Goal: Task Accomplishment & Management: Use online tool/utility

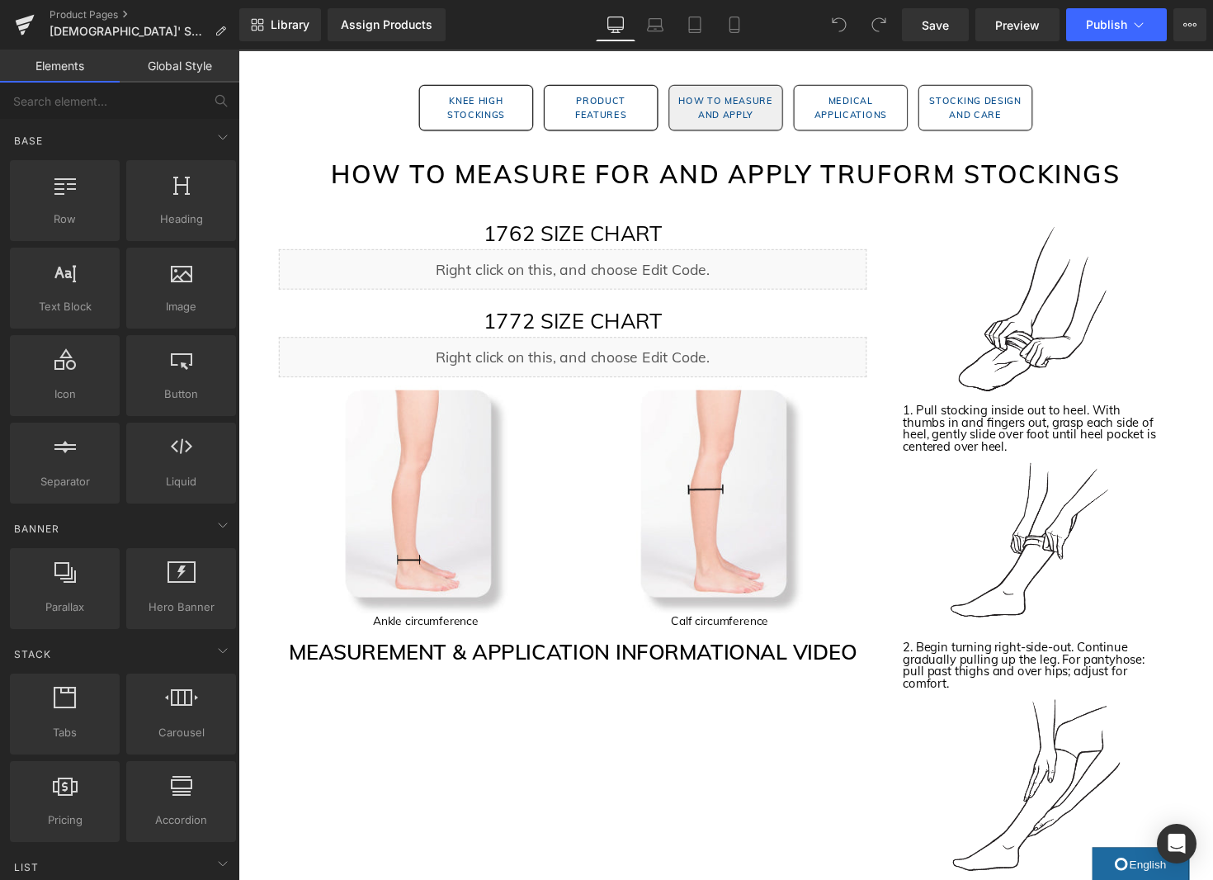
scroll to position [1593, 0]
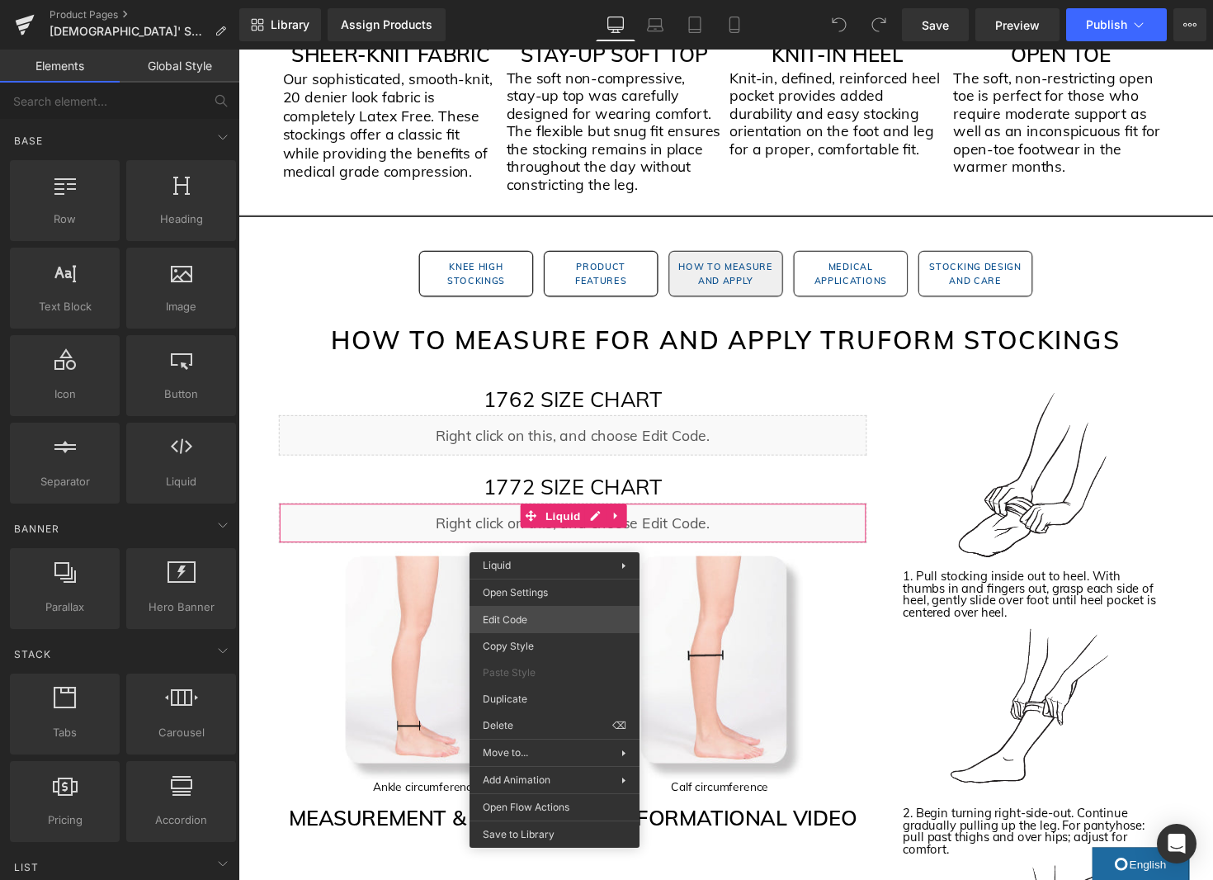
click at [530, 0] on div "You are previewing how the will restyle your page. You can not edit Elements in…" at bounding box center [606, 0] width 1213 height 0
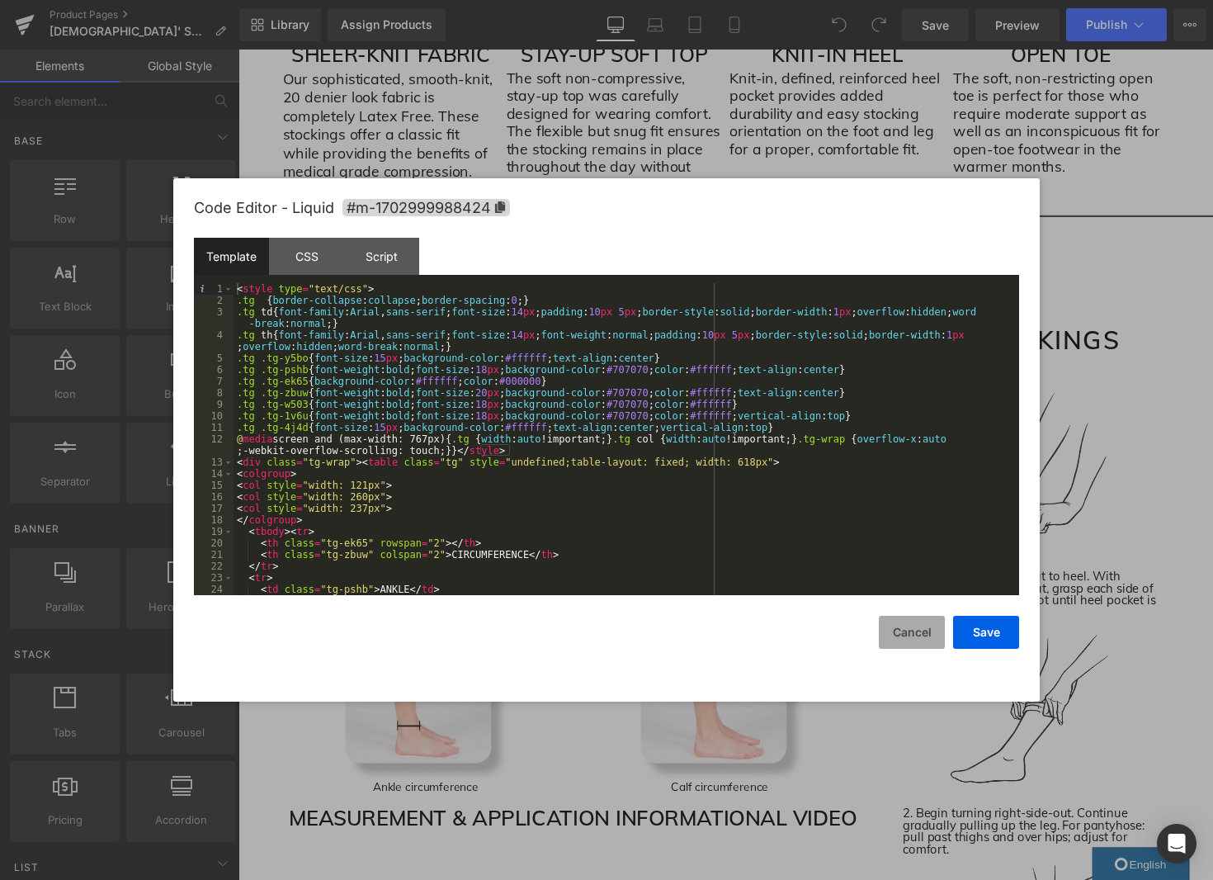
click at [906, 630] on button "Cancel" at bounding box center [912, 632] width 66 height 33
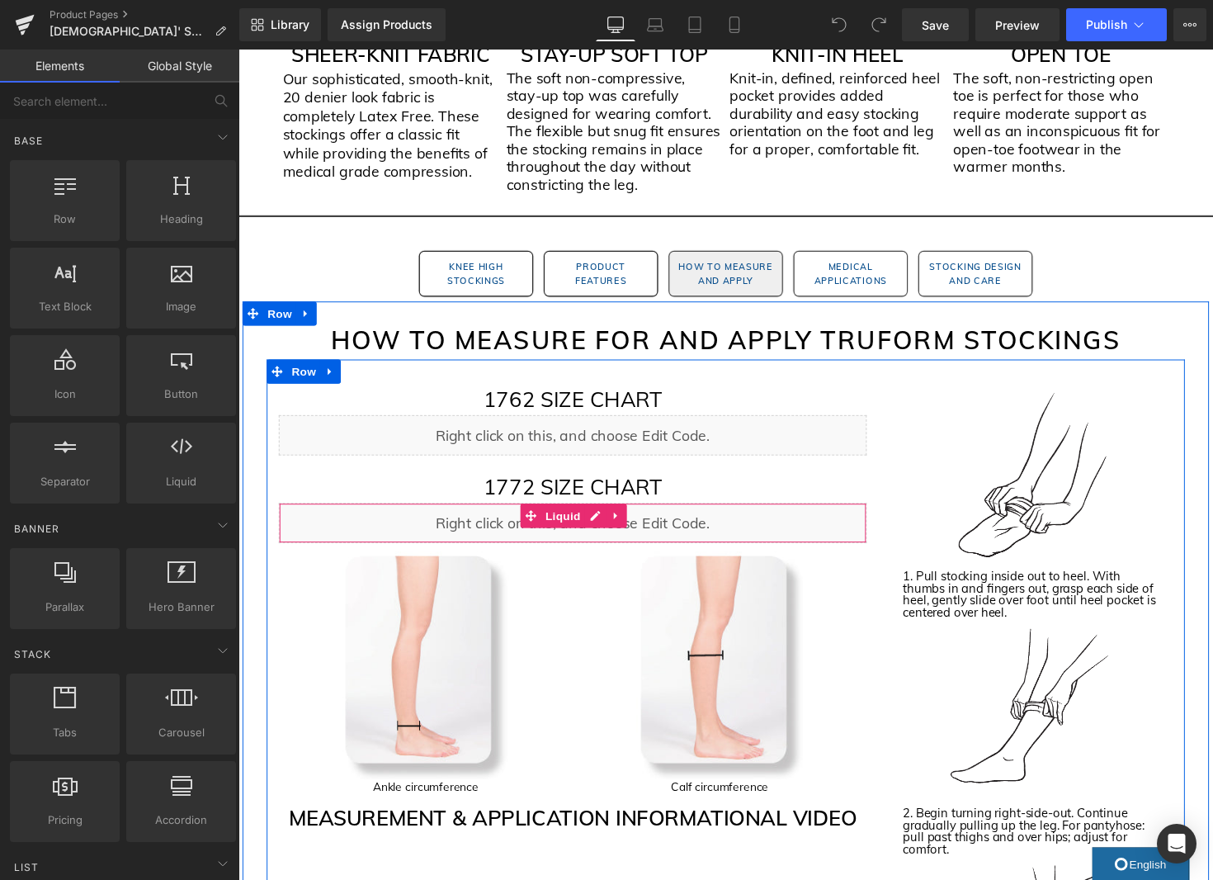
click at [630, 531] on icon at bounding box center [626, 527] width 12 height 12
drag, startPoint x: 636, startPoint y: 522, endPoint x: 640, endPoint y: 540, distance: 17.8
click at [636, 522] on icon at bounding box center [636, 528] width 12 height 12
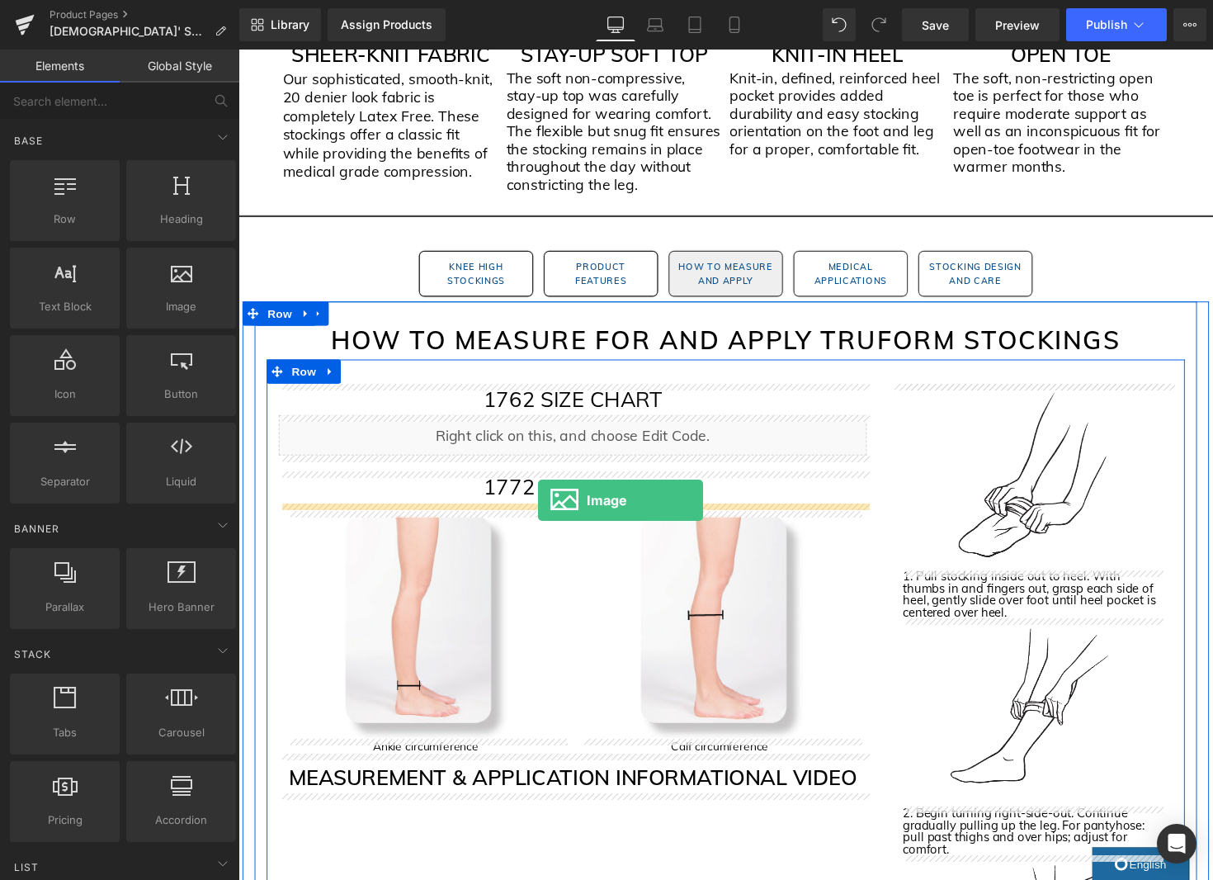
drag, startPoint x: 436, startPoint y: 352, endPoint x: 545, endPoint y: 512, distance: 194.1
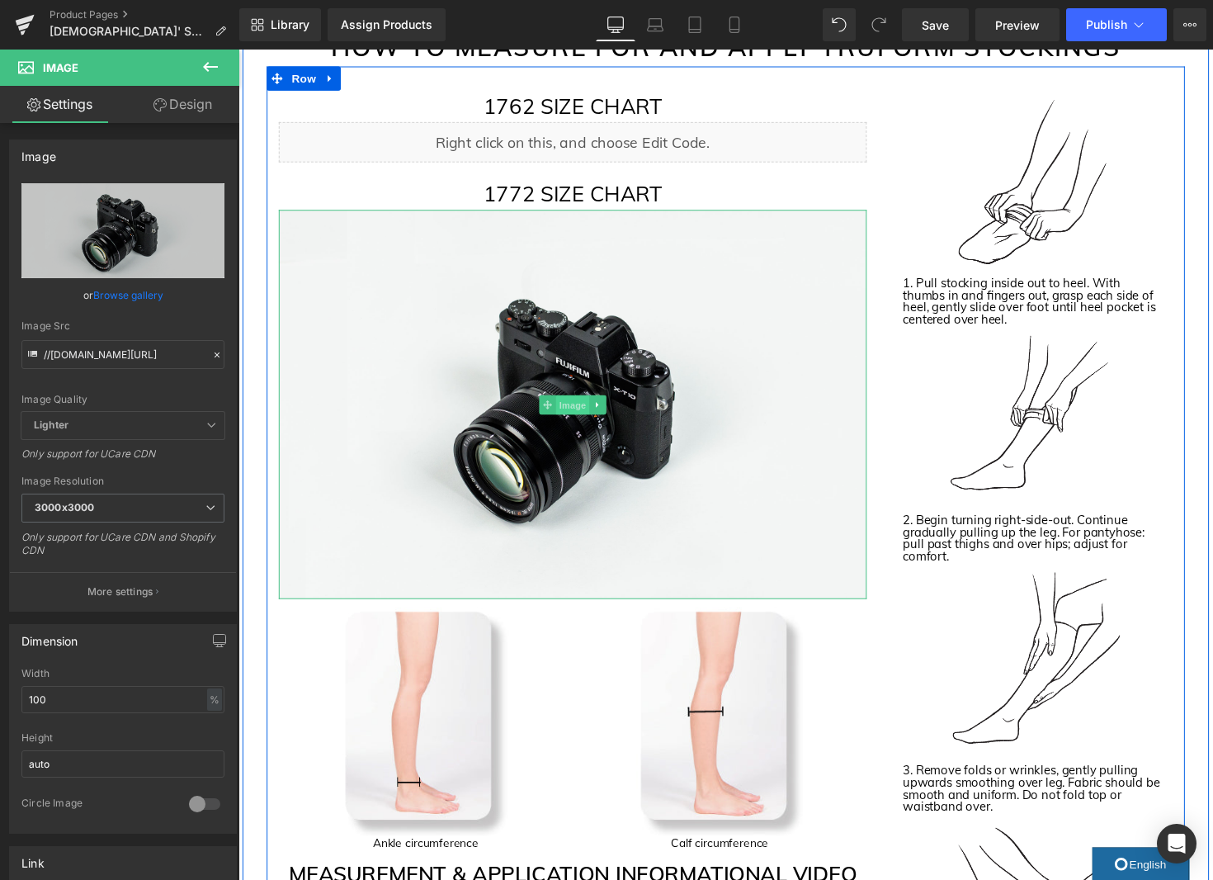
click at [591, 417] on span "Image" at bounding box center [581, 414] width 35 height 20
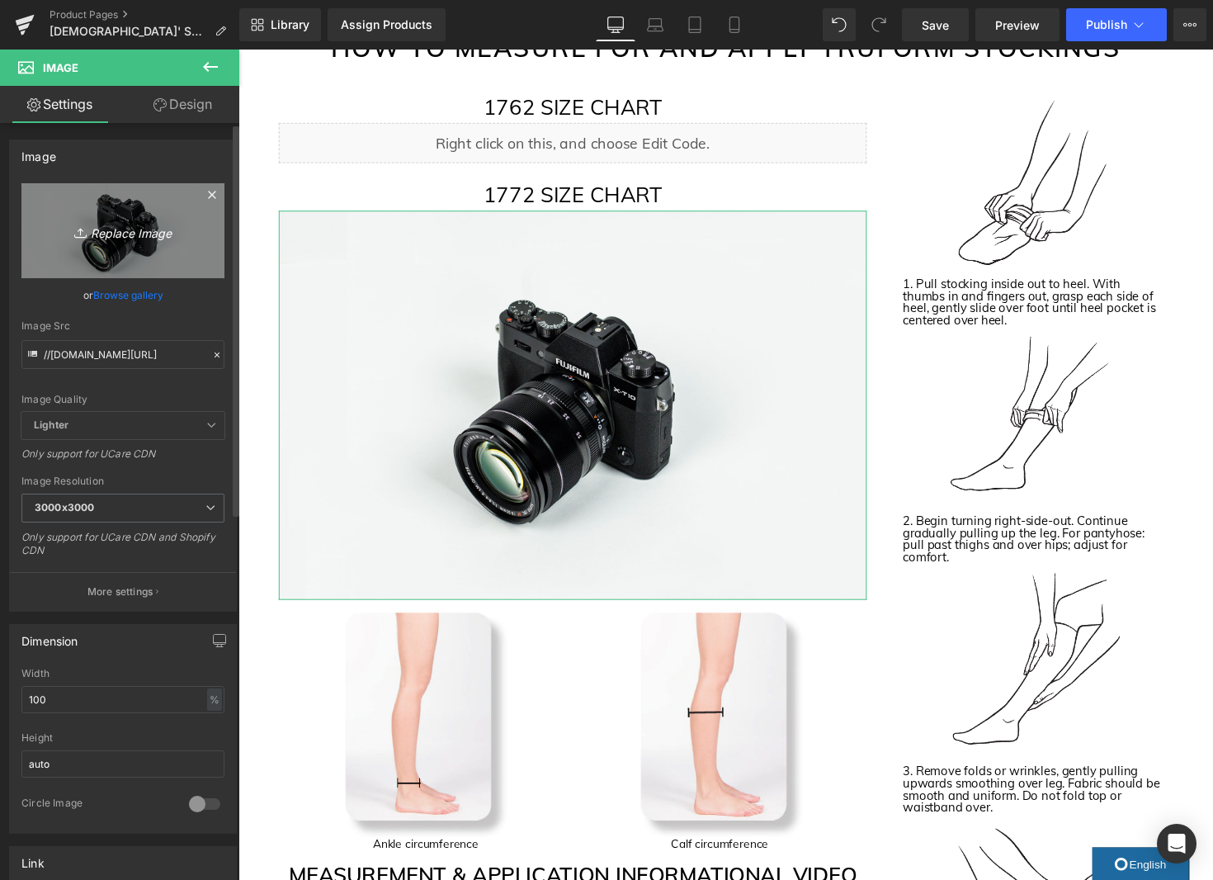
click at [158, 251] on link "Replace Image" at bounding box center [122, 230] width 203 height 95
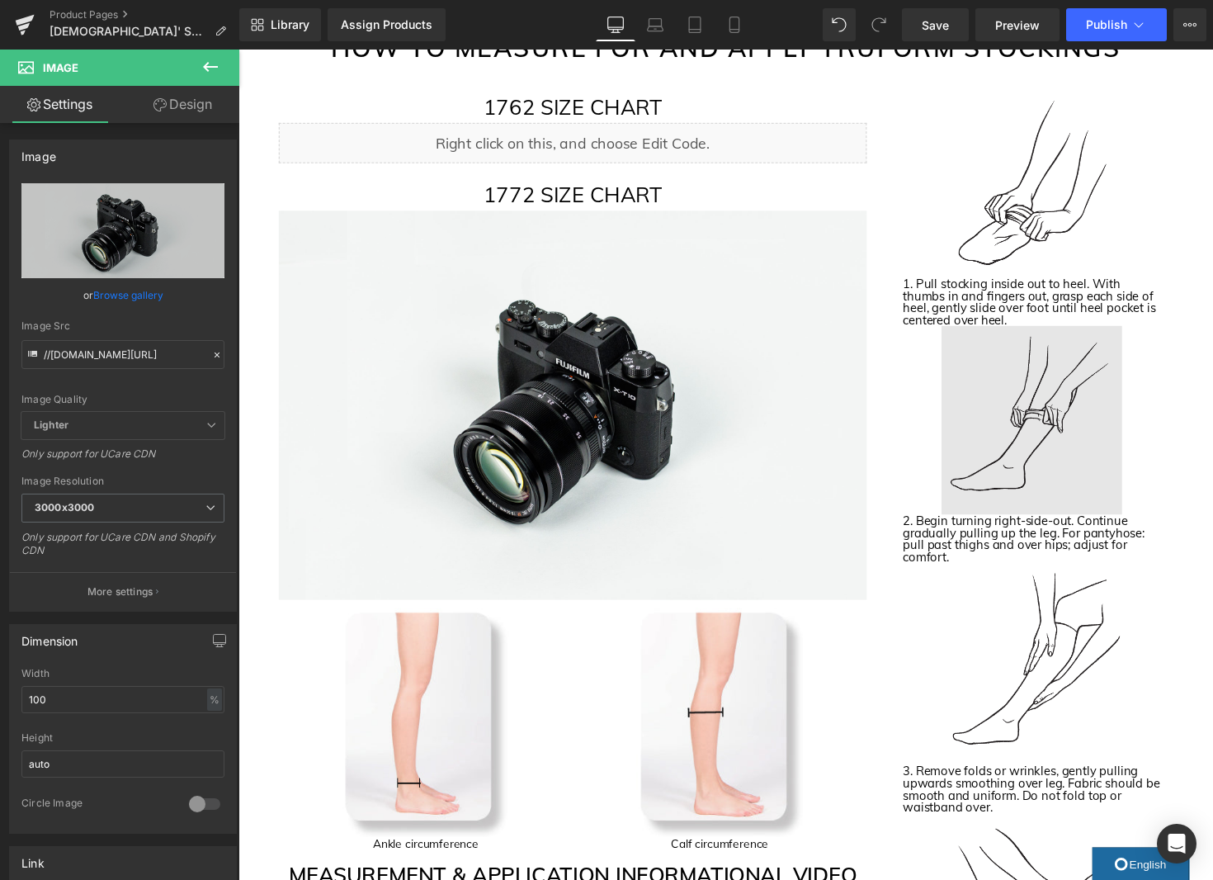
type input "C:\fakepath\1772 Size Chart Image.jpg"
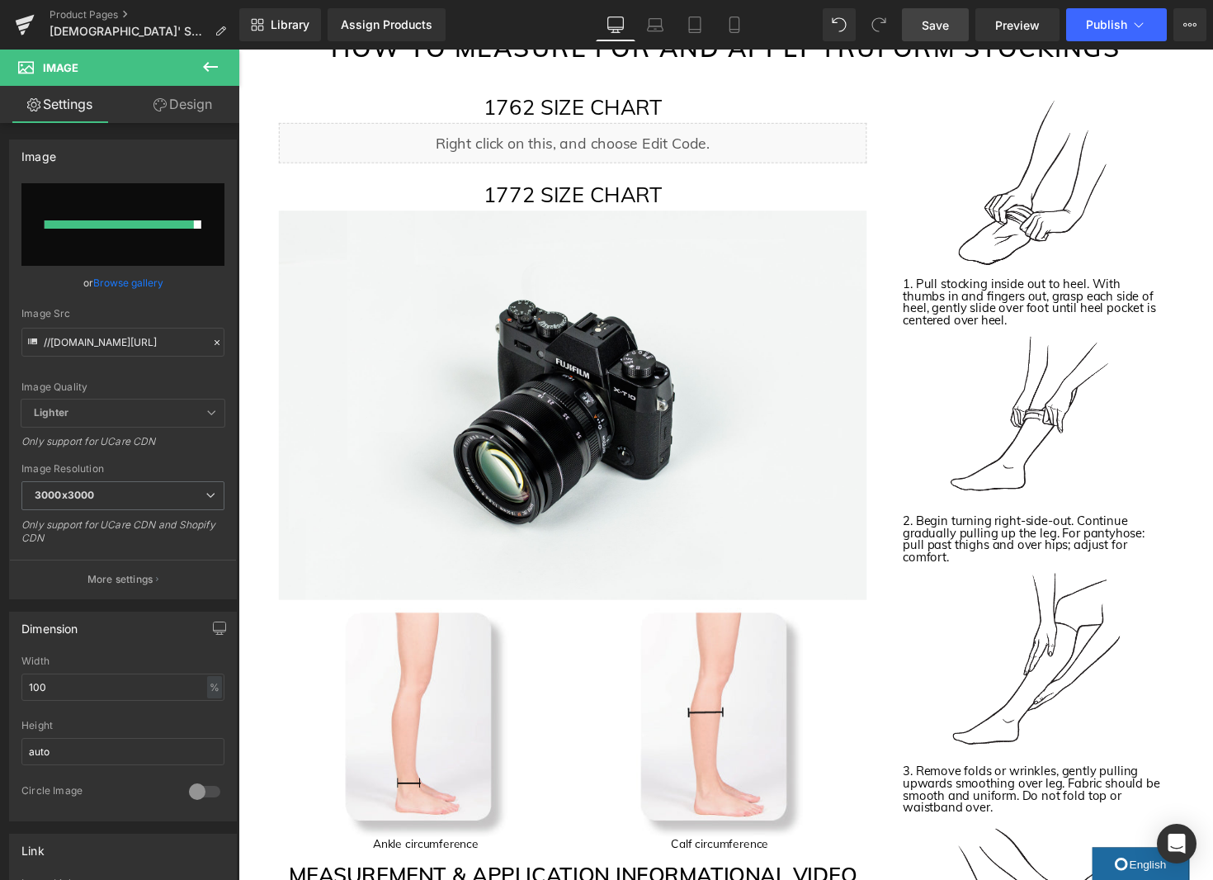
click at [933, 31] on span "Save" at bounding box center [935, 25] width 27 height 17
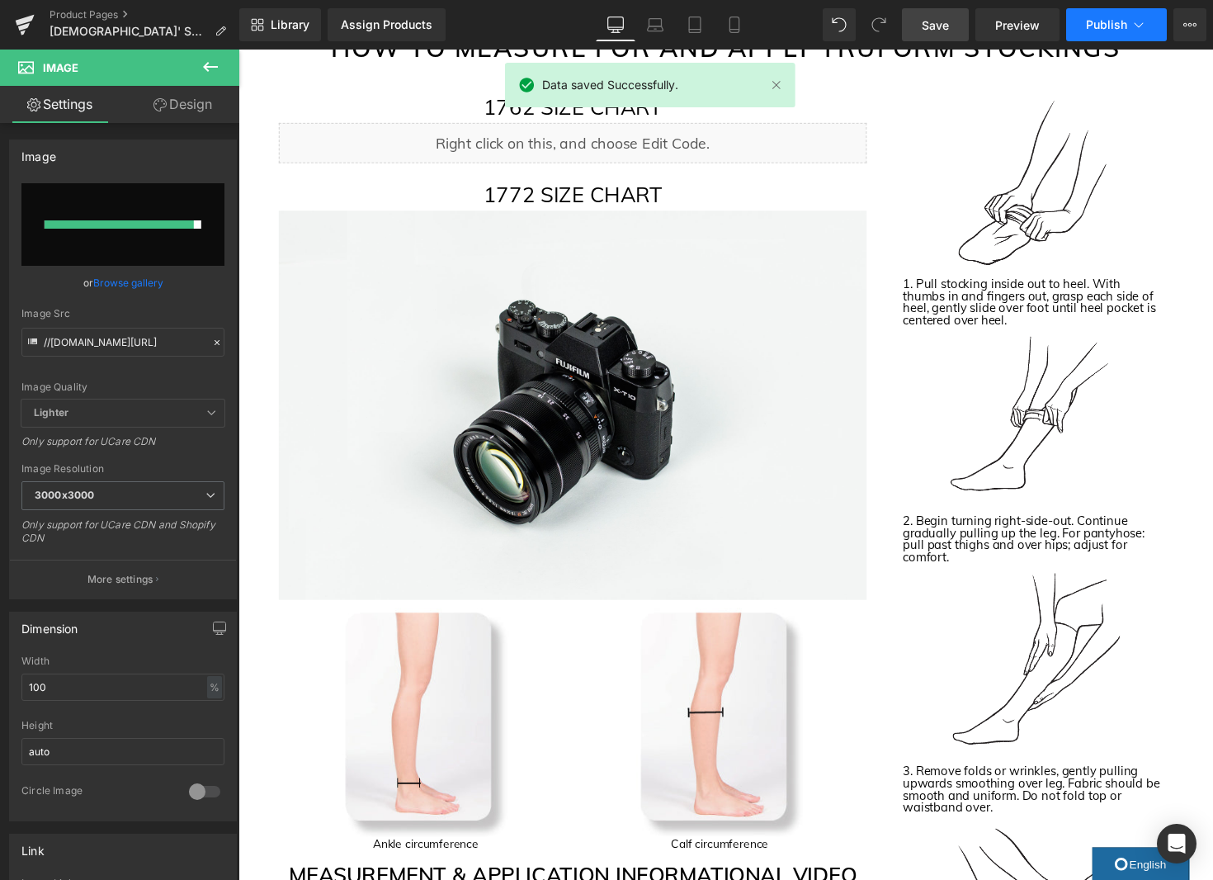
click at [1106, 19] on span "Publish" at bounding box center [1106, 24] width 41 height 13
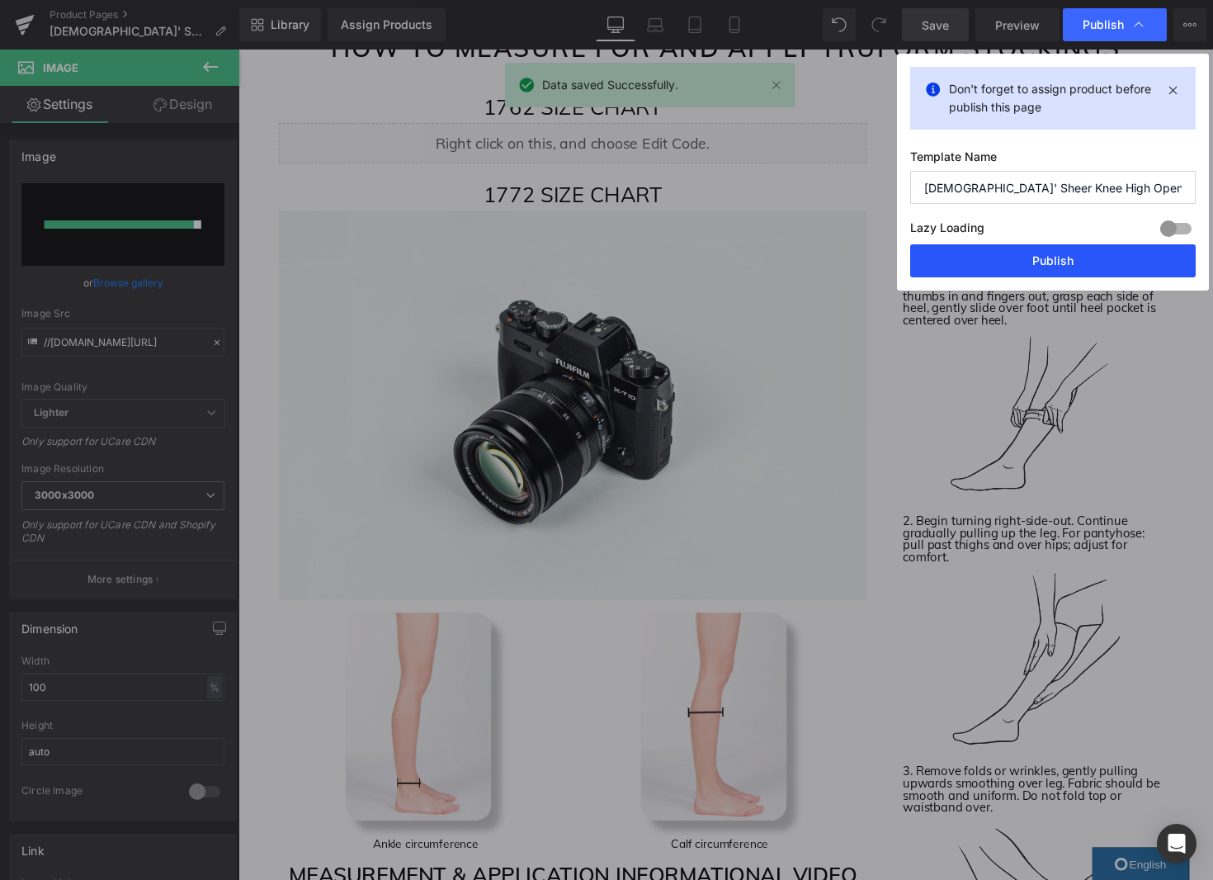
click at [1088, 258] on button "Publish" at bounding box center [1053, 260] width 286 height 33
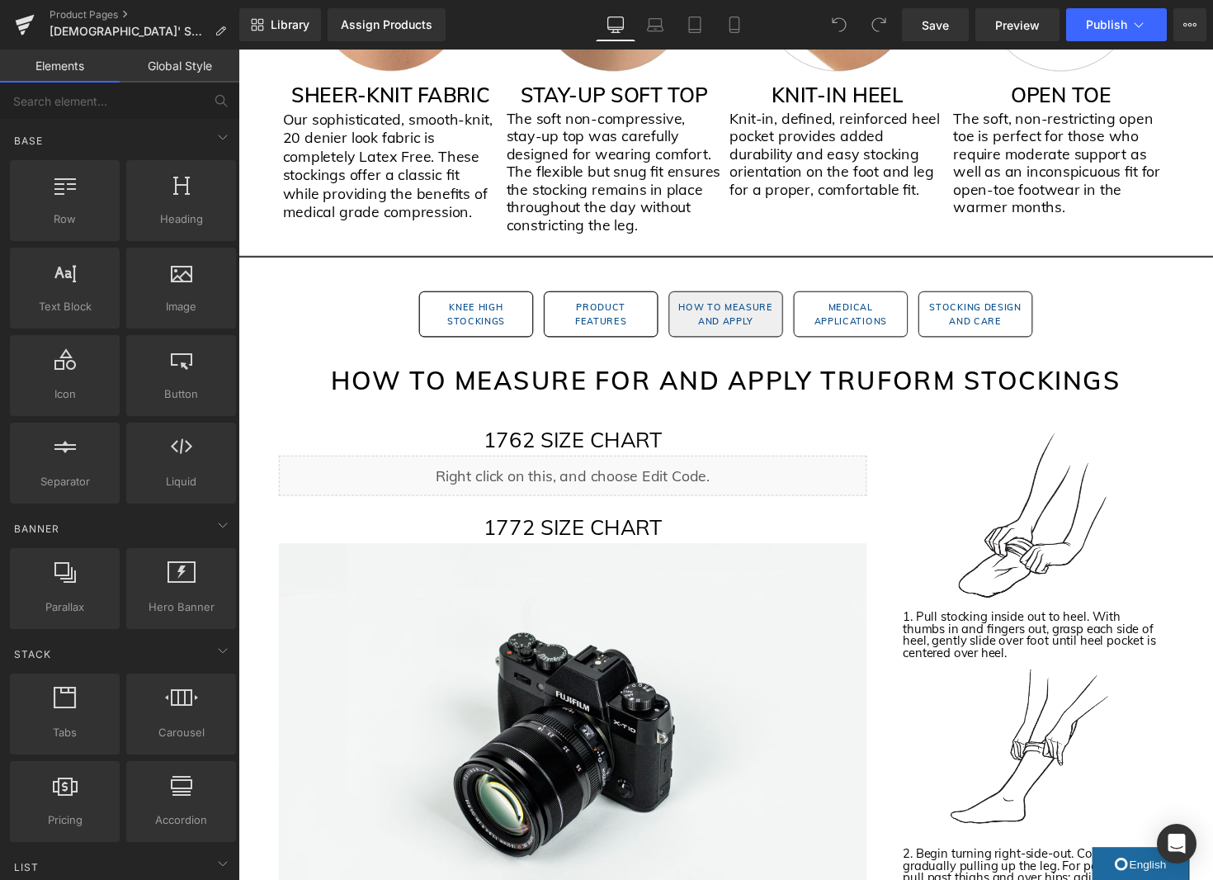
scroll to position [1819, 0]
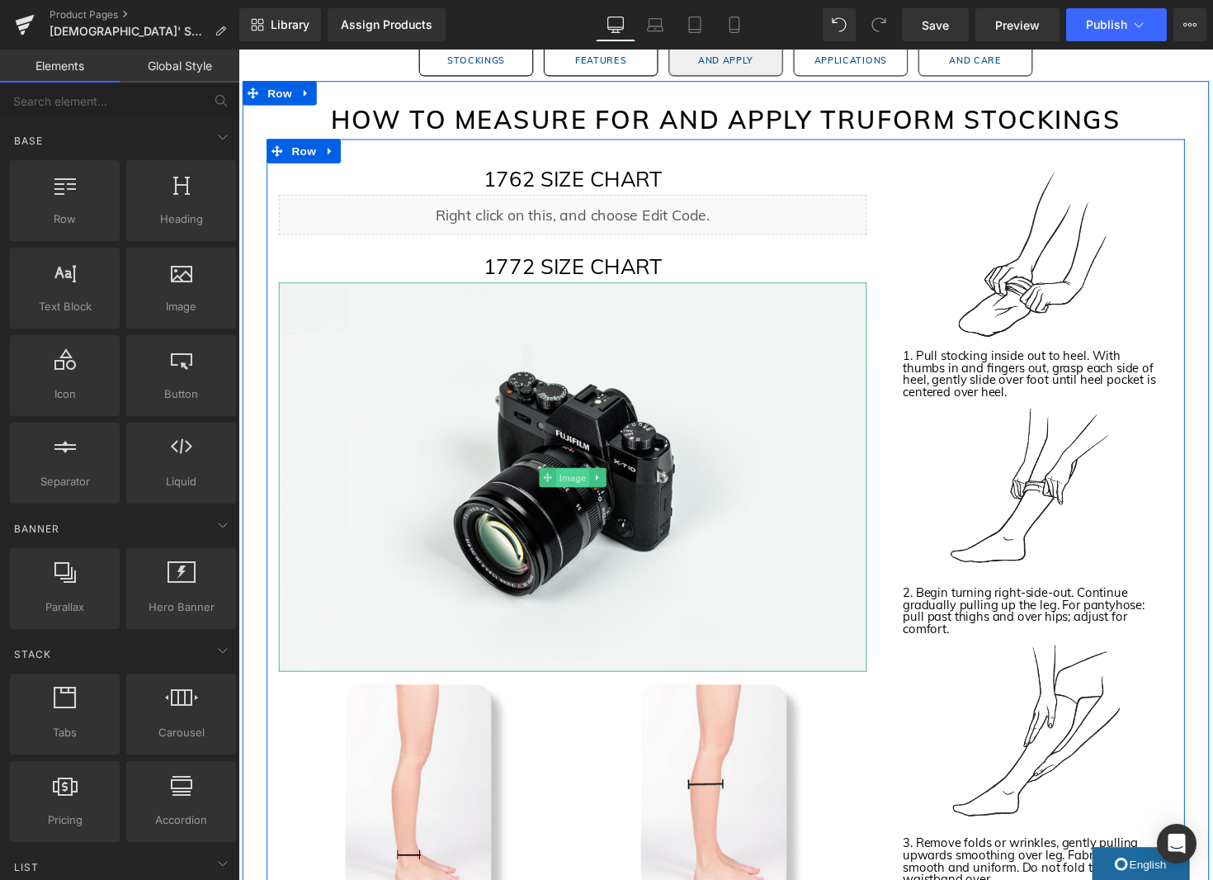
click at [586, 487] on span "Image" at bounding box center [581, 488] width 35 height 20
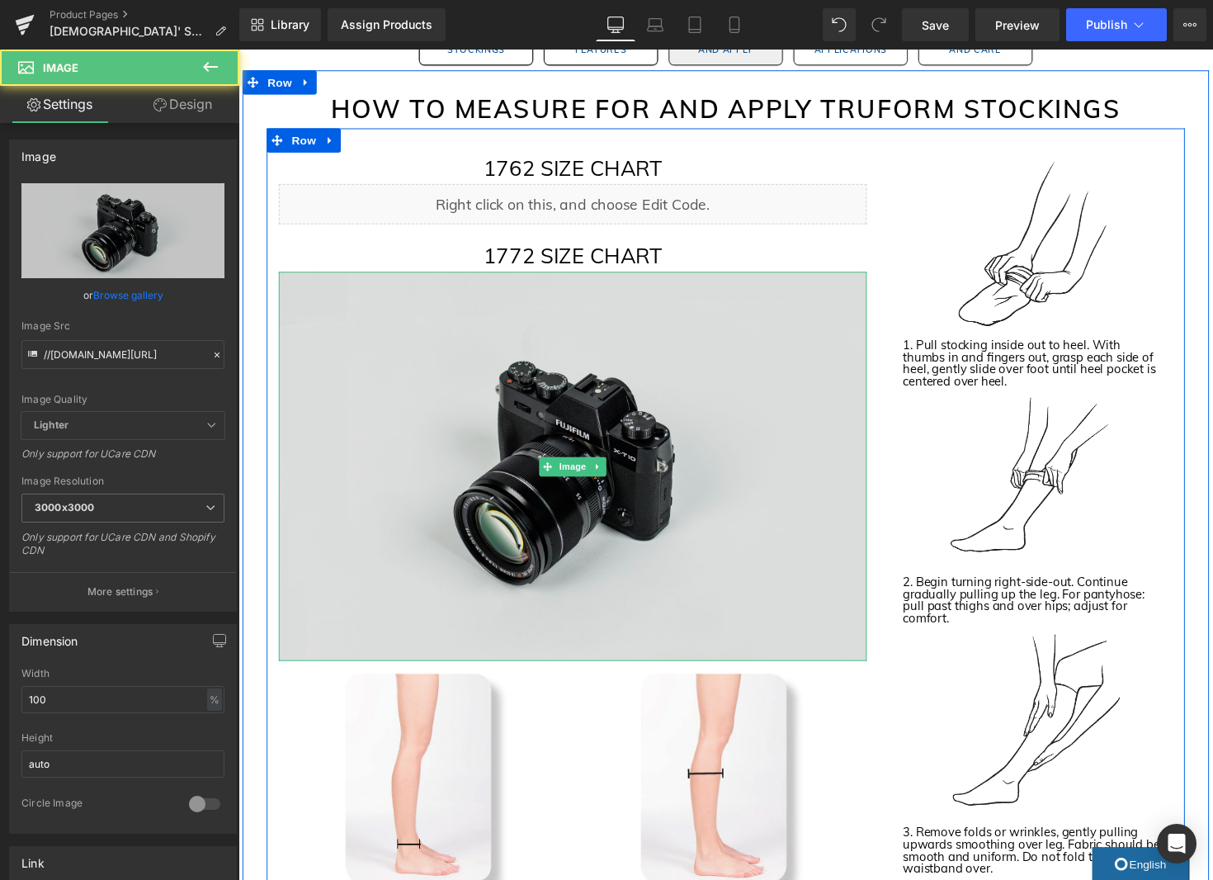
scroll to position [1835, 0]
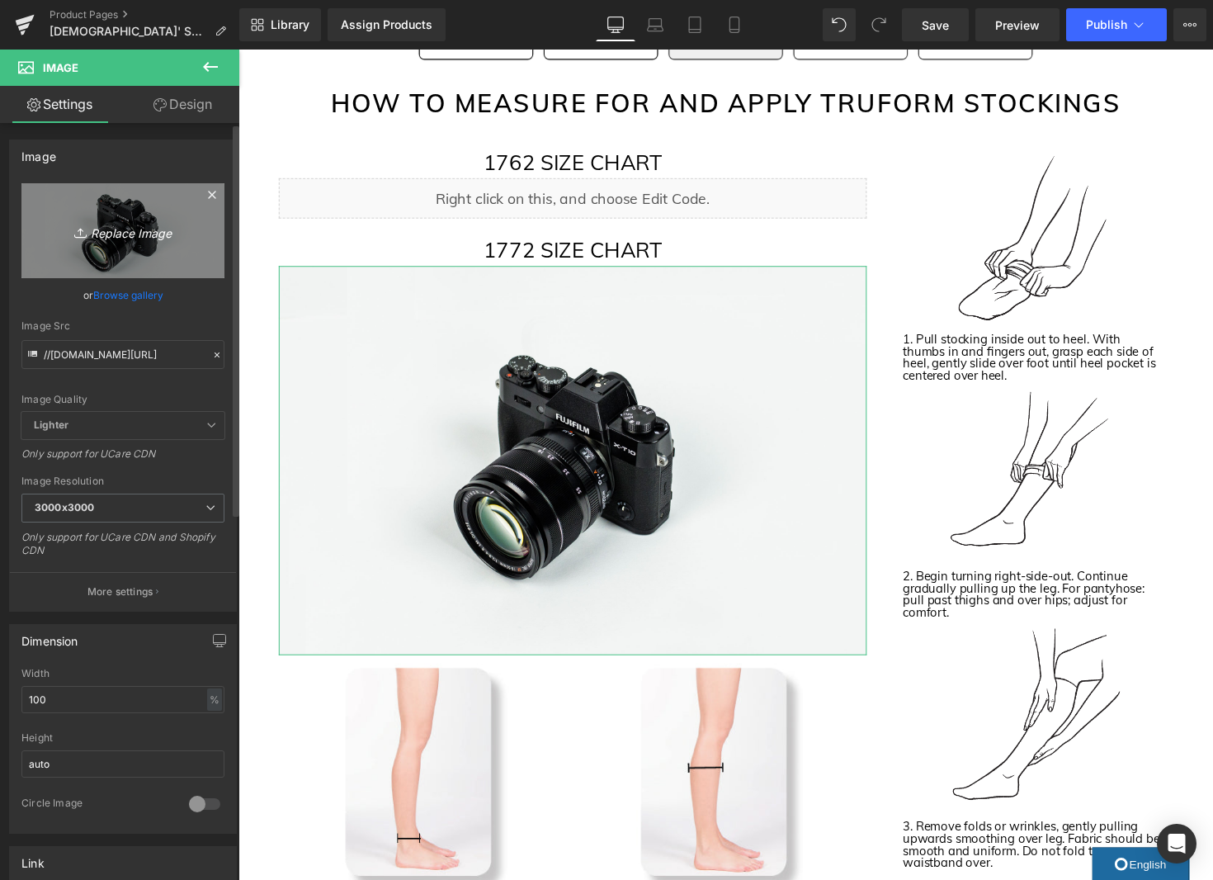
click at [124, 244] on link "Replace Image" at bounding box center [122, 230] width 203 height 95
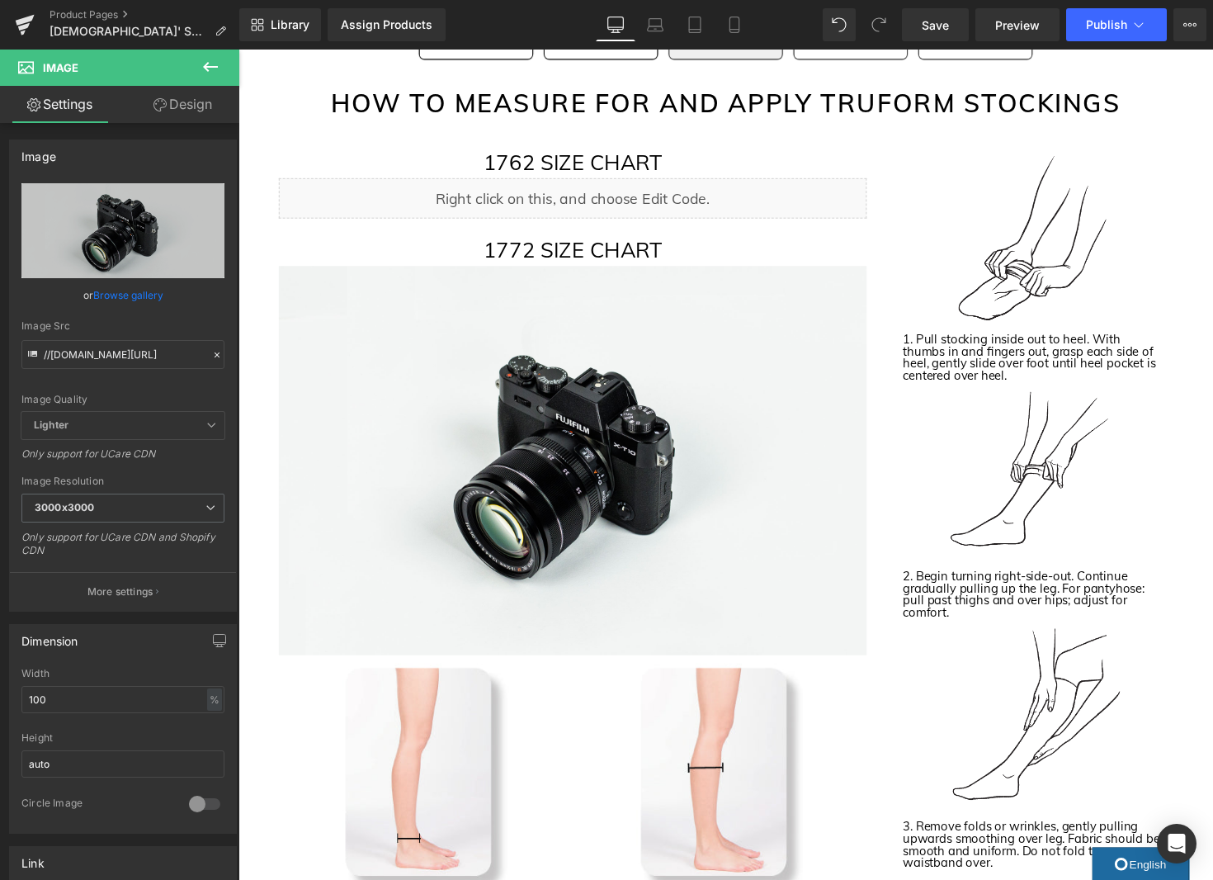
type input "C:\fakepath\1772 Size Chart Image.jpg"
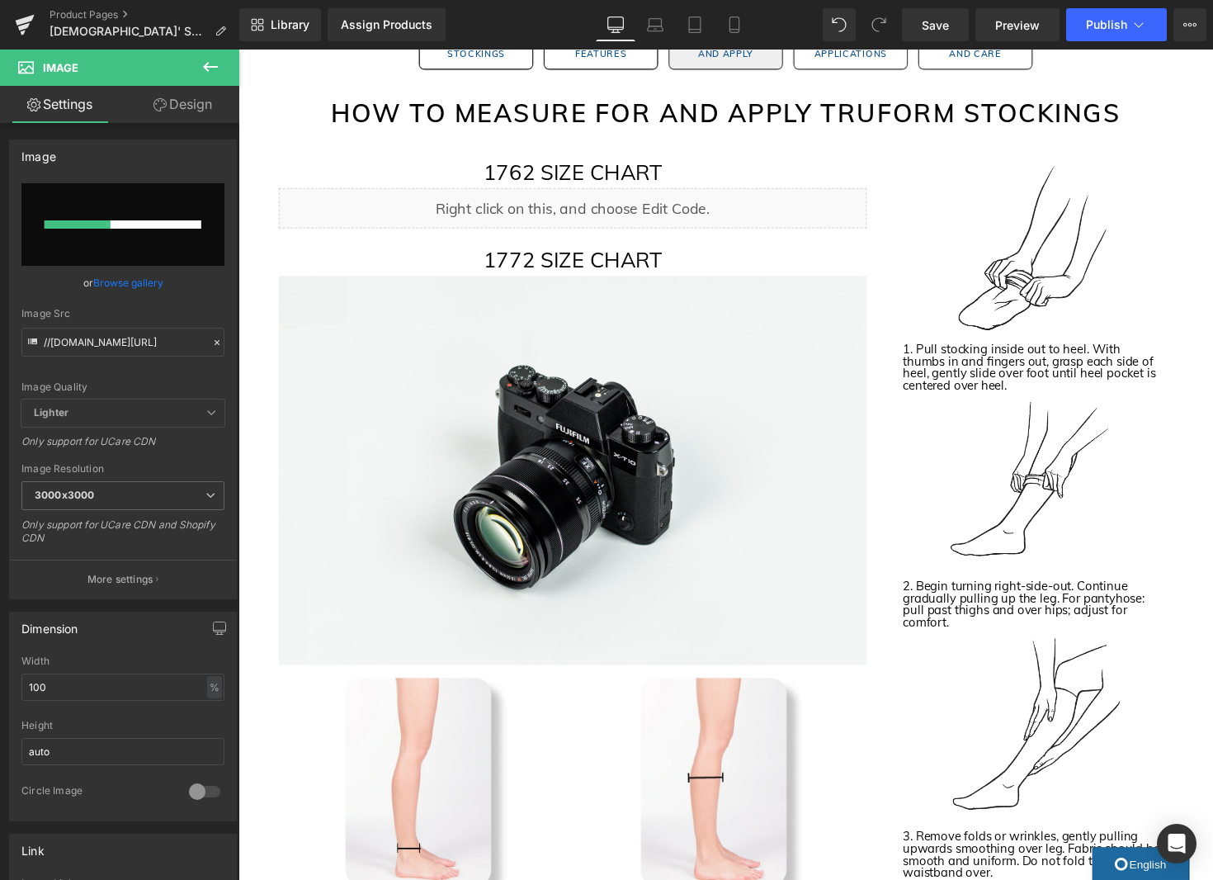
scroll to position [1822, 0]
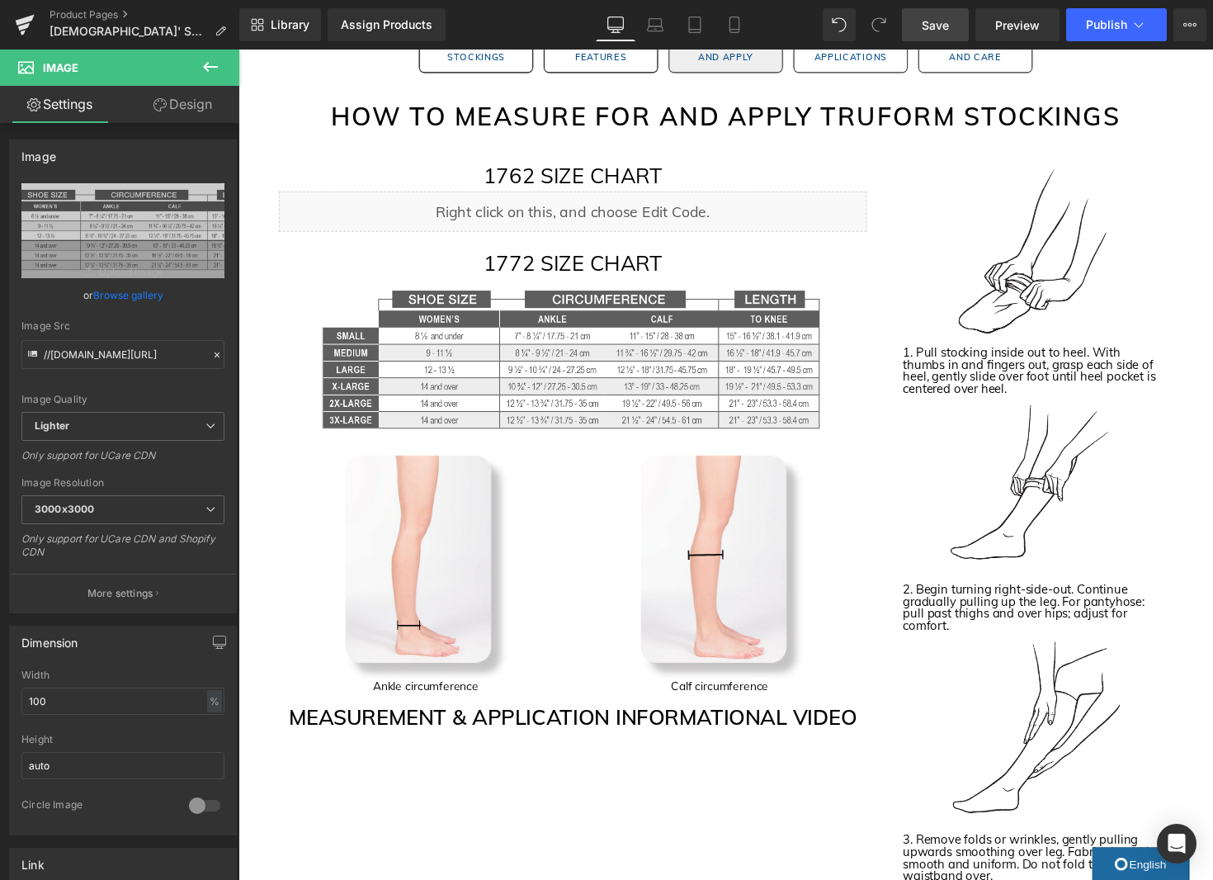
click at [943, 27] on span "Save" at bounding box center [935, 25] width 27 height 17
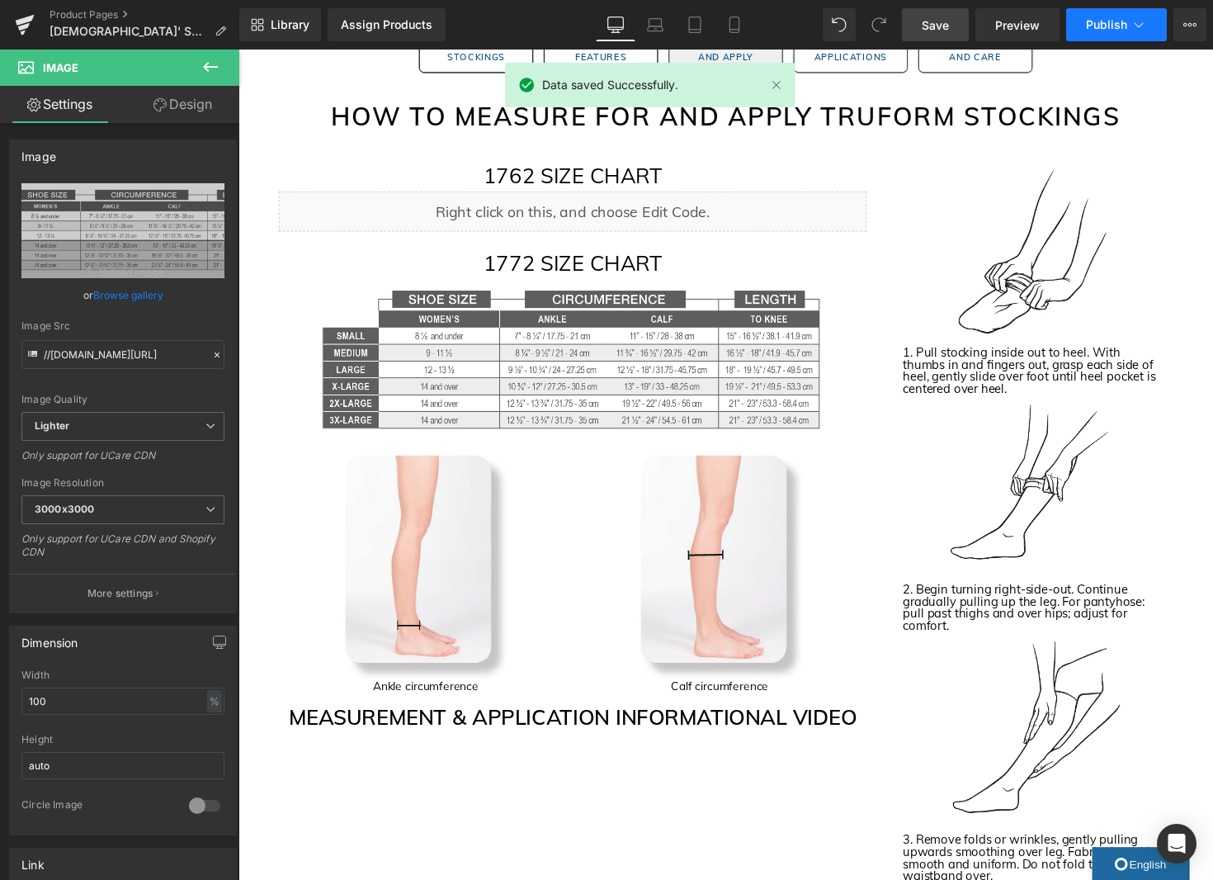
click at [1125, 26] on span "Publish" at bounding box center [1106, 24] width 41 height 13
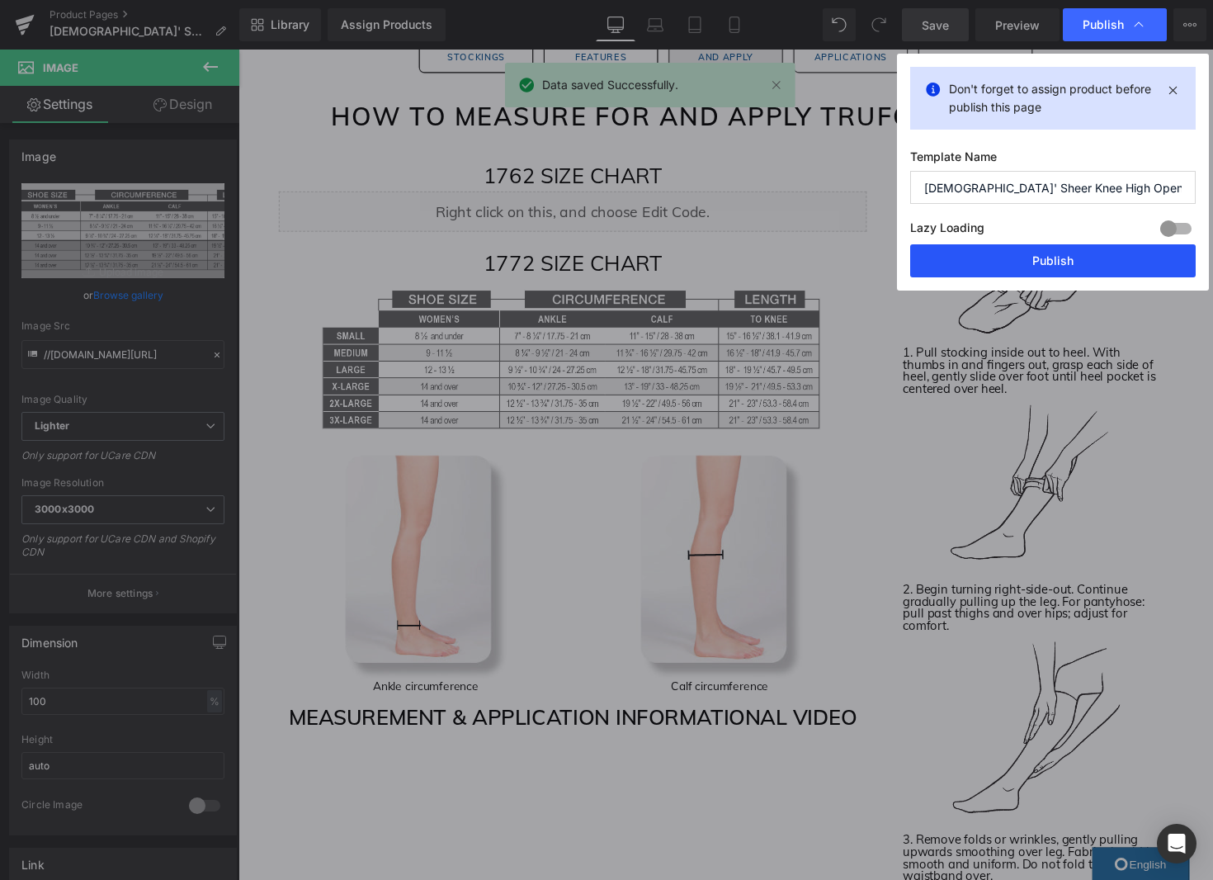
click at [1080, 263] on button "Publish" at bounding box center [1053, 260] width 286 height 33
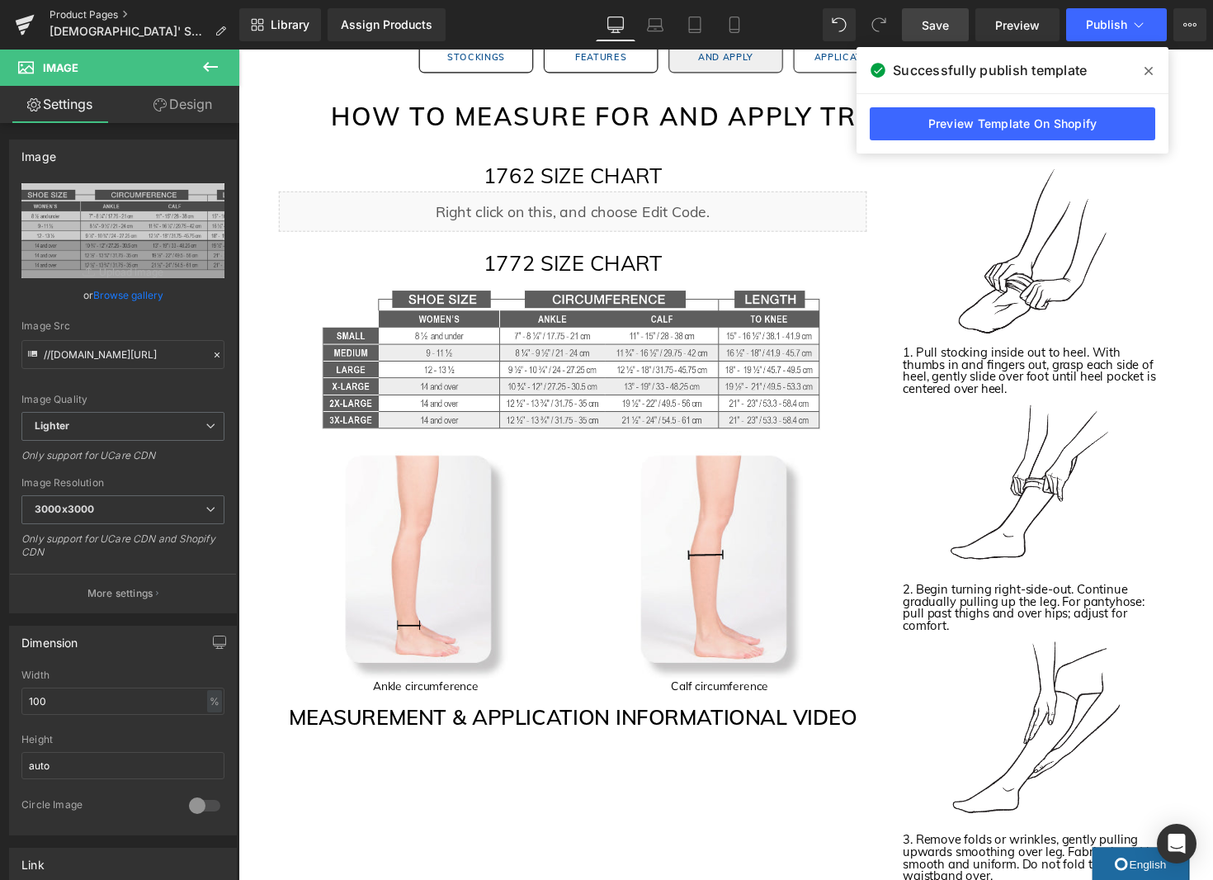
click at [92, 13] on link "Product Pages" at bounding box center [145, 14] width 190 height 13
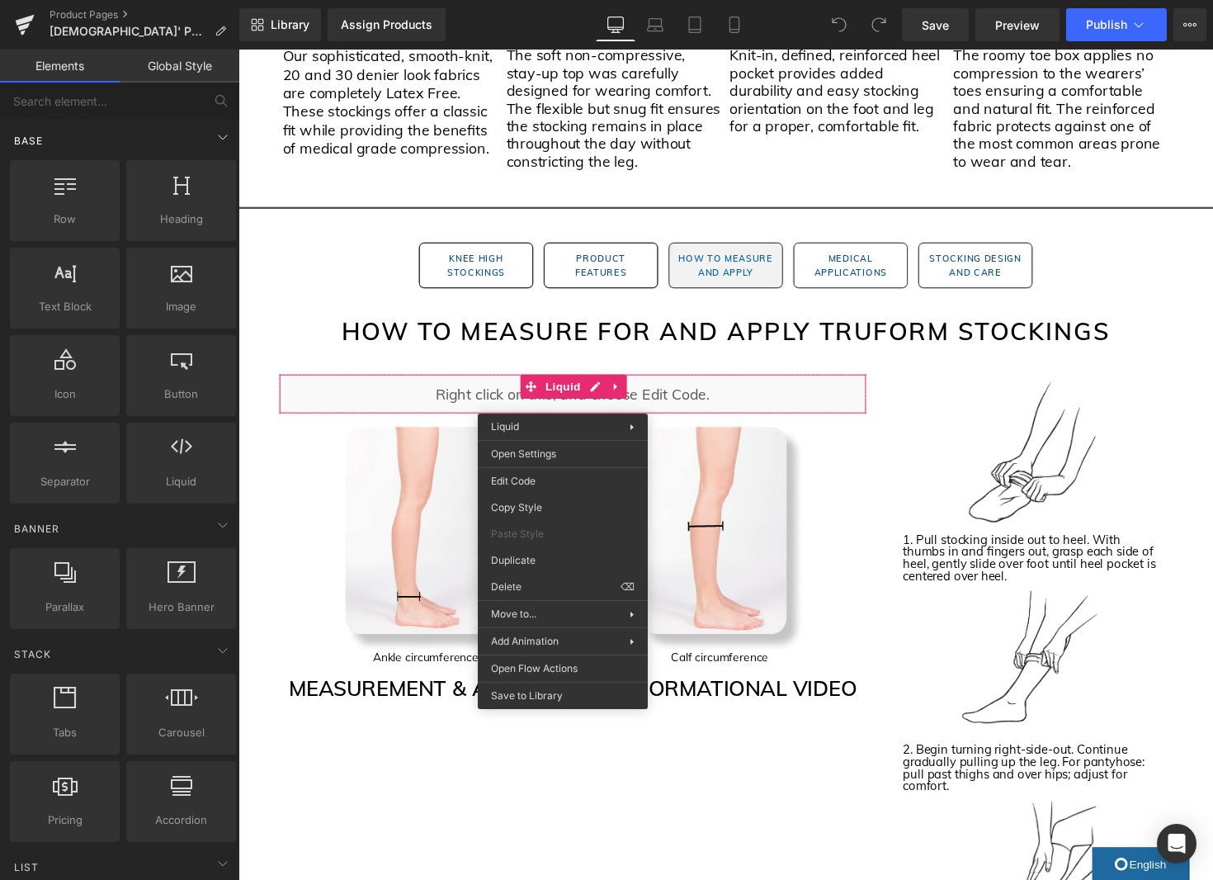
scroll to position [2, 0]
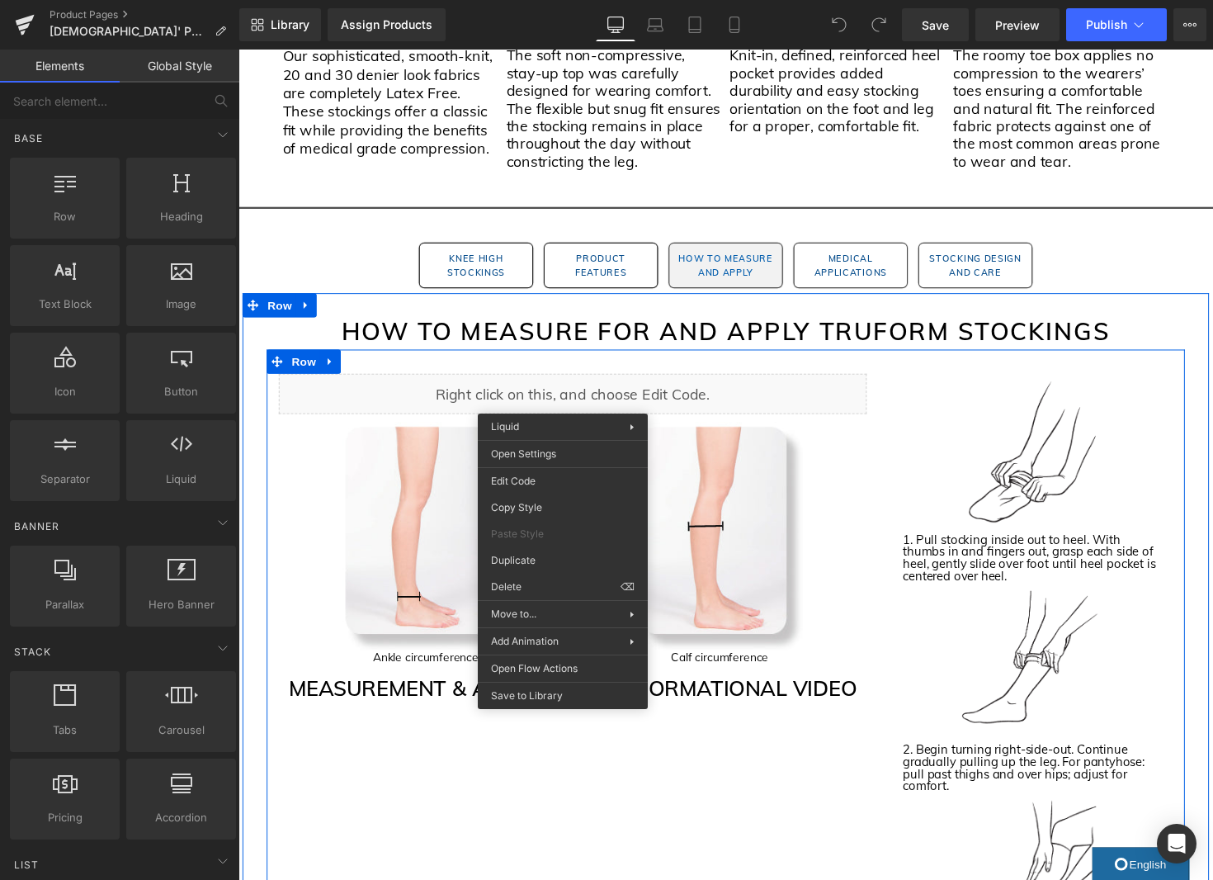
click at [629, 397] on div "Liquid" at bounding box center [581, 401] width 602 height 41
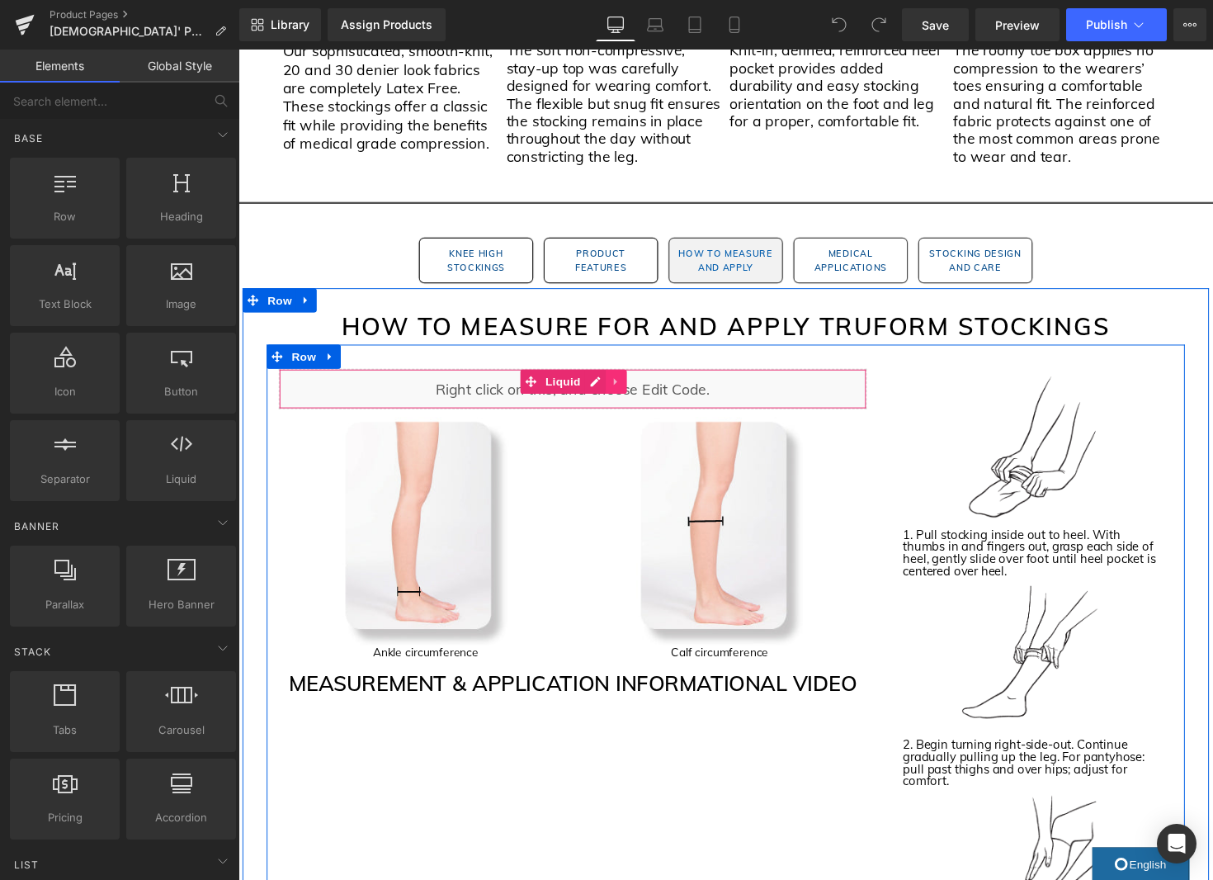
click at [627, 394] on icon at bounding box center [626, 390] width 12 height 12
click at [641, 382] on link at bounding box center [635, 388] width 21 height 25
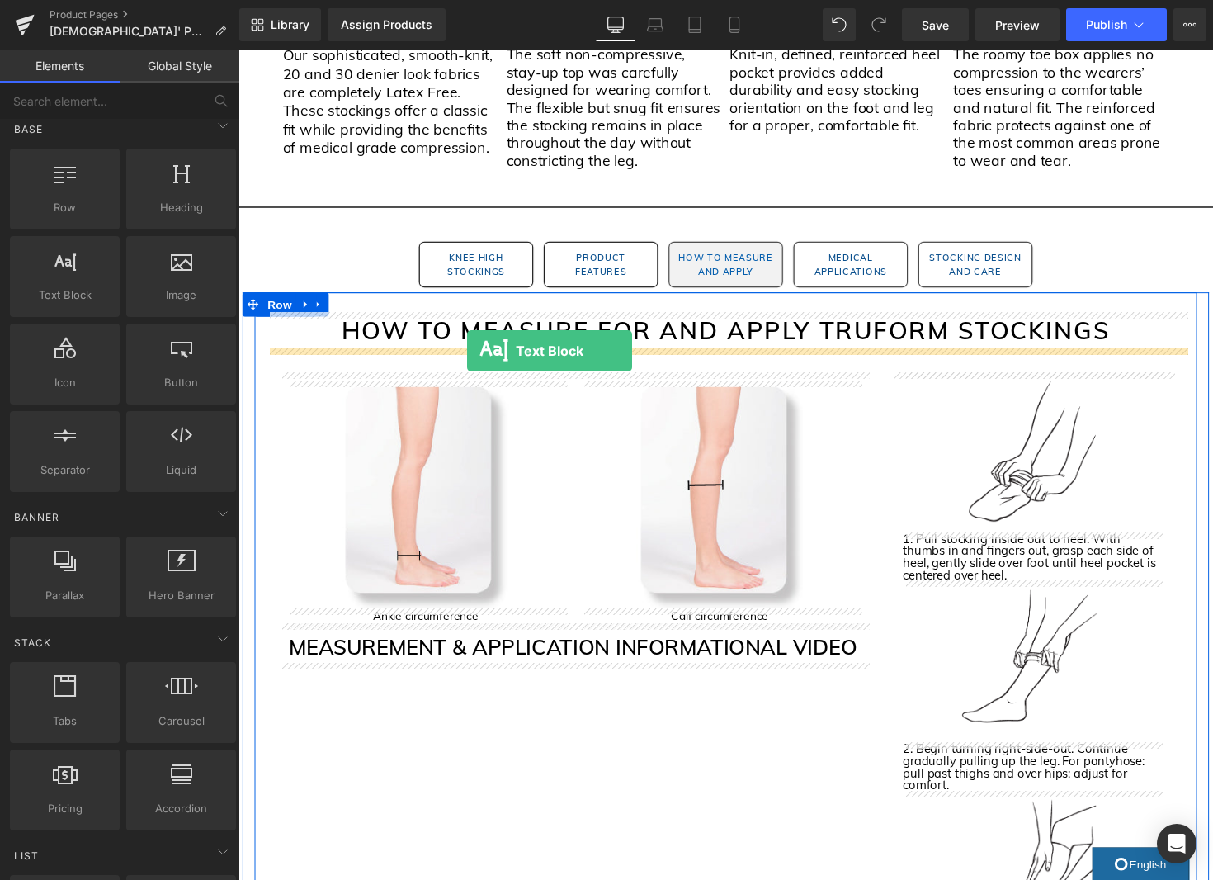
drag, startPoint x: 330, startPoint y: 349, endPoint x: 472, endPoint y: 358, distance: 142.2
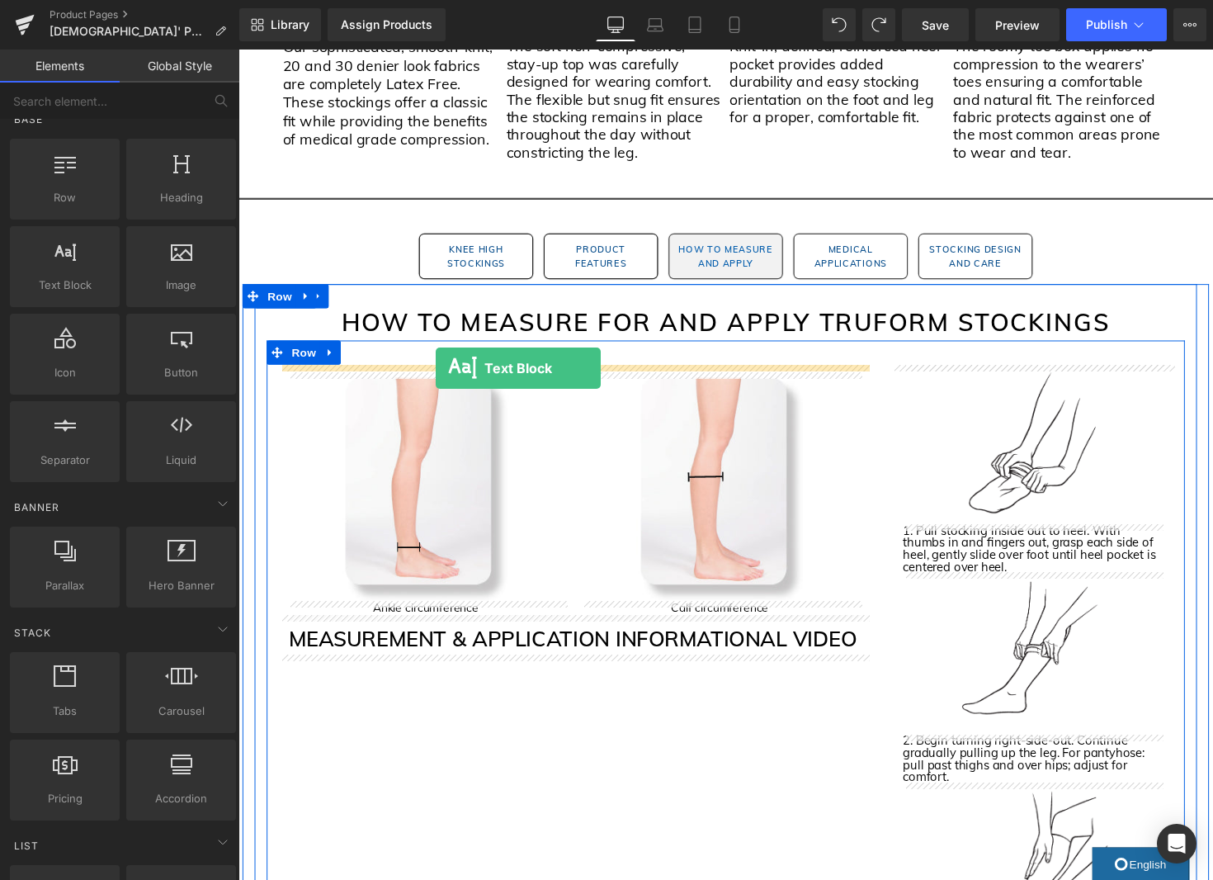
scroll to position [1546, 0]
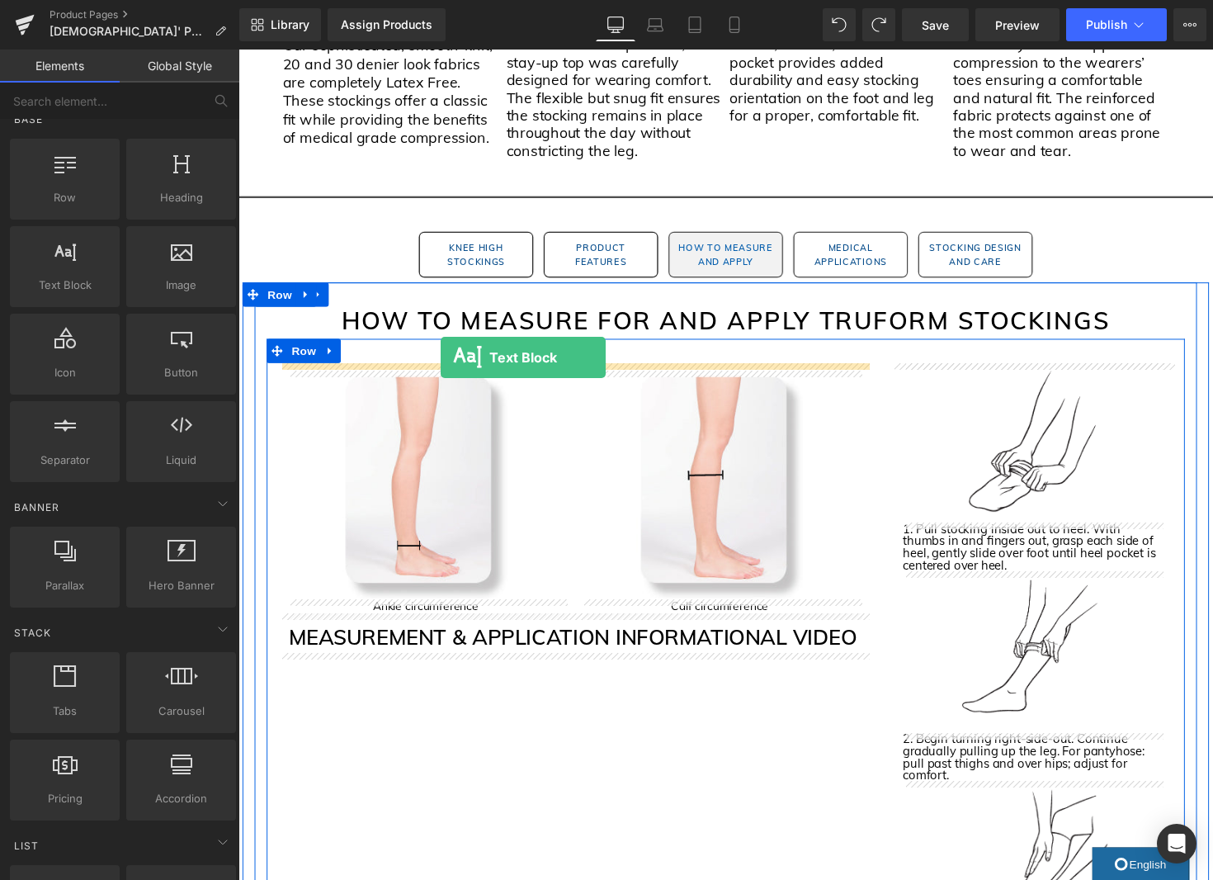
drag, startPoint x: 295, startPoint y: 321, endPoint x: 446, endPoint y: 365, distance: 156.4
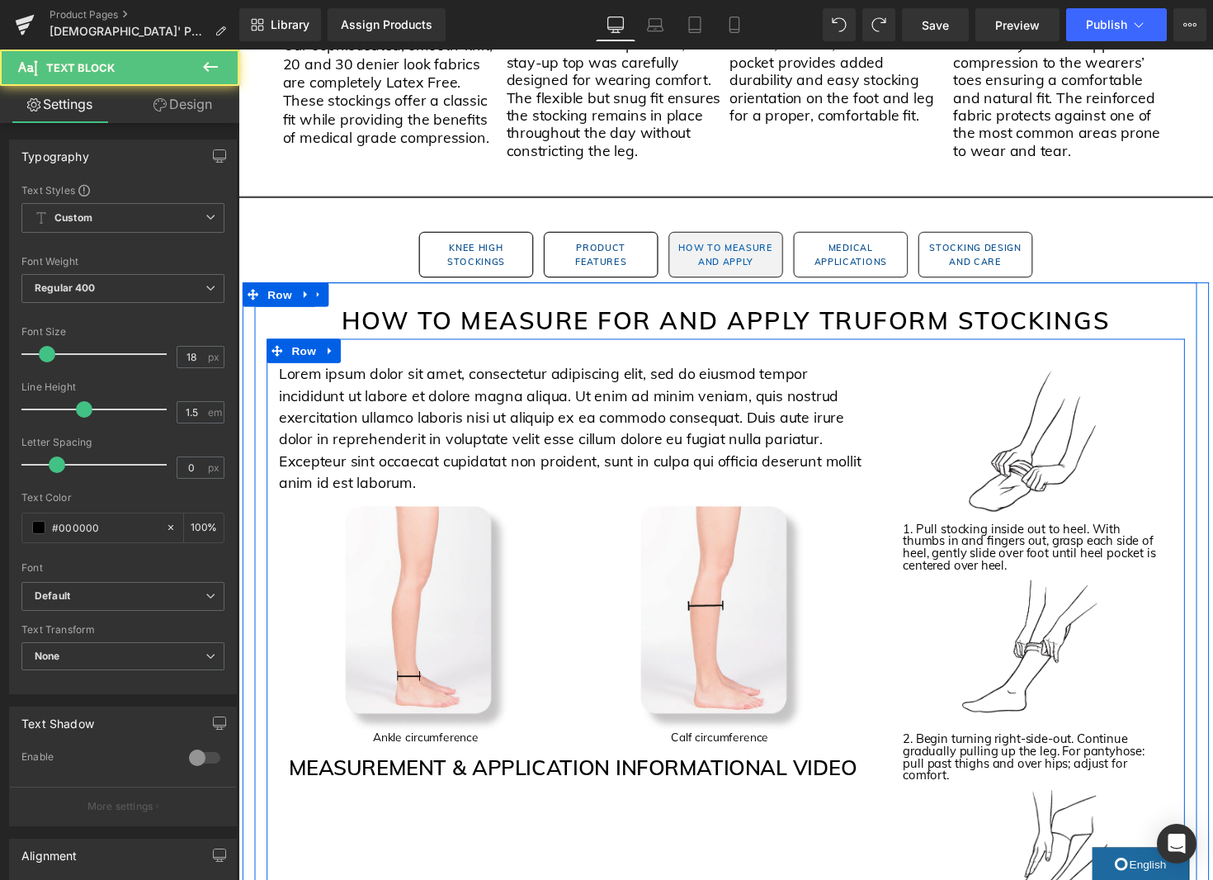
scroll to position [1551, 0]
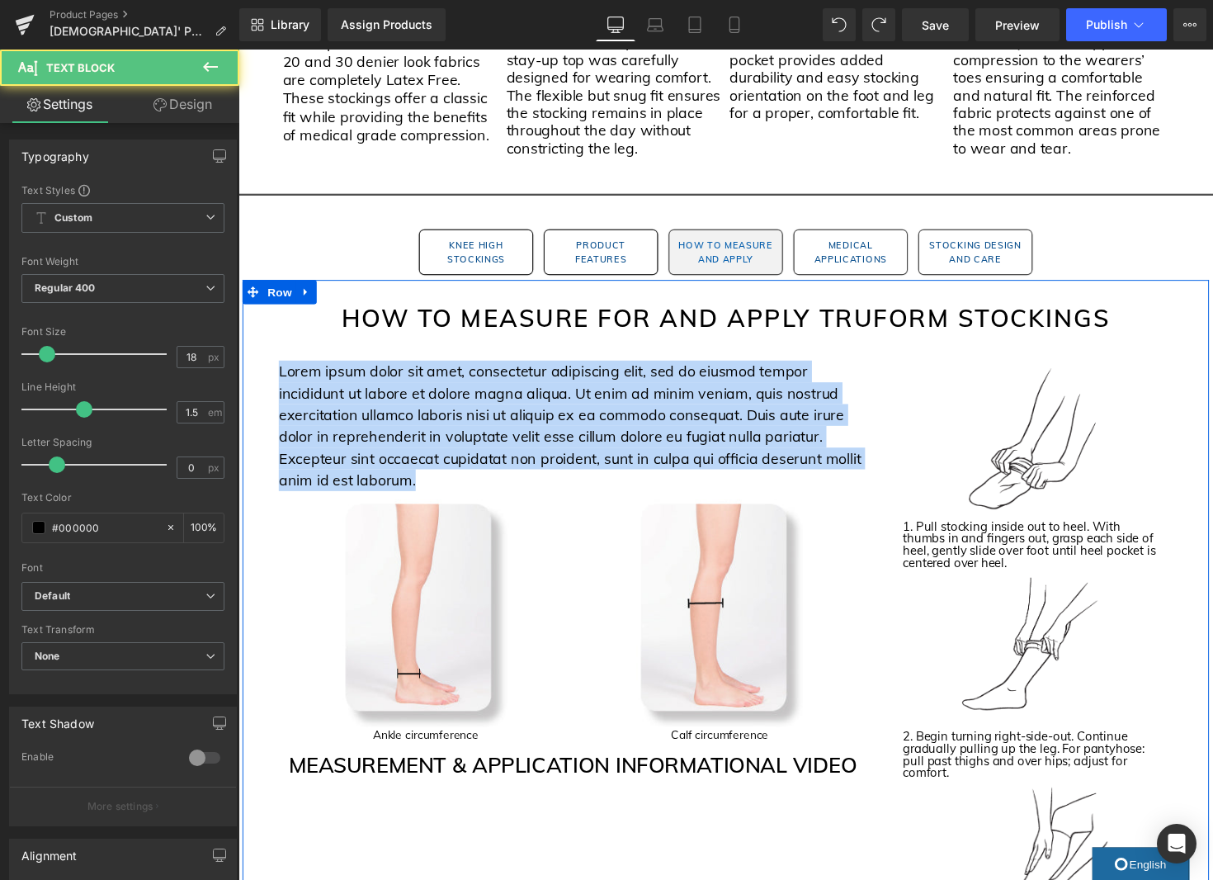
drag, startPoint x: 358, startPoint y: 467, endPoint x: 253, endPoint y: 363, distance: 148.2
click at [253, 363] on div "How to Measure for and Apply Truform Stockings Heading Lorem ipsum dolor sit am…" at bounding box center [738, 778] width 990 height 985
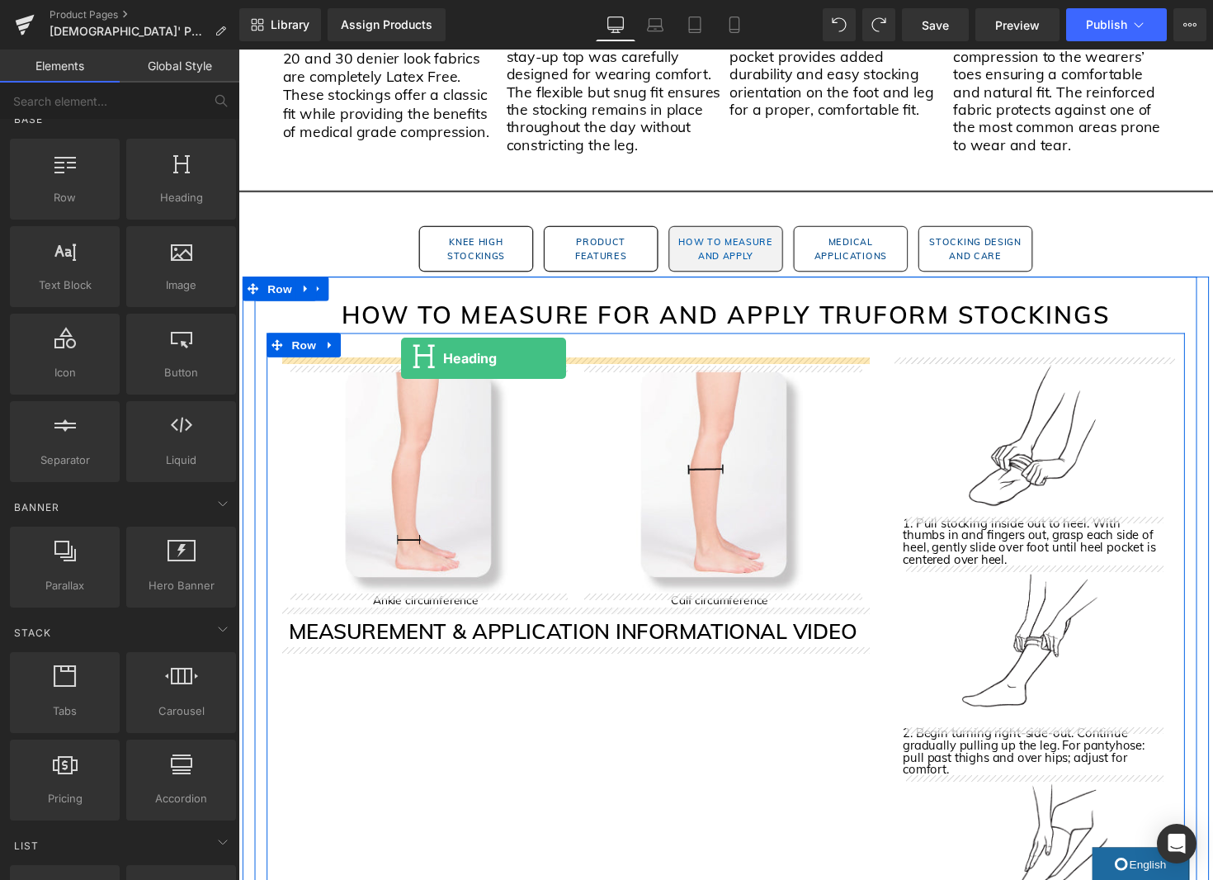
drag, startPoint x: 395, startPoint y: 232, endPoint x: 405, endPoint y: 366, distance: 134.0
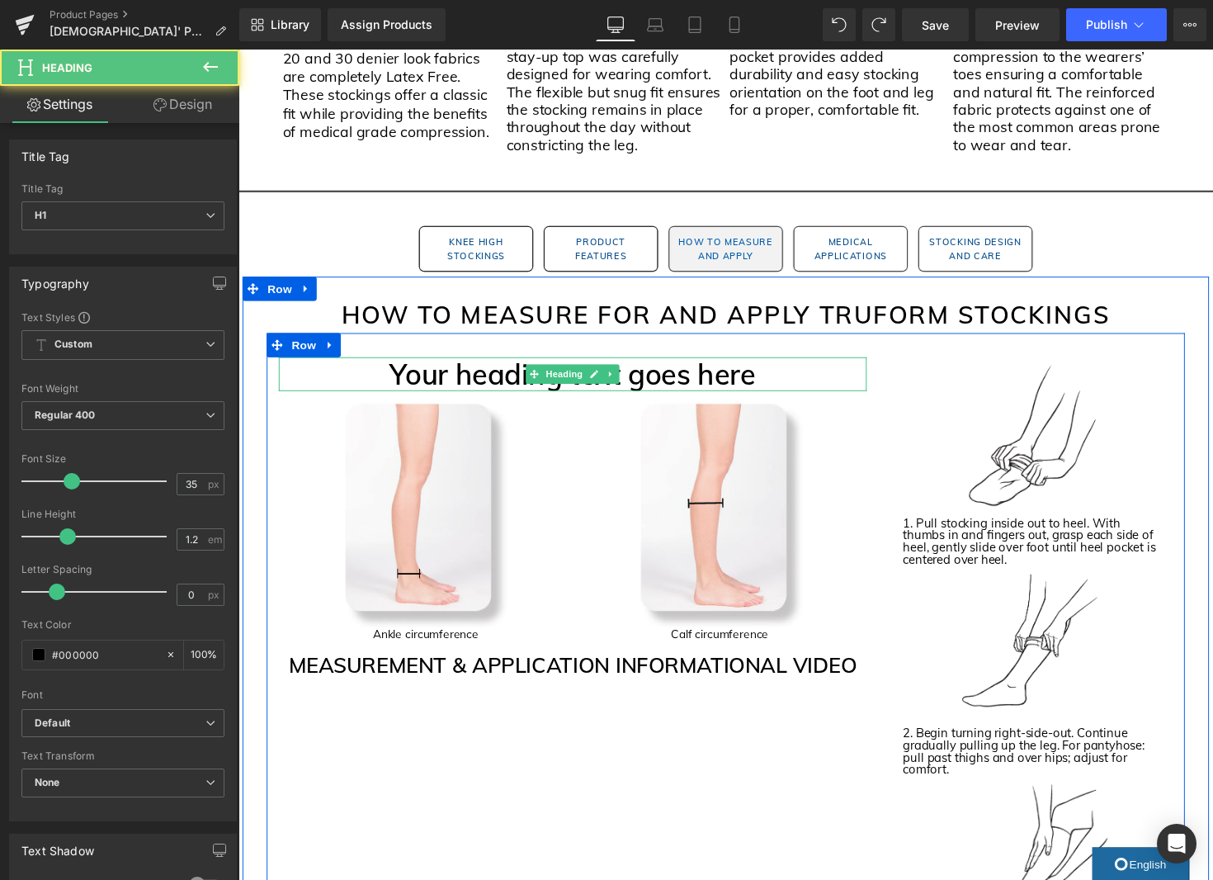
click at [596, 390] on link at bounding box center [603, 382] width 17 height 20
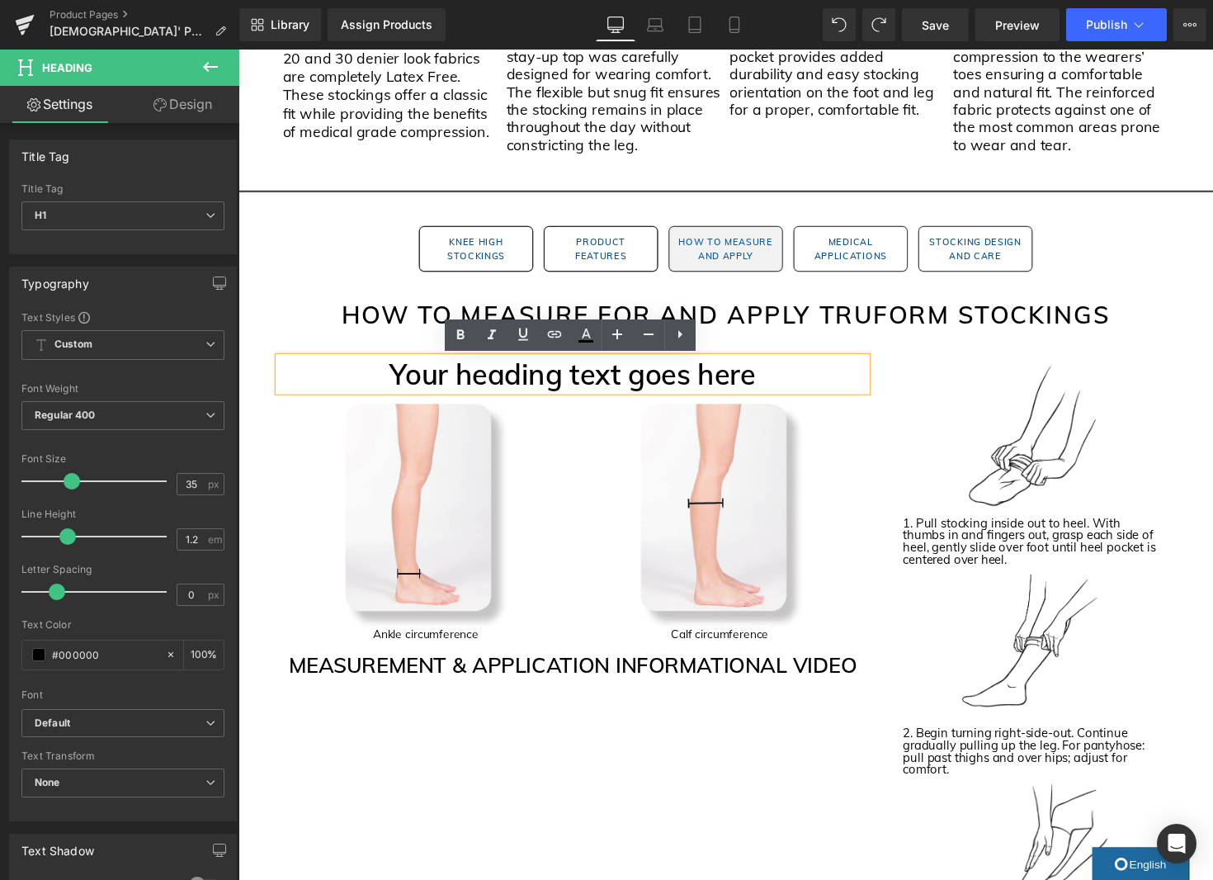
click at [706, 394] on h1 "Your heading text goes here" at bounding box center [581, 382] width 602 height 35
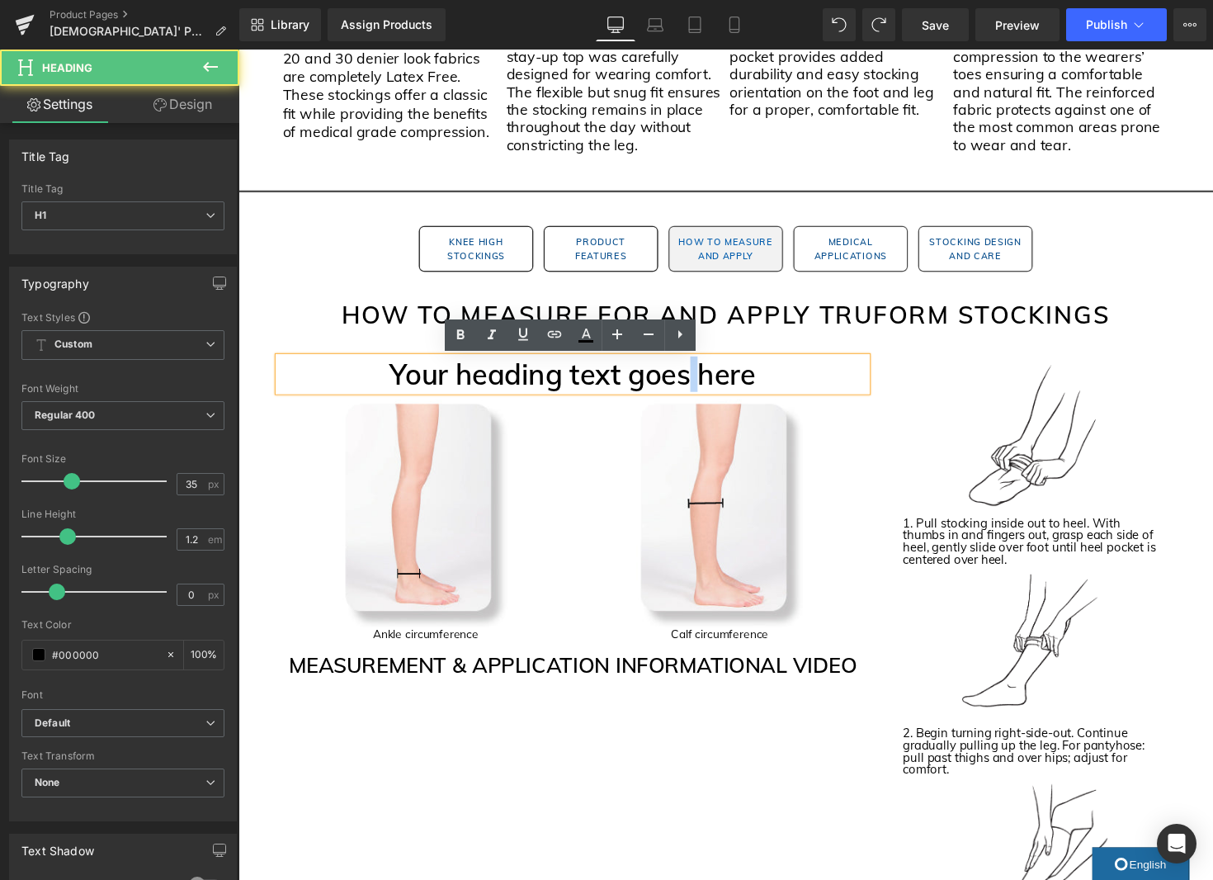
click at [706, 394] on h1 "Your heading text goes here" at bounding box center [581, 382] width 602 height 35
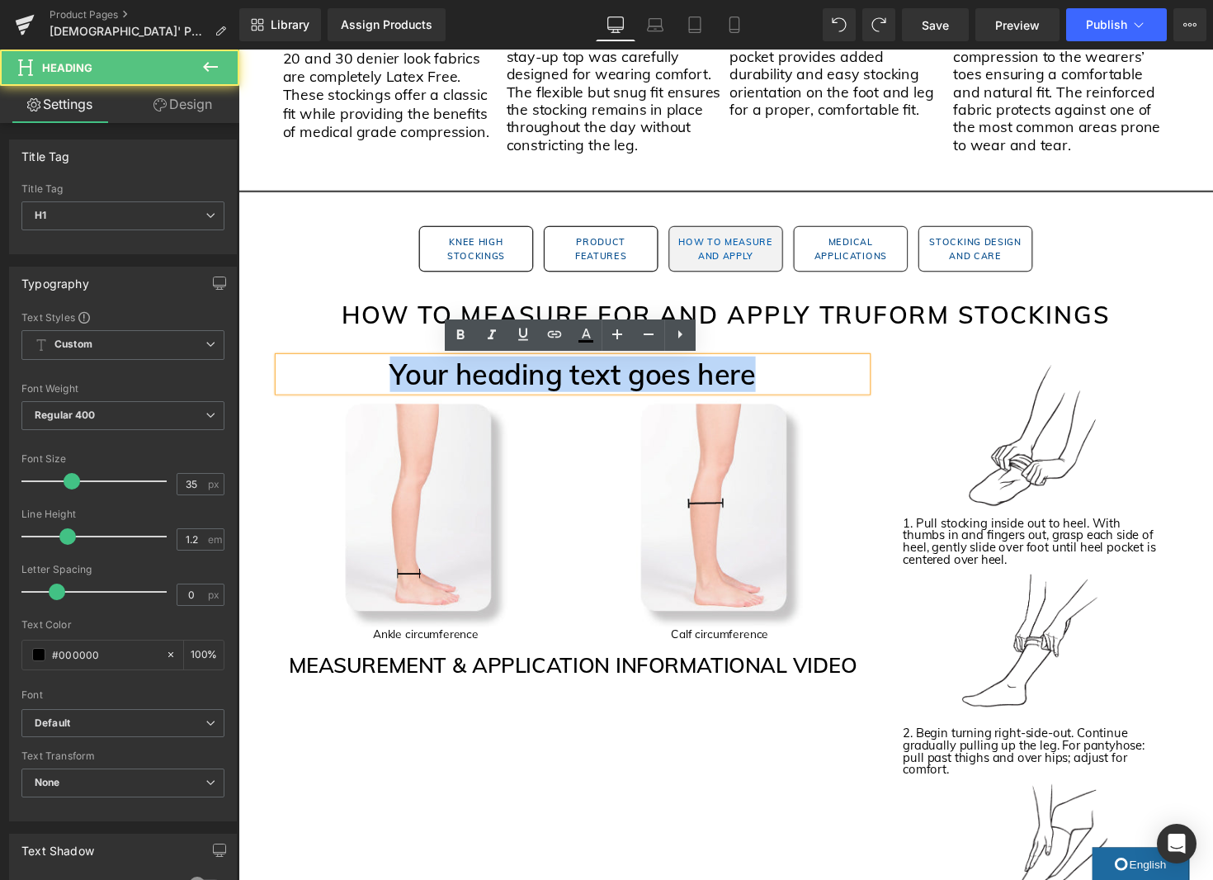
click at [706, 394] on h1 "Your heading text goes here" at bounding box center [581, 382] width 602 height 35
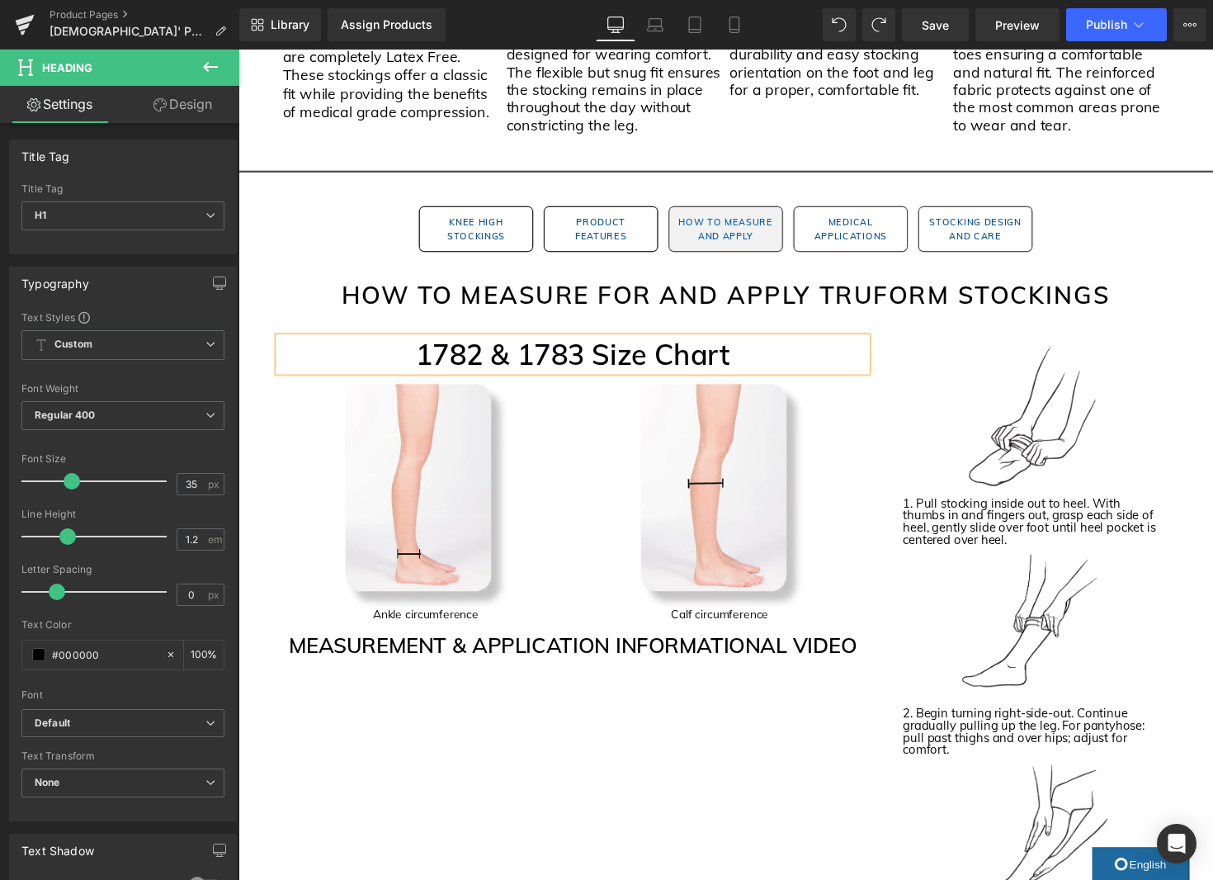
scroll to position [1563, 0]
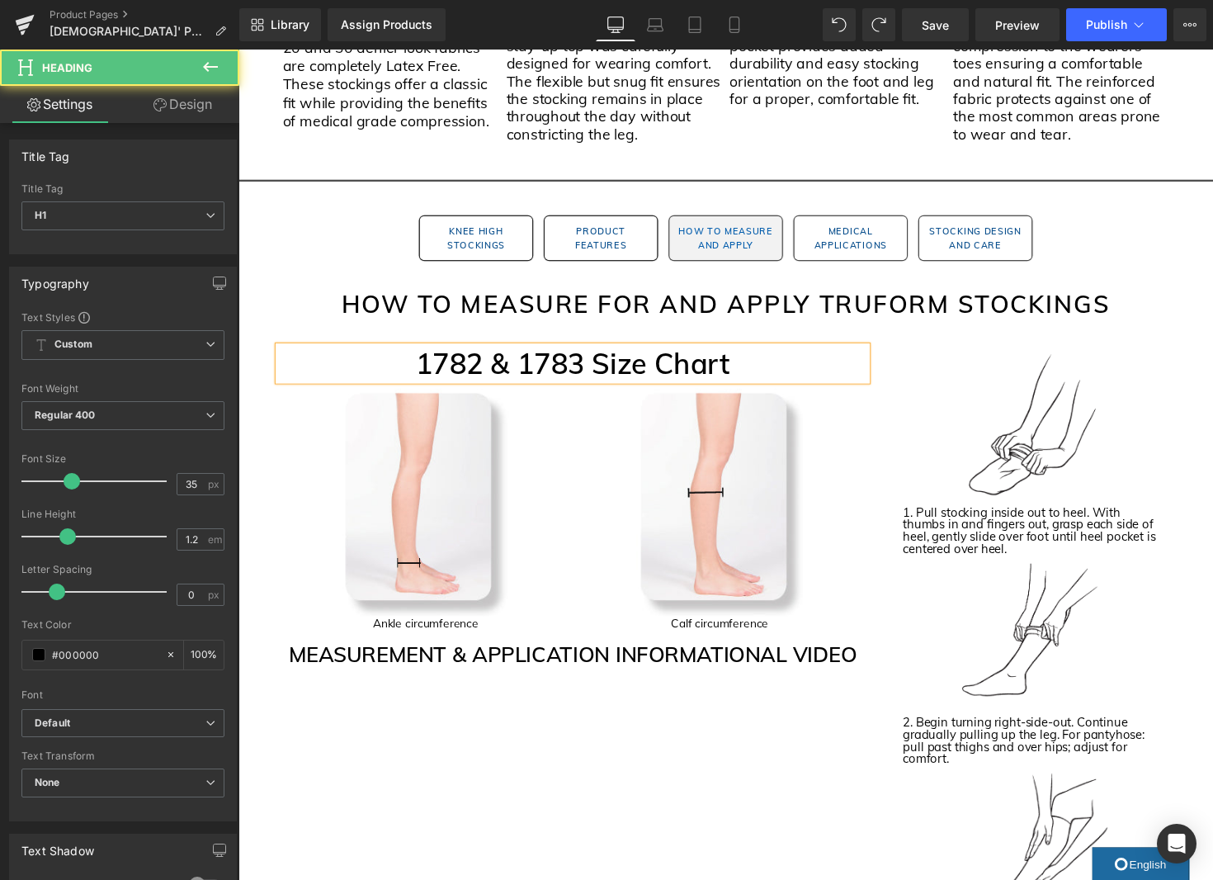
click at [661, 362] on h1 "1782 & 1783 Size Chart" at bounding box center [581, 371] width 602 height 35
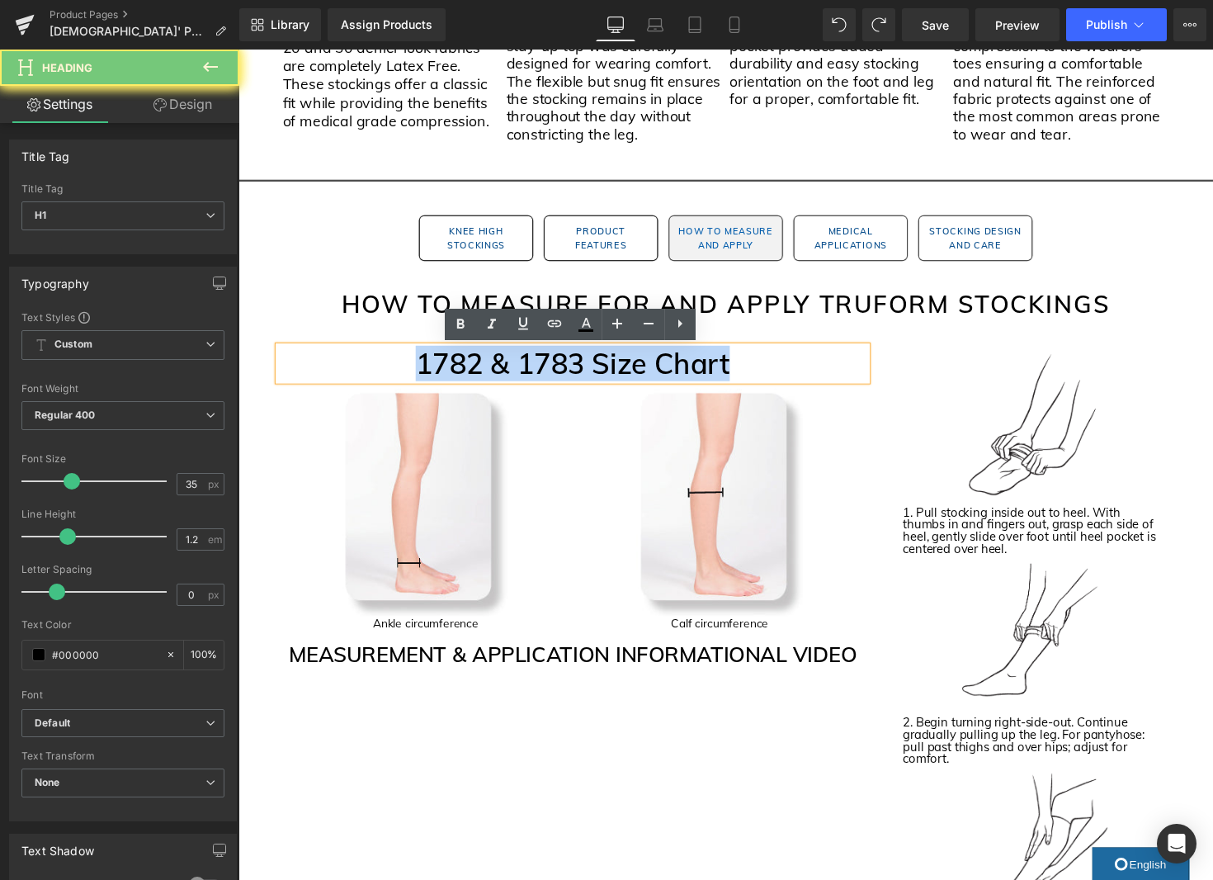
click at [661, 362] on h1 "1782 & 1783 Size Chart" at bounding box center [581, 371] width 602 height 35
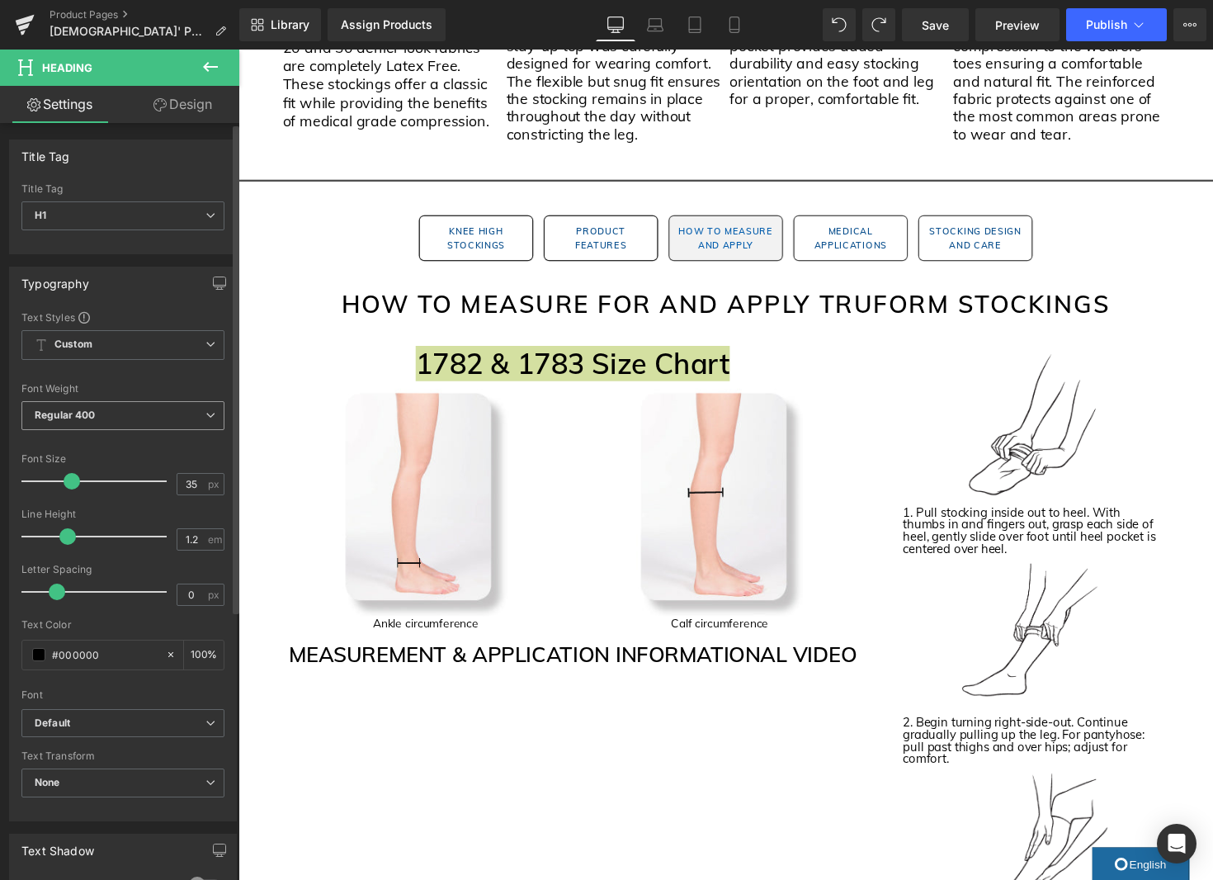
click at [126, 413] on span "Regular 400" at bounding box center [122, 415] width 203 height 29
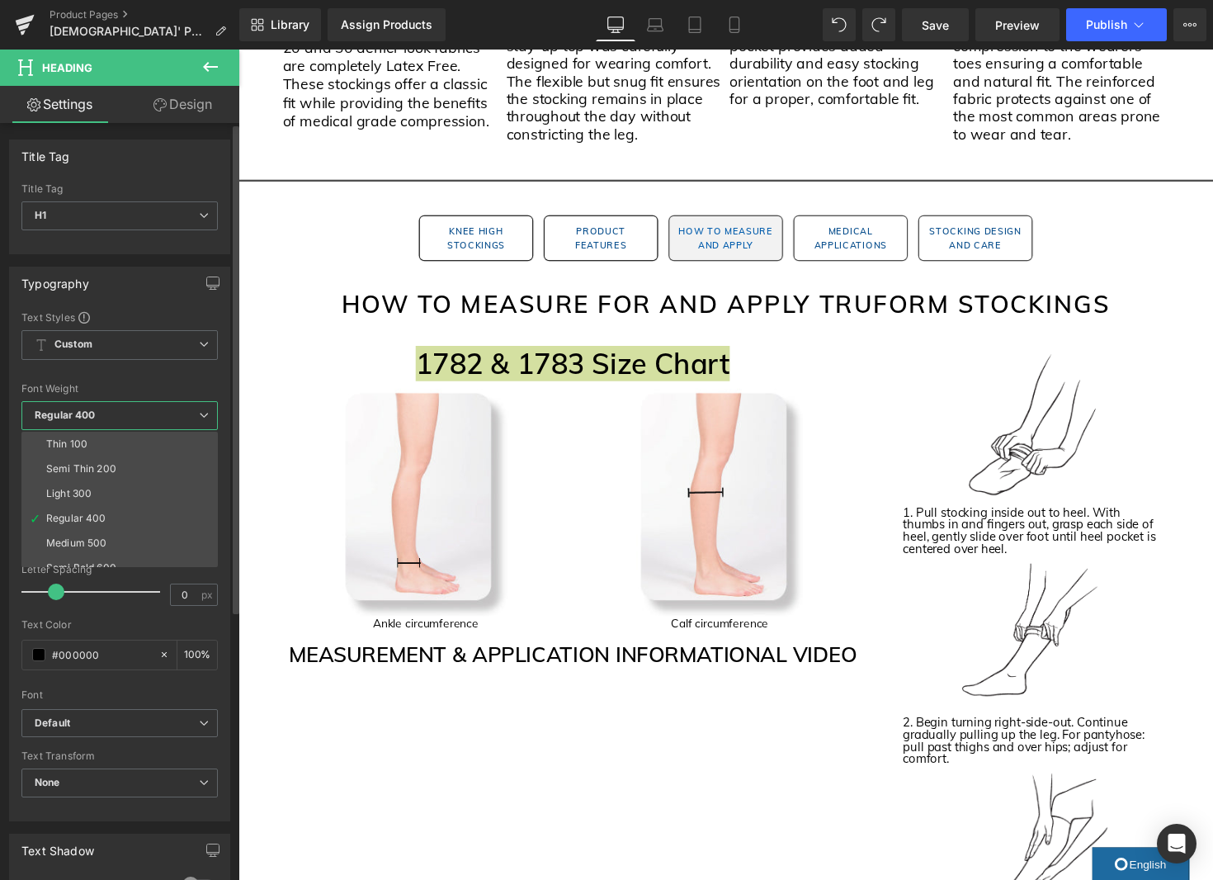
click at [190, 292] on div "Typography" at bounding box center [120, 282] width 220 height 31
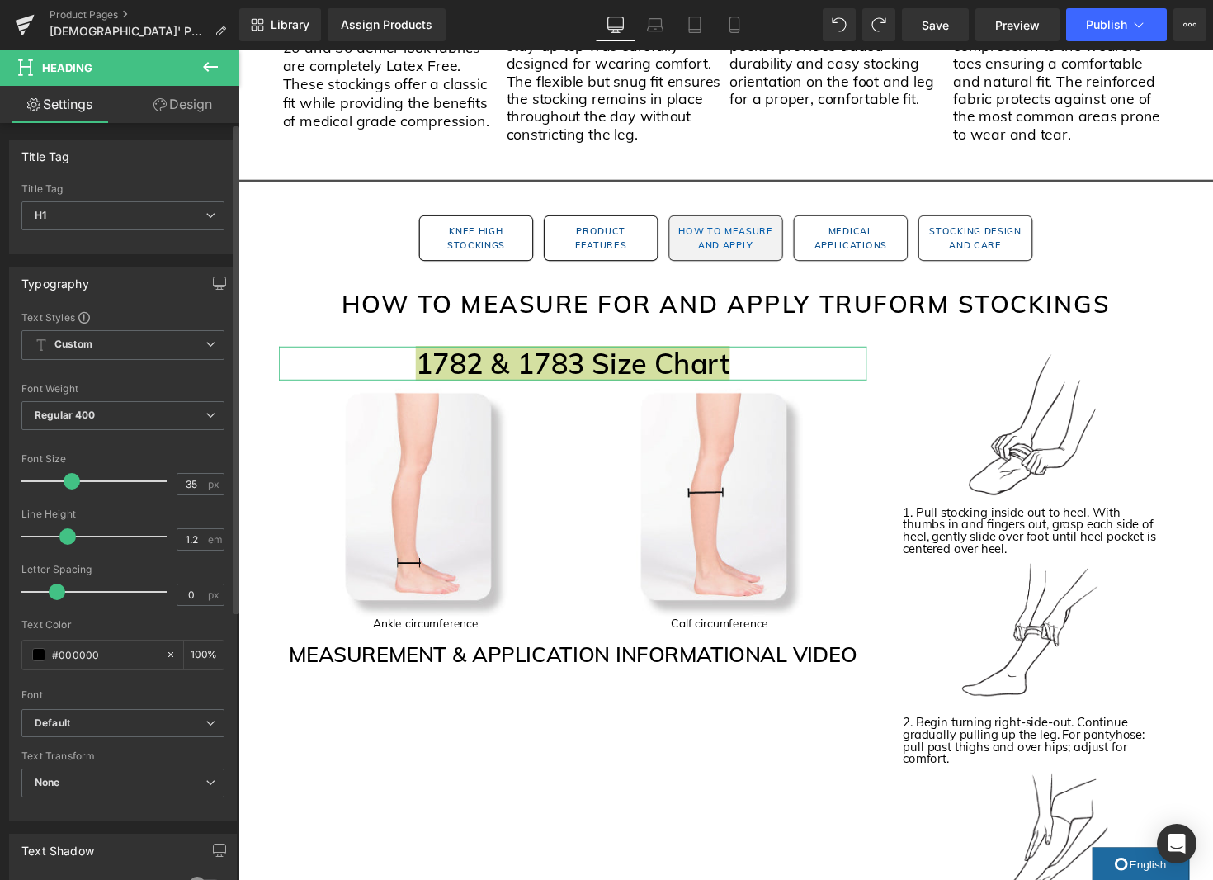
scroll to position [1, 0]
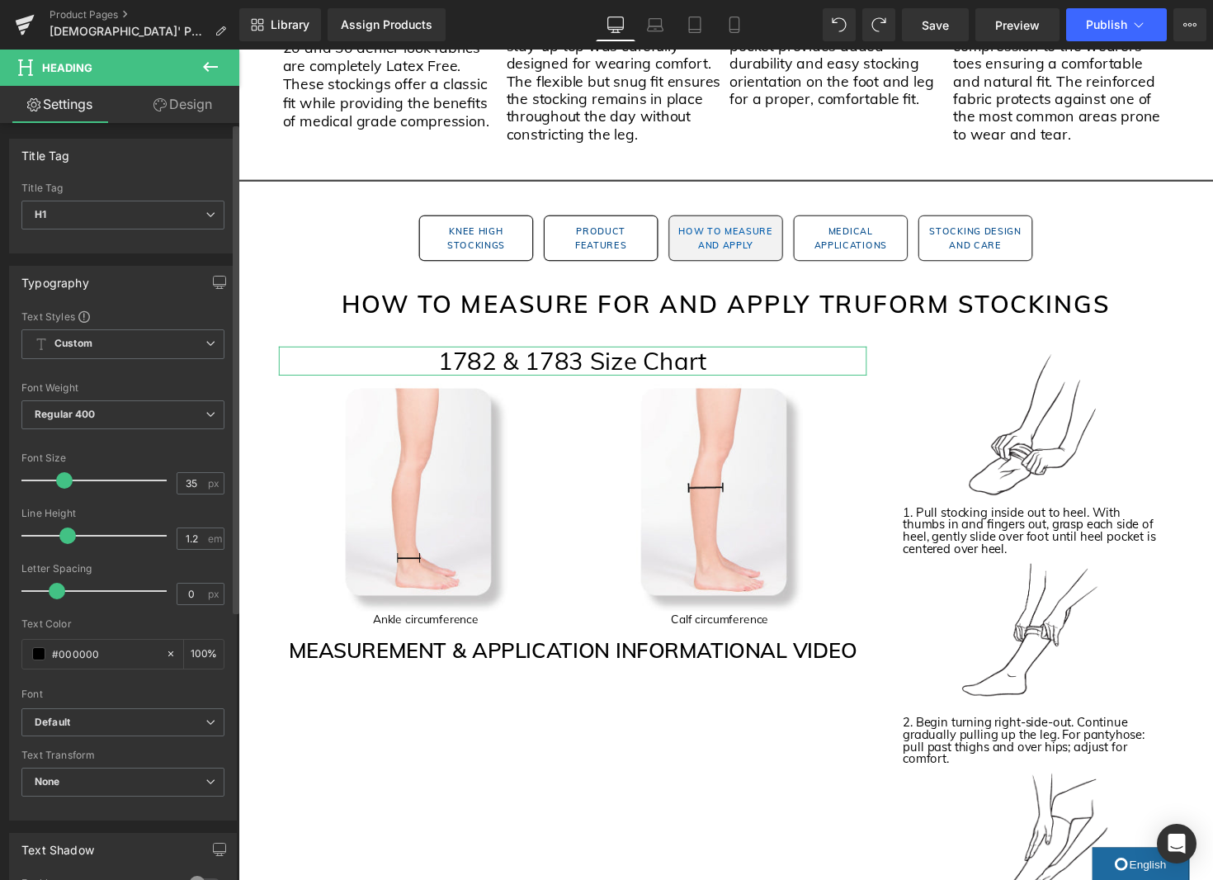
click at [56, 482] on span at bounding box center [64, 480] width 17 height 17
click at [172, 422] on span "Regular 400" at bounding box center [122, 414] width 203 height 29
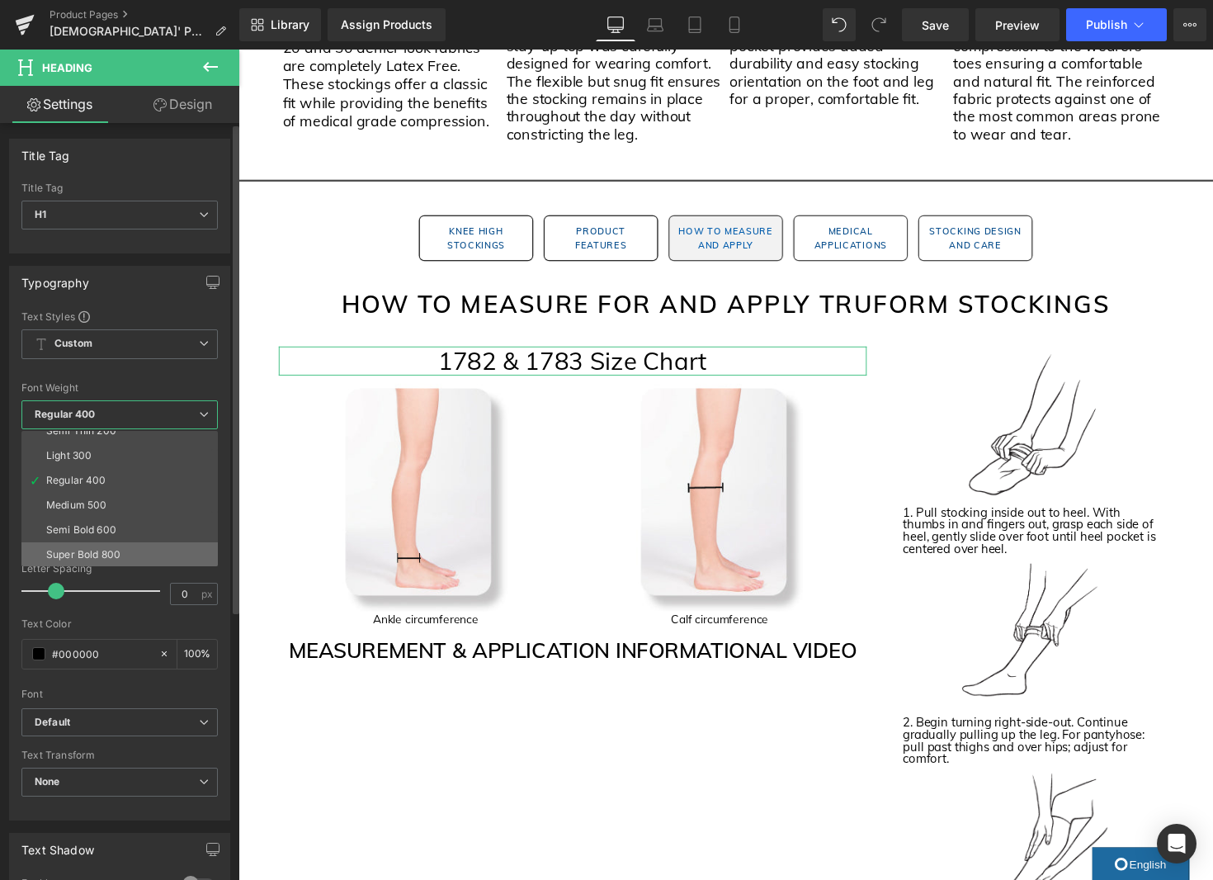
scroll to position [53, 0]
click at [129, 516] on li "Semi Bold 600" at bounding box center [123, 514] width 204 height 25
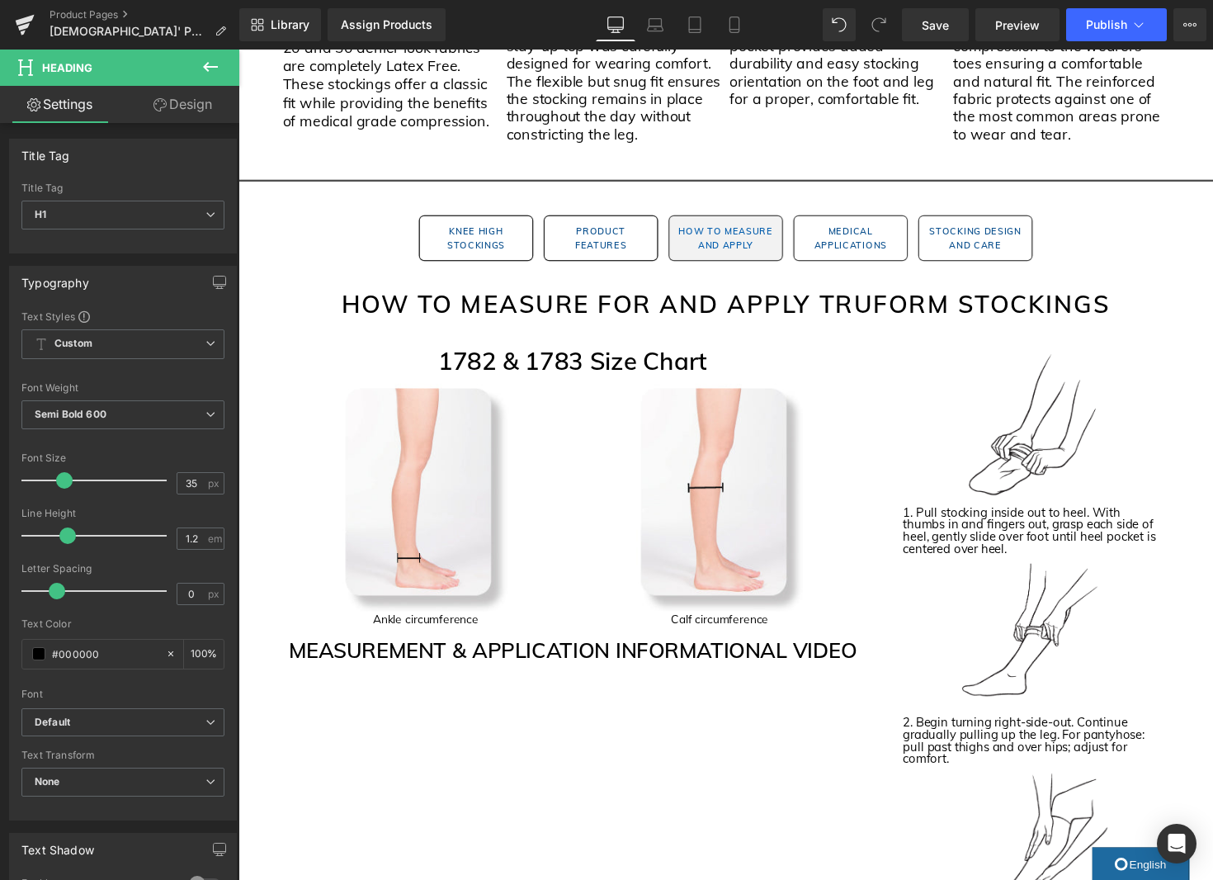
click at [204, 64] on icon at bounding box center [211, 67] width 20 height 20
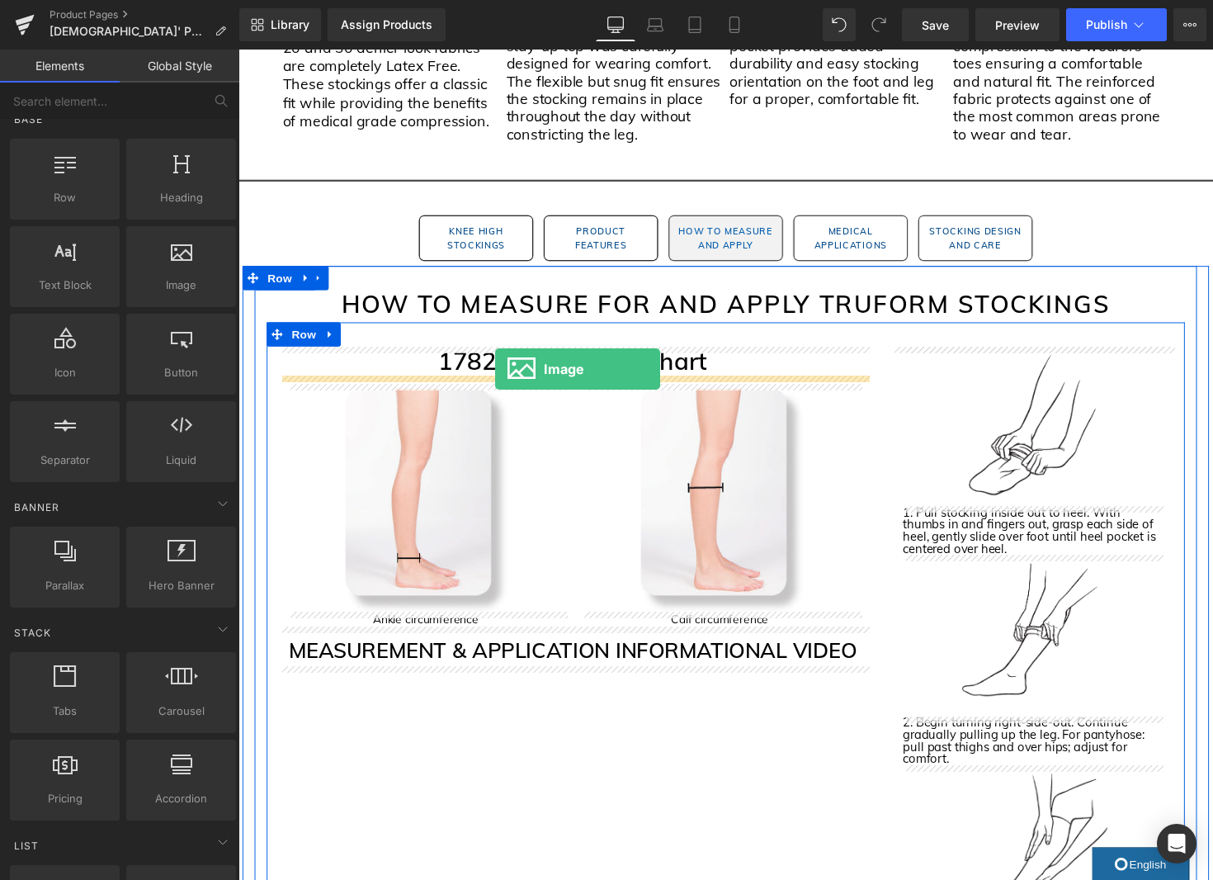
drag, startPoint x: 405, startPoint y: 323, endPoint x: 502, endPoint y: 377, distance: 110.8
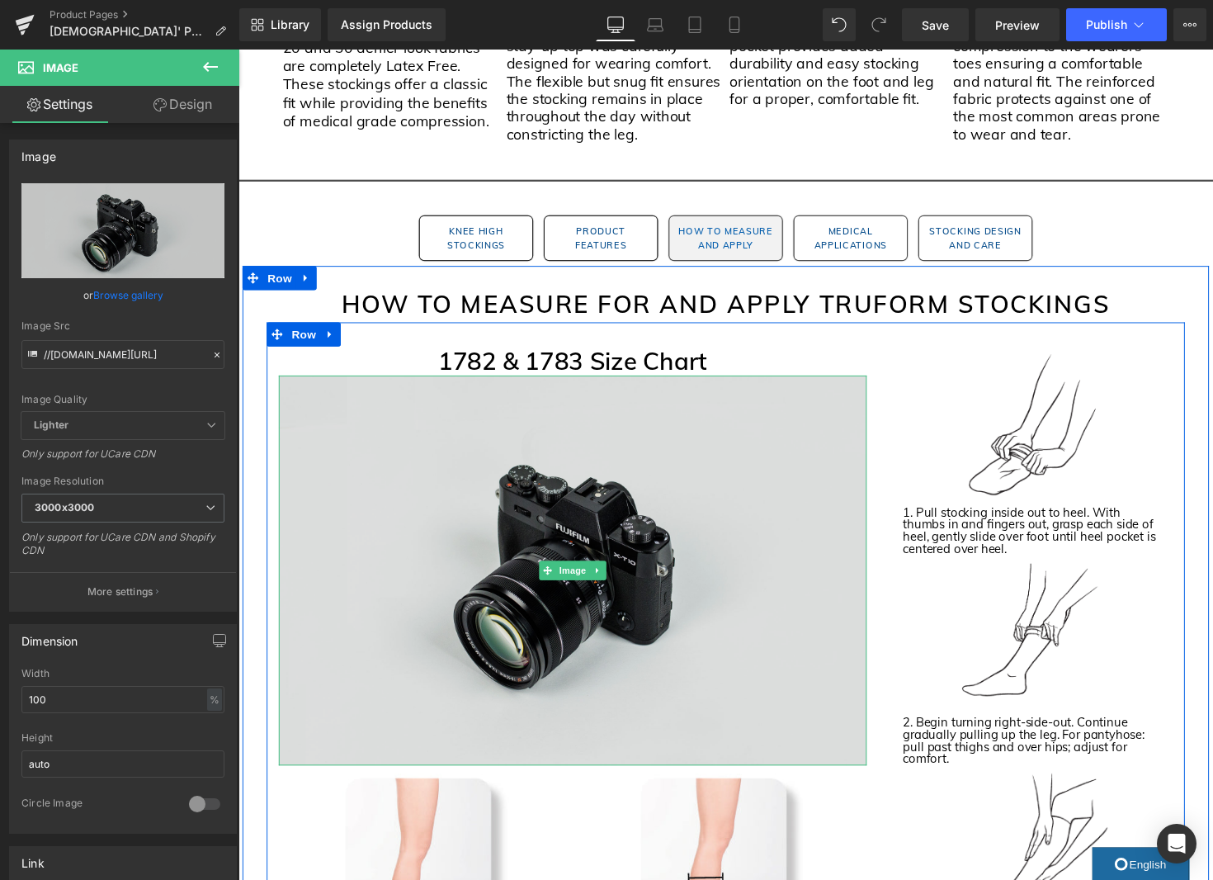
drag, startPoint x: 584, startPoint y: 579, endPoint x: 653, endPoint y: 580, distance: 68.5
click at [584, 579] on span "Image" at bounding box center [581, 584] width 35 height 20
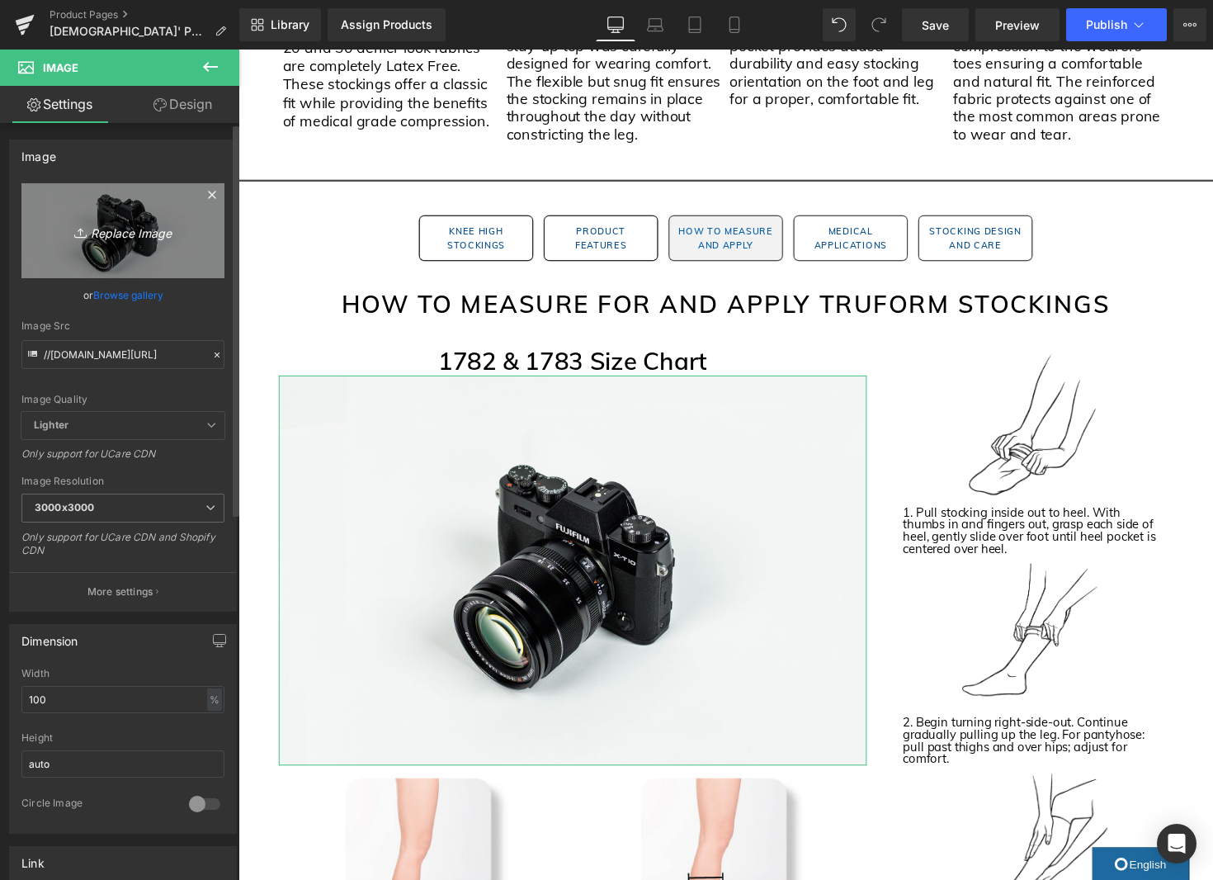
click at [100, 225] on icon "Replace Image" at bounding box center [123, 230] width 132 height 21
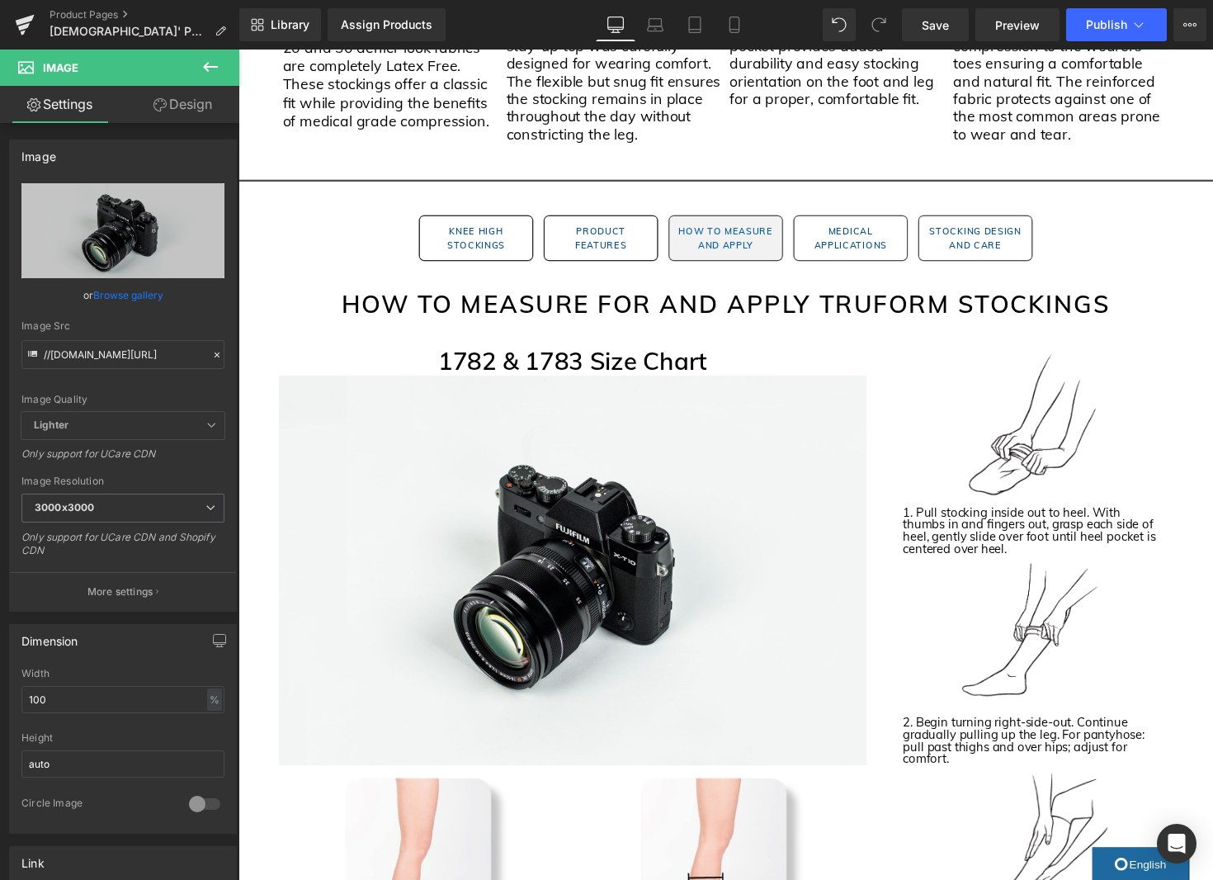
type input "C:\fakepath\1783 Size Chart Image.jpg"
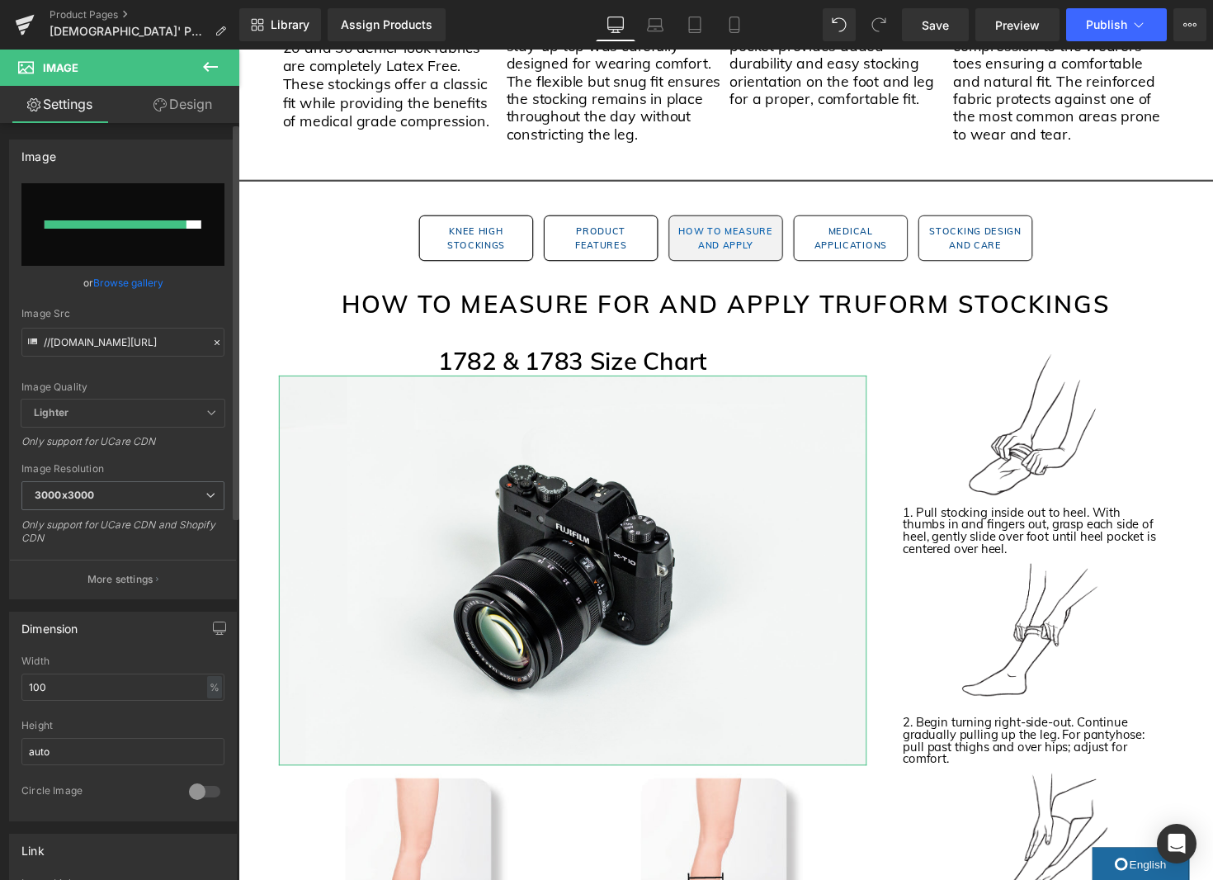
click at [143, 285] on link "Browse gallery" at bounding box center [128, 282] width 70 height 29
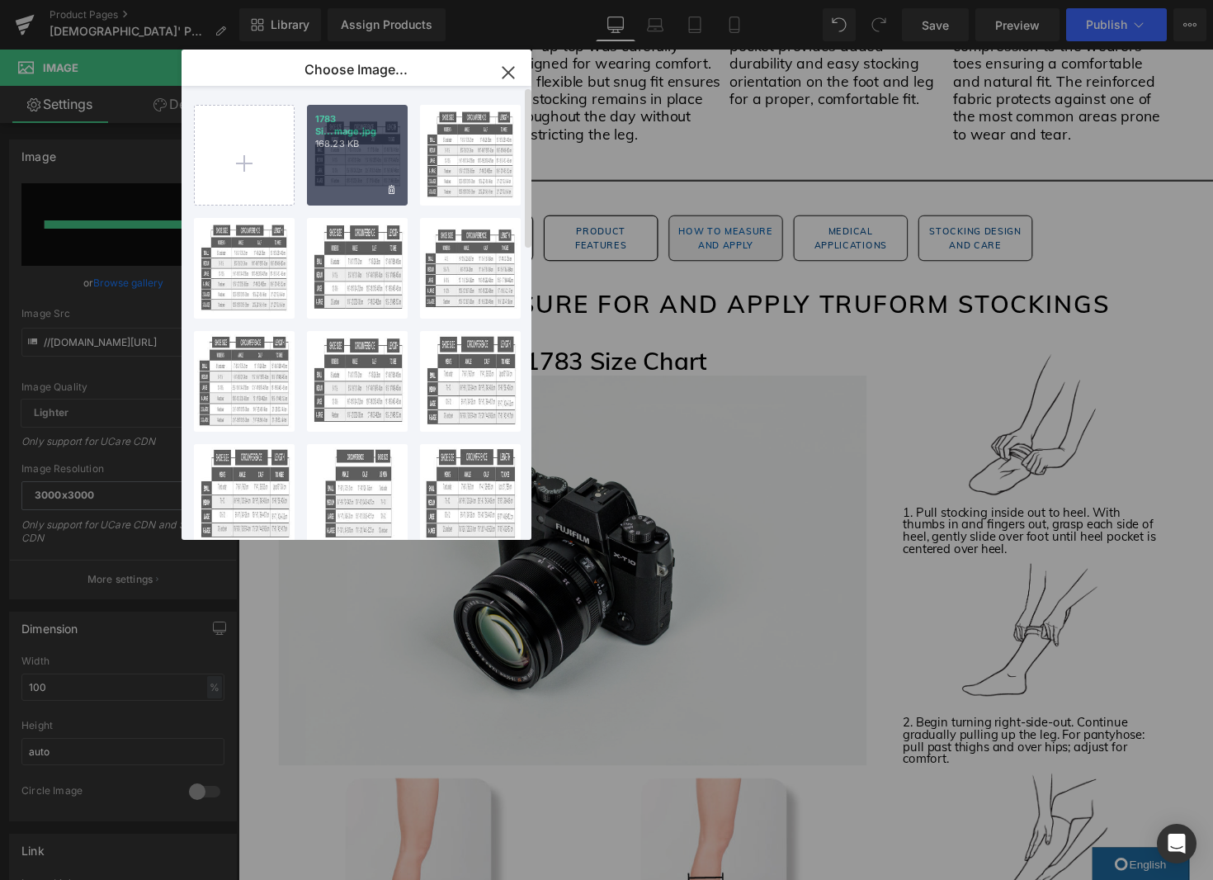
click at [338, 158] on div "1783 Si...mage.jpg 168.23 KB" at bounding box center [357, 155] width 101 height 101
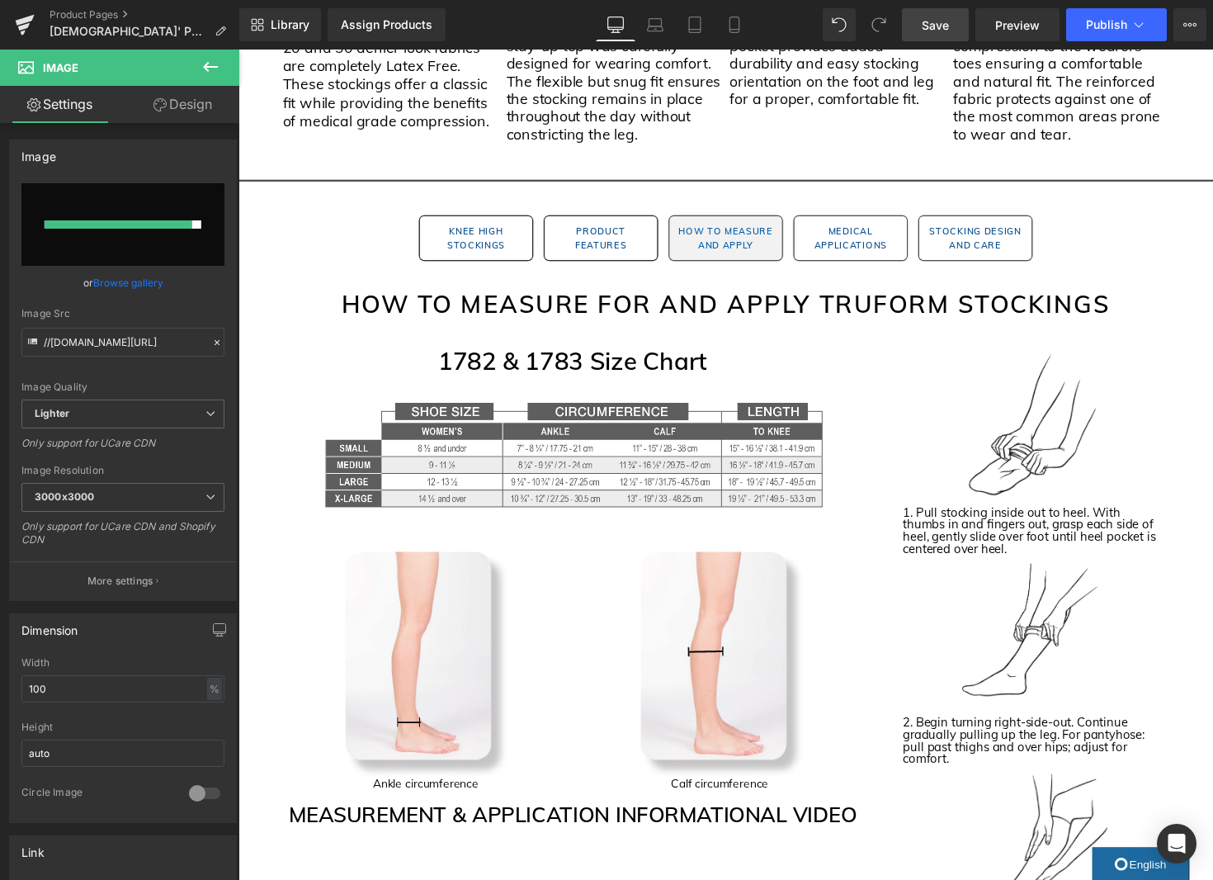
click at [946, 37] on link "Save" at bounding box center [935, 24] width 67 height 33
click at [1128, 23] on button "Publish" at bounding box center [1116, 24] width 101 height 33
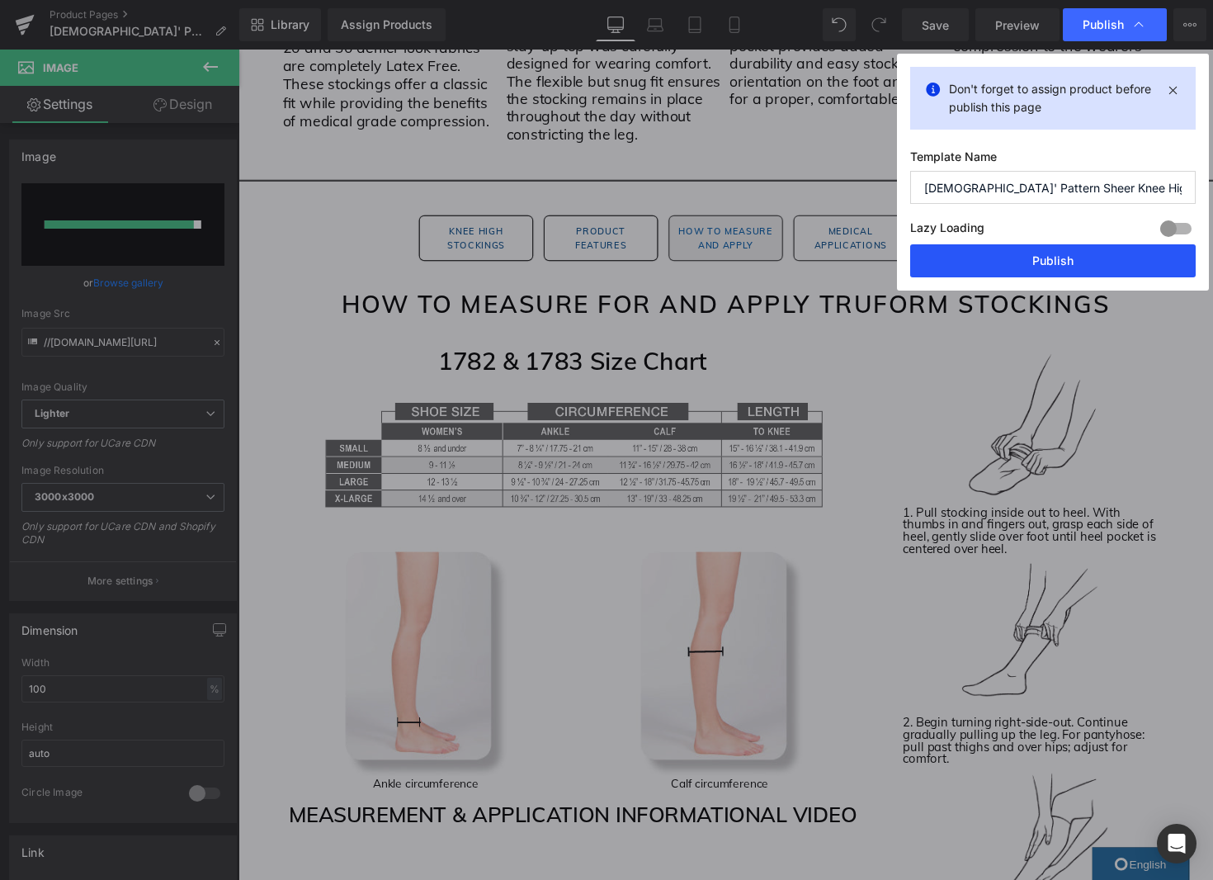
click at [1054, 271] on button "Publish" at bounding box center [1053, 260] width 286 height 33
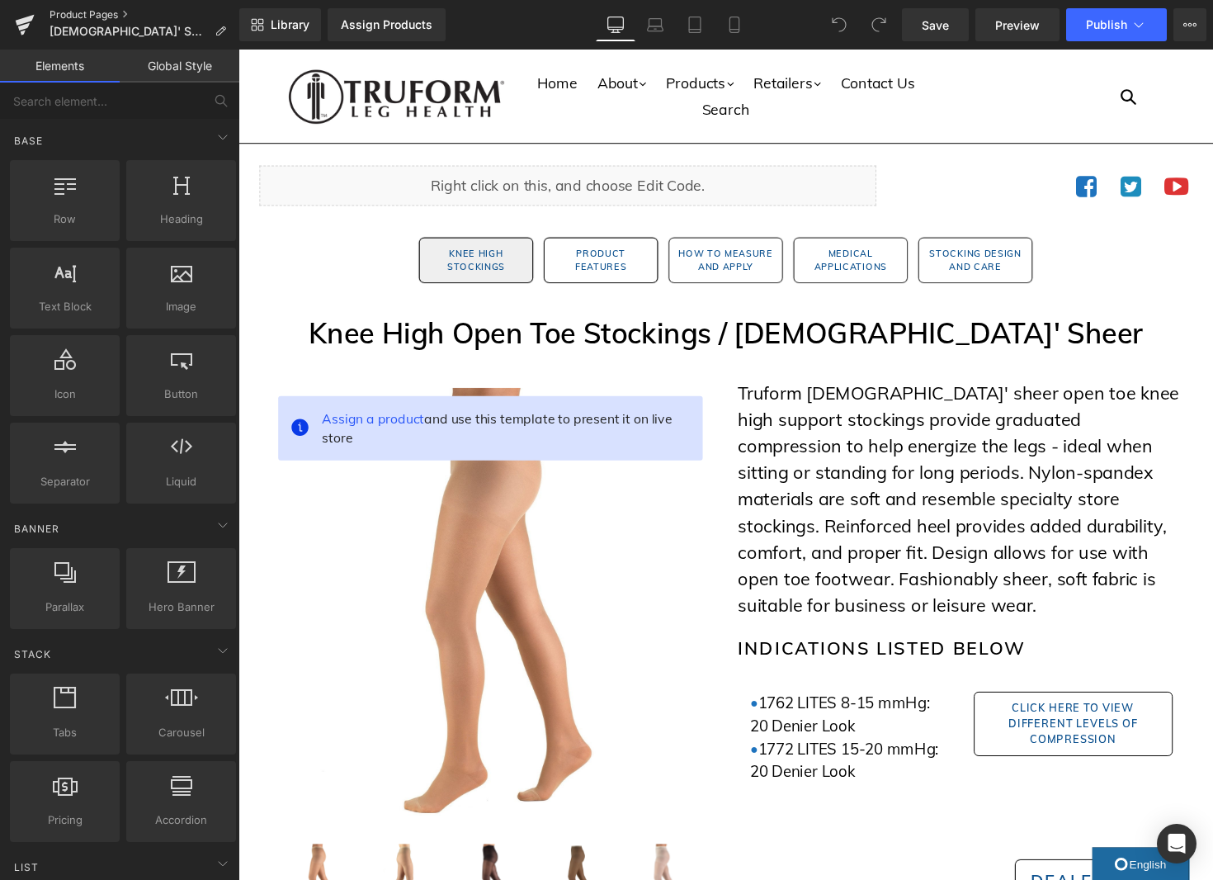
drag, startPoint x: 64, startPoint y: 15, endPoint x: 82, endPoint y: 21, distance: 18.5
click at [64, 15] on link "Product Pages" at bounding box center [145, 14] width 190 height 13
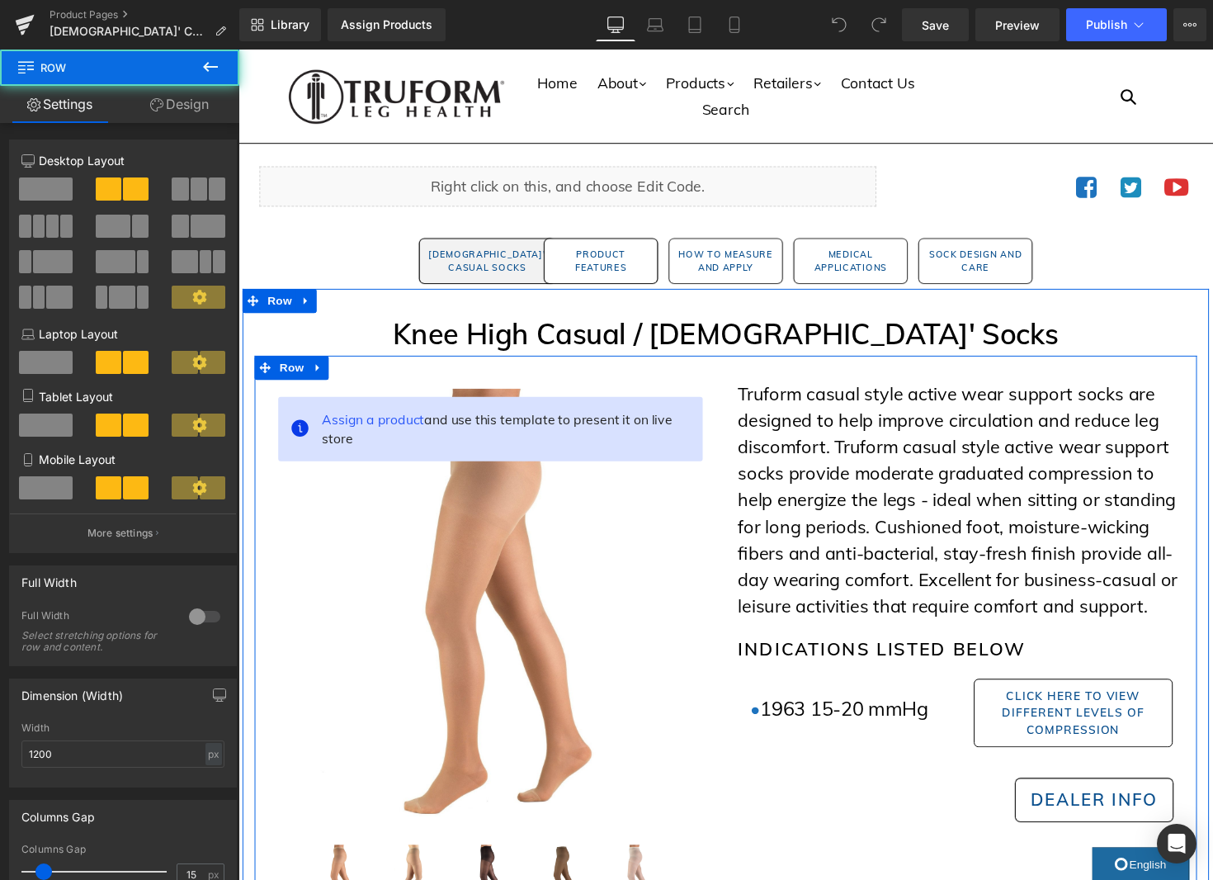
click at [746, 805] on div "Truform casual style active wear support socks are designed to help improve cir…" at bounding box center [979, 750] width 483 height 756
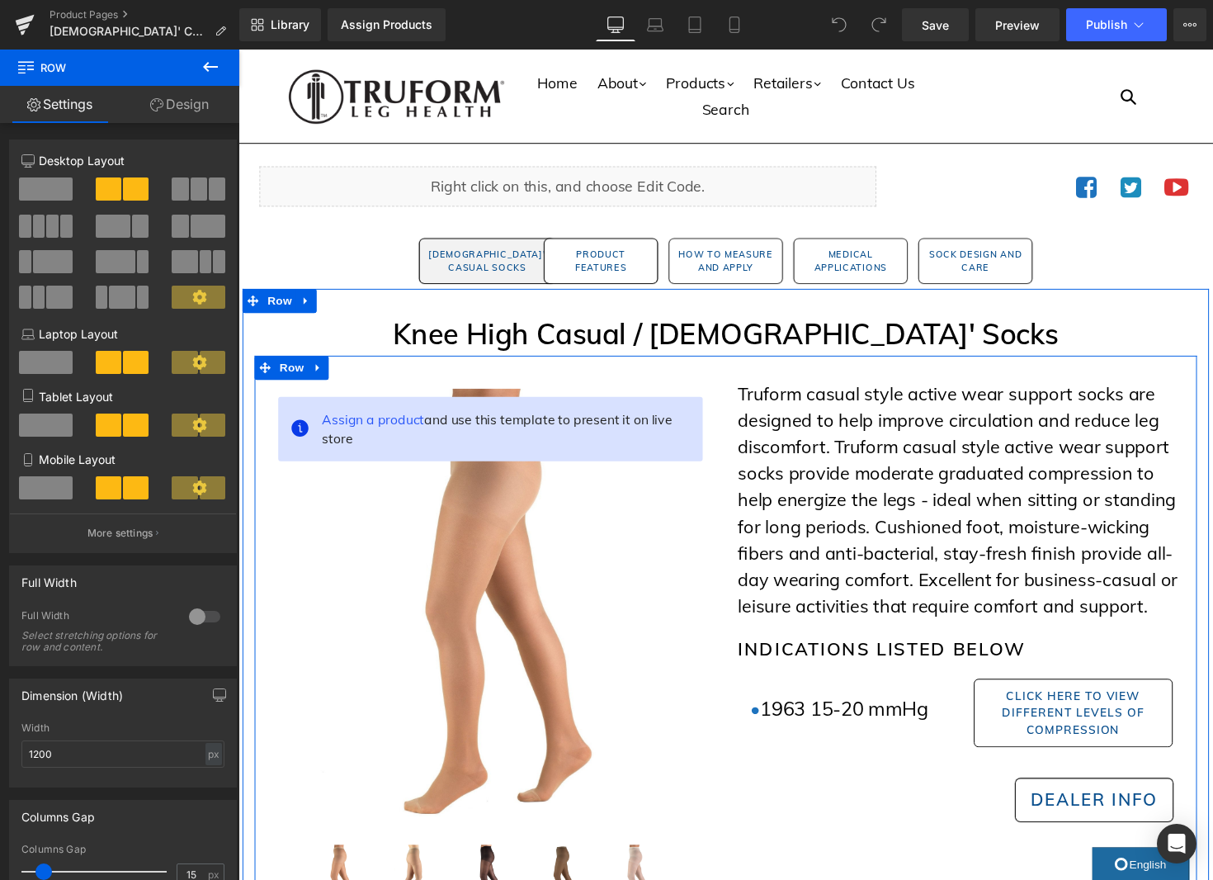
click at [746, 805] on div "Truform casual style active wear support socks are designed to help improve cir…" at bounding box center [979, 750] width 483 height 756
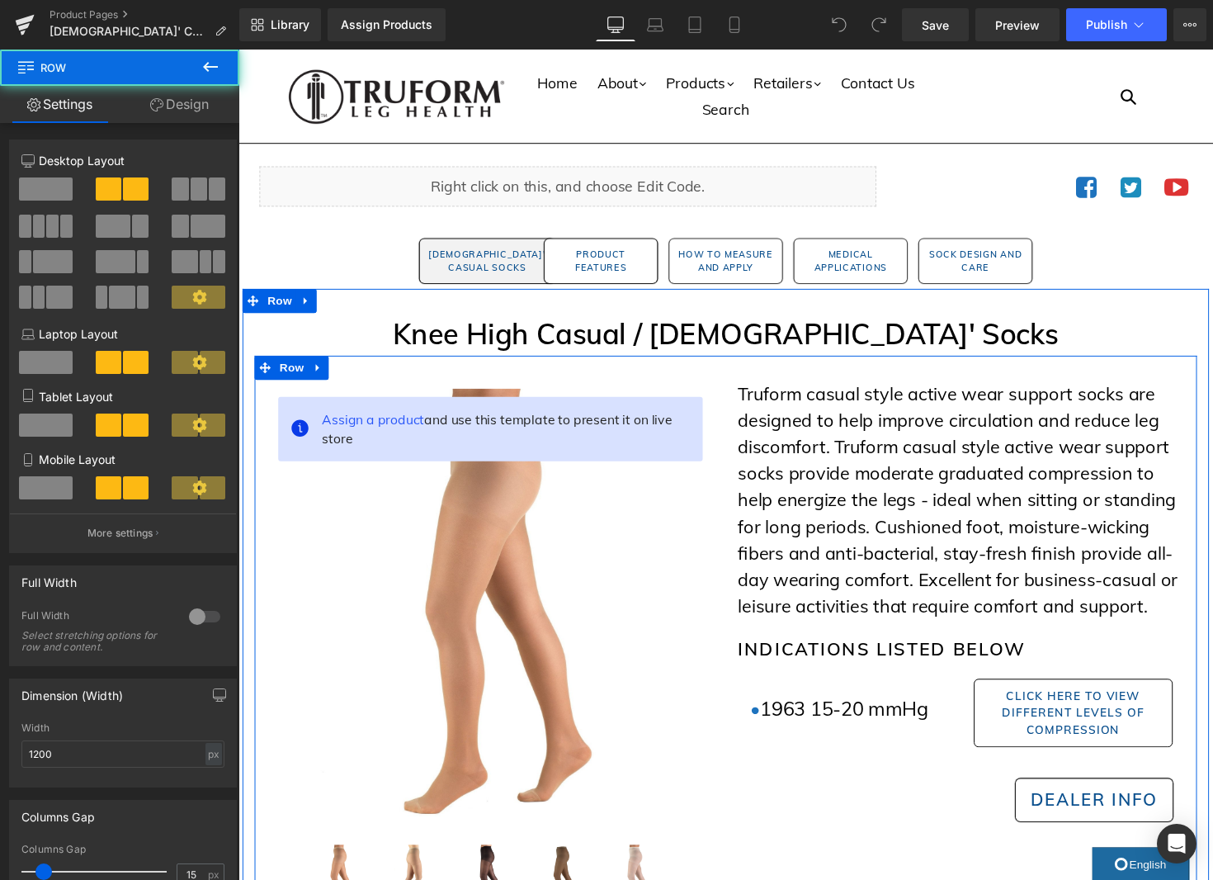
click at [746, 805] on div "Truform casual style active wear support socks are designed to help improve cir…" at bounding box center [979, 750] width 483 height 756
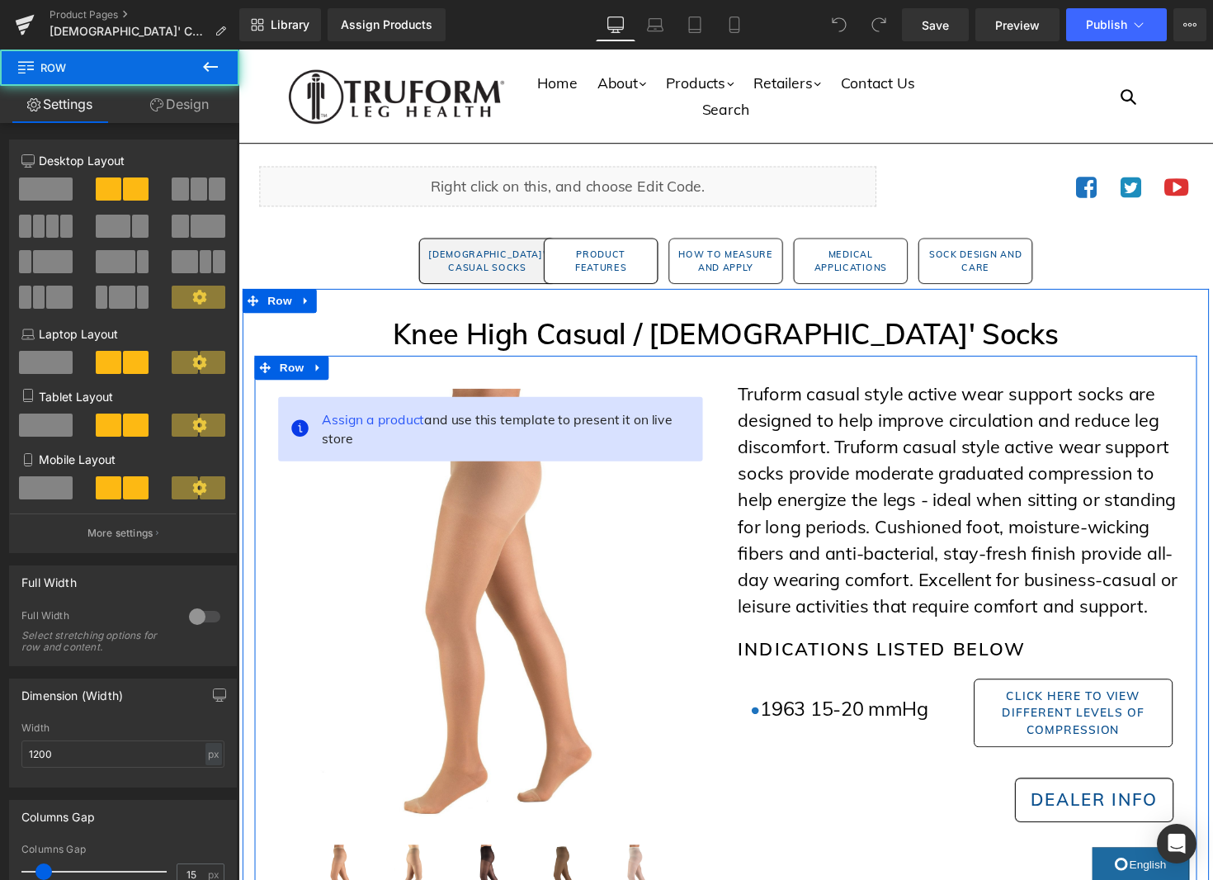
click at [746, 805] on div "Truform casual style active wear support socks are designed to help improve cir…" at bounding box center [979, 750] width 483 height 756
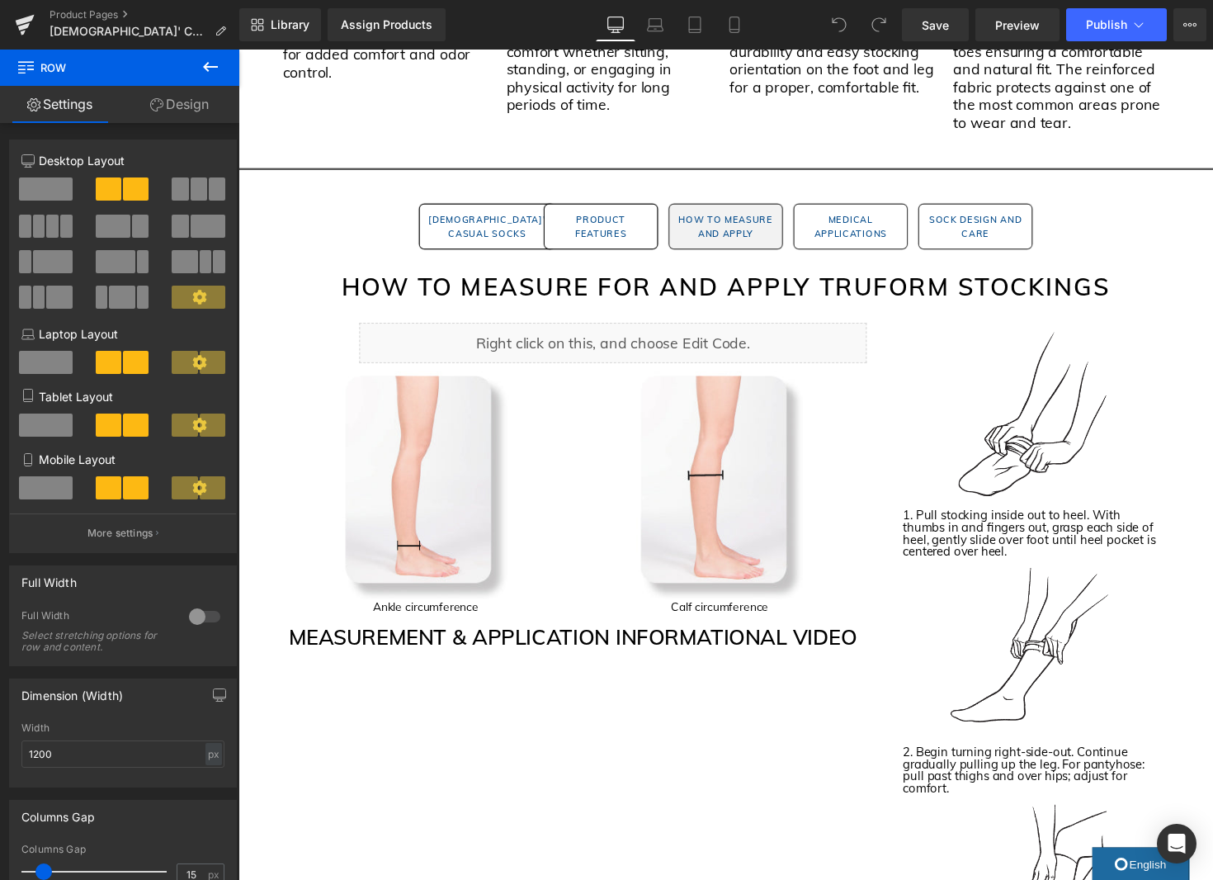
scroll to position [1579, 0]
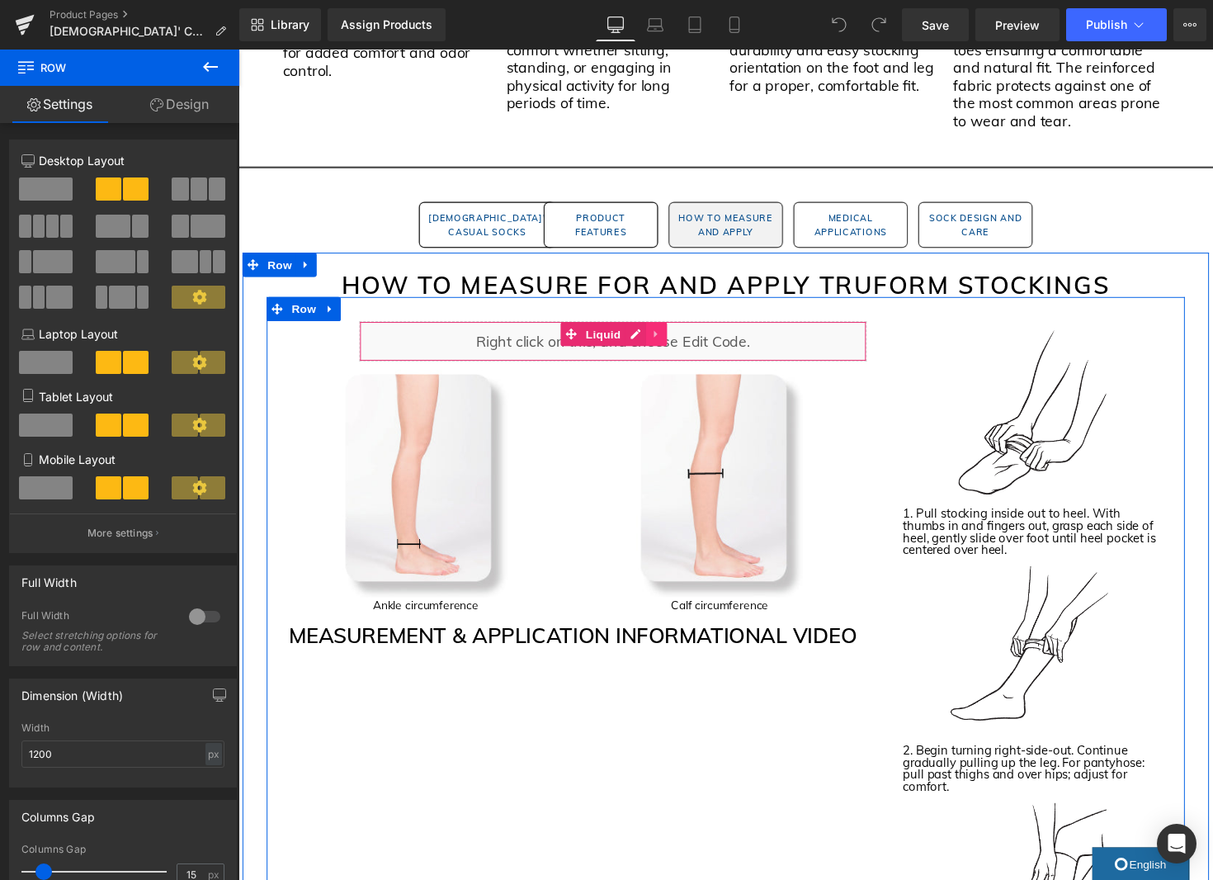
click at [664, 344] on icon at bounding box center [665, 341] width 3 height 7
click at [672, 343] on icon at bounding box center [678, 341] width 12 height 12
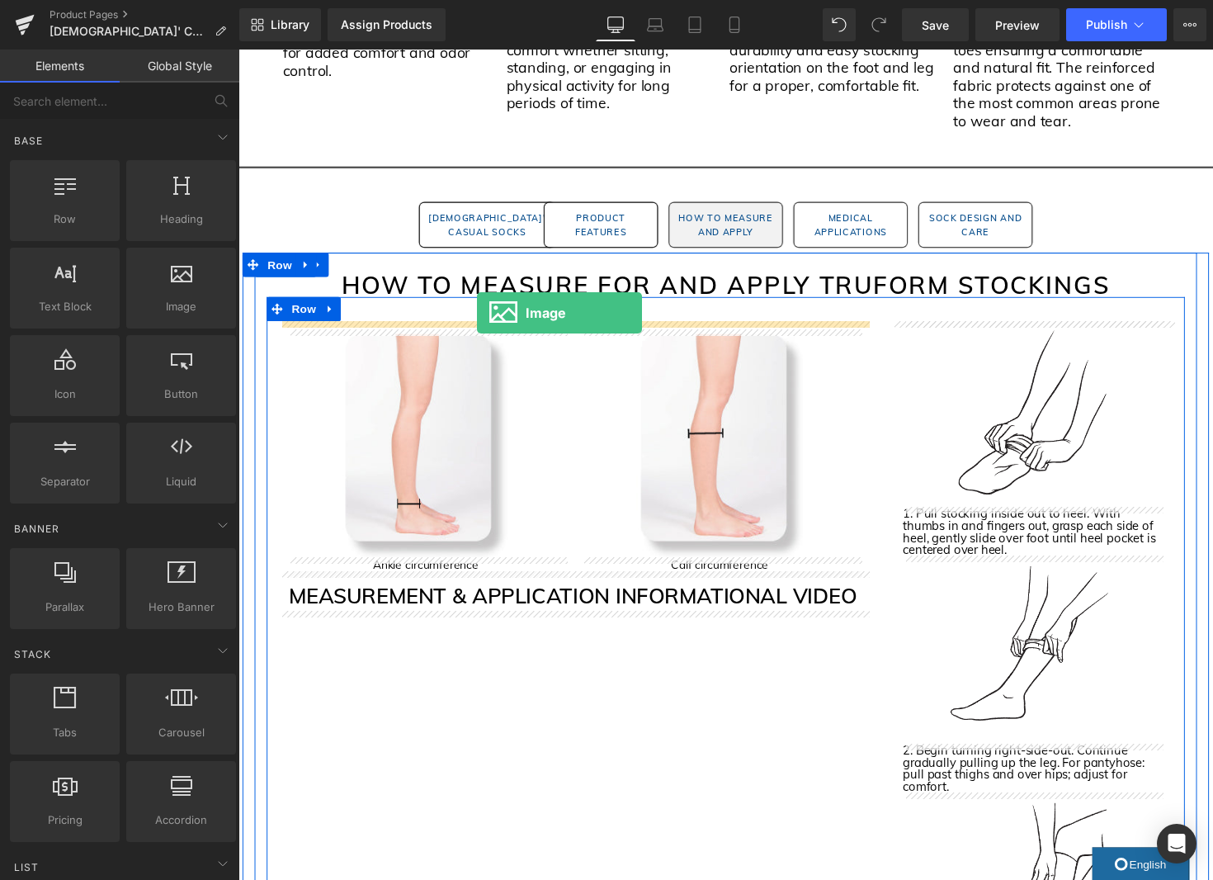
drag, startPoint x: 411, startPoint y: 353, endPoint x: 482, endPoint y: 321, distance: 77.9
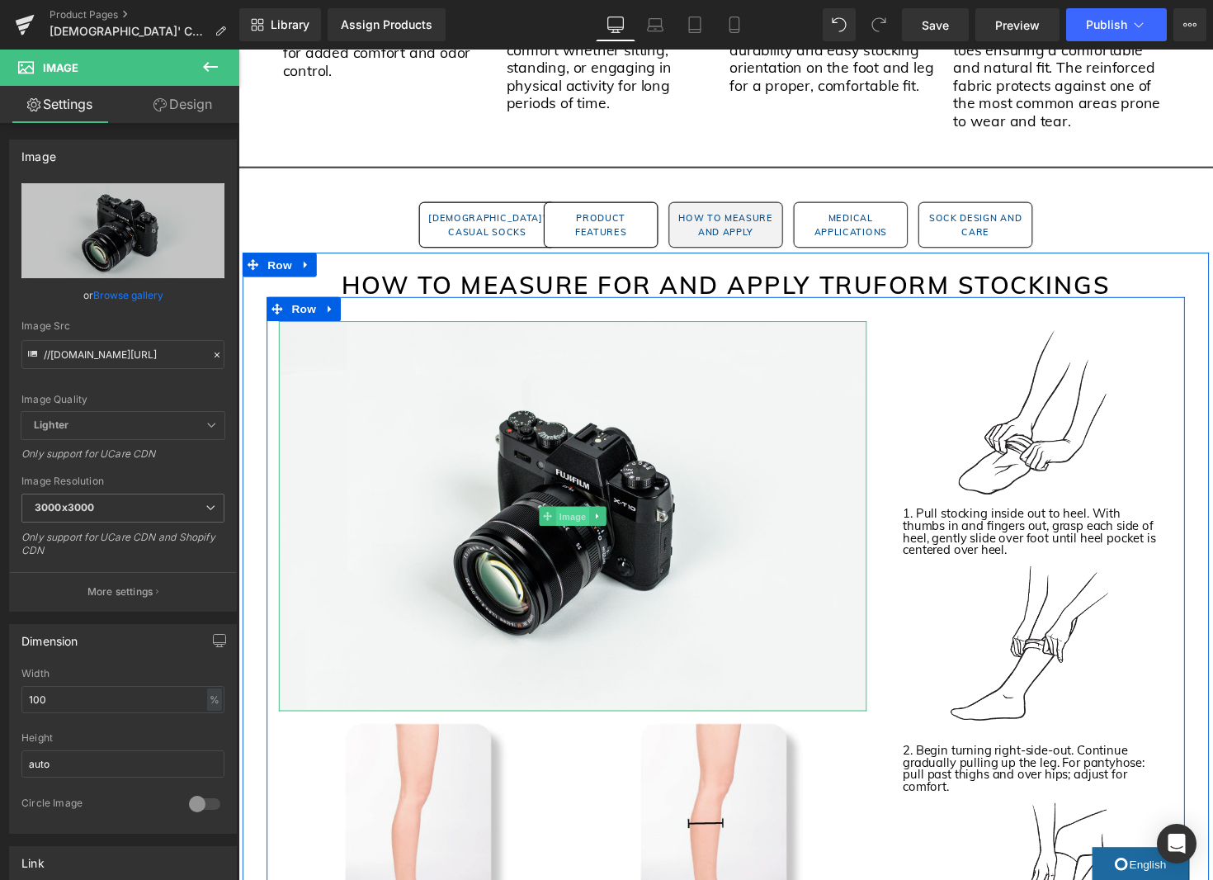
click at [592, 527] on span "Image" at bounding box center [581, 528] width 35 height 20
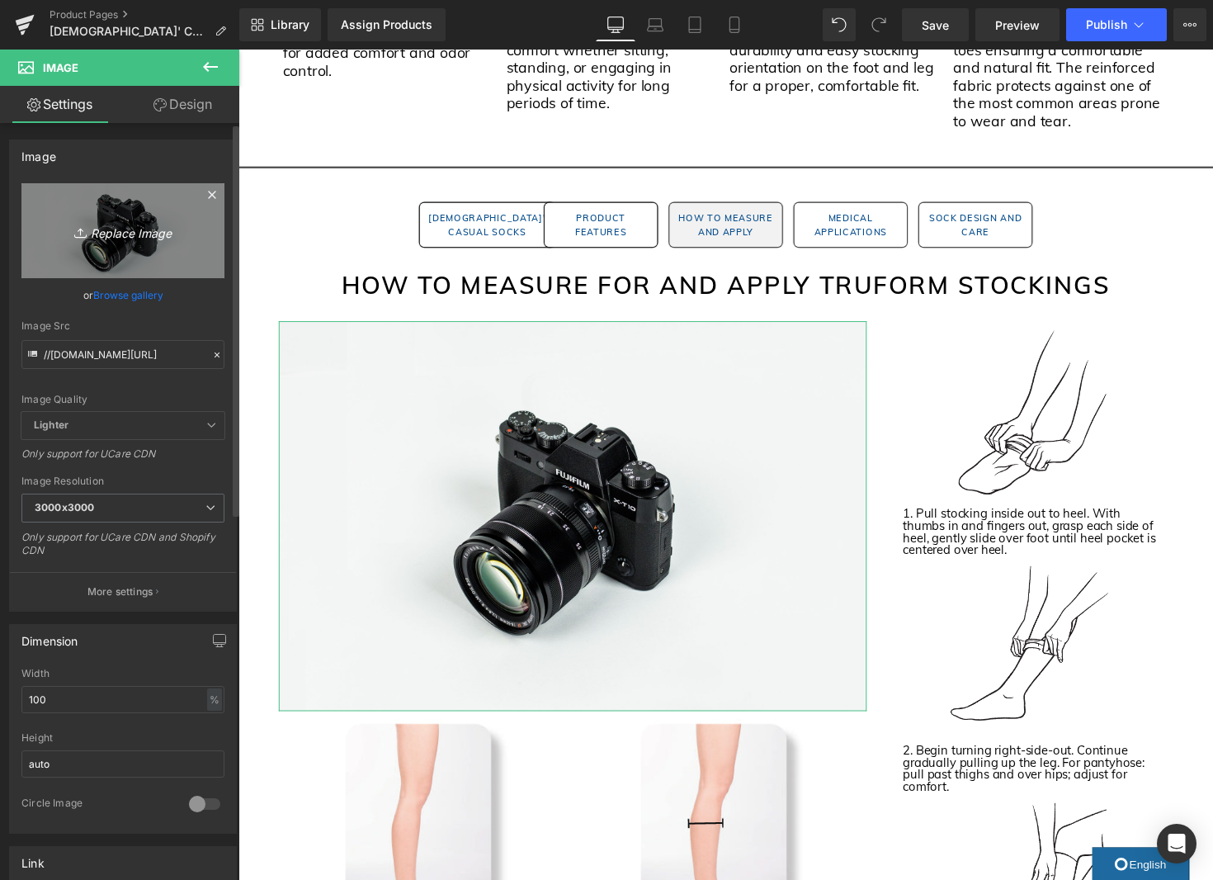
click at [146, 229] on icon "Replace Image" at bounding box center [123, 230] width 132 height 21
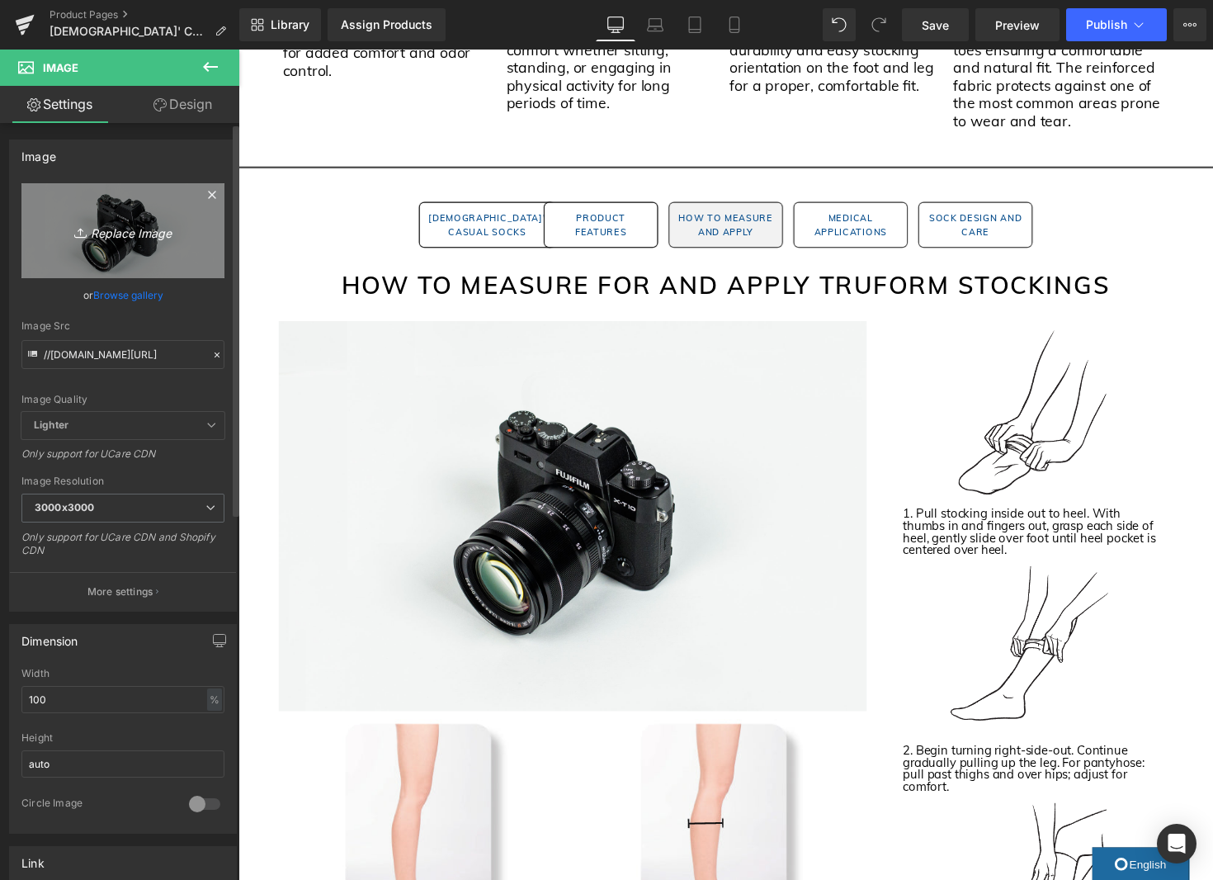
type input "C:\fakepath\1963 Size Chart Image.jpg"
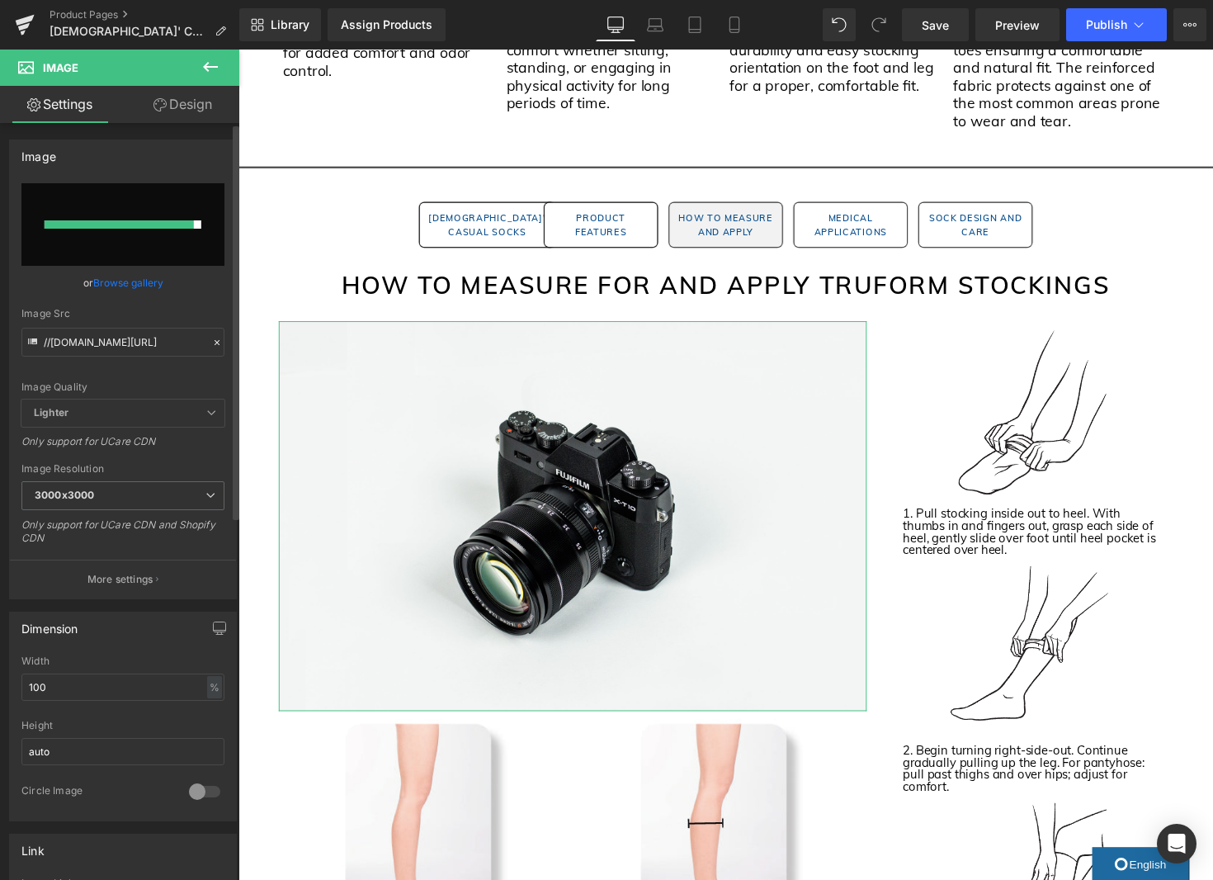
click at [133, 287] on link "Browse gallery" at bounding box center [128, 282] width 70 height 29
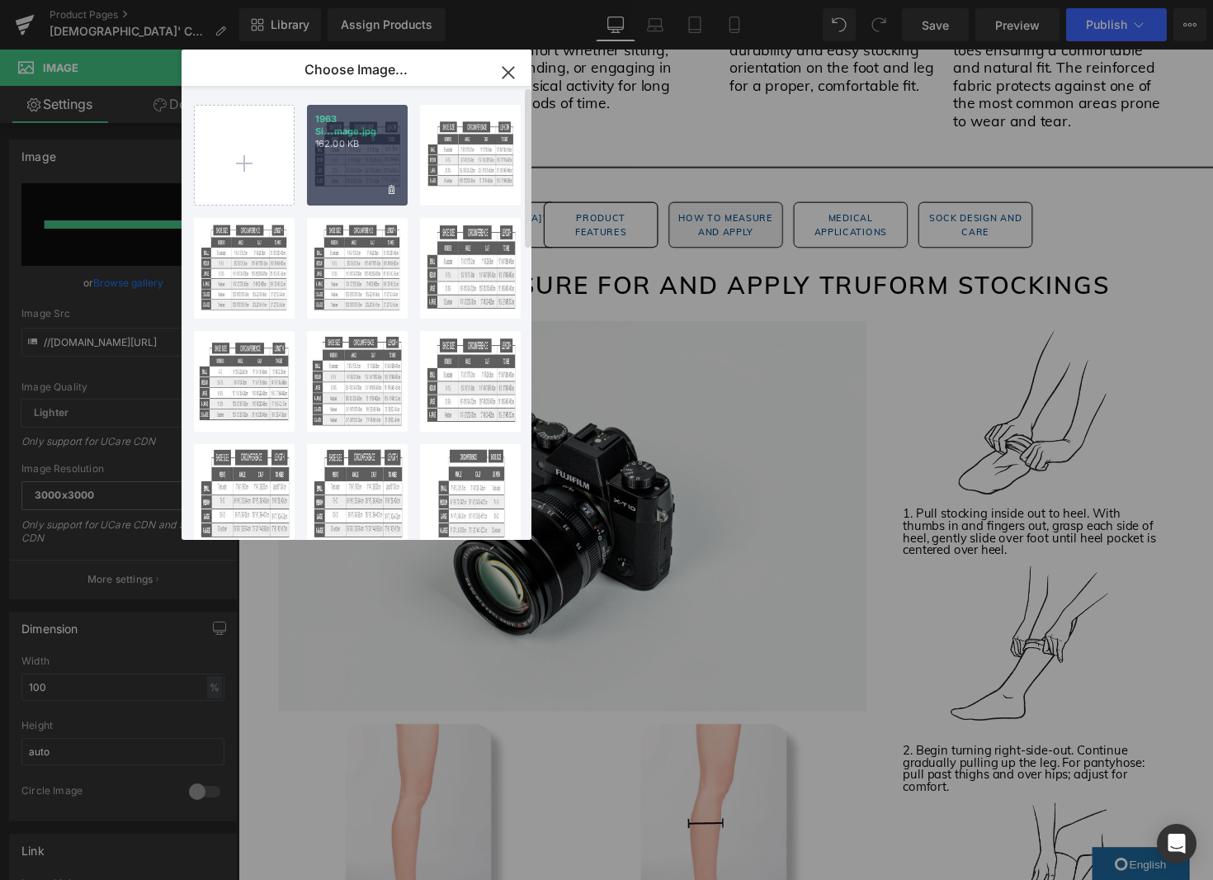
click at [350, 182] on div "1963 Si...mage.jpg 162.00 KB" at bounding box center [357, 155] width 101 height 101
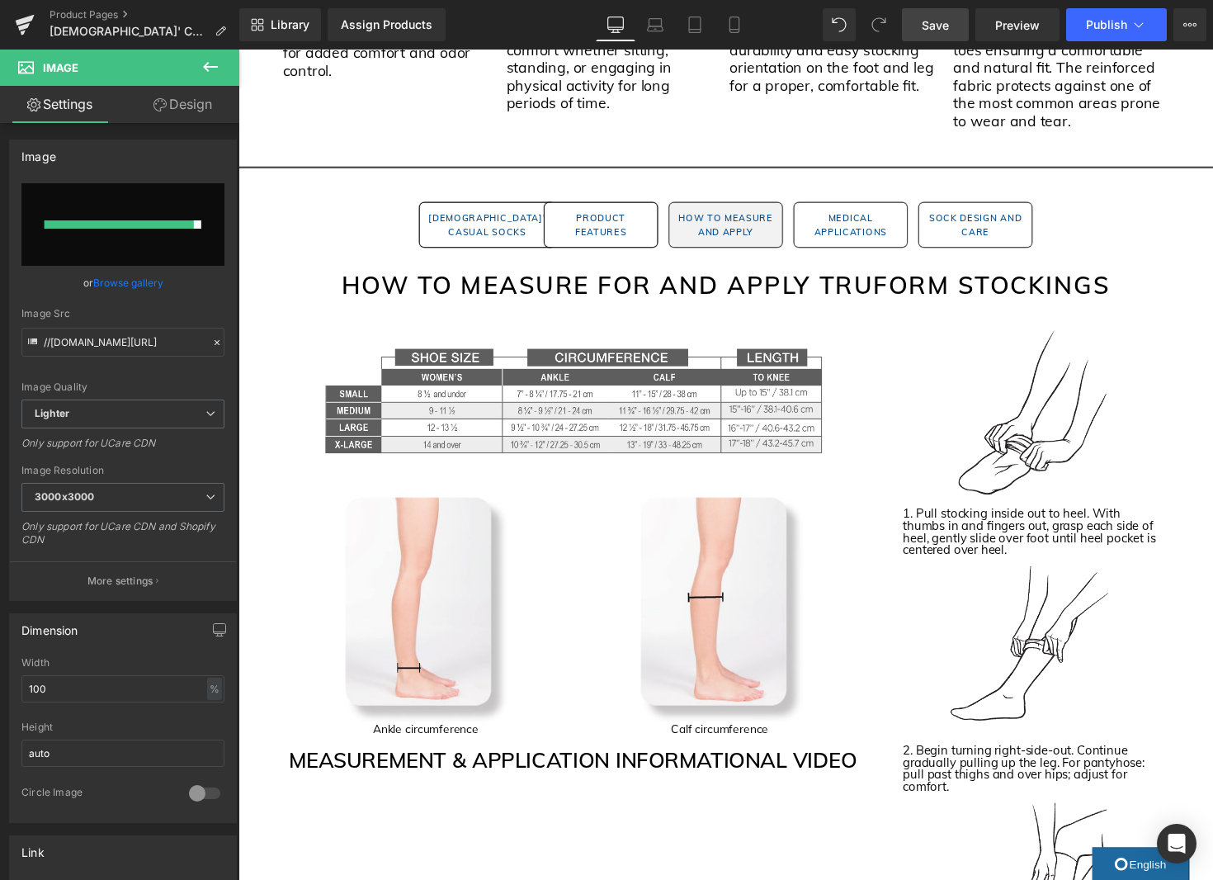
click at [930, 24] on span "Save" at bounding box center [935, 25] width 27 height 17
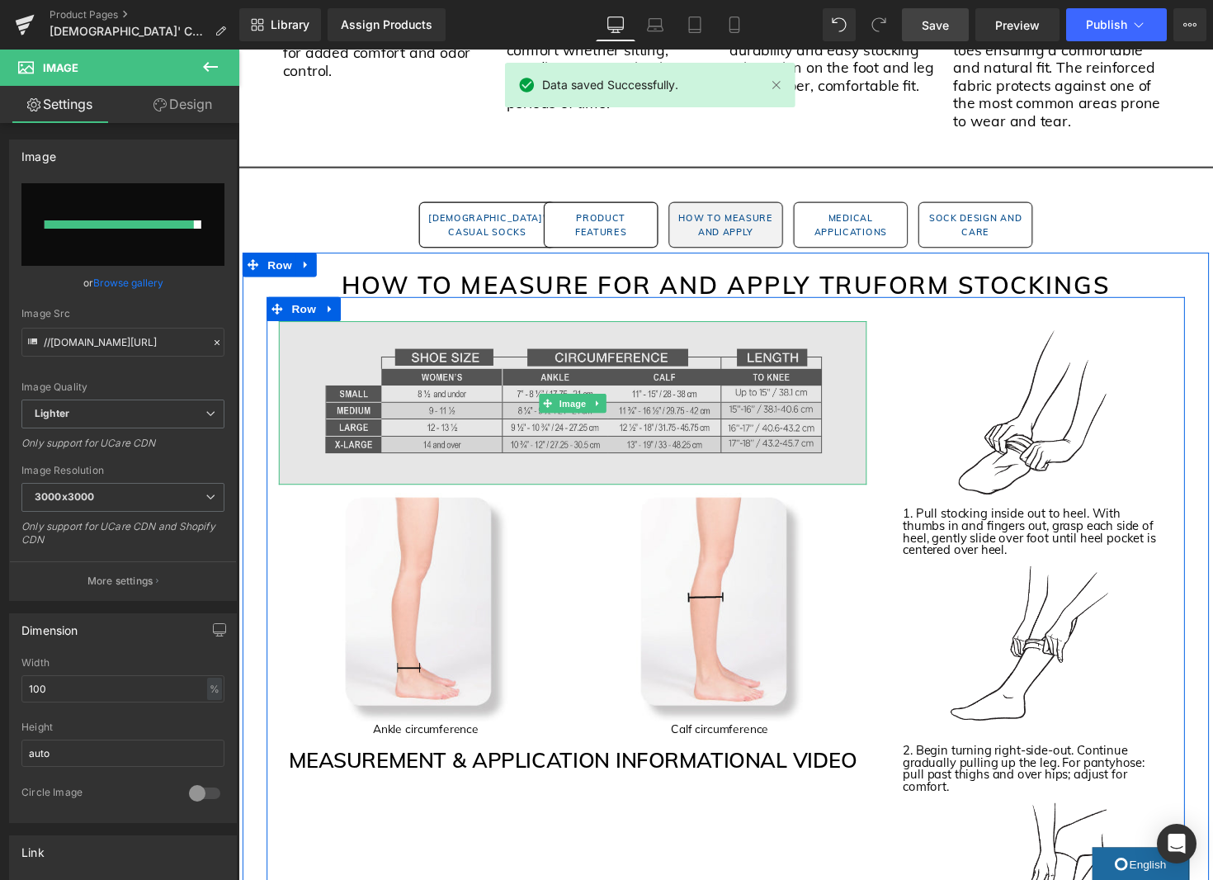
scroll to position [1579, 0]
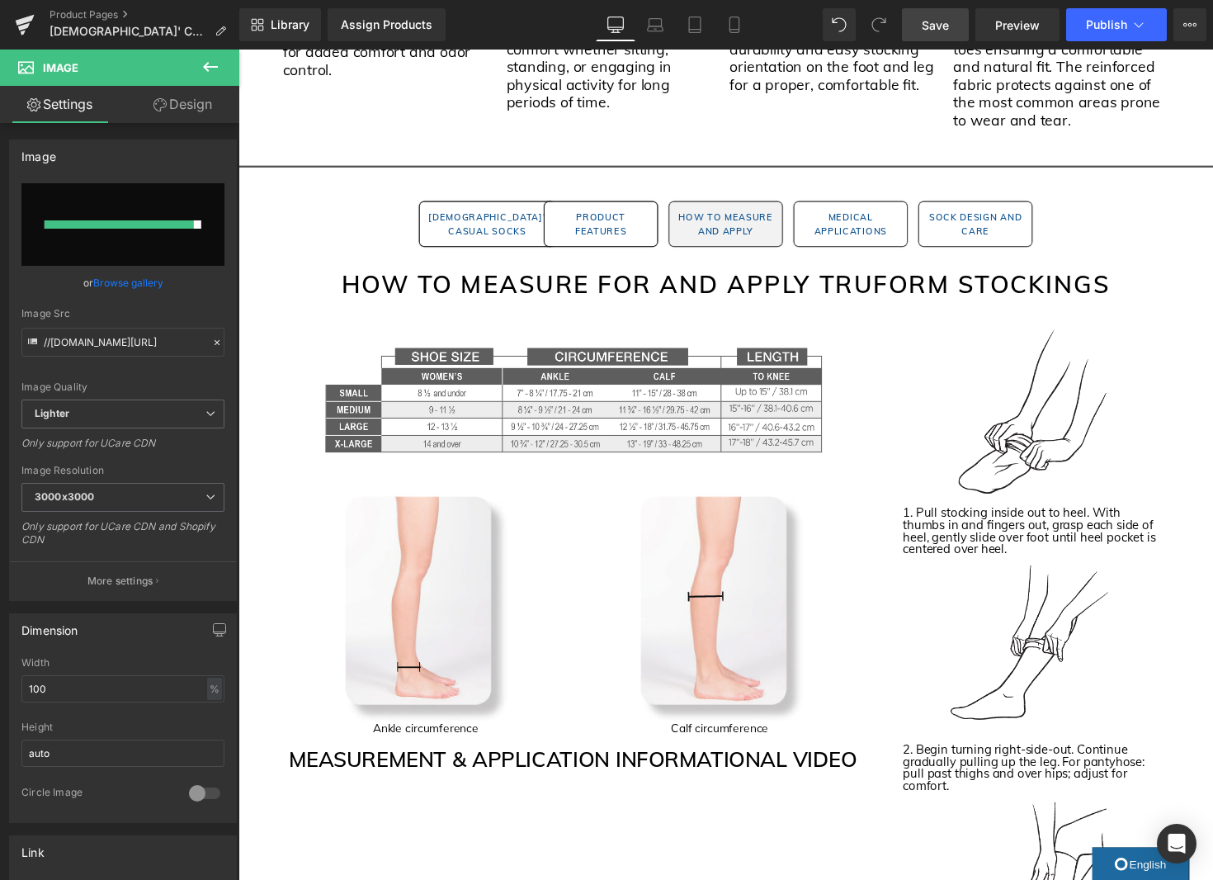
click at [214, 42] on div "Product Pages Ladies' Casual Socks Knee High Closed Toe" at bounding box center [119, 25] width 239 height 50
click at [204, 68] on icon at bounding box center [211, 67] width 20 height 20
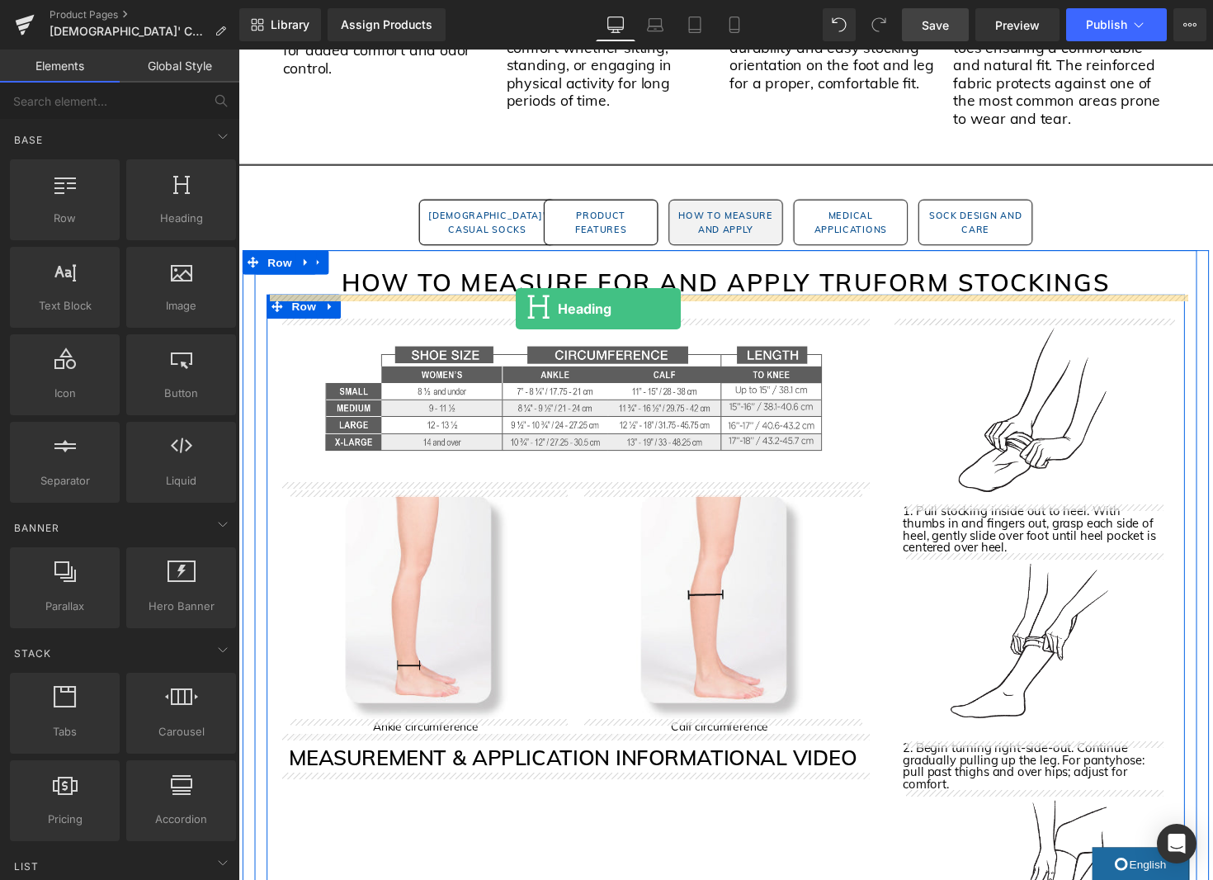
scroll to position [1583, 0]
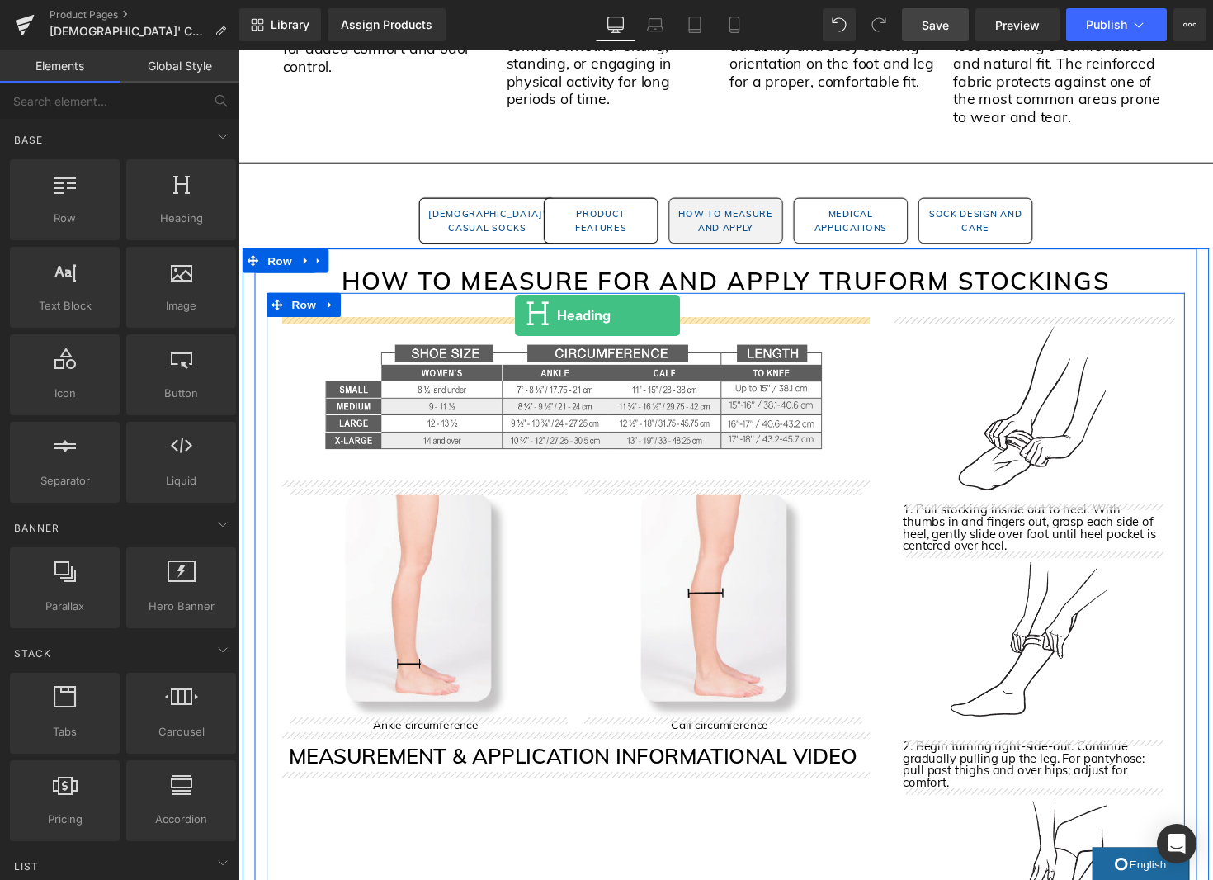
drag, startPoint x: 395, startPoint y: 263, endPoint x: 522, endPoint y: 322, distance: 139.2
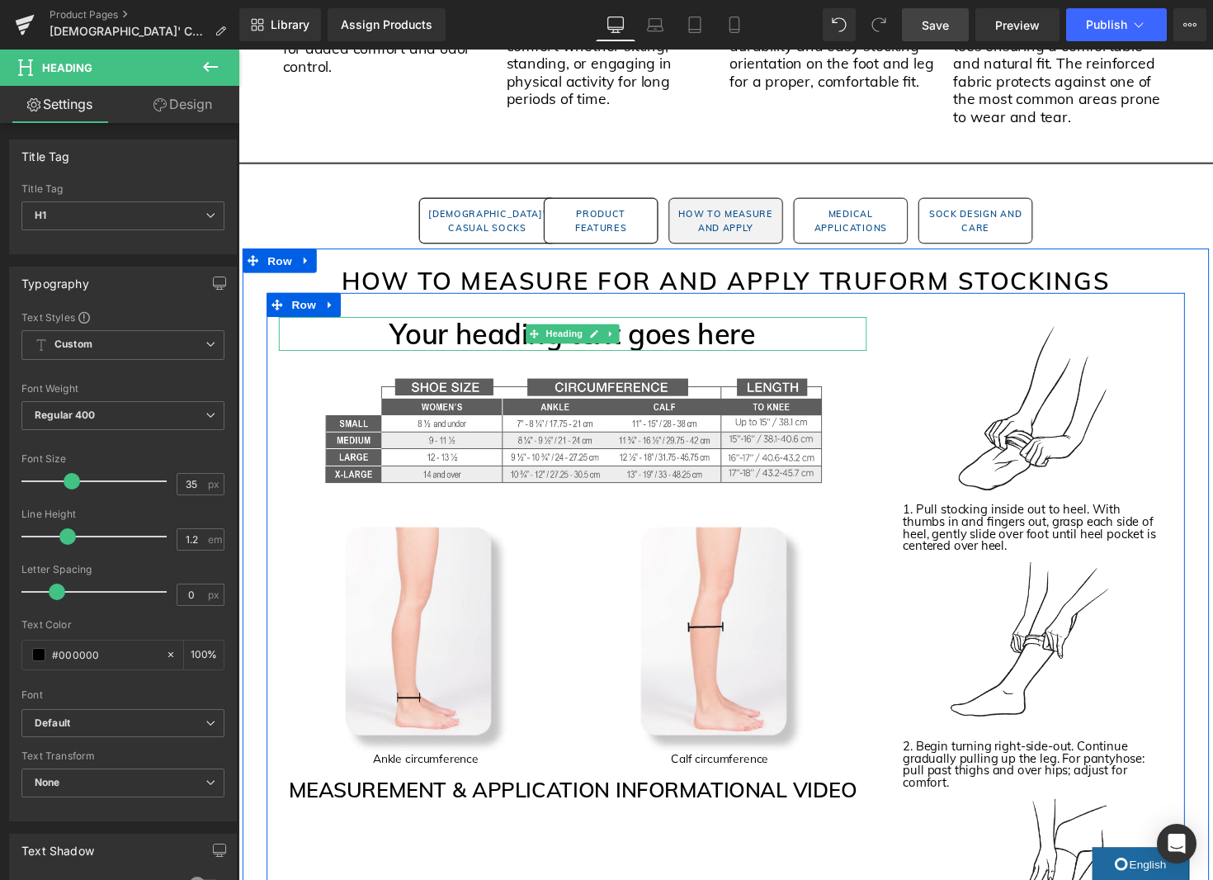
click at [484, 347] on h1 "Your heading text goes here" at bounding box center [581, 340] width 602 height 35
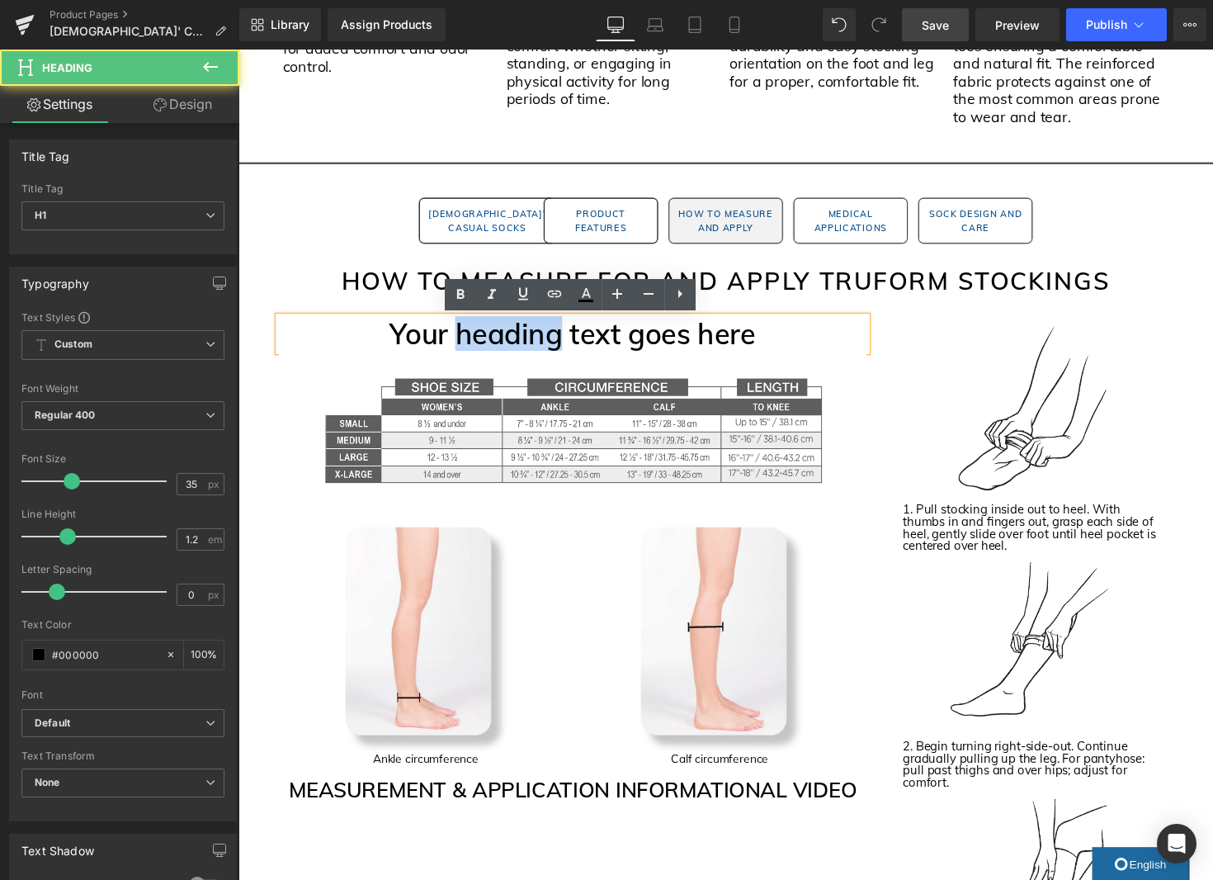
click at [484, 347] on h1 "Your heading text goes here" at bounding box center [581, 340] width 602 height 35
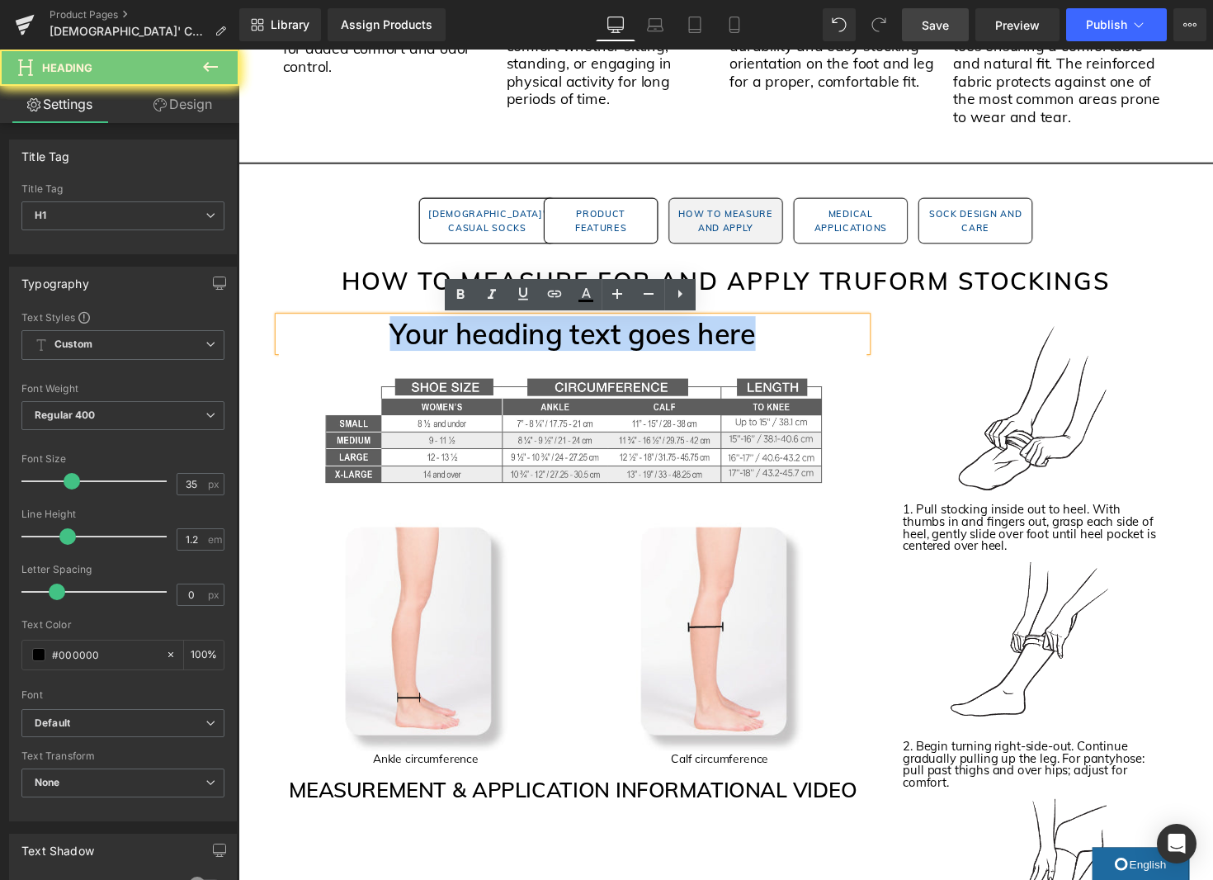
scroll to position [1571, 0]
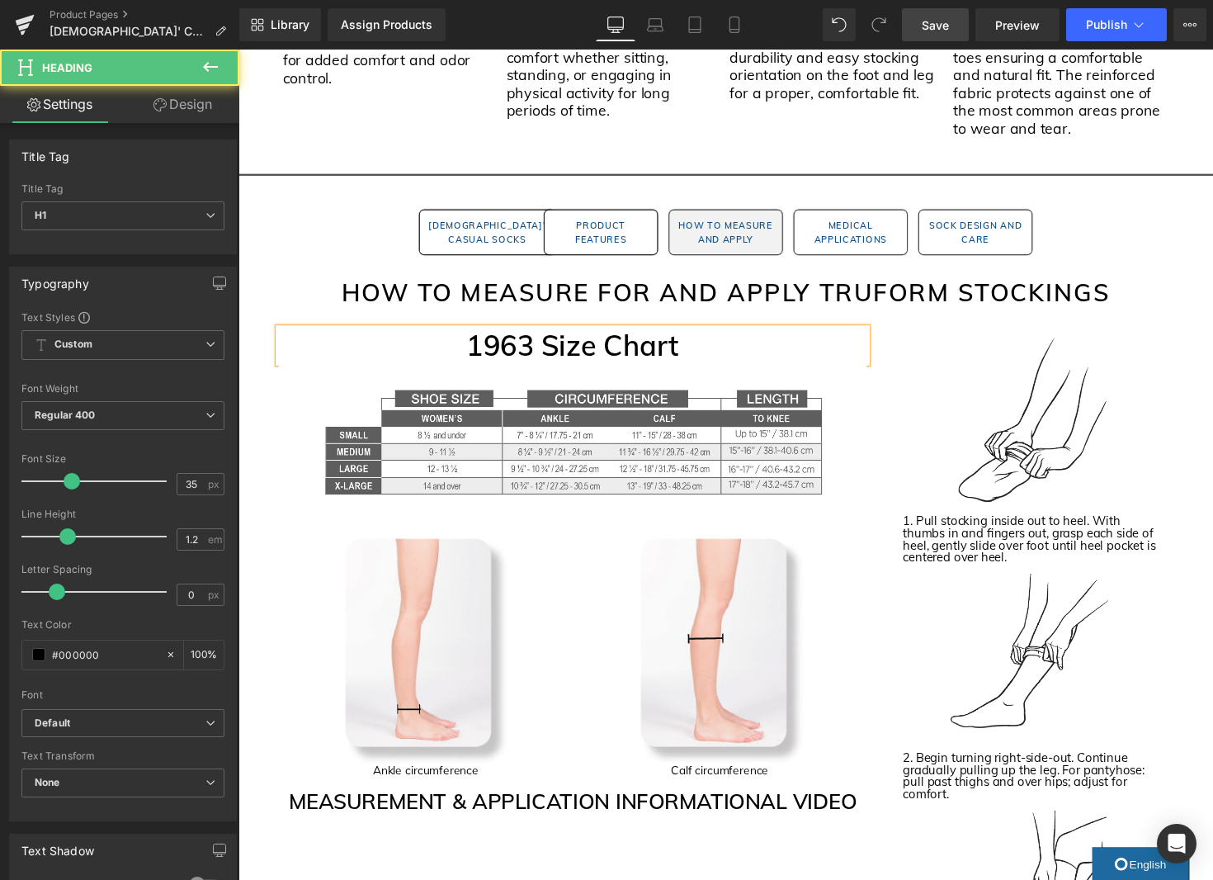
click at [570, 352] on h1 "1963 Size Chart" at bounding box center [581, 352] width 602 height 35
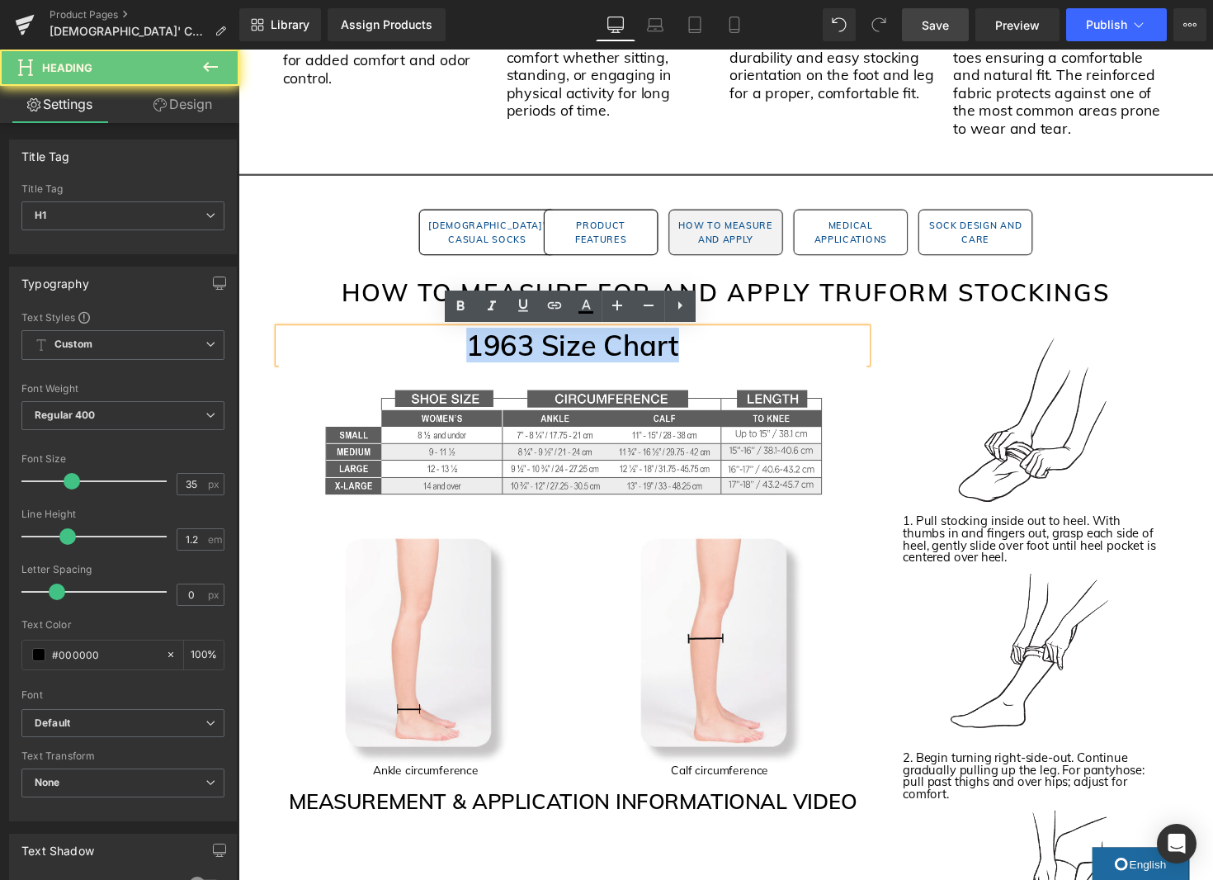
click at [571, 352] on h1 "1963 Size Chart" at bounding box center [581, 352] width 602 height 35
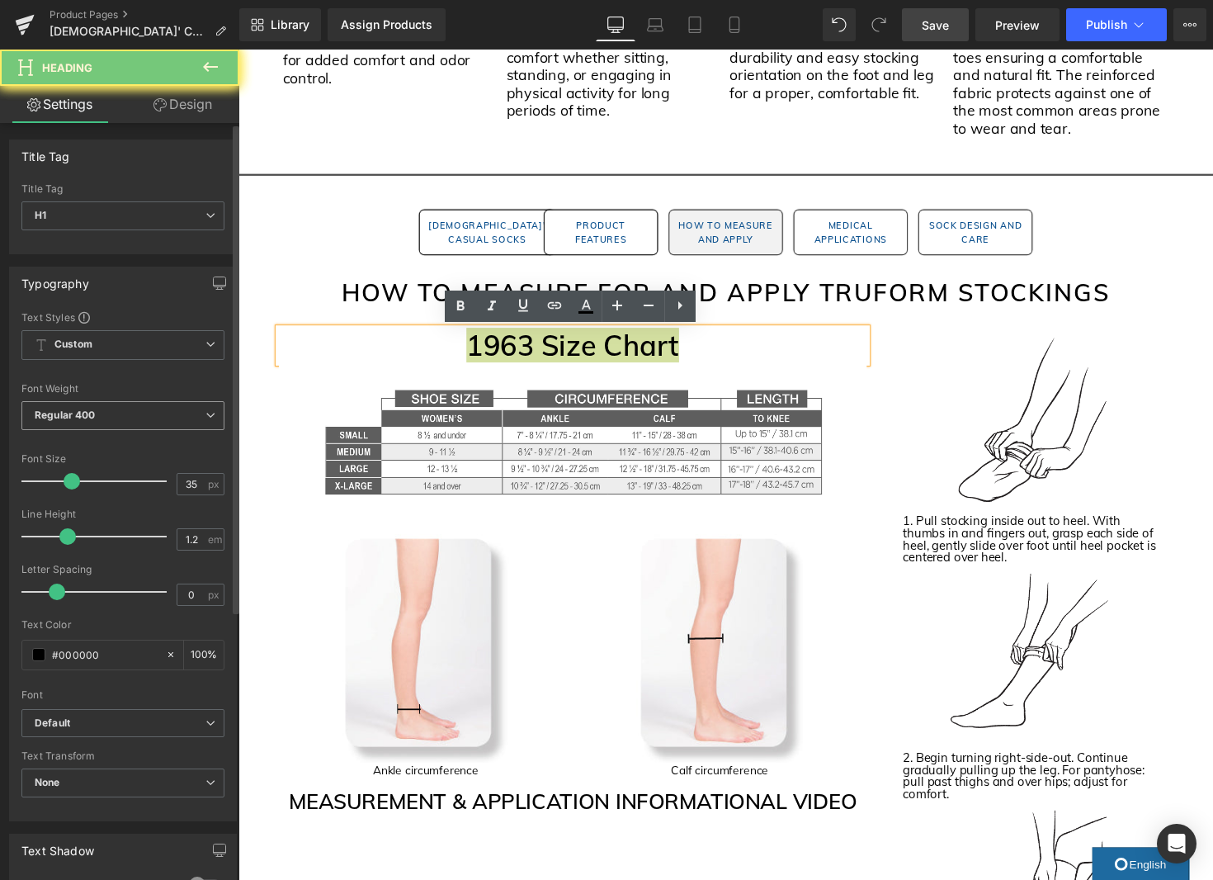
click at [136, 414] on span "Regular 400" at bounding box center [122, 415] width 203 height 29
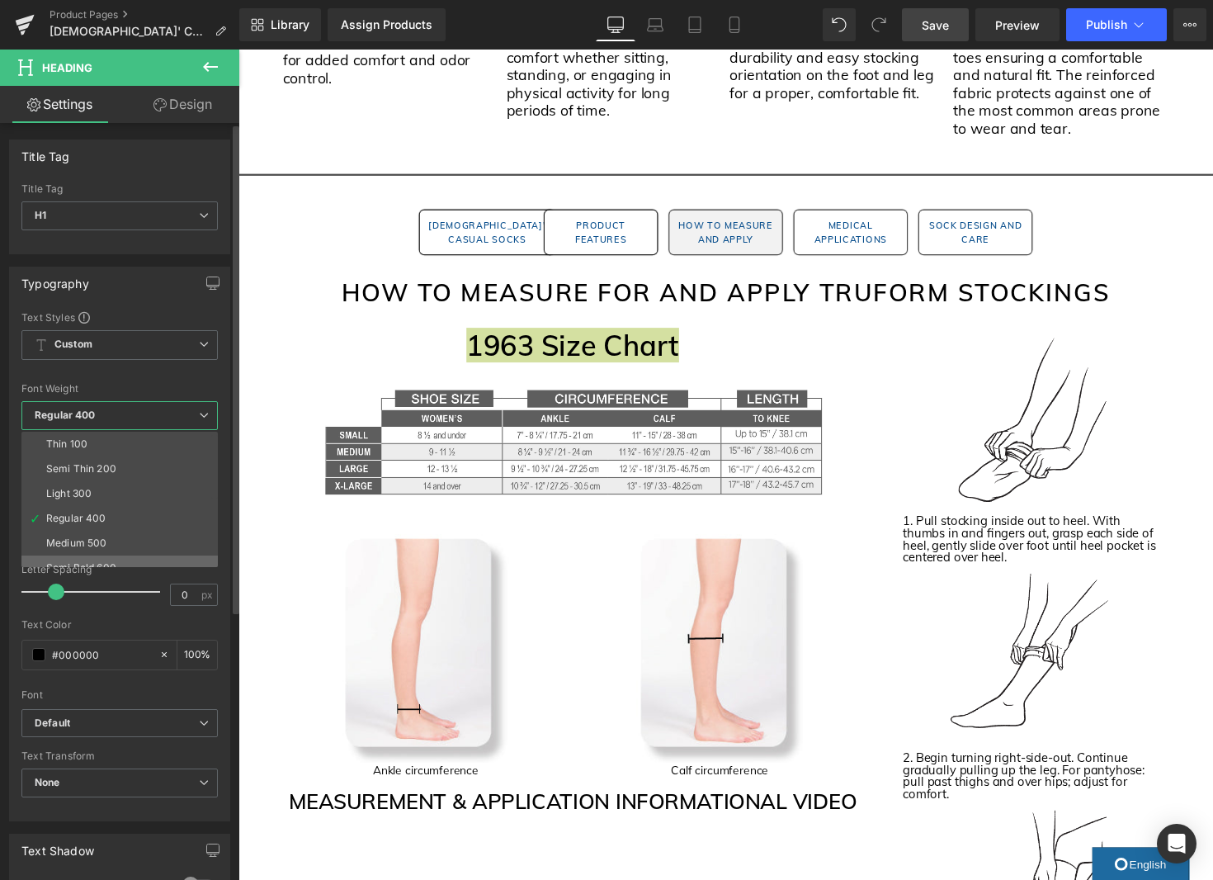
click at [120, 562] on li "Semi Bold 600" at bounding box center [123, 567] width 204 height 25
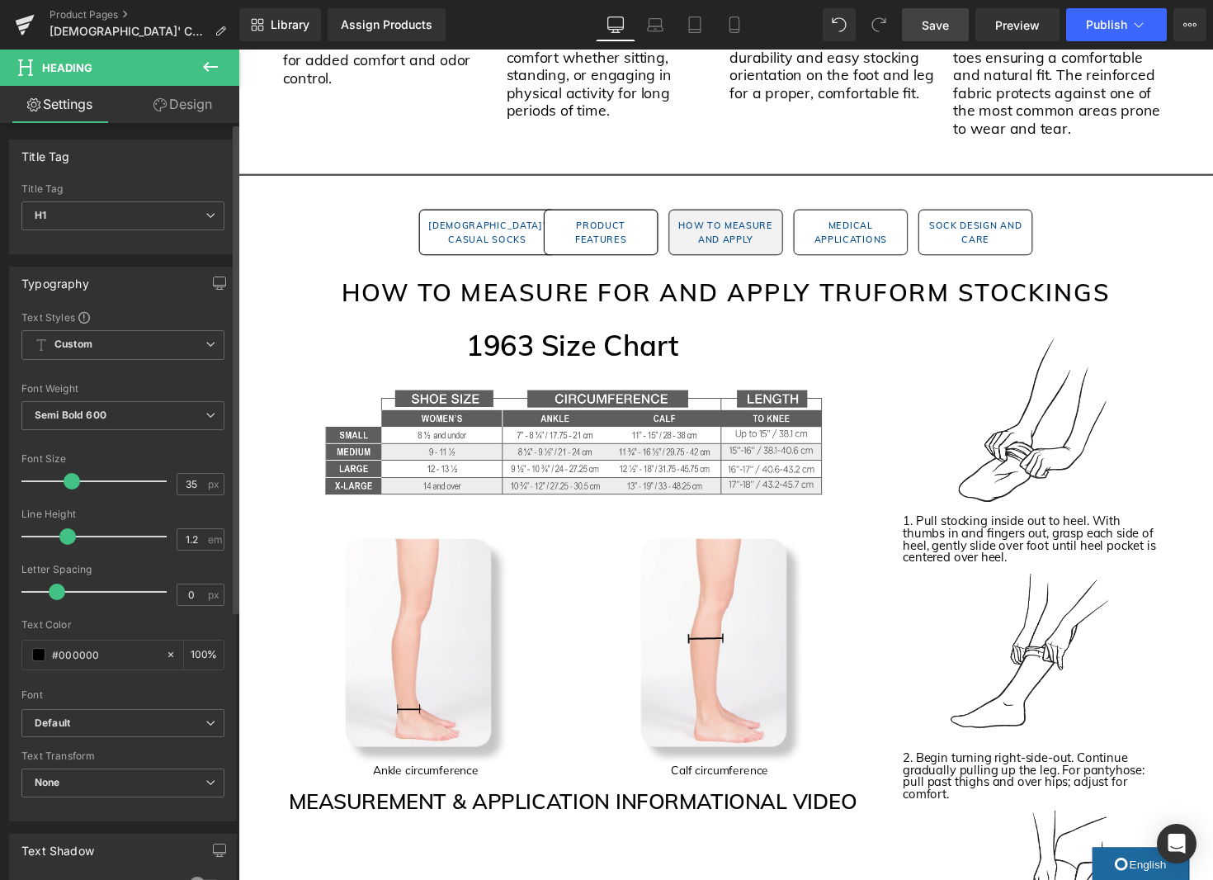
drag, startPoint x: 57, startPoint y: 478, endPoint x: 44, endPoint y: 478, distance: 13.2
click at [44, 478] on div at bounding box center [98, 481] width 137 height 33
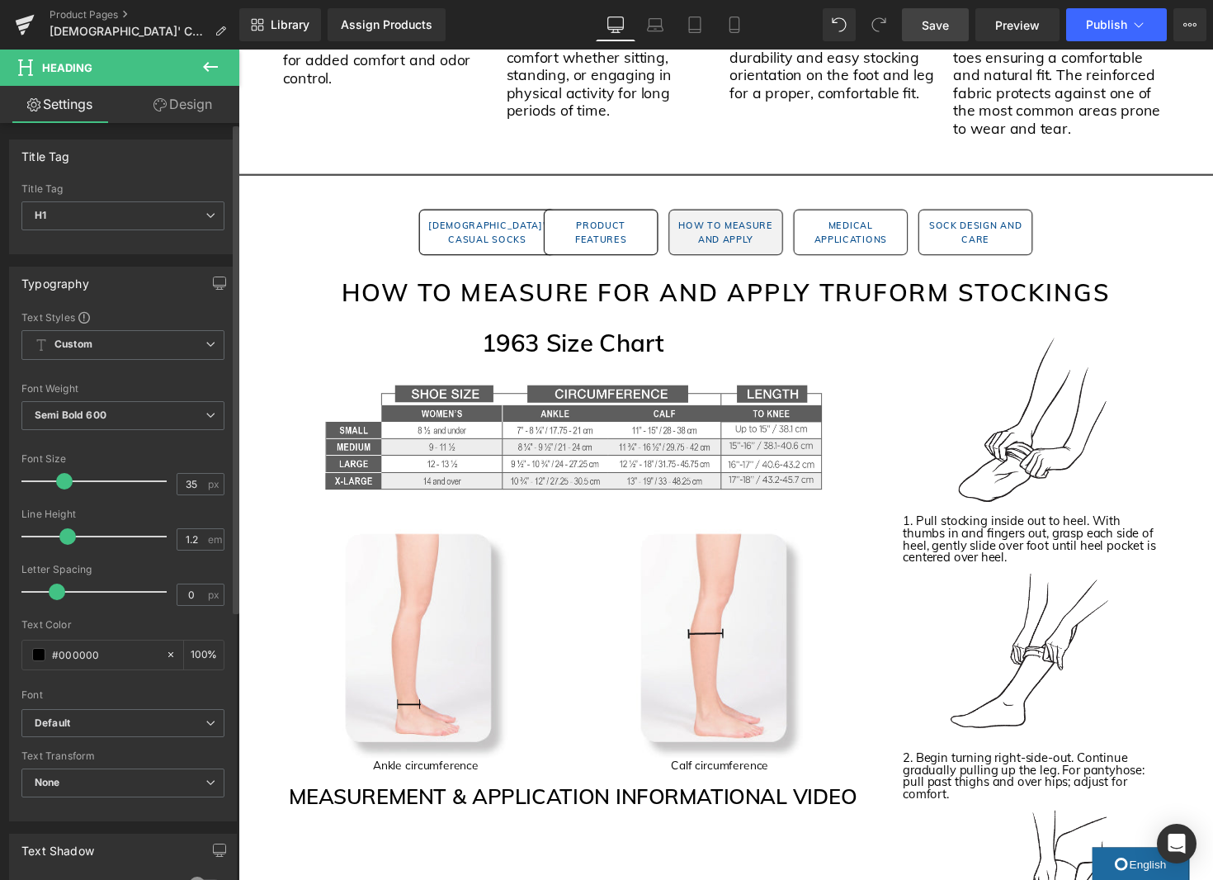
drag, startPoint x: 48, startPoint y: 478, endPoint x: 65, endPoint y: 479, distance: 17.3
click at [64, 479] on span at bounding box center [64, 481] width 17 height 17
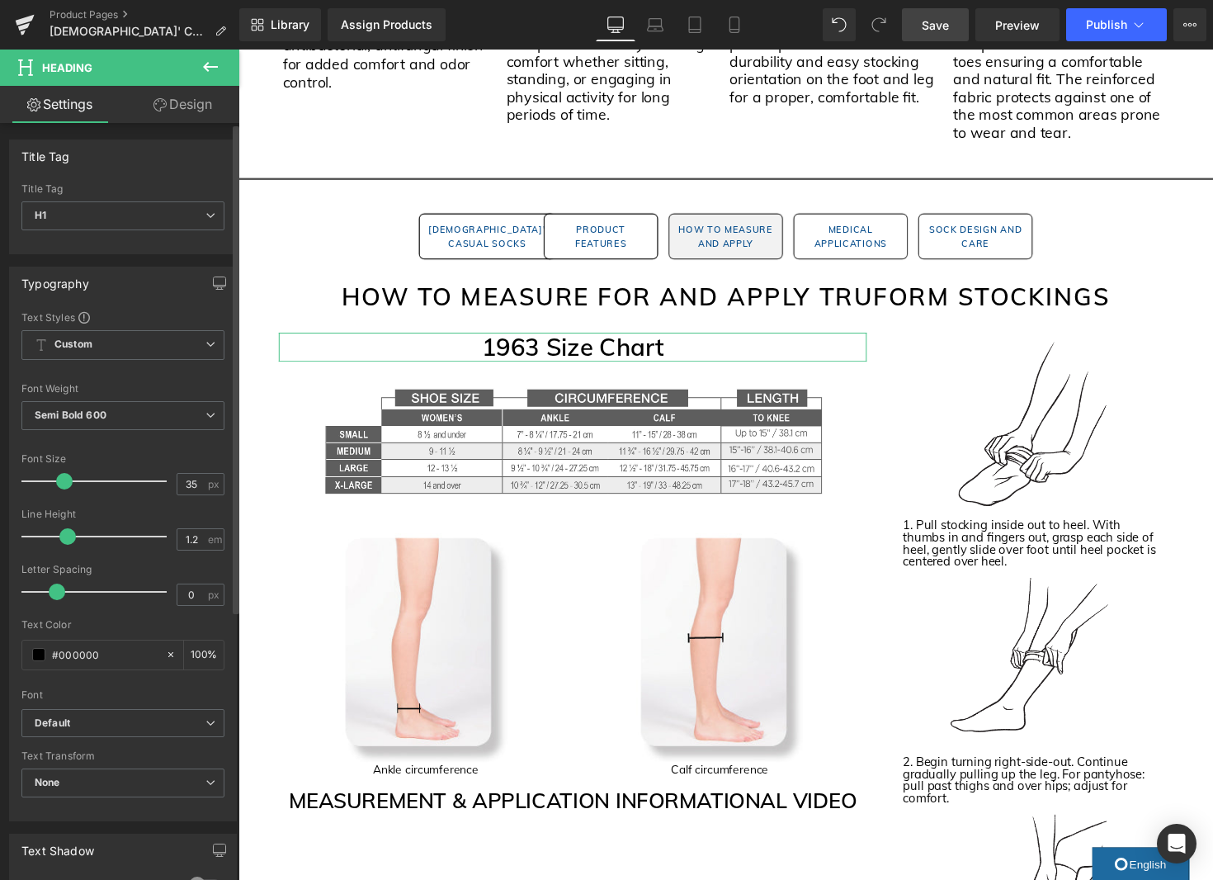
scroll to position [1, 0]
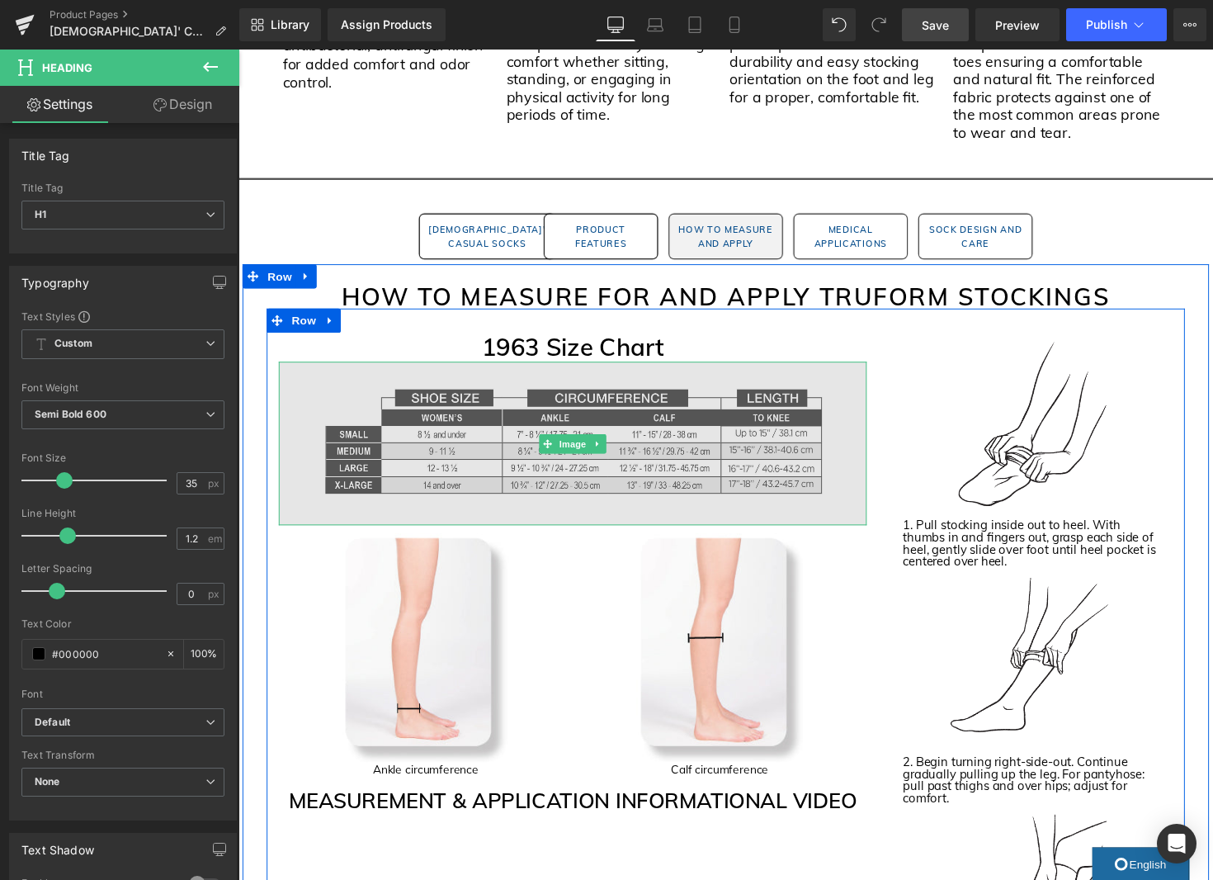
drag, startPoint x: 583, startPoint y: 454, endPoint x: 661, endPoint y: 509, distance: 95.9
click at [583, 454] on span "Image" at bounding box center [581, 455] width 35 height 20
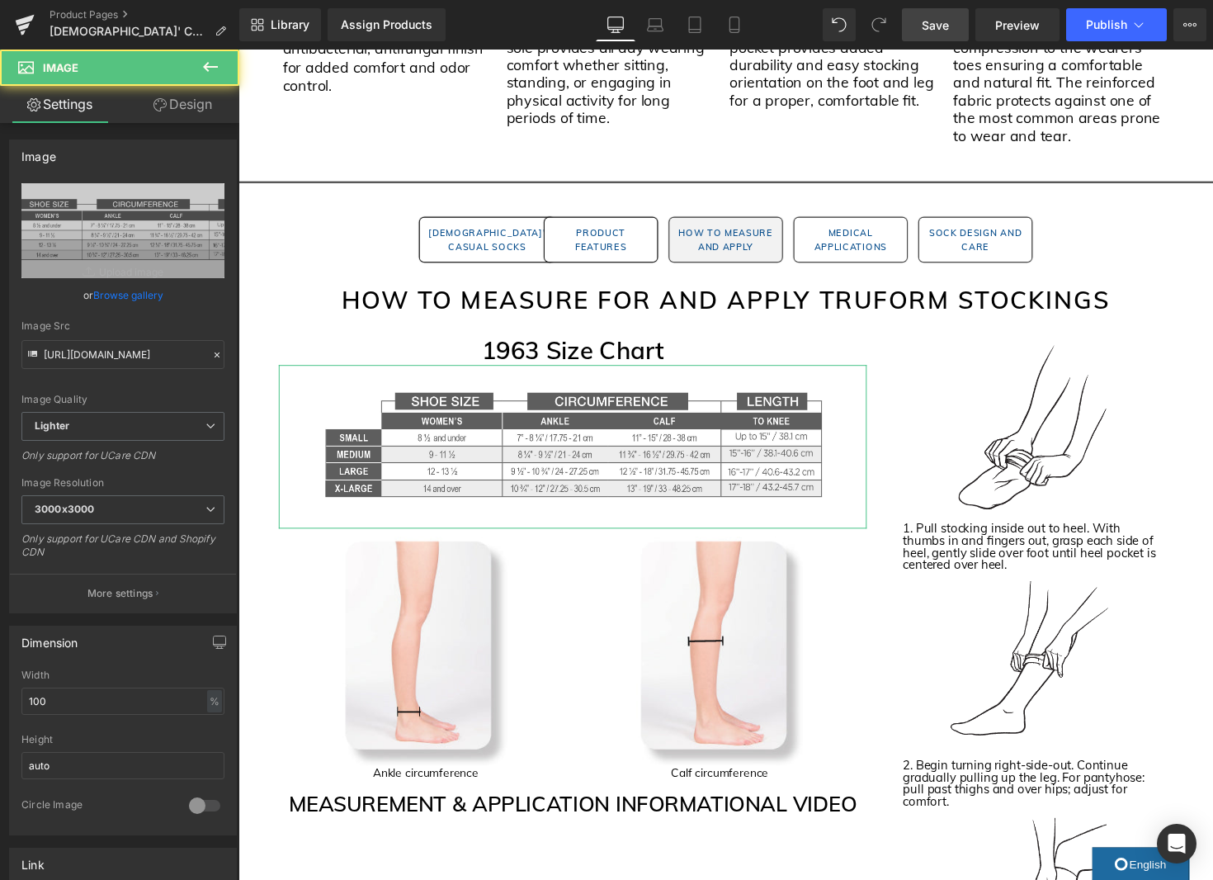
click at [154, 106] on icon at bounding box center [159, 104] width 13 height 13
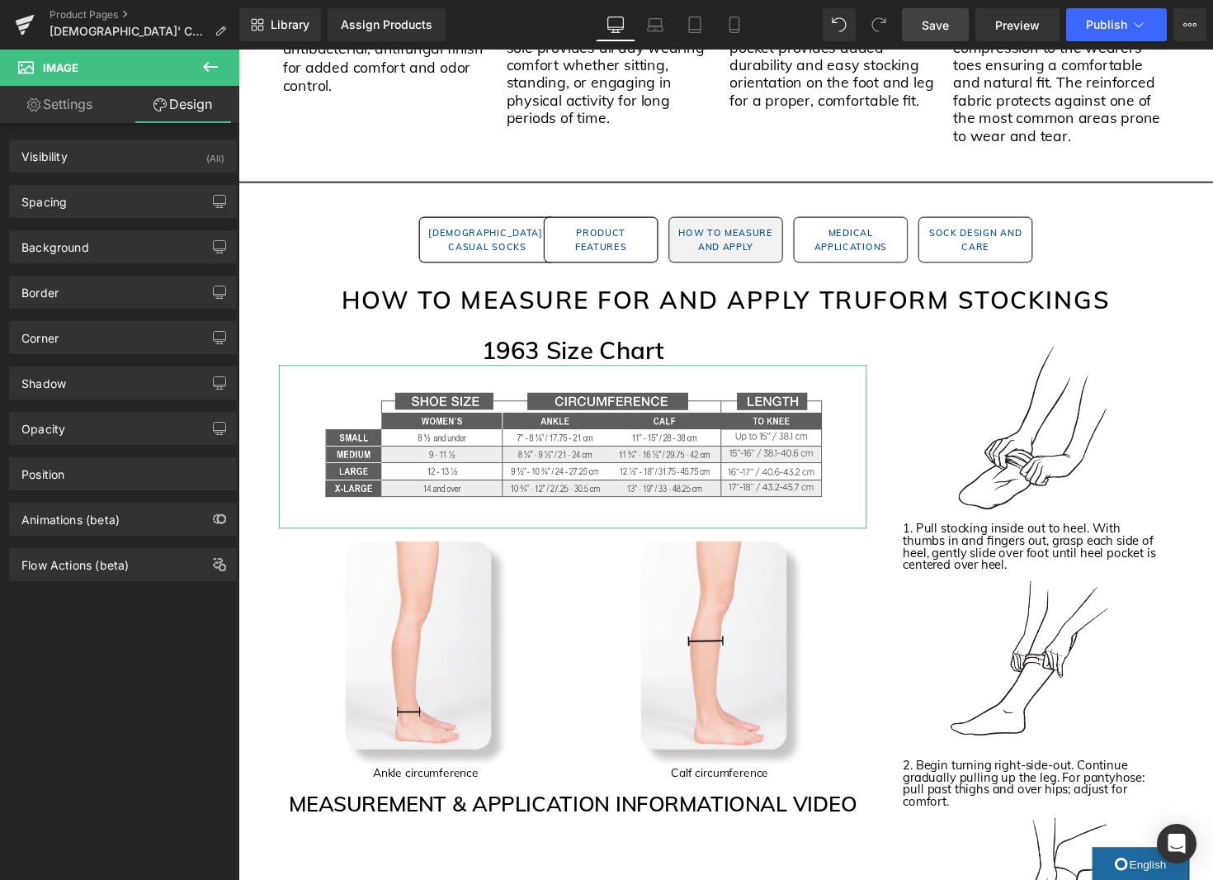
drag, startPoint x: 101, startPoint y: 213, endPoint x: 97, endPoint y: 220, distance: 8.5
click at [101, 213] on div "Spacing" at bounding box center [123, 201] width 226 height 31
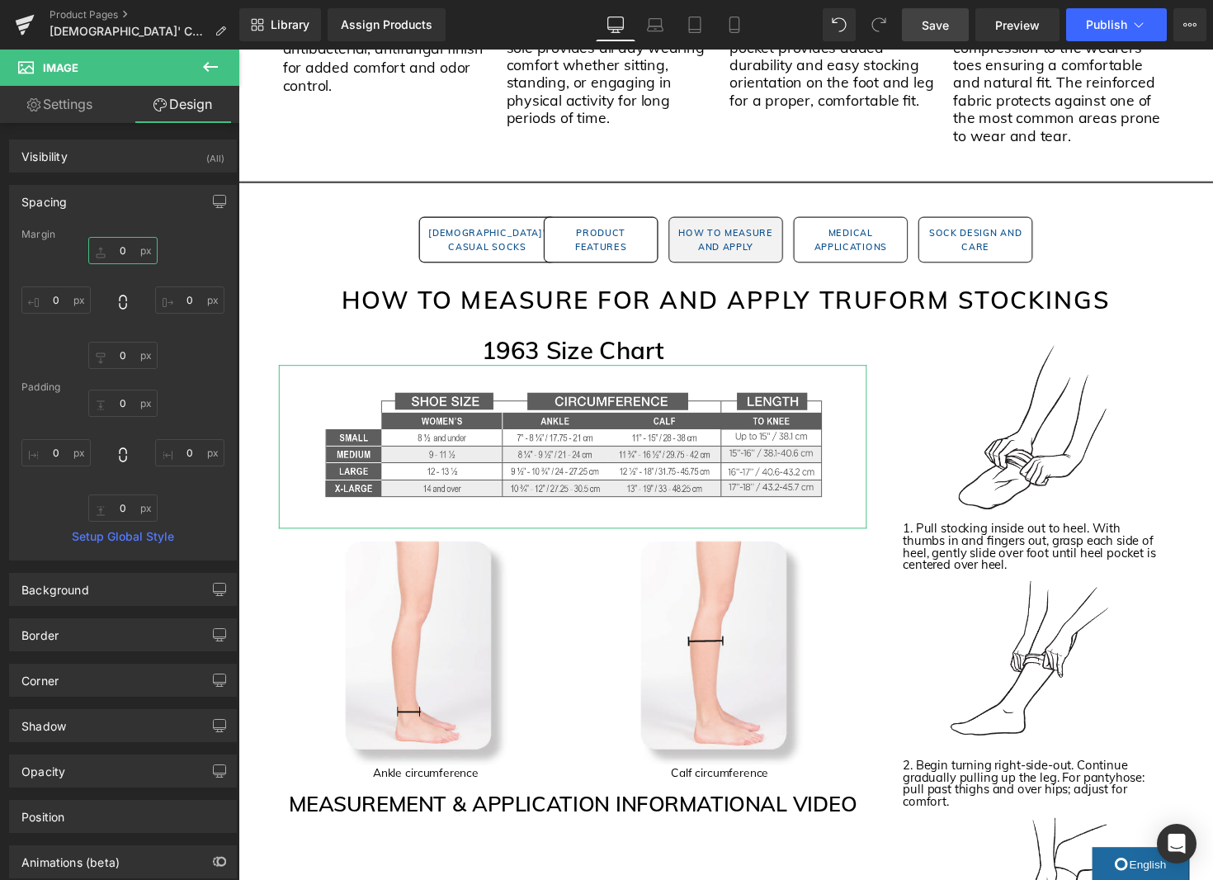
click at [130, 249] on input "0" at bounding box center [122, 250] width 69 height 27
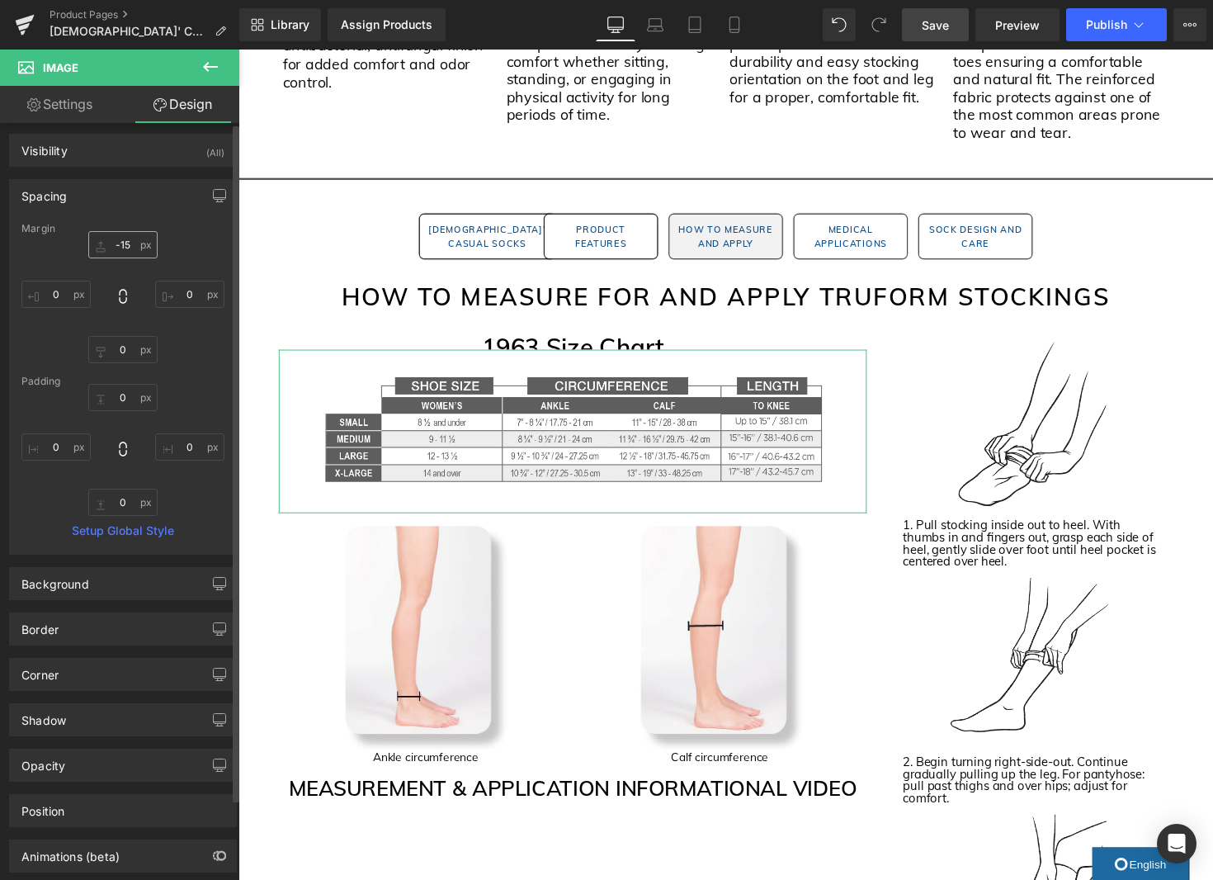
scroll to position [0, 0]
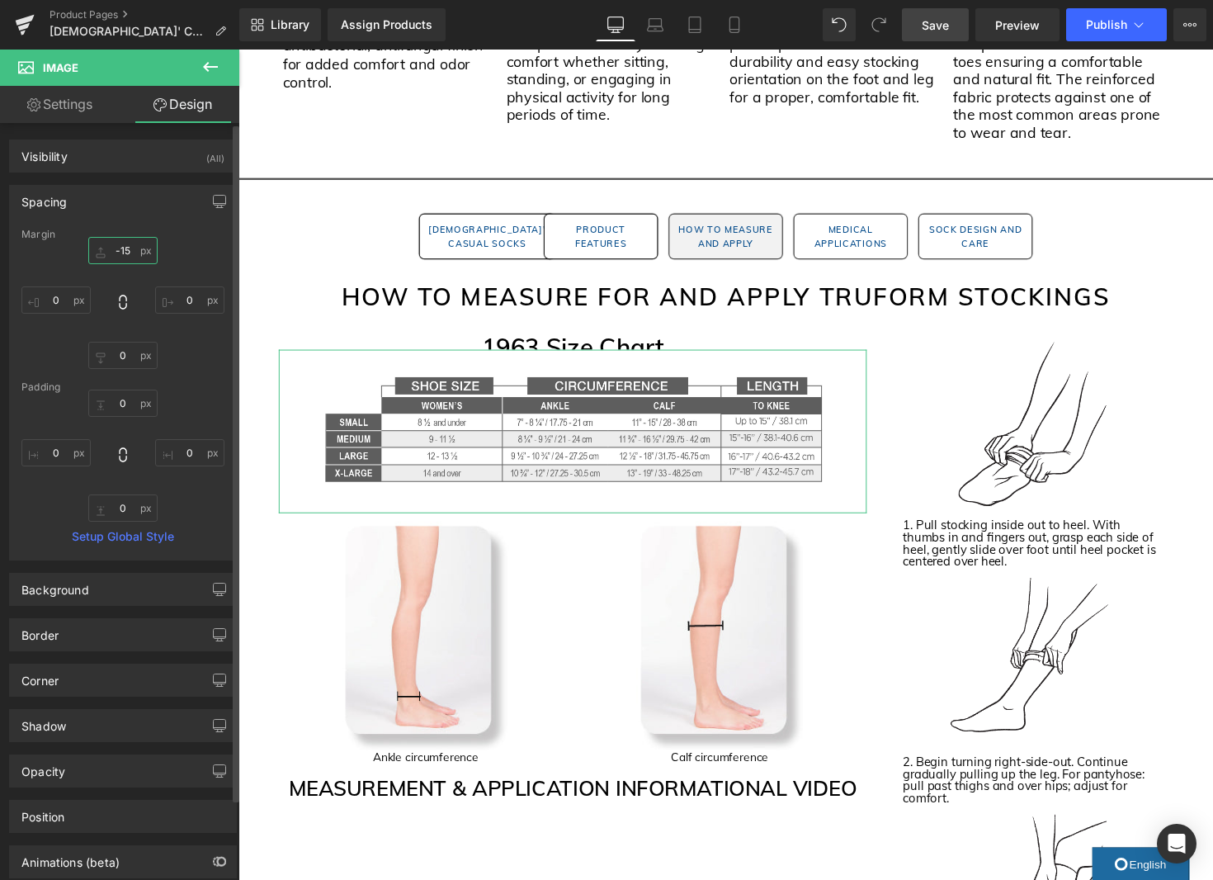
click at [117, 247] on input "-15" at bounding box center [122, 250] width 69 height 27
click at [122, 250] on input "-15" at bounding box center [122, 250] width 69 height 27
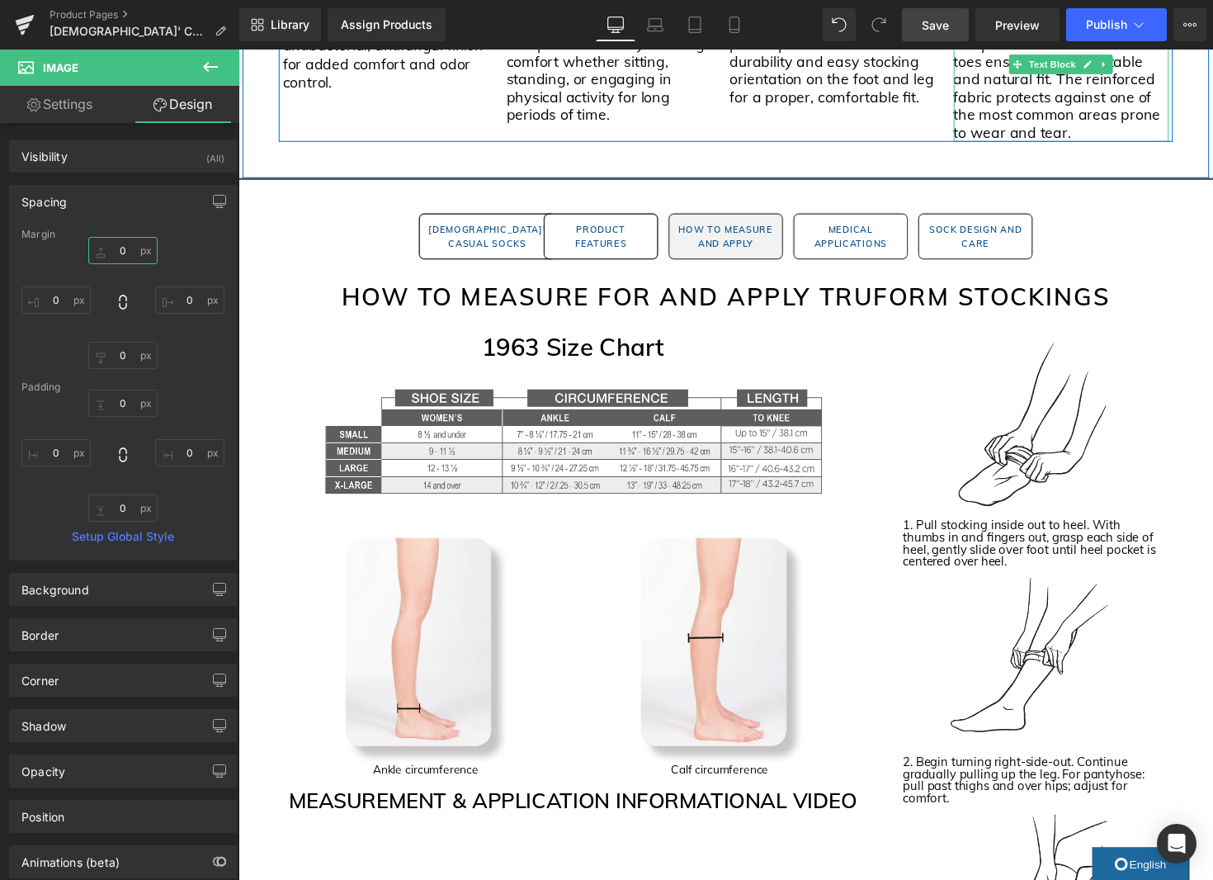
scroll to position [1565, 0]
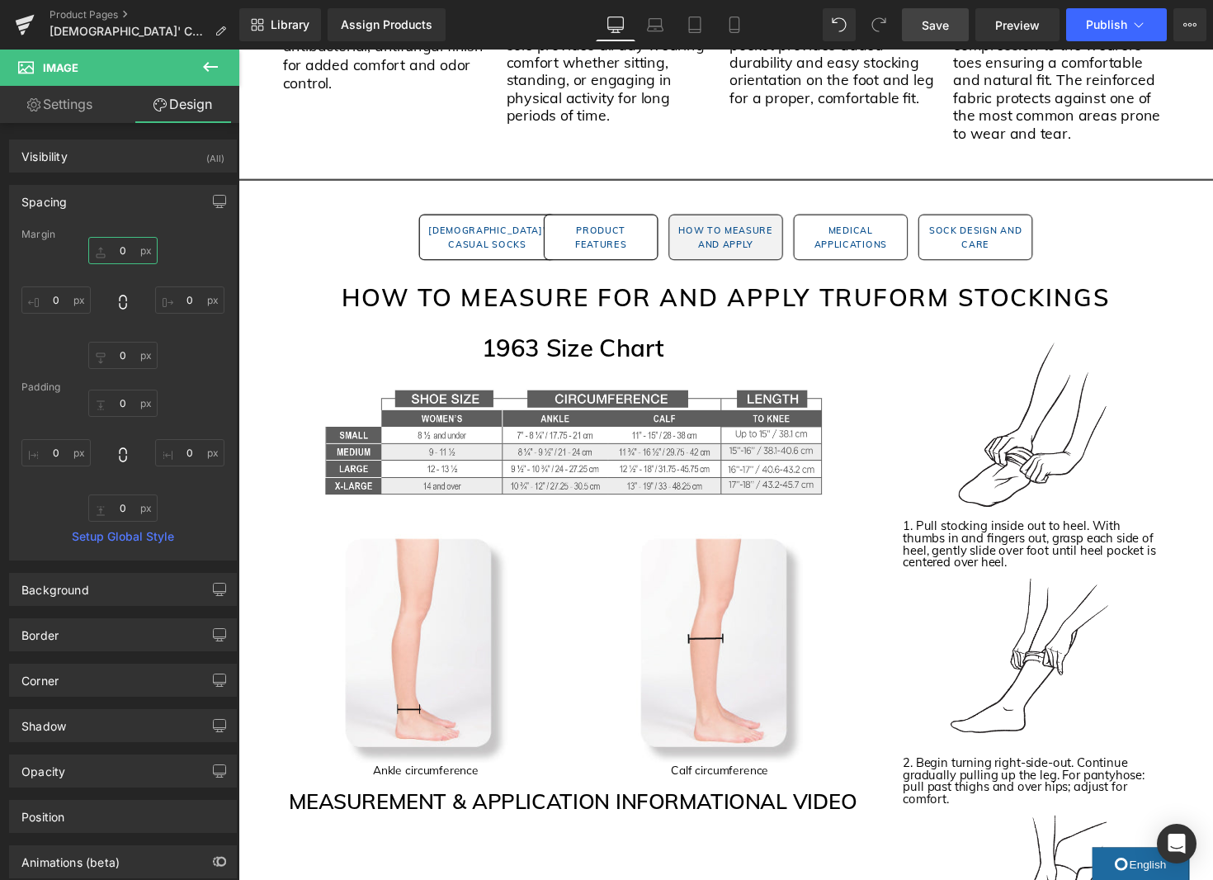
type input "0"
click at [937, 30] on span "Save" at bounding box center [935, 25] width 27 height 17
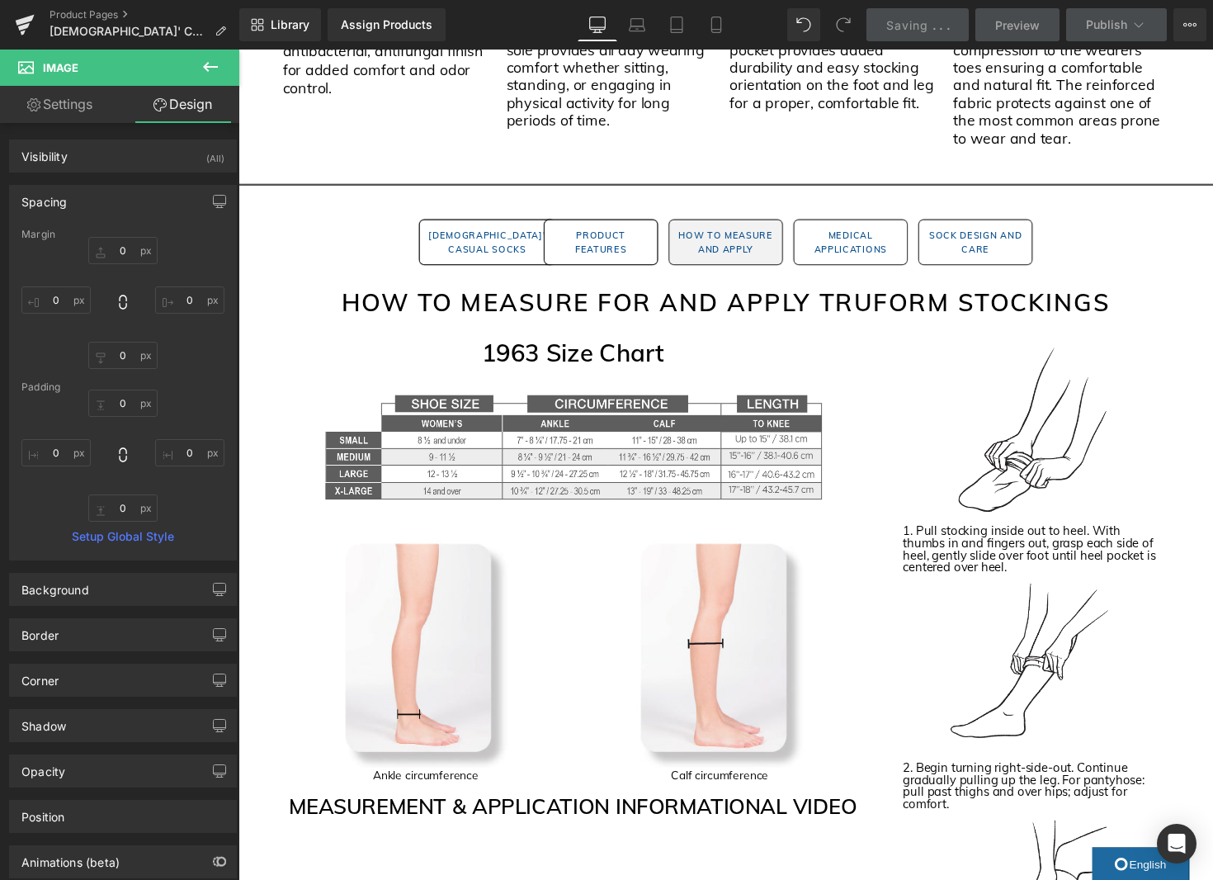
scroll to position [1559, 0]
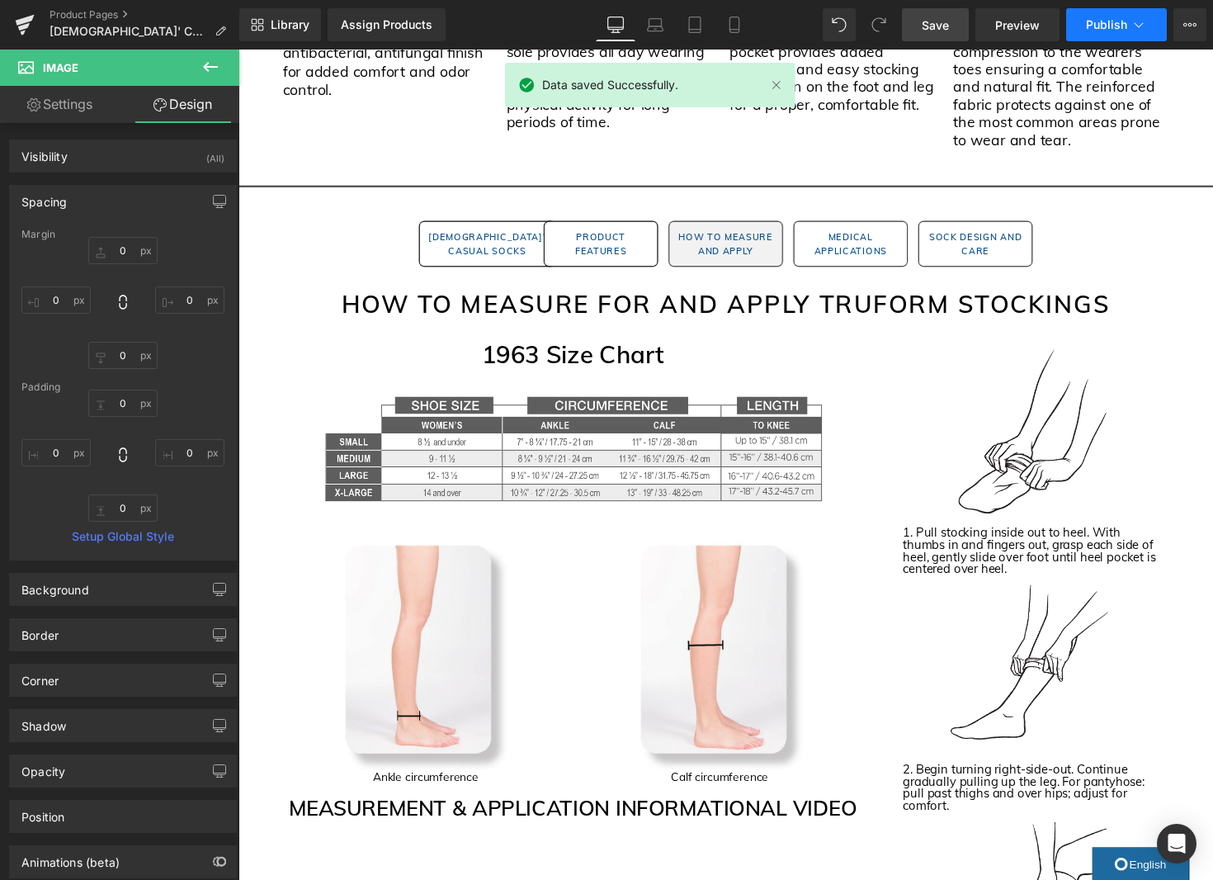
click at [1130, 37] on button "Publish" at bounding box center [1116, 24] width 101 height 33
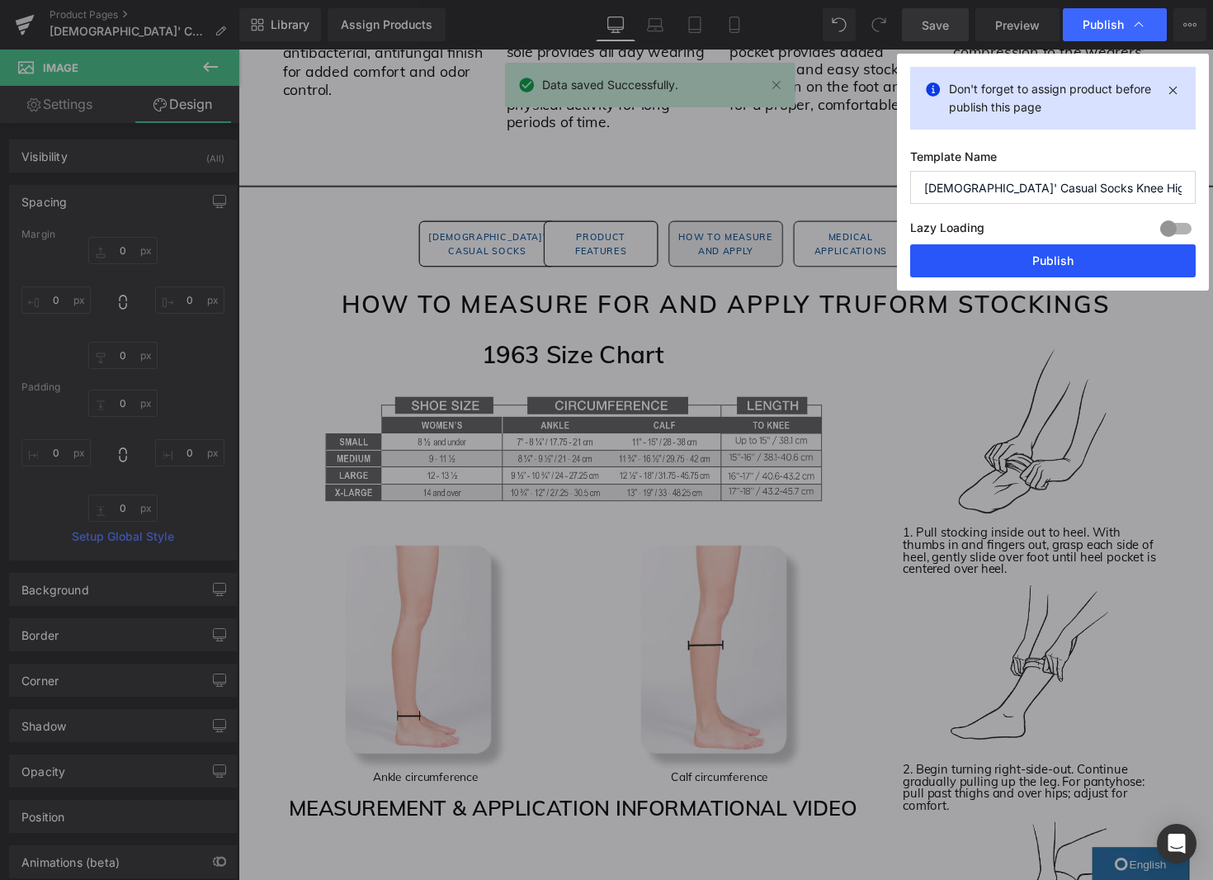
click at [1097, 261] on button "Publish" at bounding box center [1053, 260] width 286 height 33
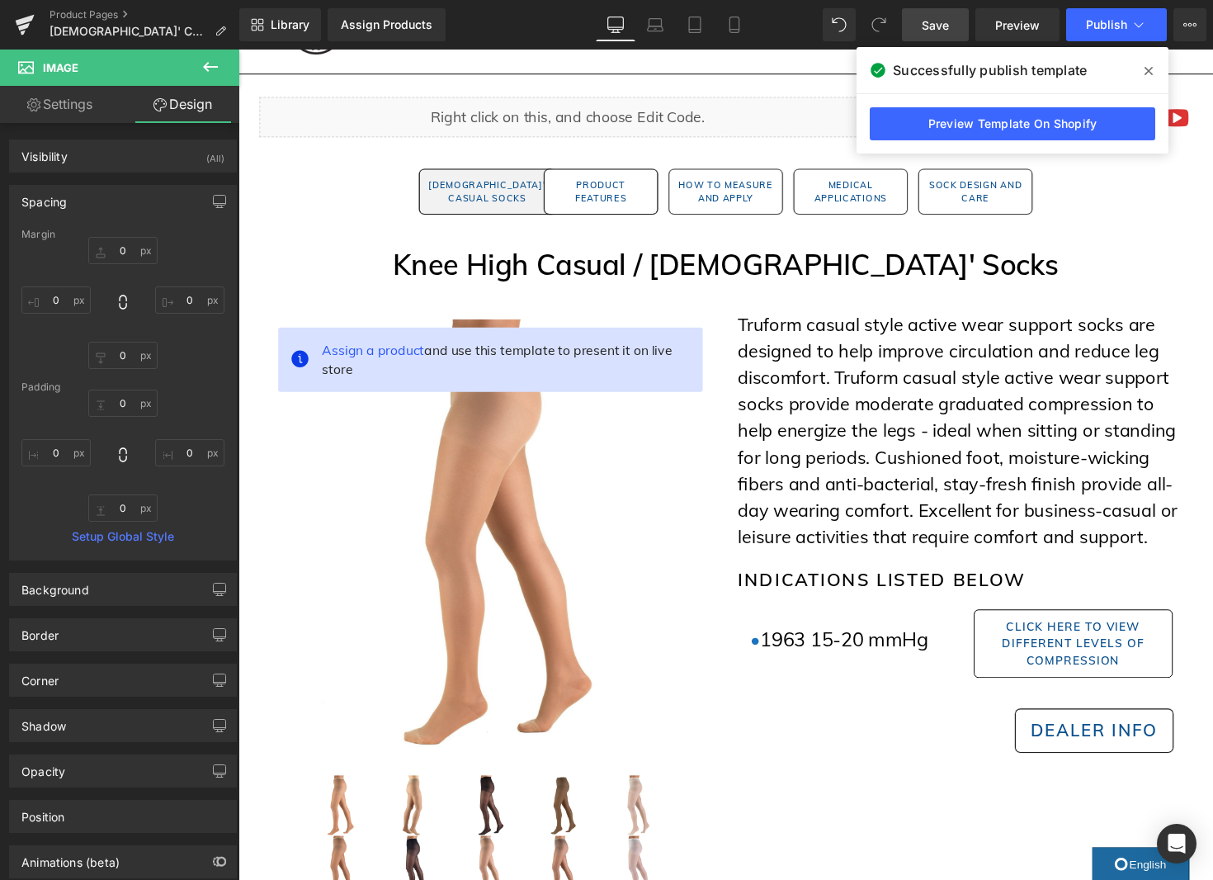
scroll to position [0, 0]
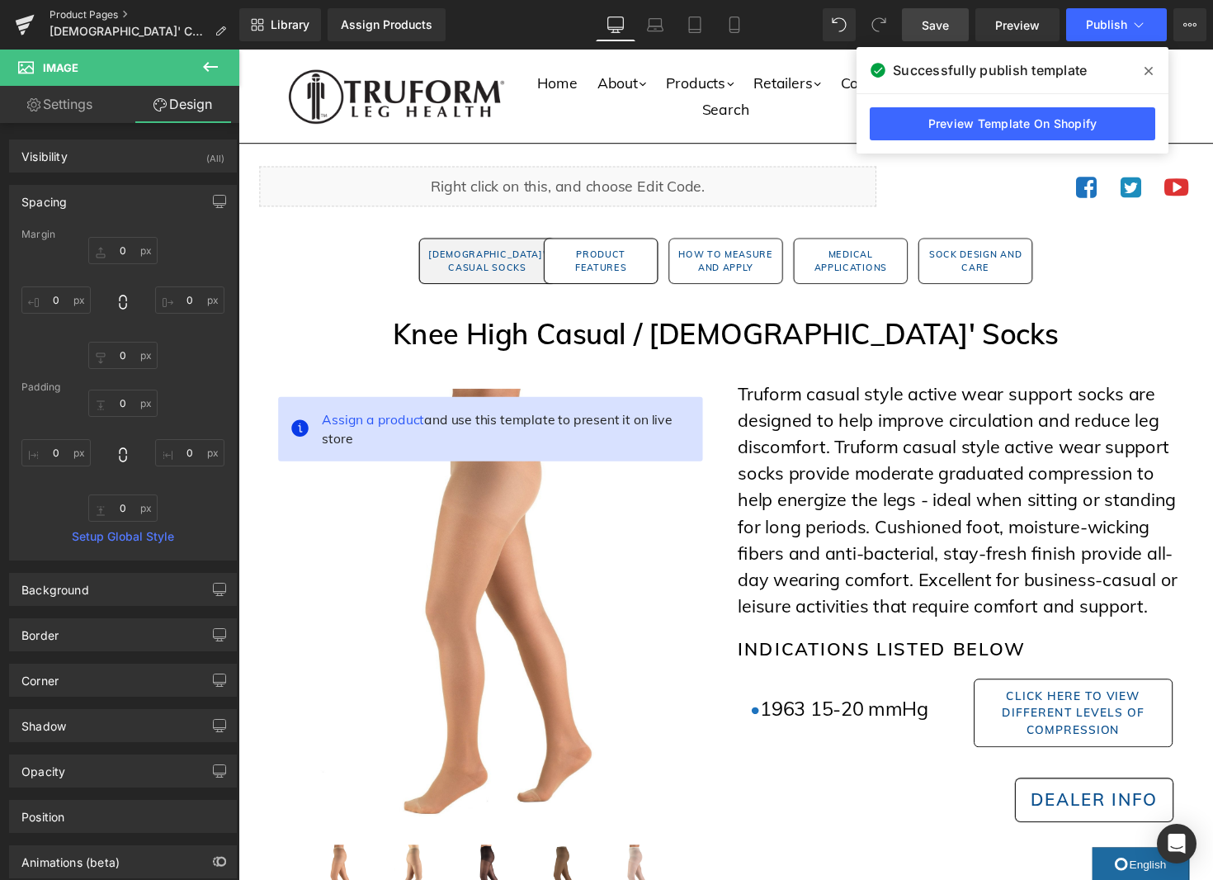
click at [98, 20] on link "Product Pages" at bounding box center [145, 14] width 190 height 13
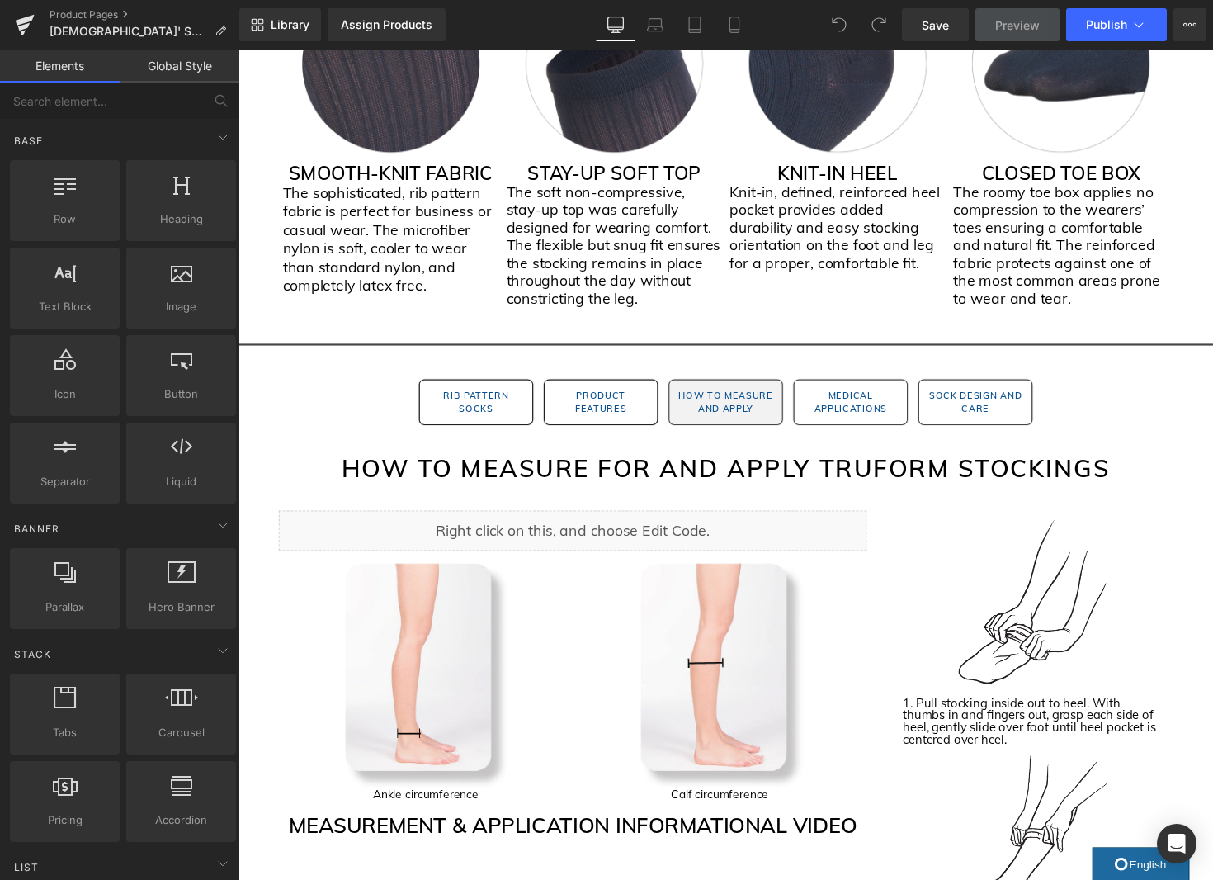
scroll to position [1411, 0]
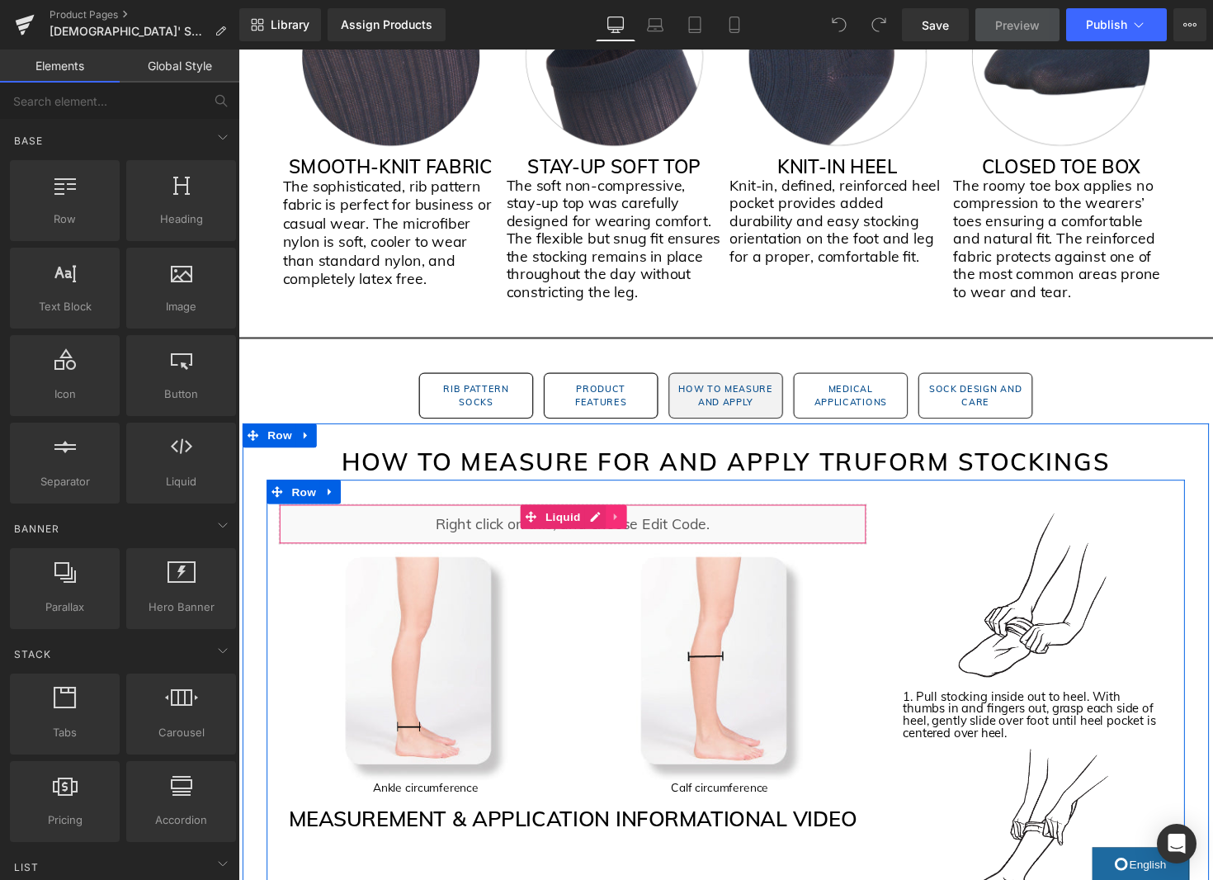
click at [623, 530] on icon at bounding box center [624, 528] width 3 height 7
click at [635, 528] on icon at bounding box center [636, 528] width 12 height 12
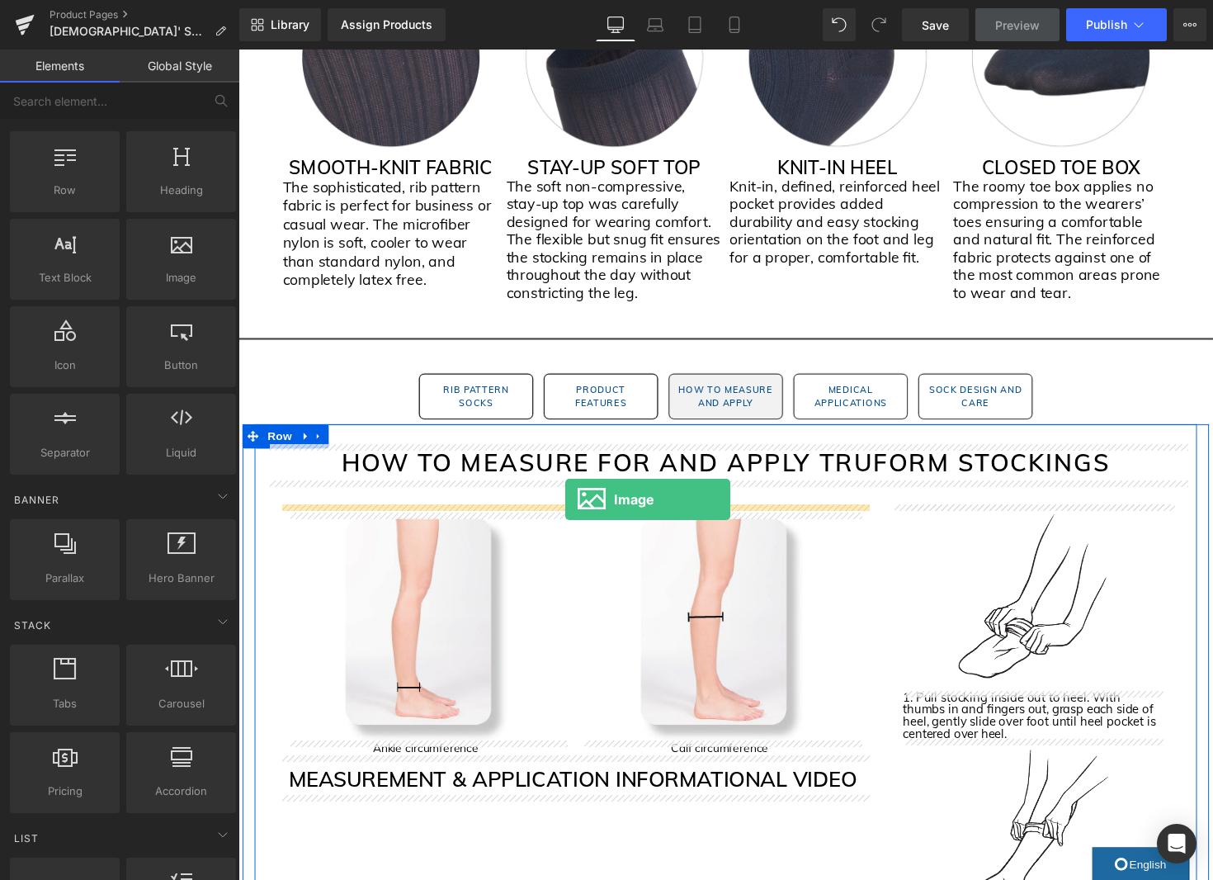
scroll to position [30, 0]
drag, startPoint x: 404, startPoint y: 316, endPoint x: 548, endPoint y: 509, distance: 240.6
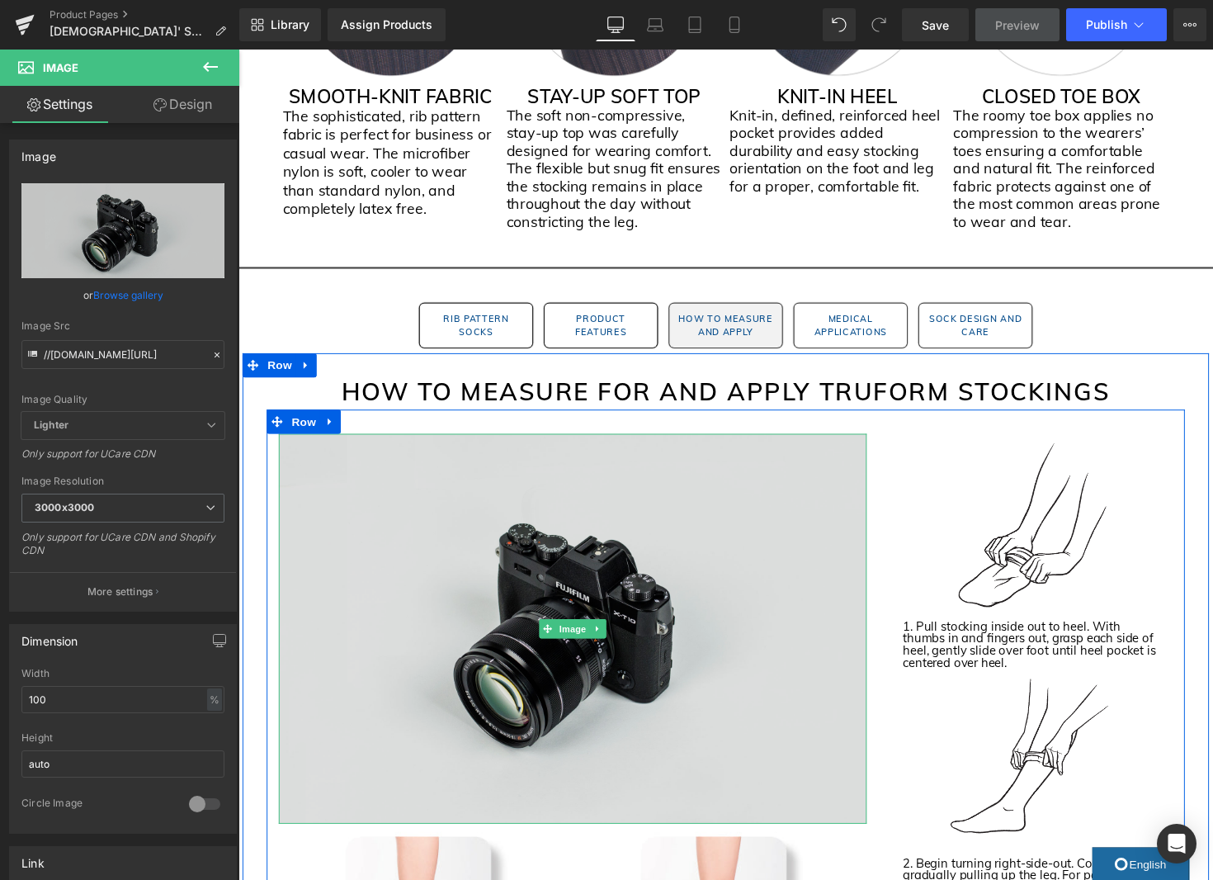
scroll to position [1507, 0]
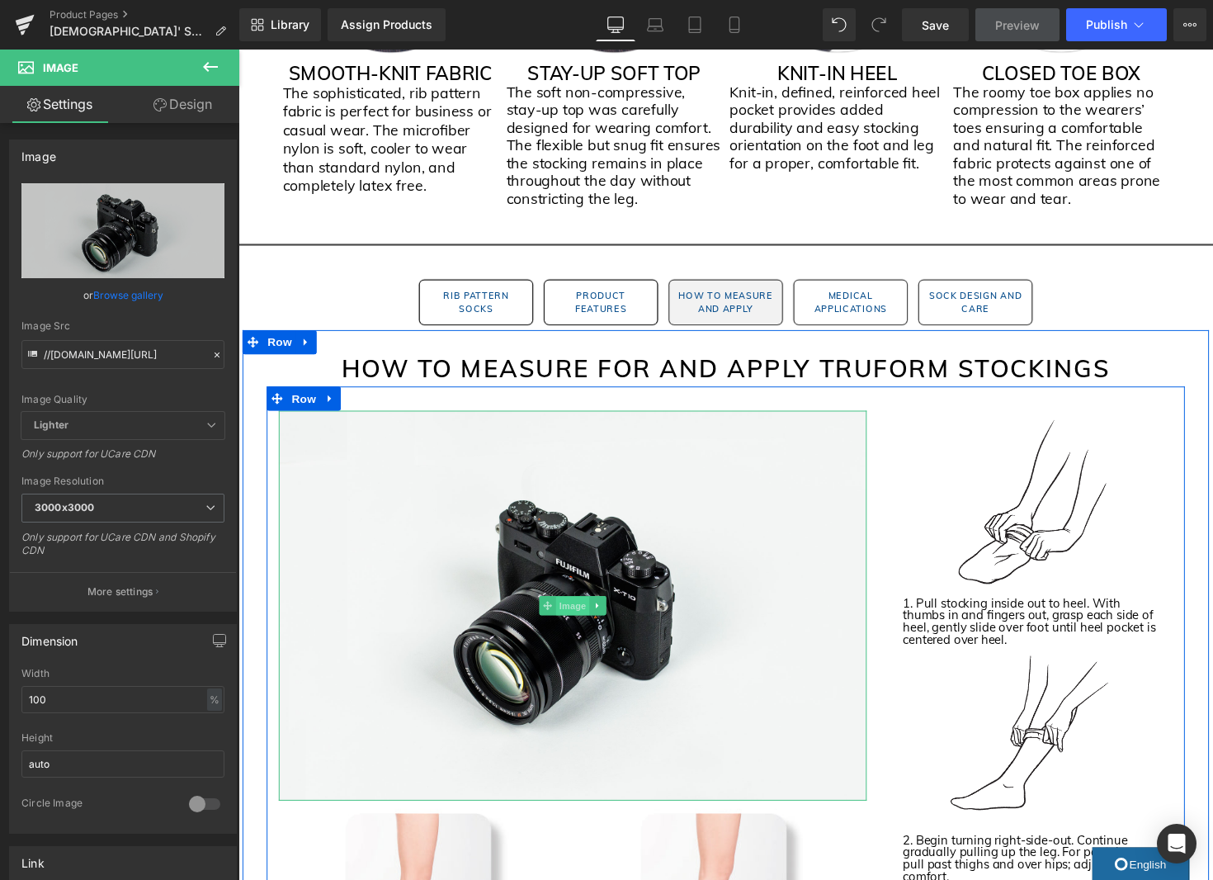
click at [583, 623] on span "Image" at bounding box center [581, 620] width 35 height 20
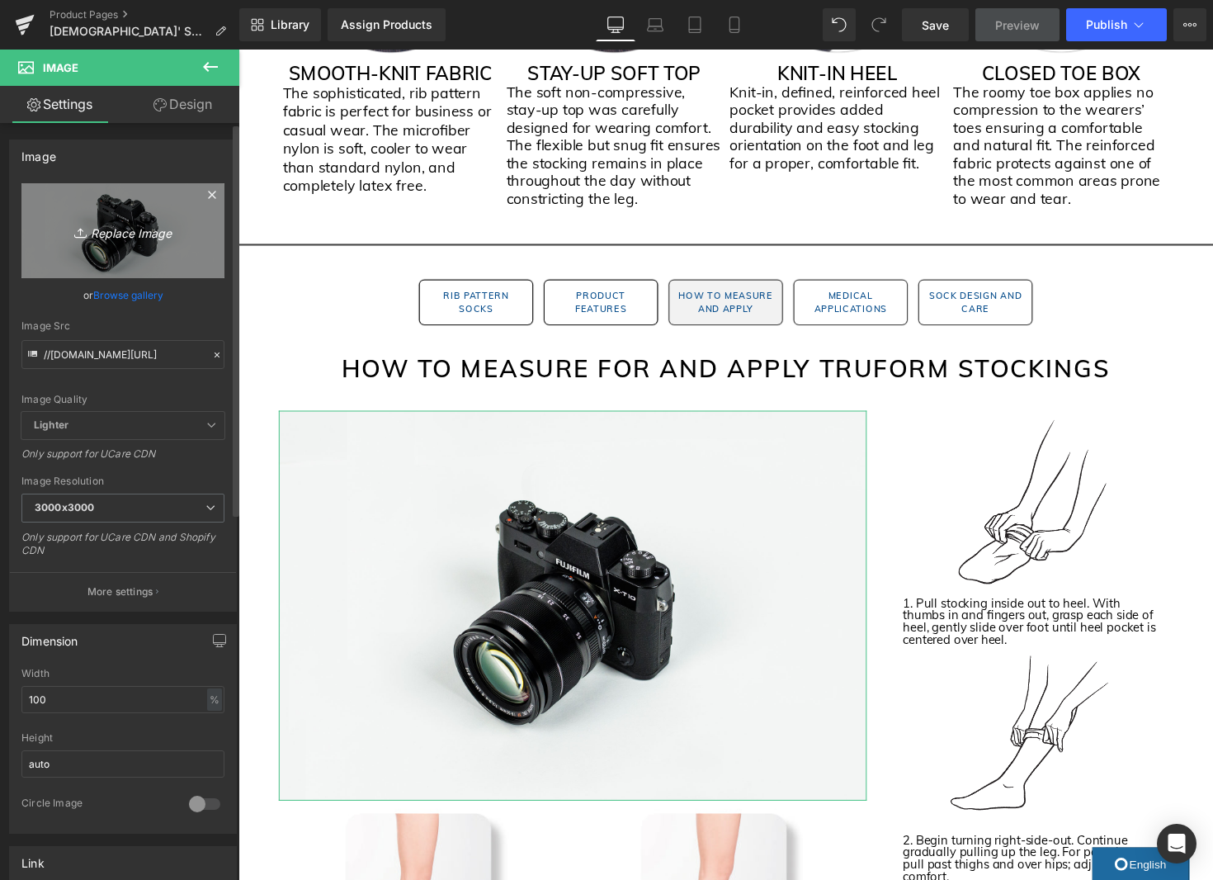
click at [149, 238] on icon "Replace Image" at bounding box center [123, 230] width 132 height 21
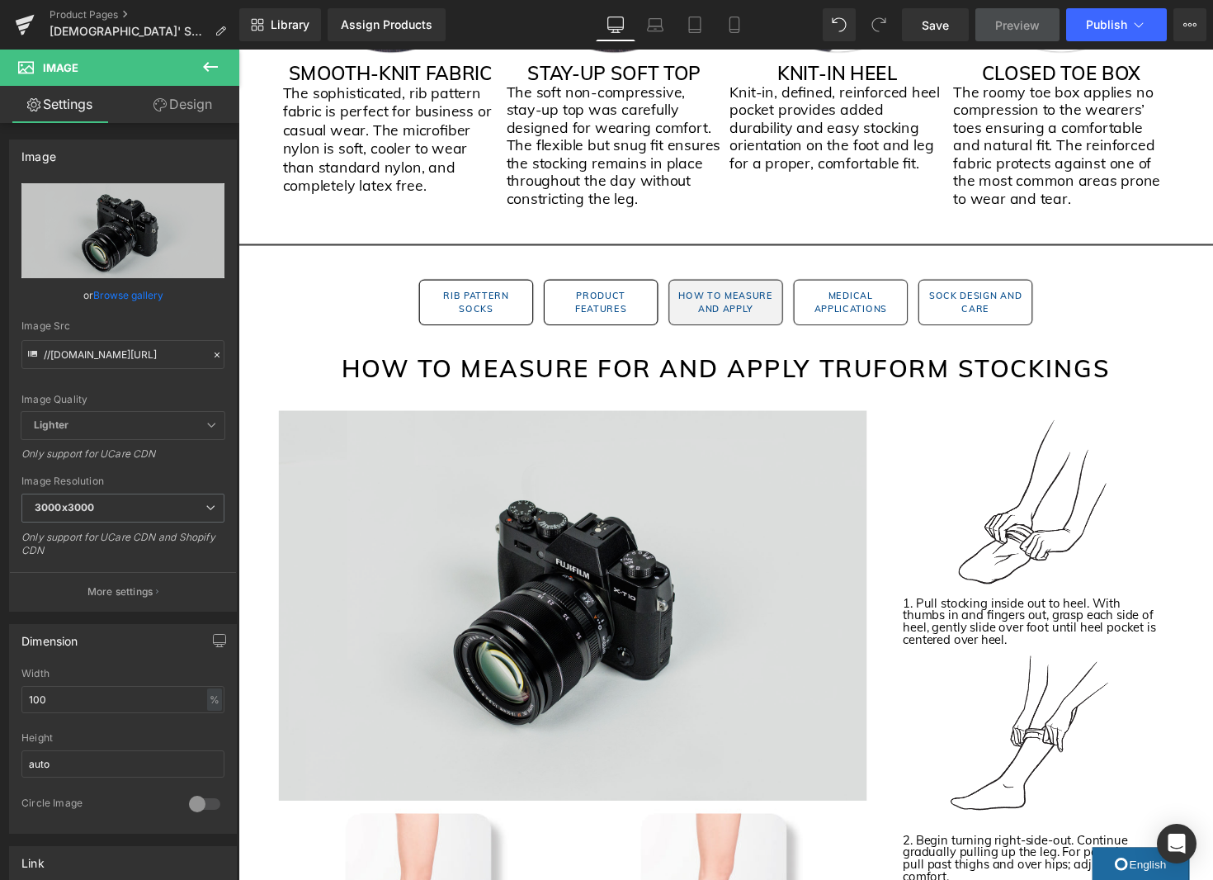
type input "C:\fakepath\1973 Size Chart Image.jpg"
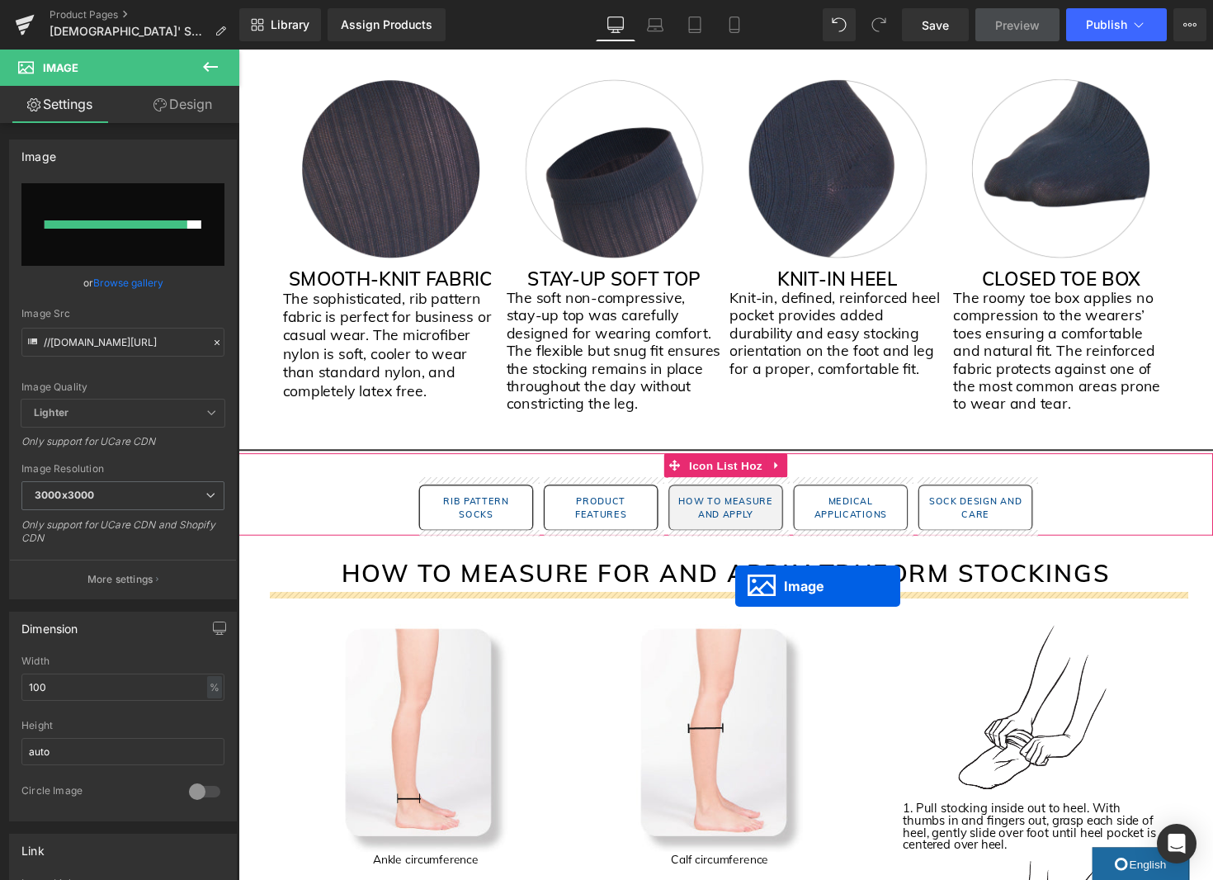
scroll to position [1339, 0]
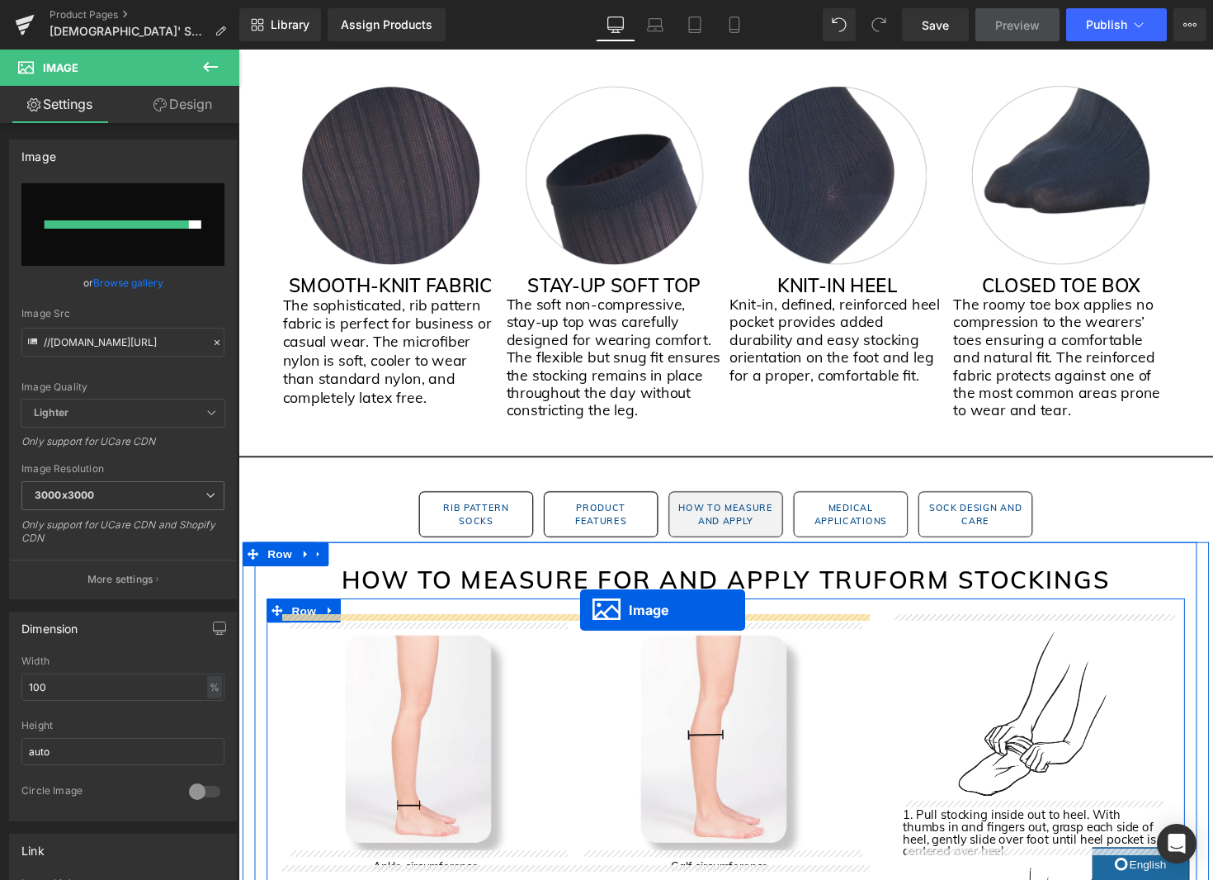
drag, startPoint x: 743, startPoint y: 522, endPoint x: 588, endPoint y: 624, distance: 185.4
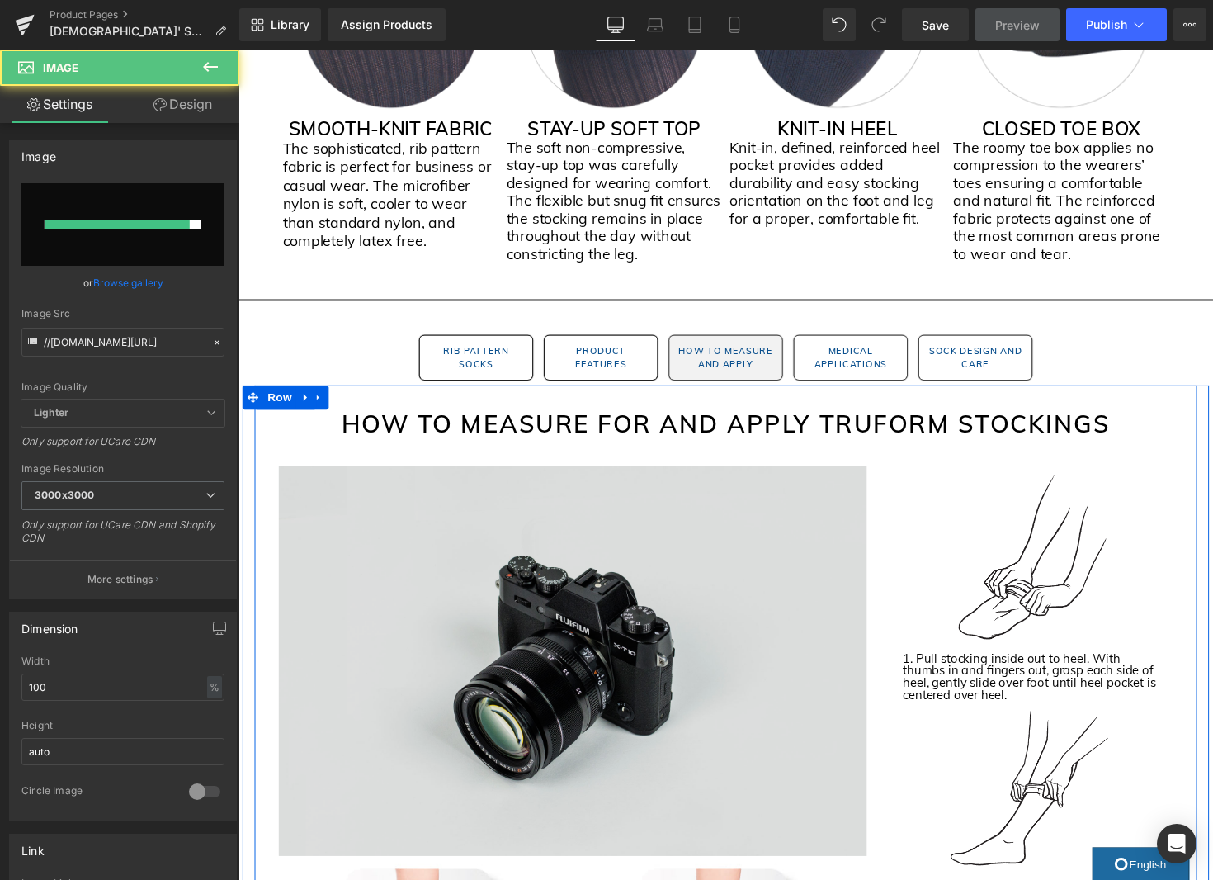
scroll to position [1559, 0]
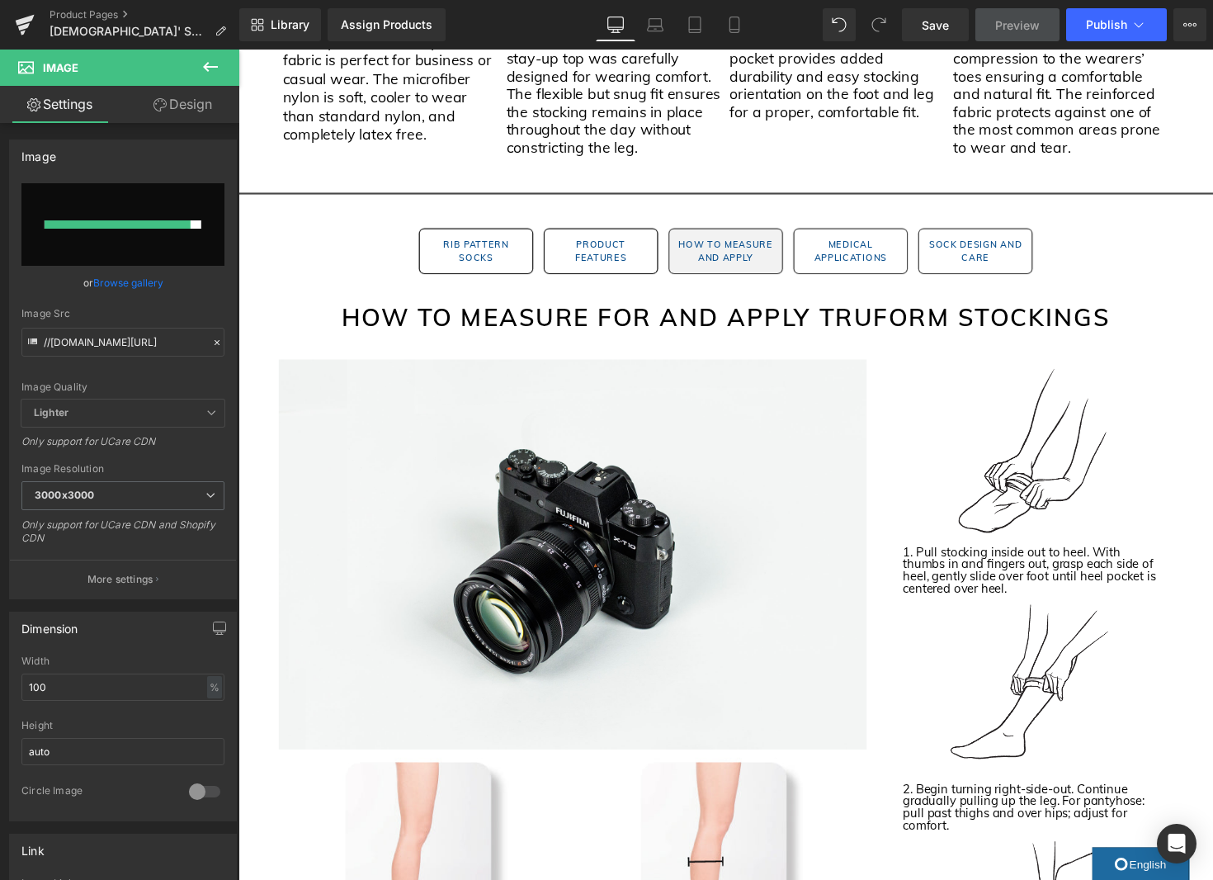
click at [214, 59] on icon at bounding box center [211, 67] width 20 height 20
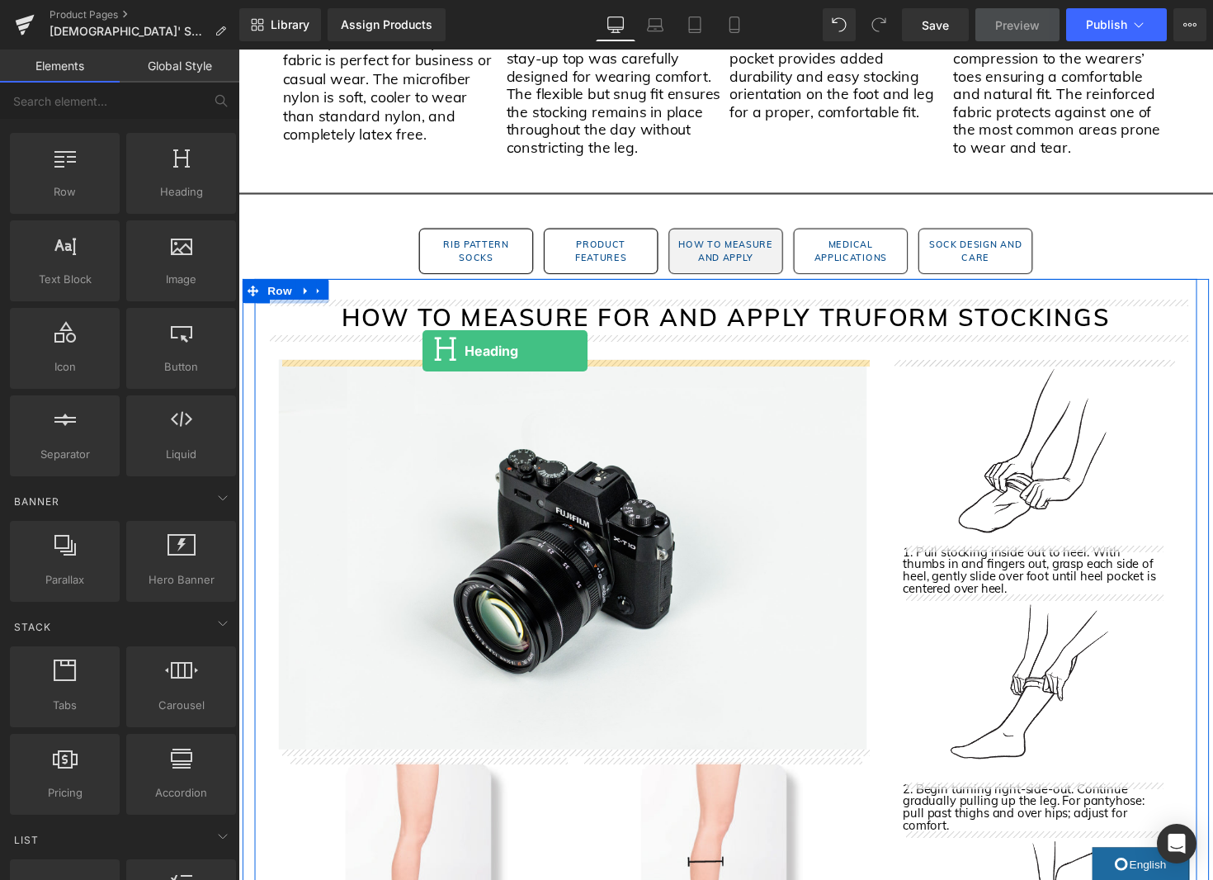
drag, startPoint x: 409, startPoint y: 212, endPoint x: 426, endPoint y: 358, distance: 147.0
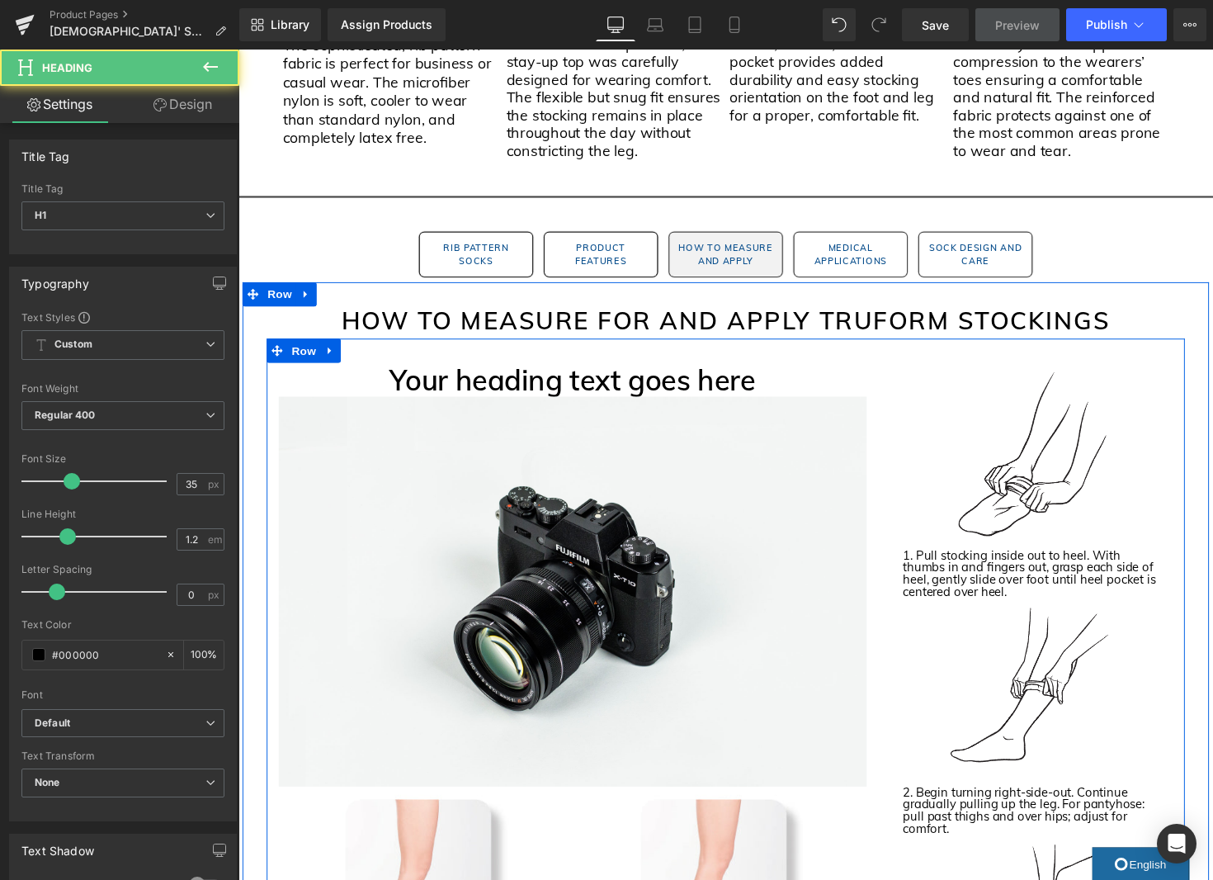
click at [571, 385] on div "Your heading text goes here Heading" at bounding box center [581, 388] width 602 height 35
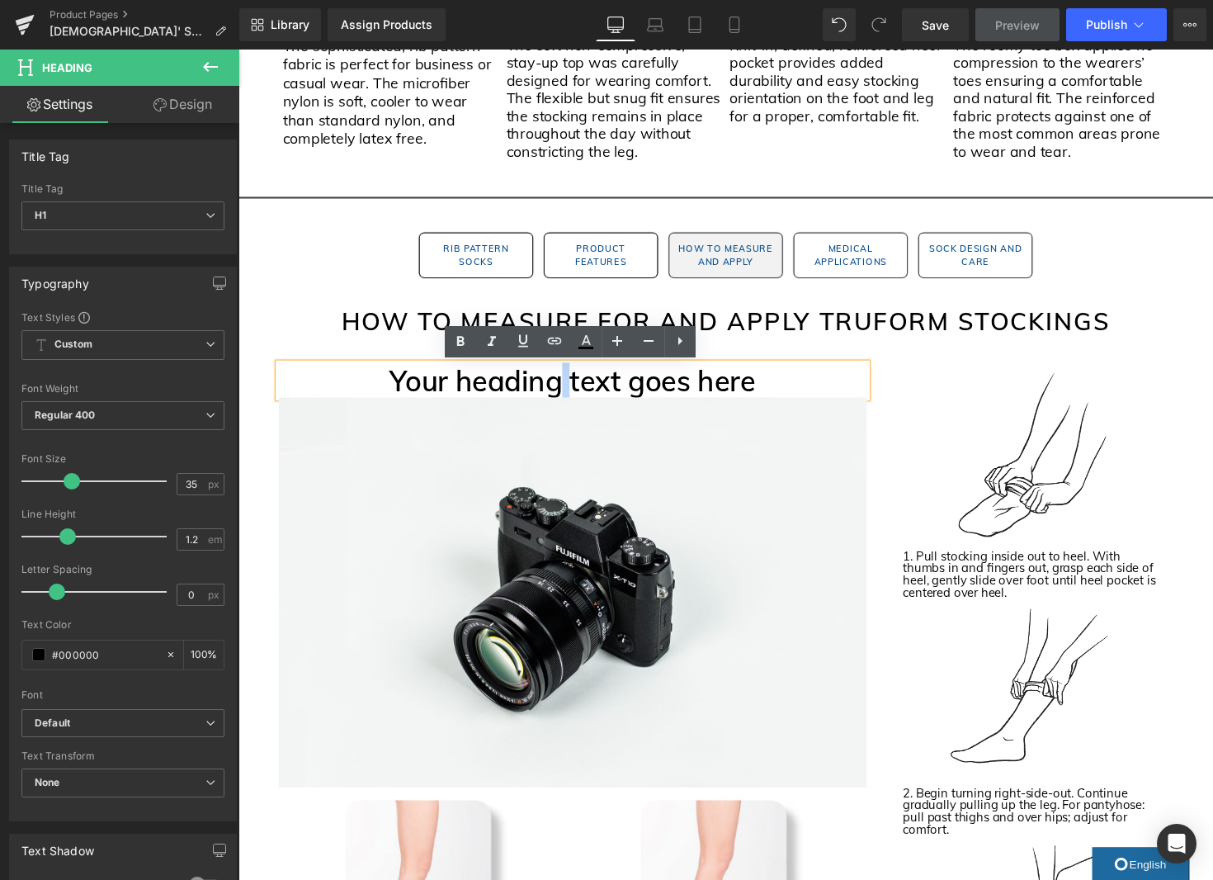
click at [571, 385] on h1 "Your heading text goes here" at bounding box center [581, 388] width 602 height 35
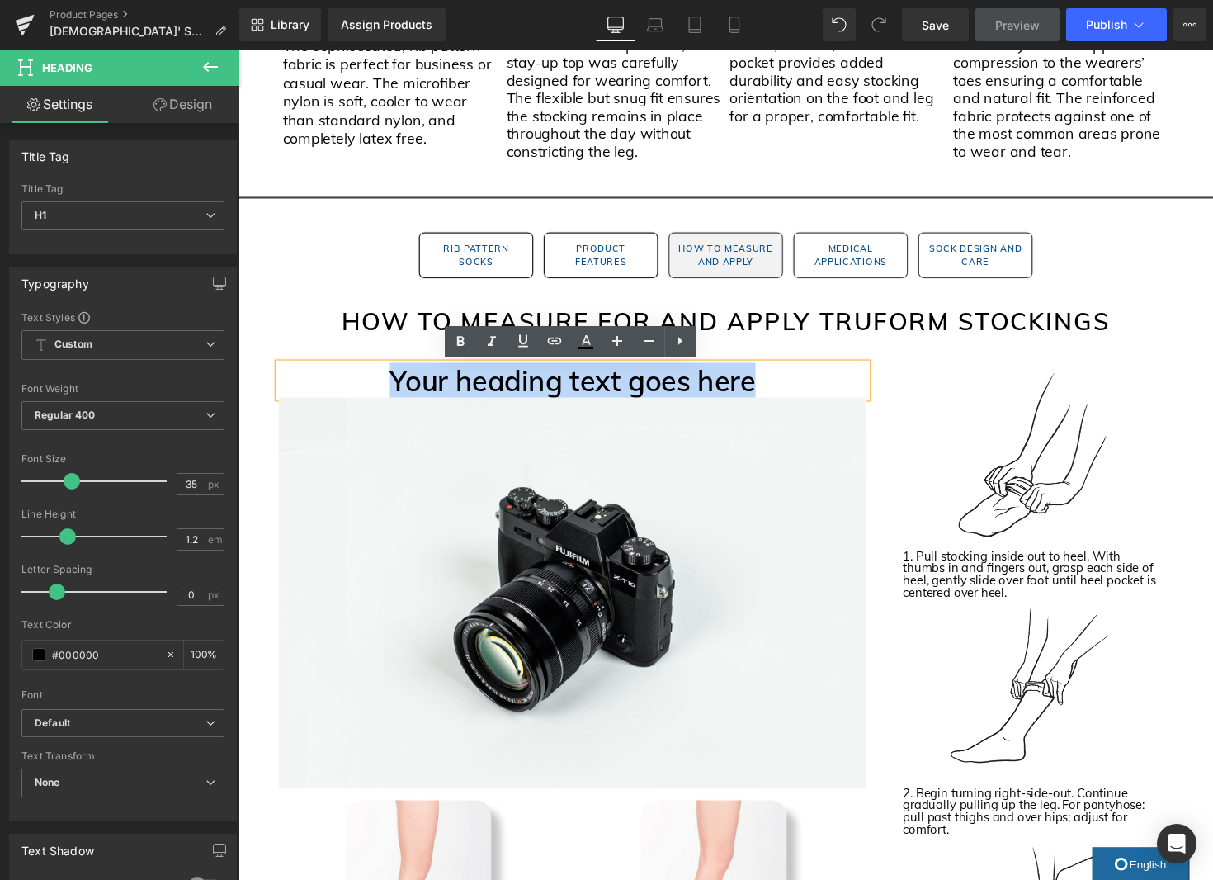
click at [571, 385] on h1 "Your heading text goes here" at bounding box center [581, 388] width 602 height 35
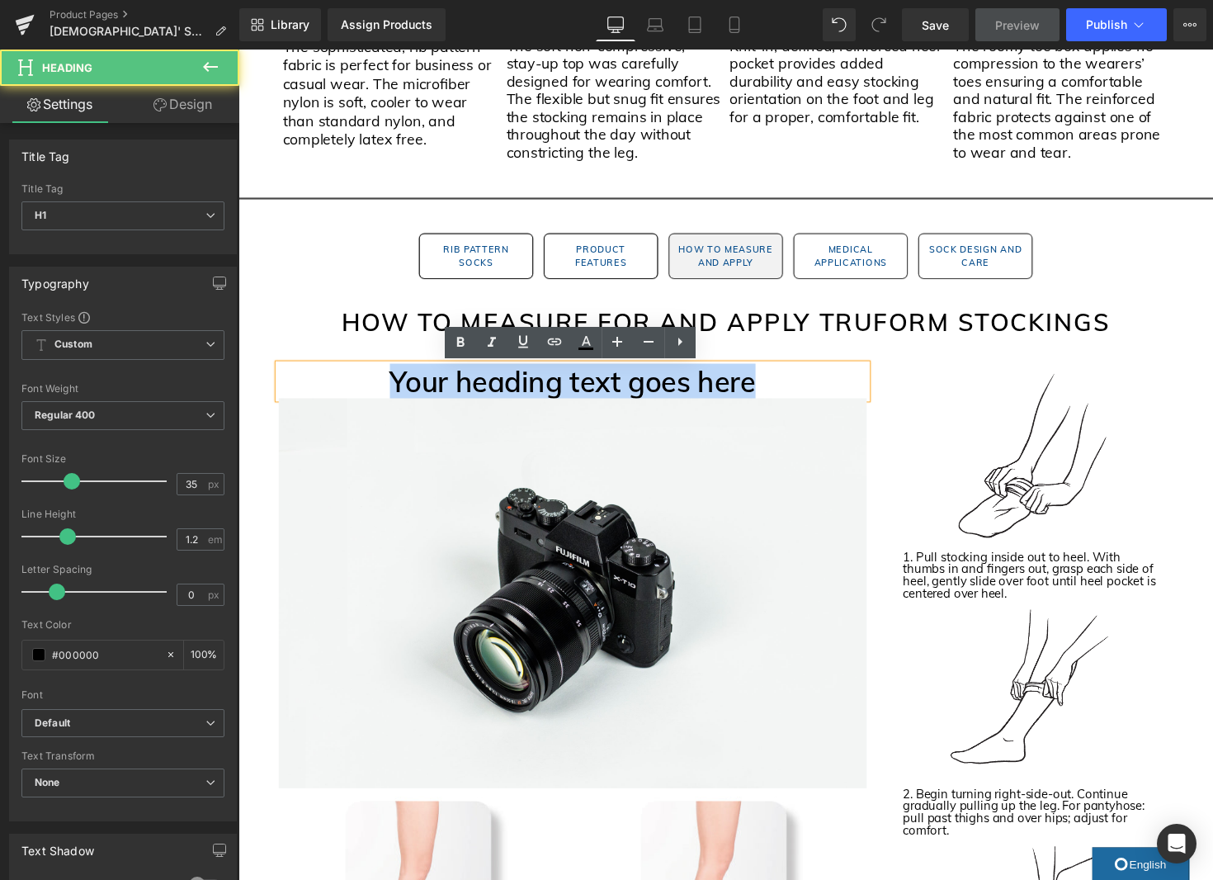
click at [571, 385] on h1 "Your heading text goes here" at bounding box center [581, 389] width 602 height 35
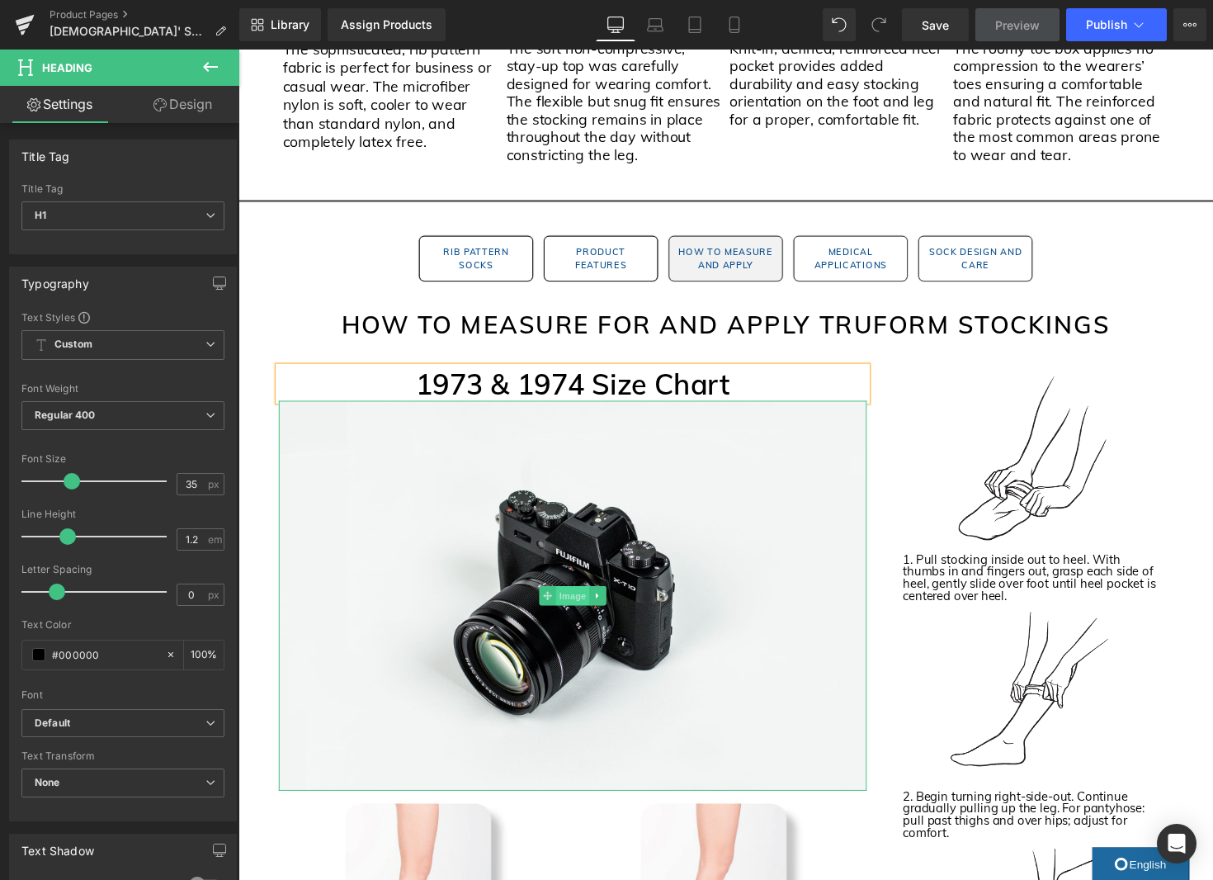
click at [592, 611] on span "Image" at bounding box center [581, 609] width 35 height 20
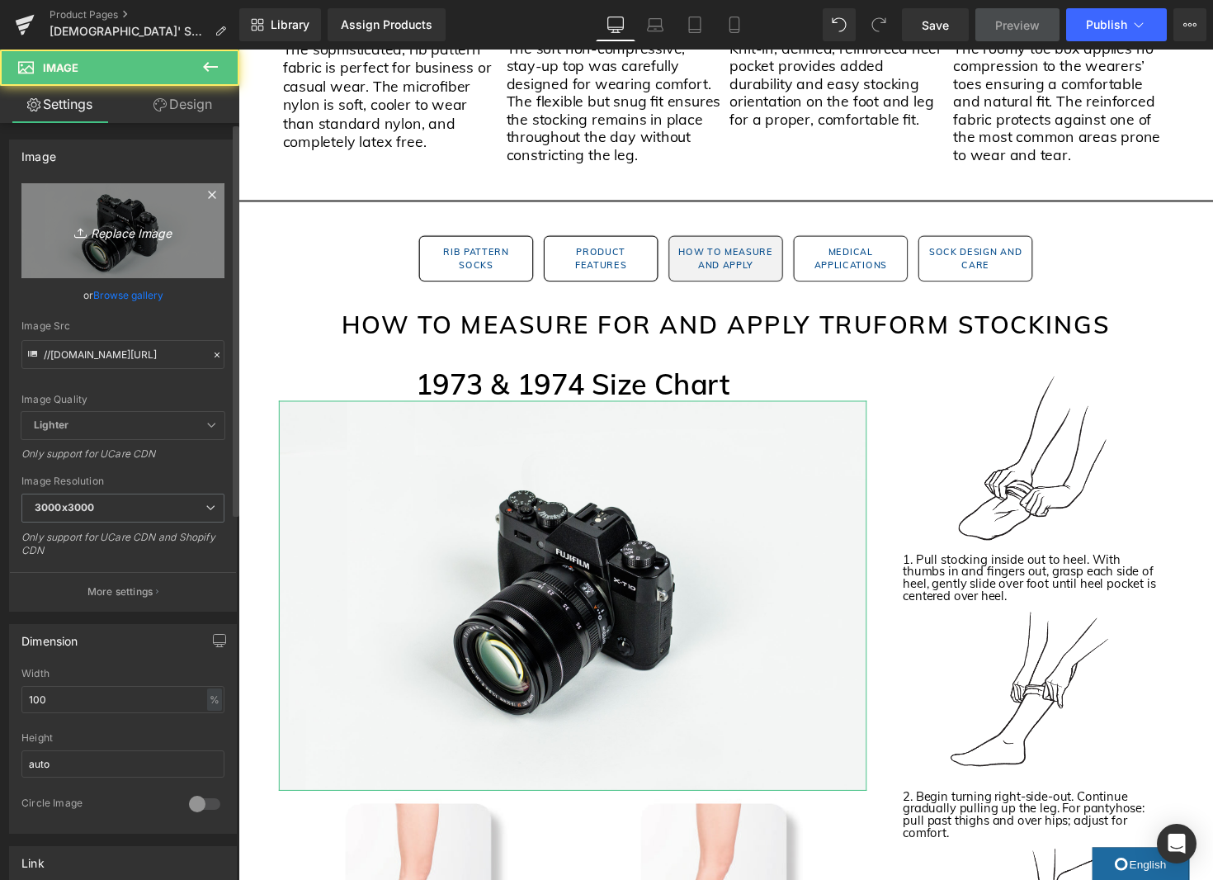
click at [141, 208] on link "Replace Image" at bounding box center [122, 230] width 203 height 95
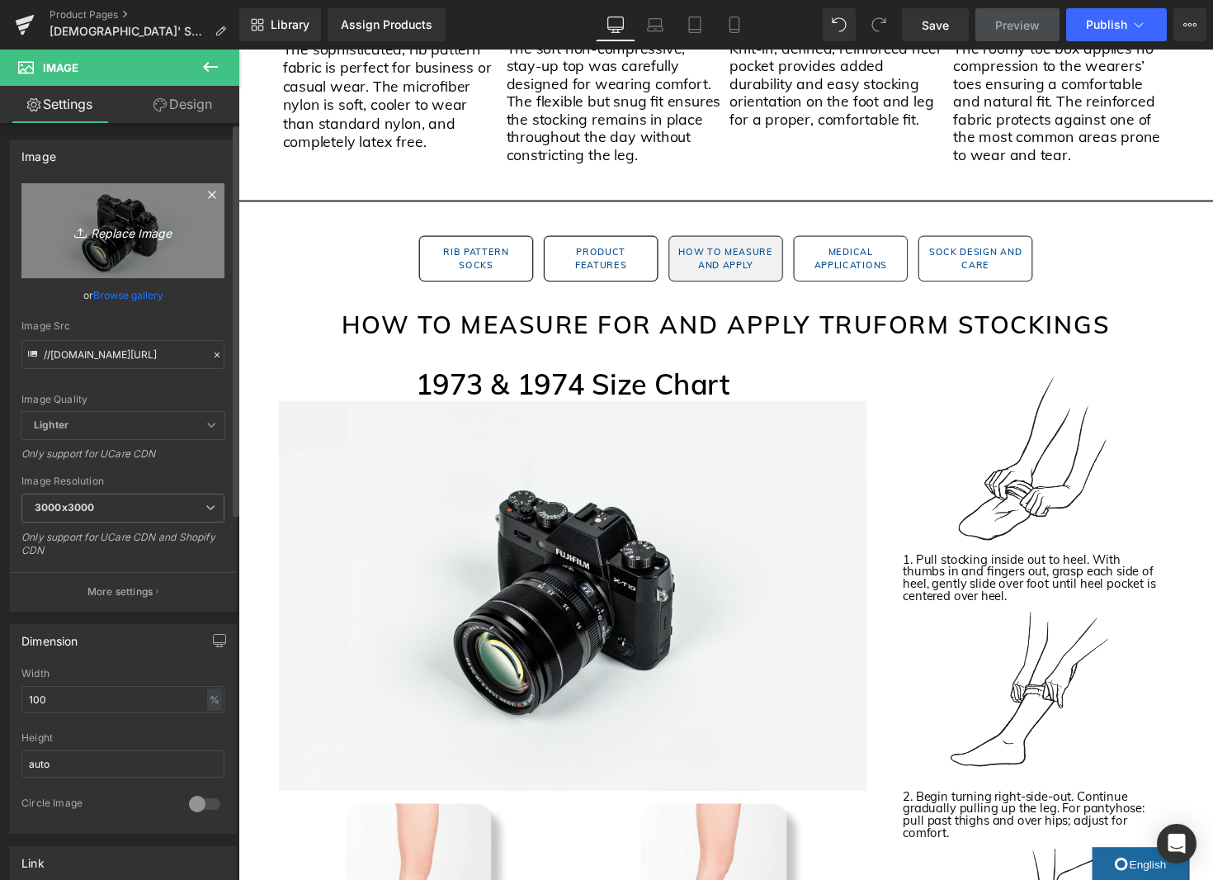
type input "C:\fakepath\1973 Size Chart Image.jpg"
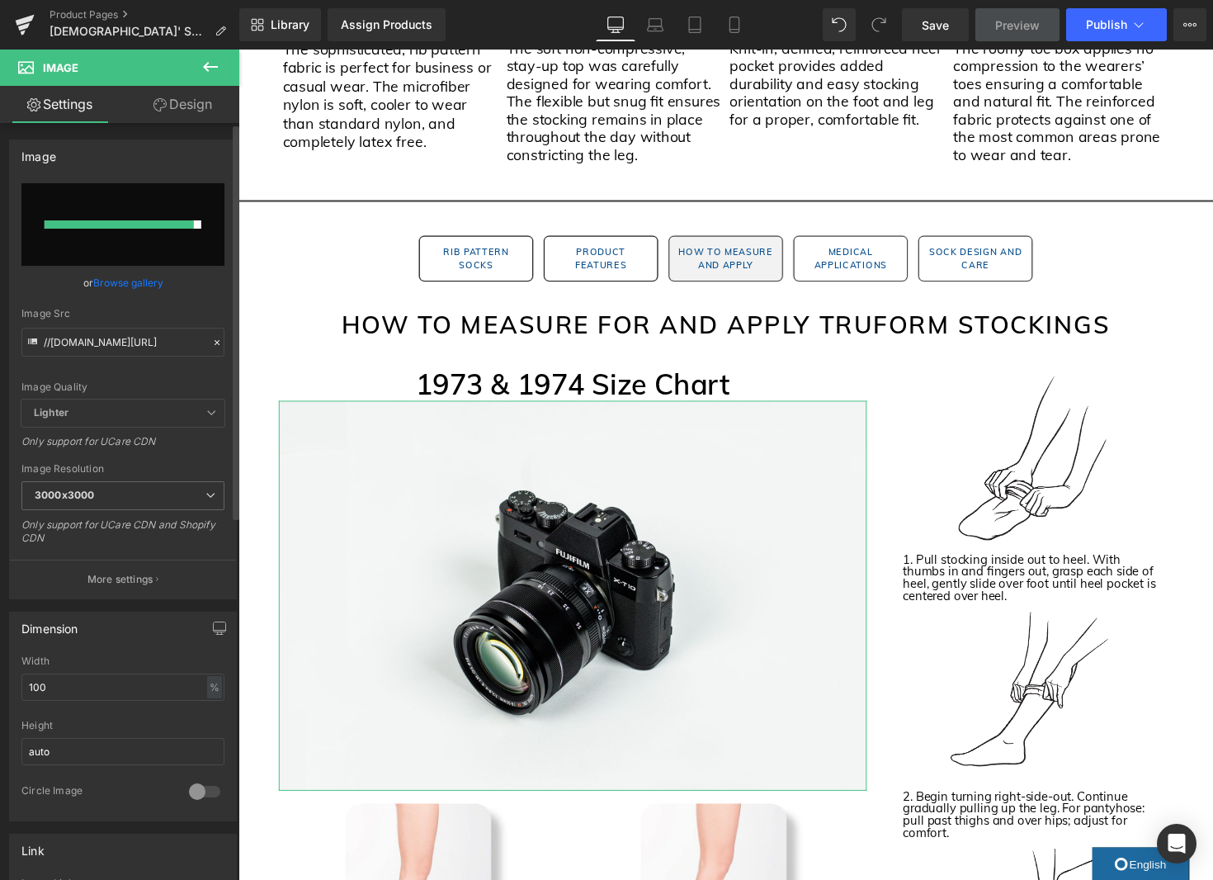
click at [134, 284] on link "Browse gallery" at bounding box center [128, 282] width 70 height 29
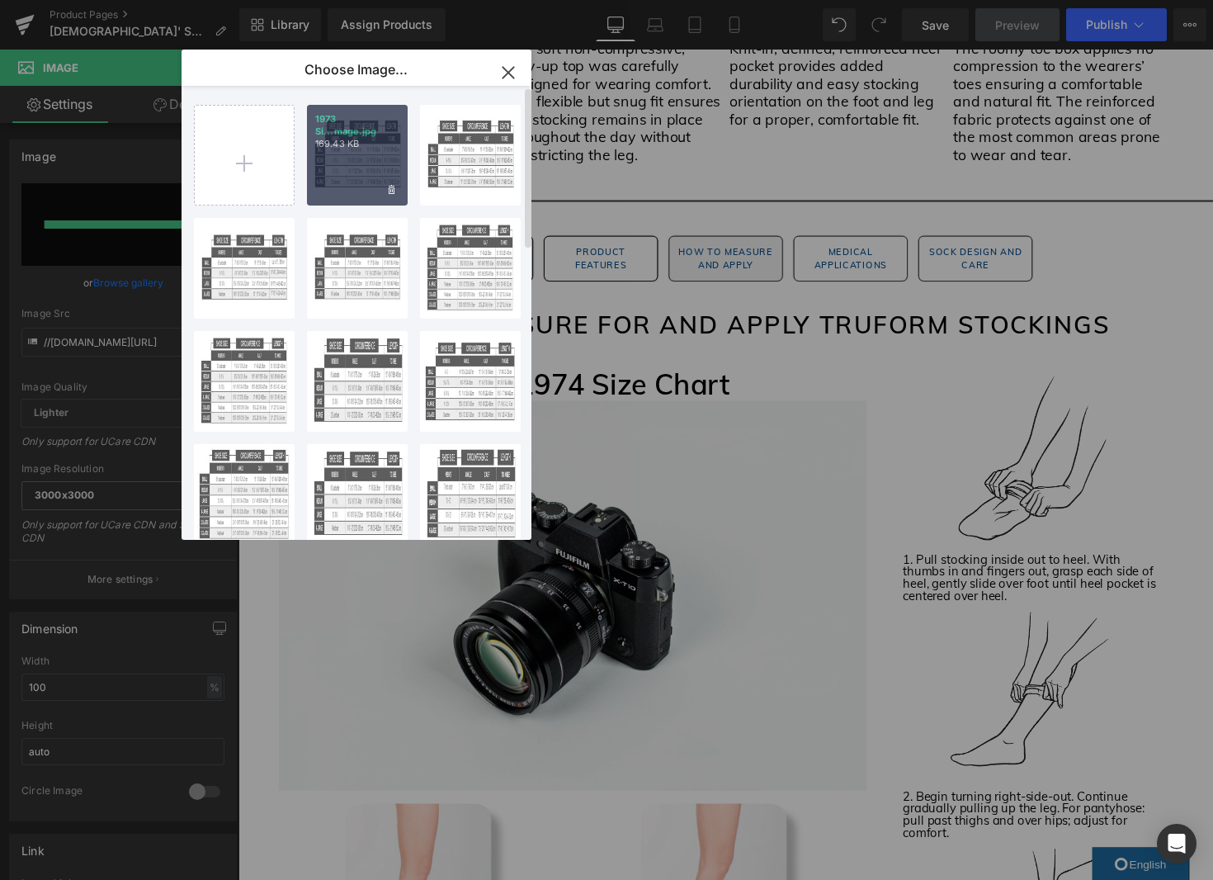
click at [371, 173] on div "1973 Si...mage.jpg 169.43 KB" at bounding box center [357, 155] width 101 height 101
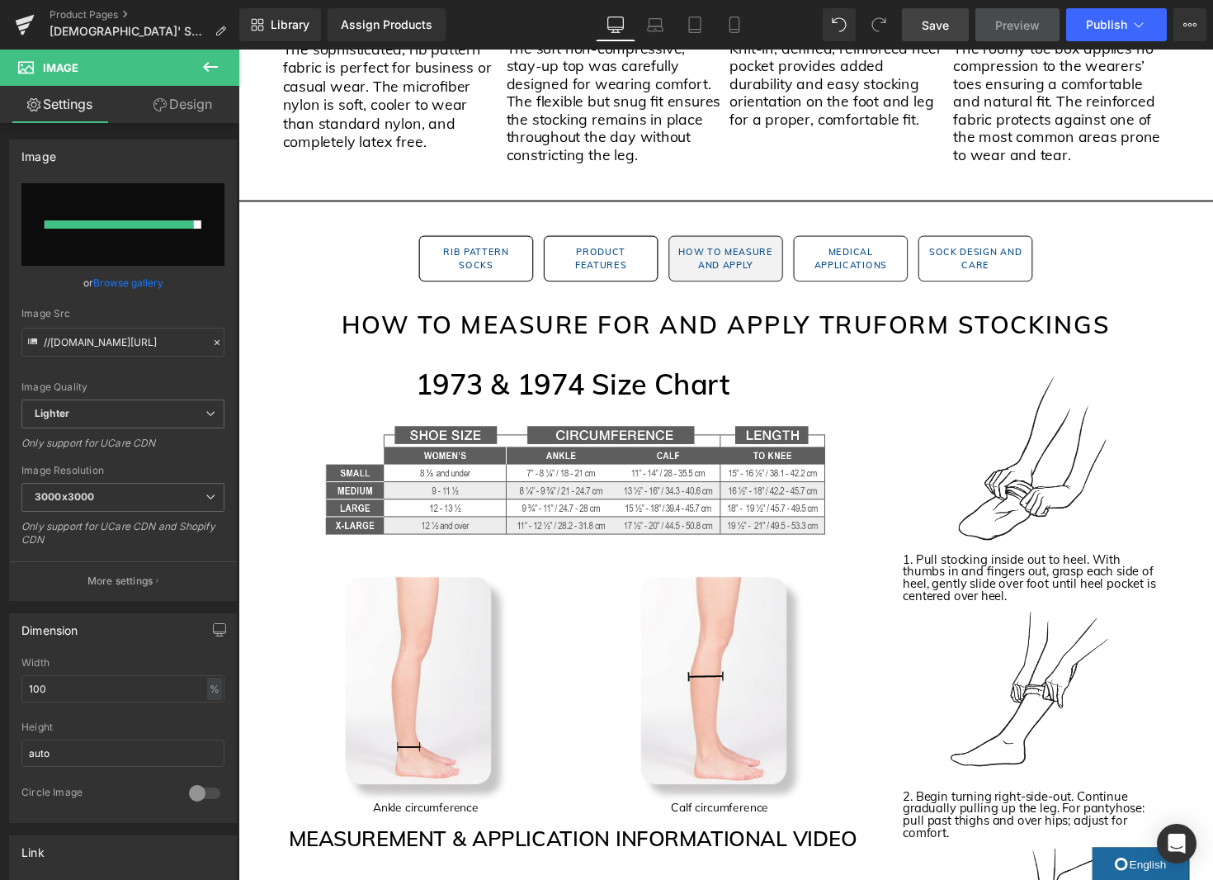
click at [950, 32] on link "Save" at bounding box center [935, 24] width 67 height 33
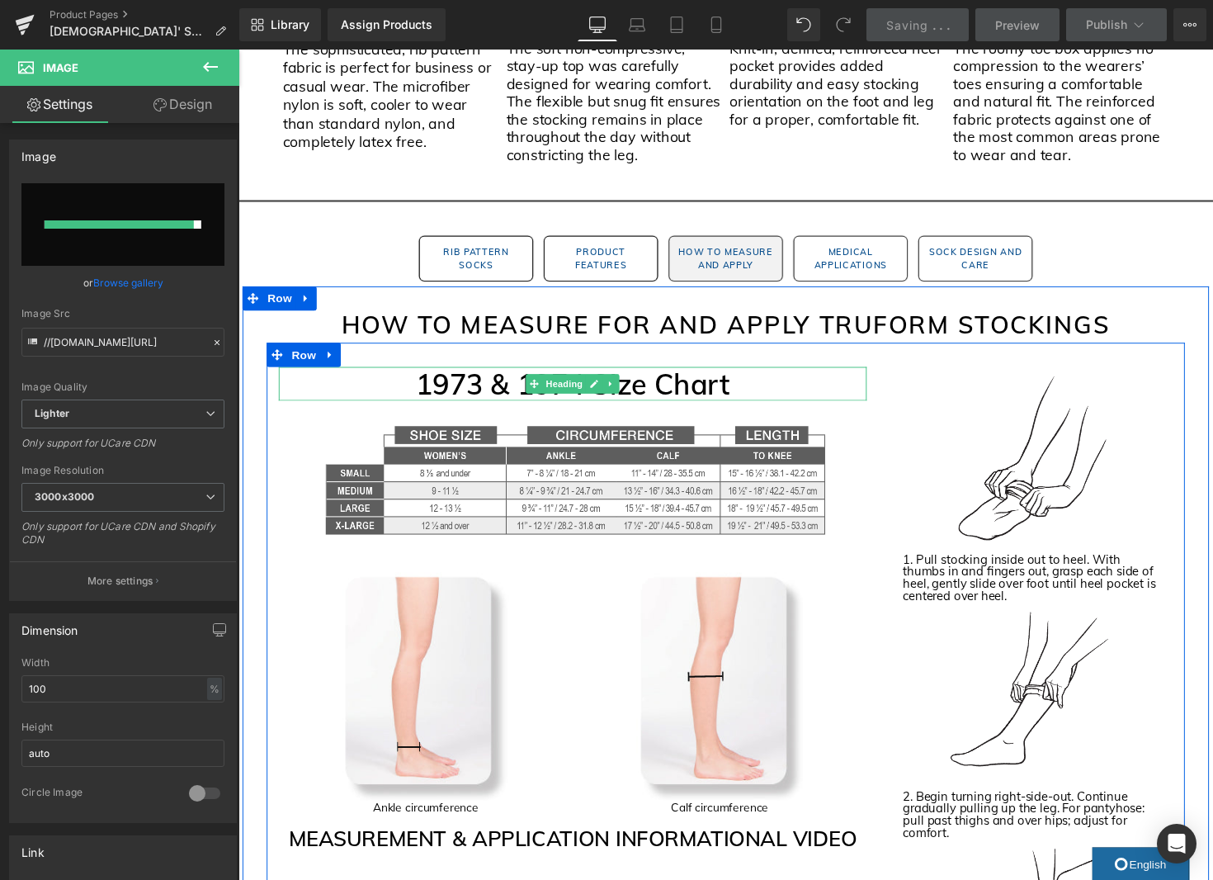
click at [682, 396] on h1 "1973 & 1974 Size Chart" at bounding box center [581, 392] width 602 height 35
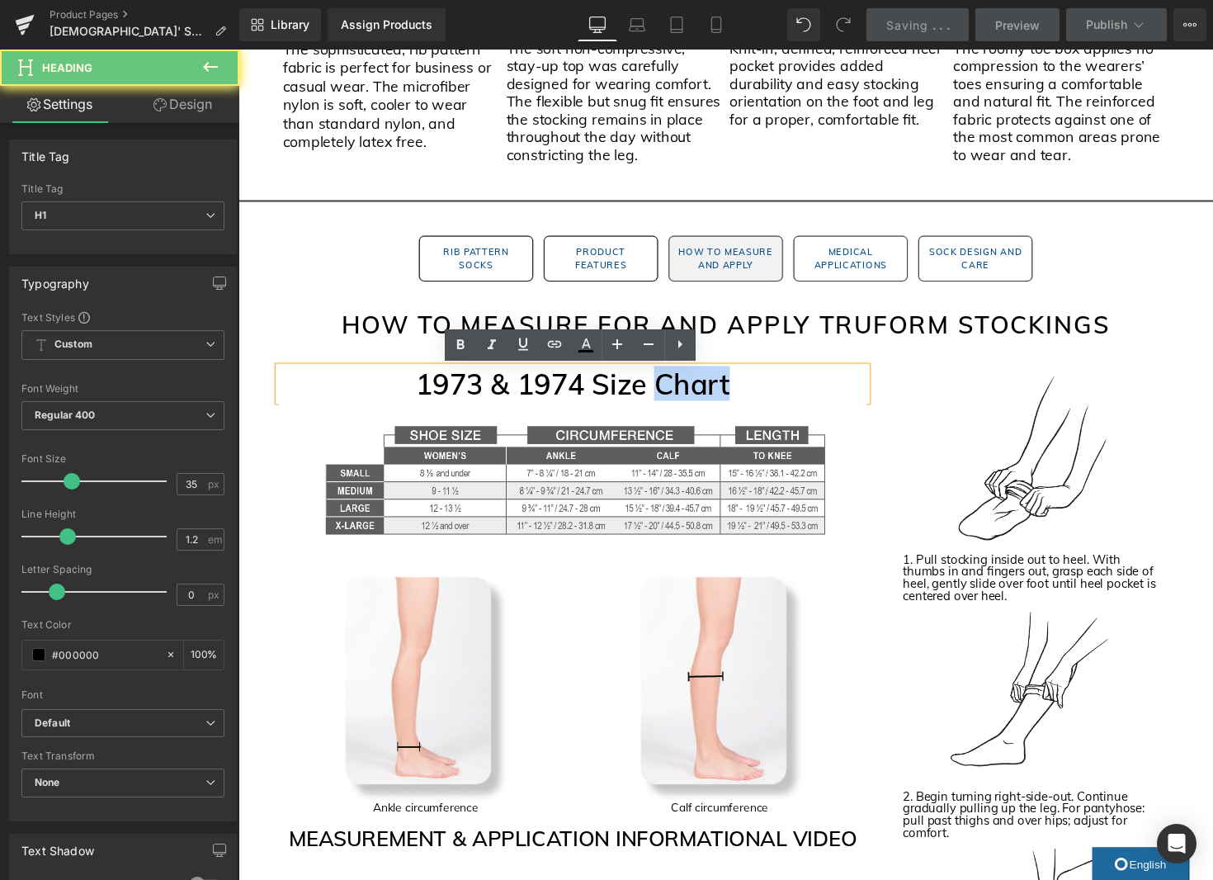
click at [682, 396] on h1 "1973 & 1974 Size Chart" at bounding box center [581, 392] width 602 height 35
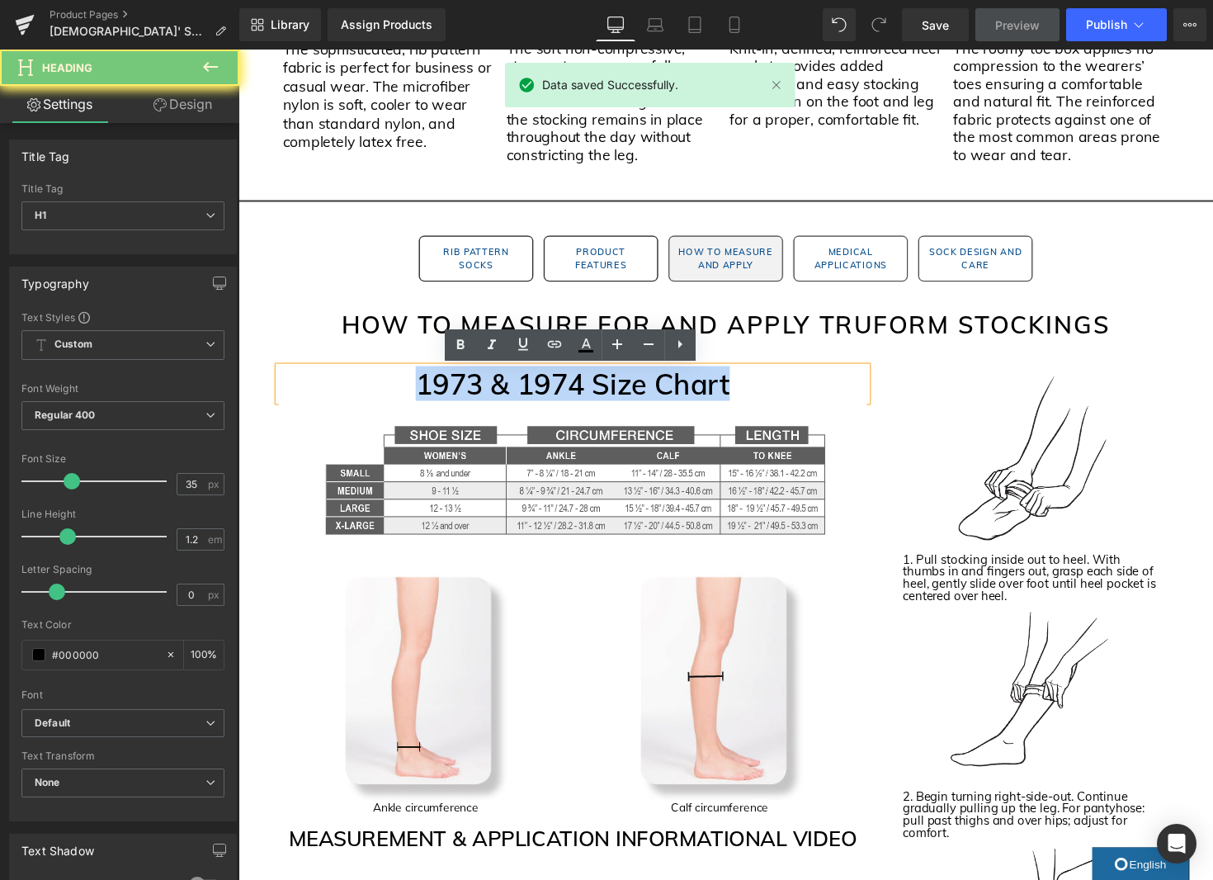
click at [682, 396] on h1 "1973 & 1974 Size Chart" at bounding box center [581, 392] width 602 height 35
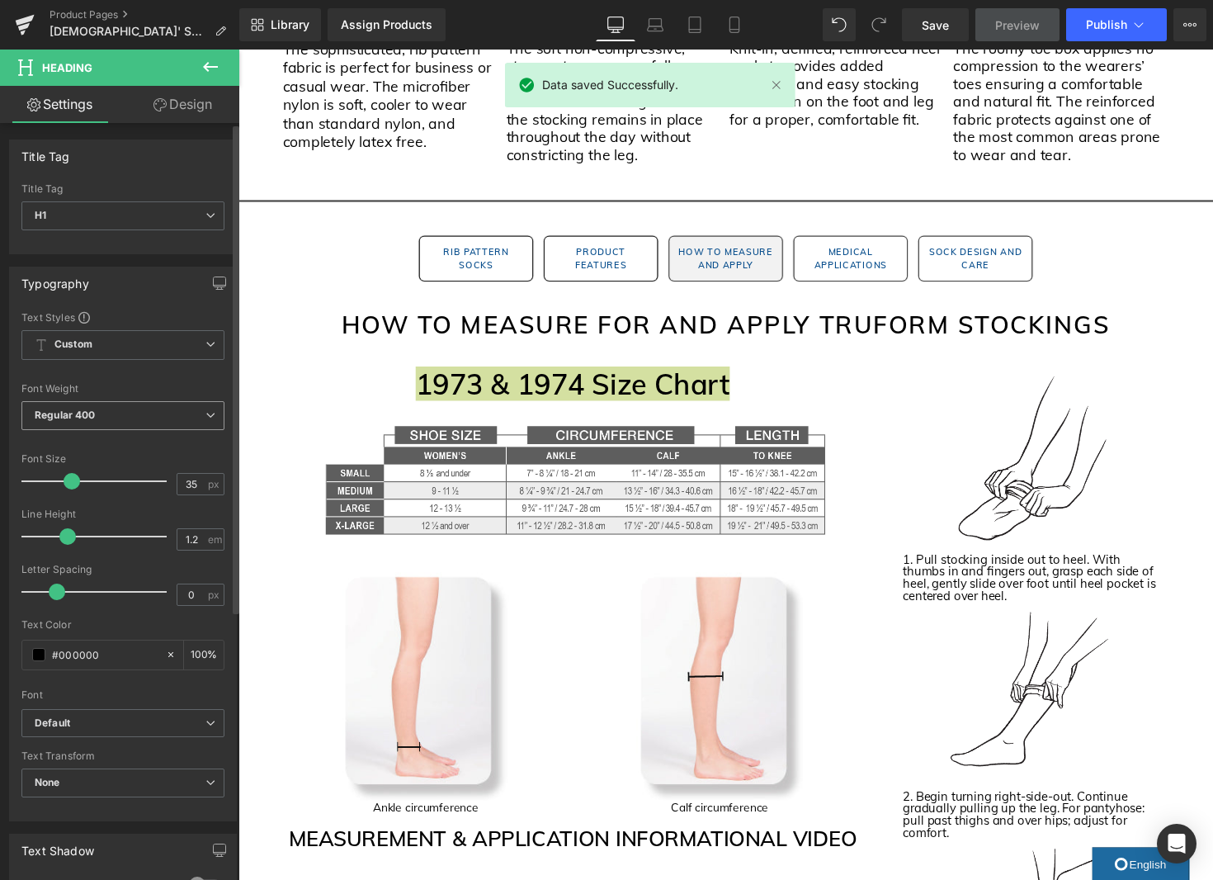
click at [154, 413] on span "Regular 400" at bounding box center [122, 415] width 203 height 29
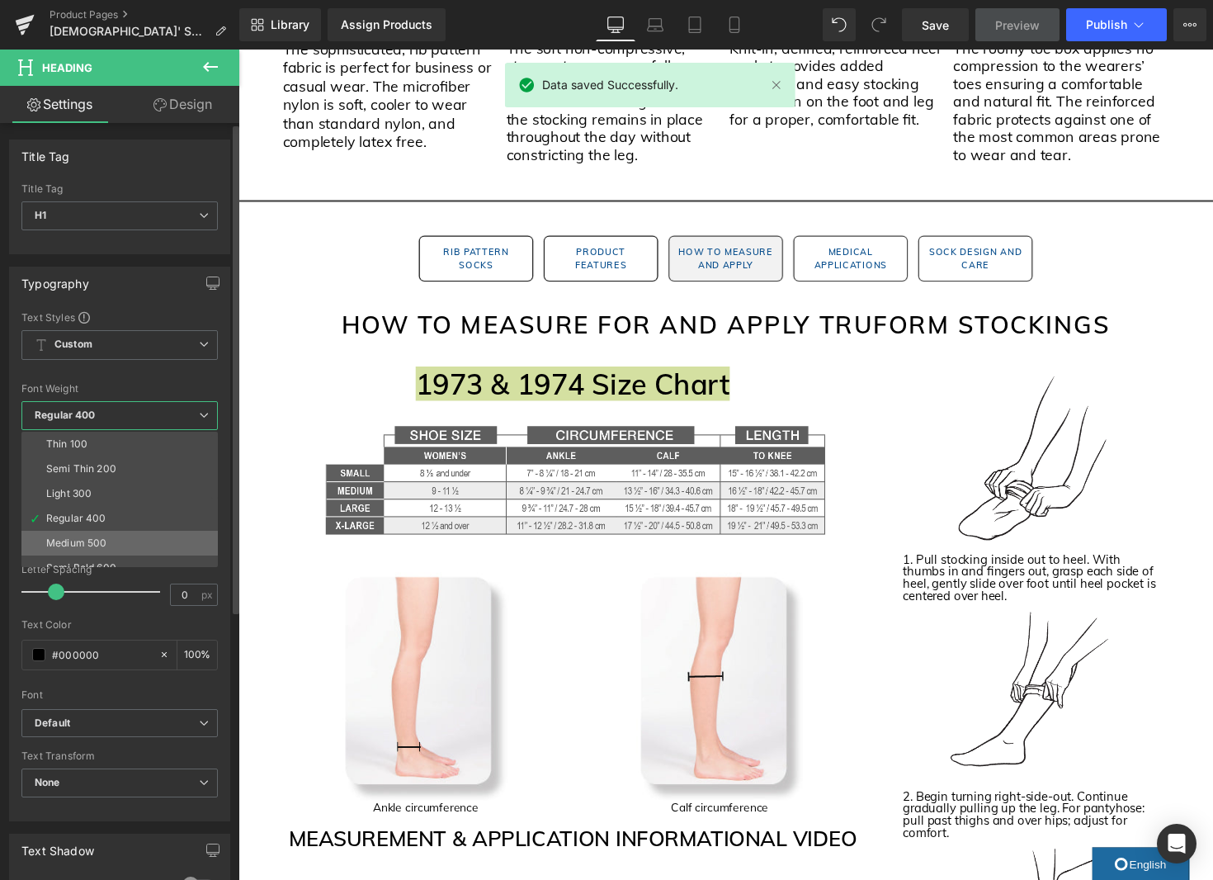
scroll to position [46, 0]
click at [100, 522] on div "Semi Bold 600" at bounding box center [81, 522] width 70 height 12
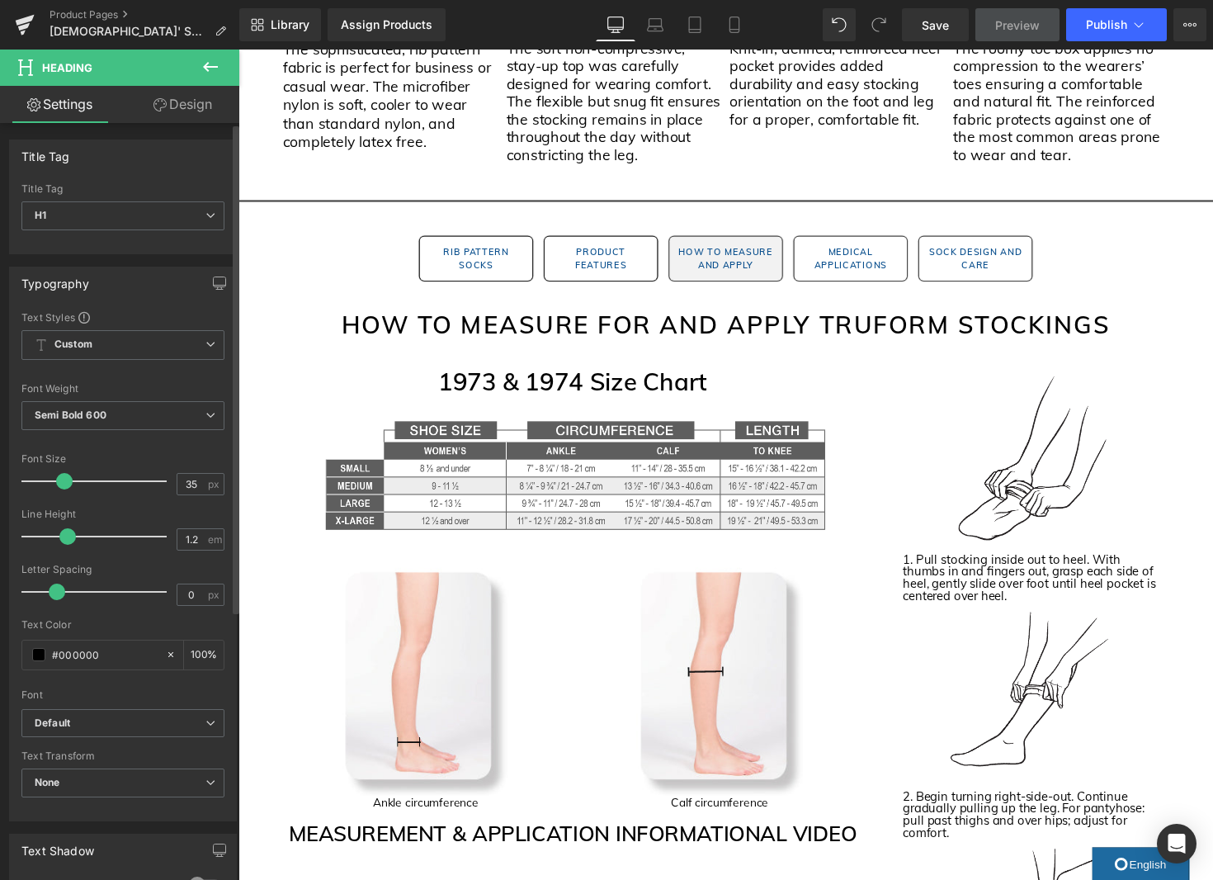
click at [62, 484] on span at bounding box center [64, 481] width 17 height 17
click at [926, 27] on span "Save" at bounding box center [935, 25] width 27 height 17
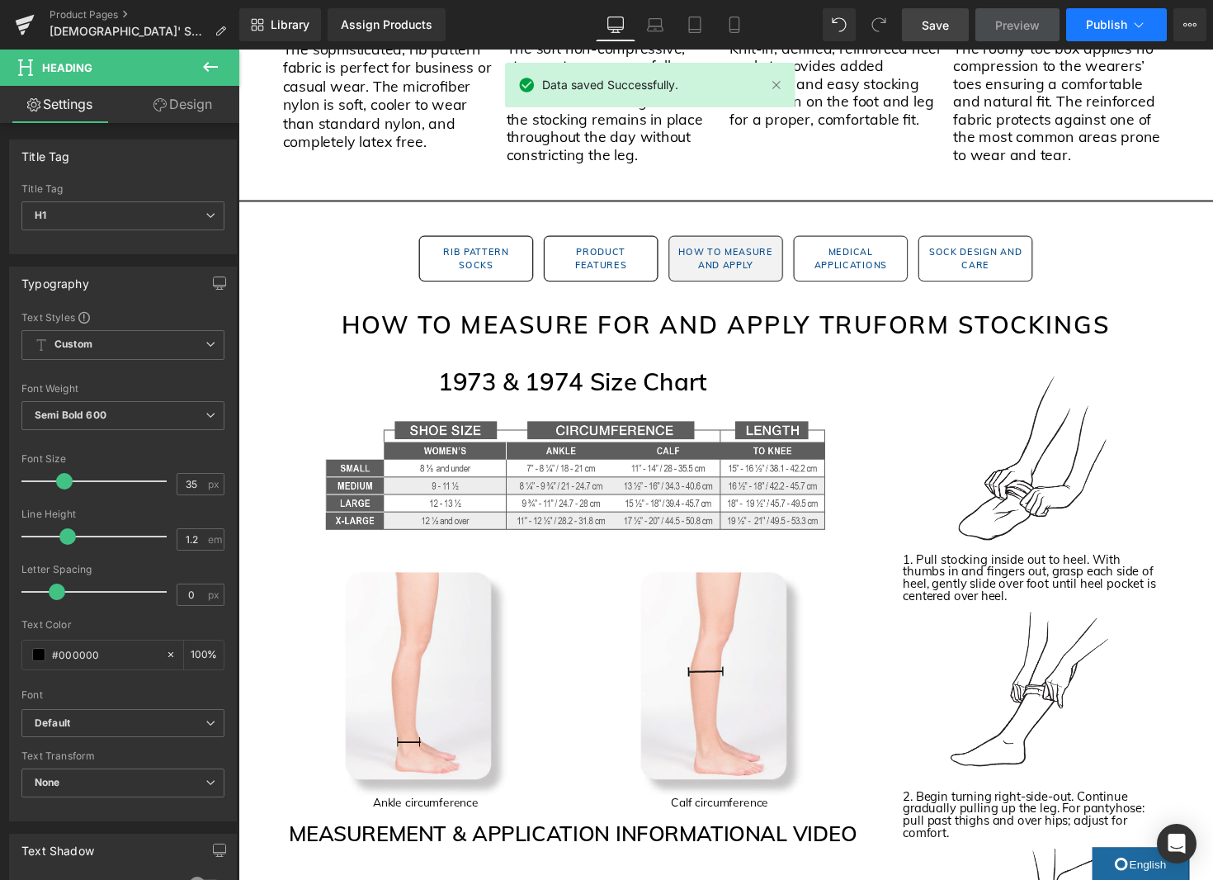
click at [1090, 26] on span "Publish" at bounding box center [1106, 24] width 41 height 13
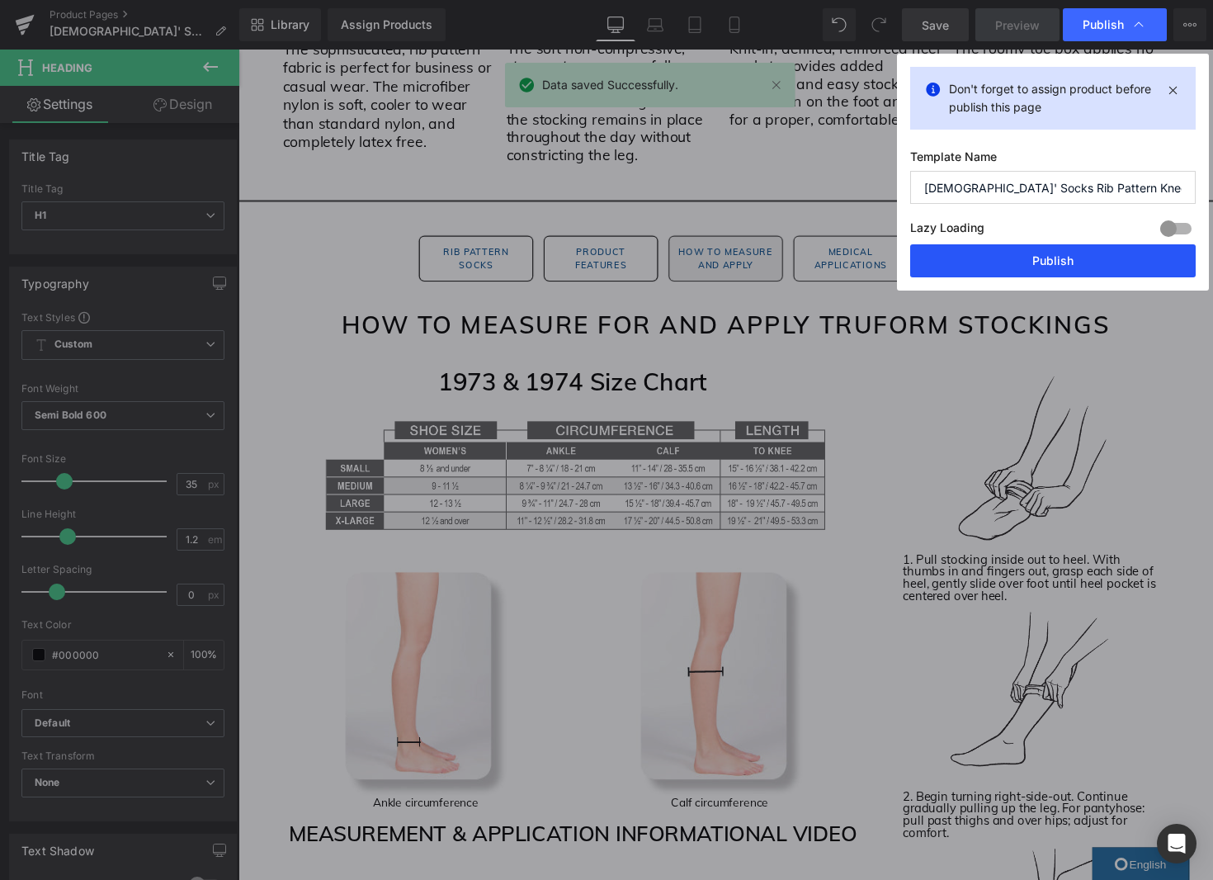
click at [1094, 265] on button "Publish" at bounding box center [1053, 260] width 286 height 33
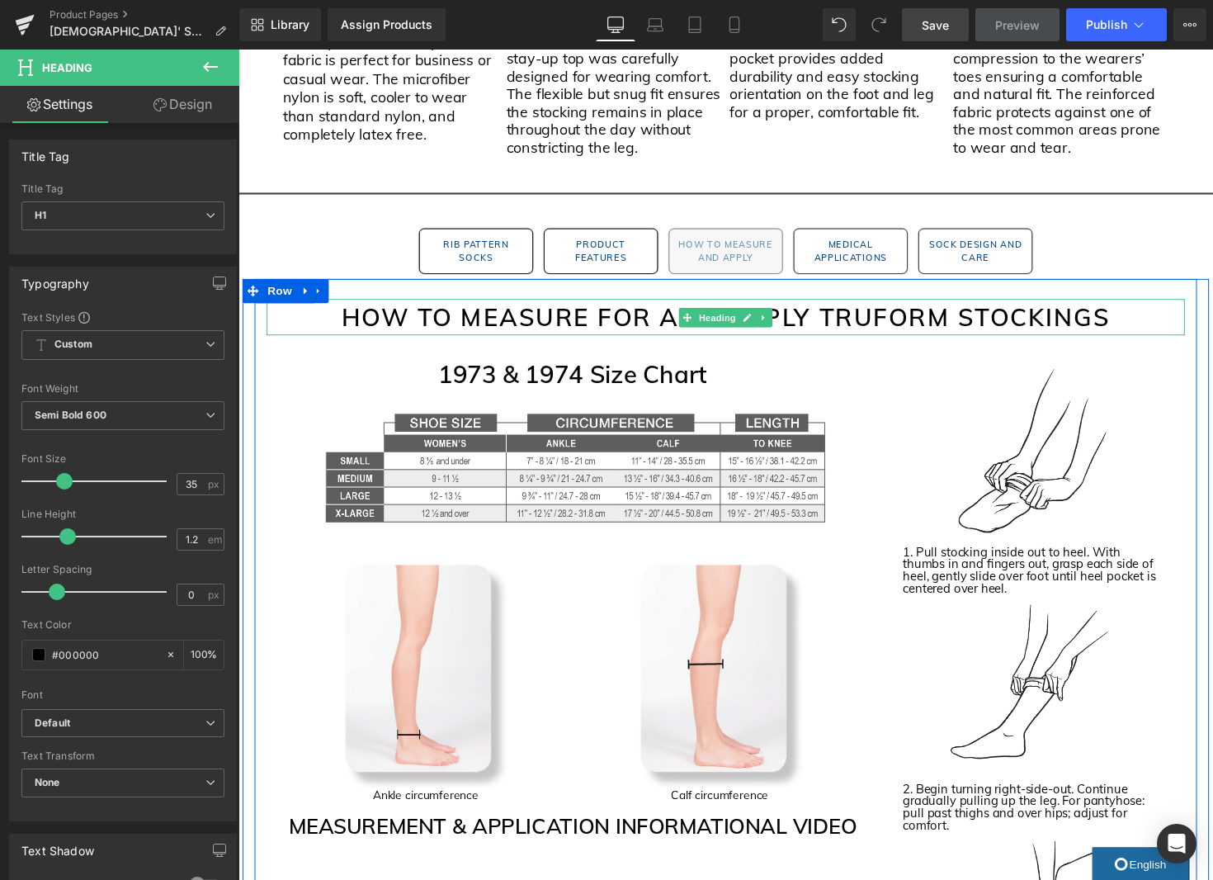
scroll to position [1560, 0]
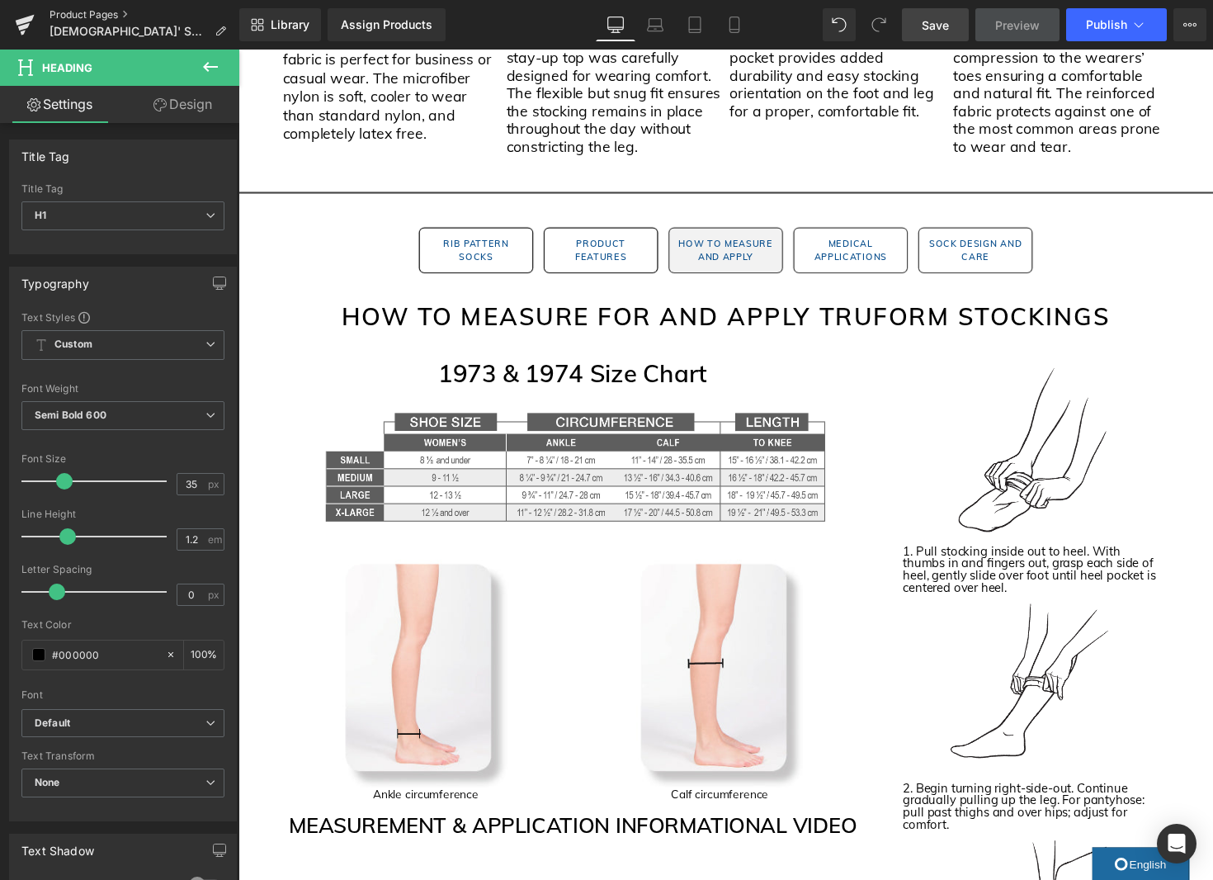
click at [75, 15] on link "Product Pages" at bounding box center [145, 14] width 190 height 13
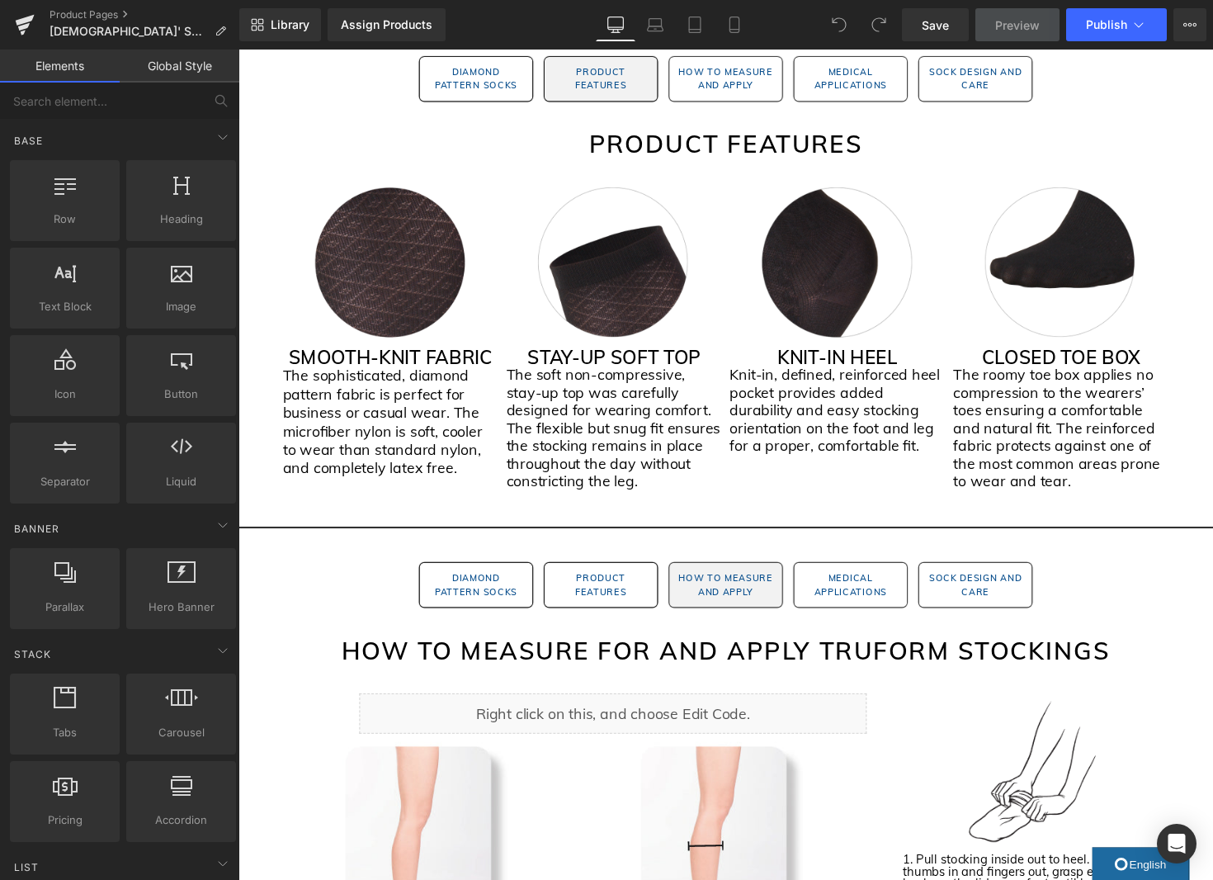
scroll to position [1452, 0]
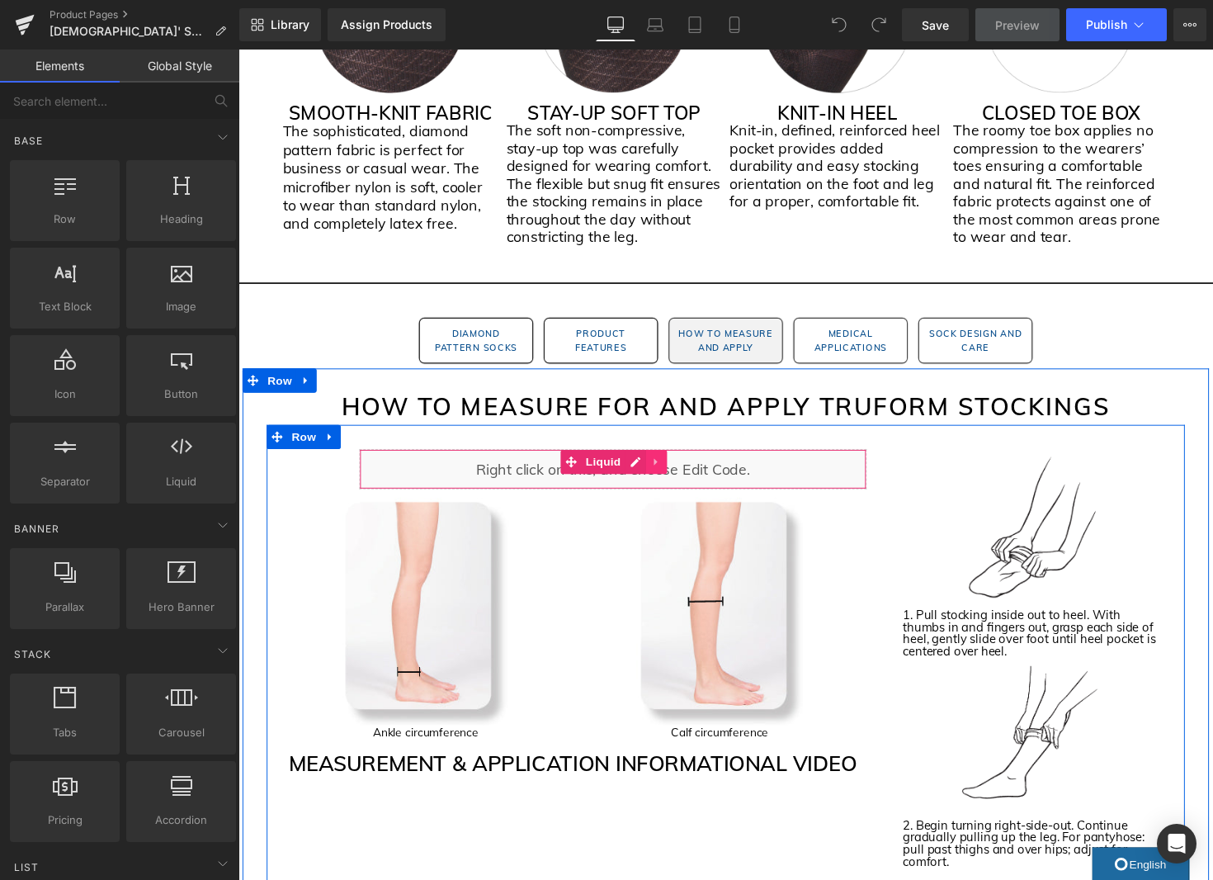
click at [673, 473] on link at bounding box center [666, 472] width 21 height 25
click at [677, 471] on icon at bounding box center [678, 472] width 12 height 12
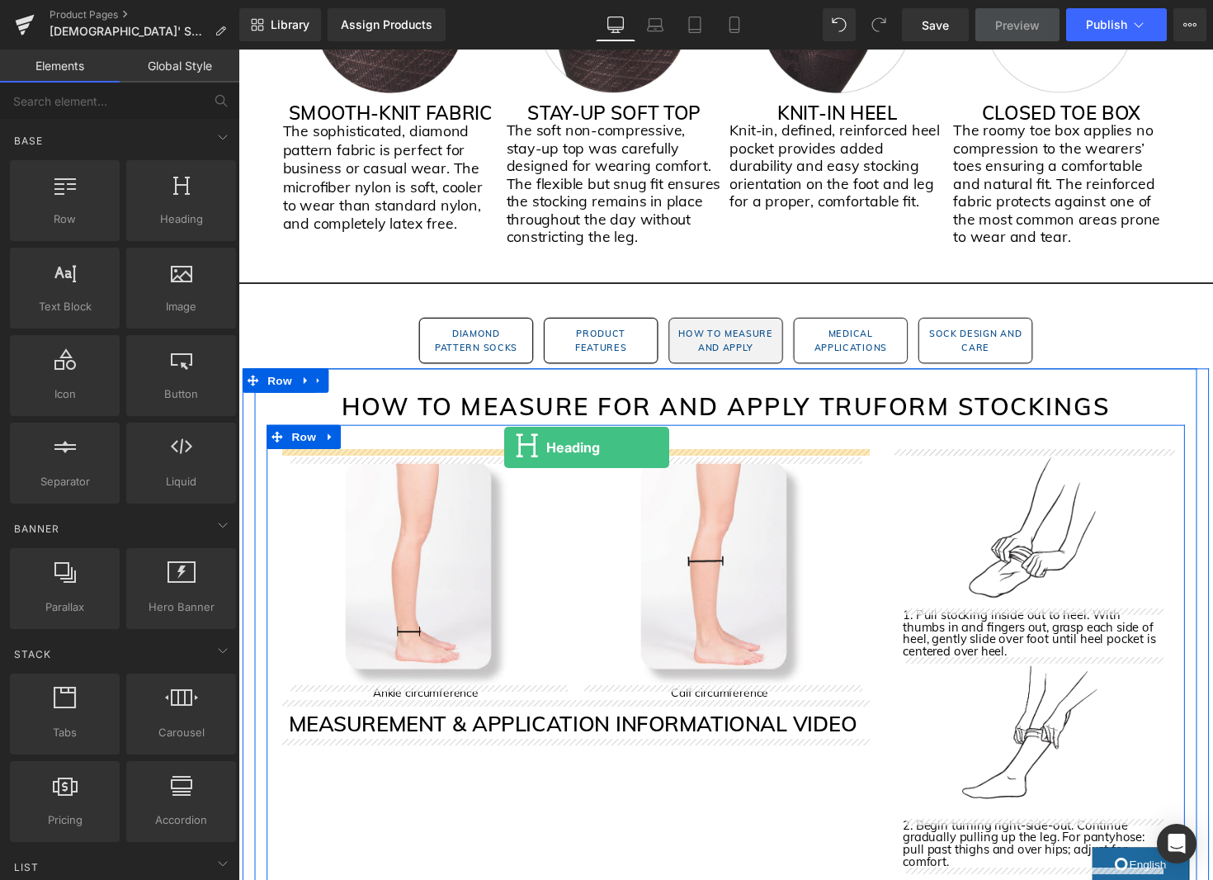
drag, startPoint x: 397, startPoint y: 263, endPoint x: 511, endPoint y: 457, distance: 224.9
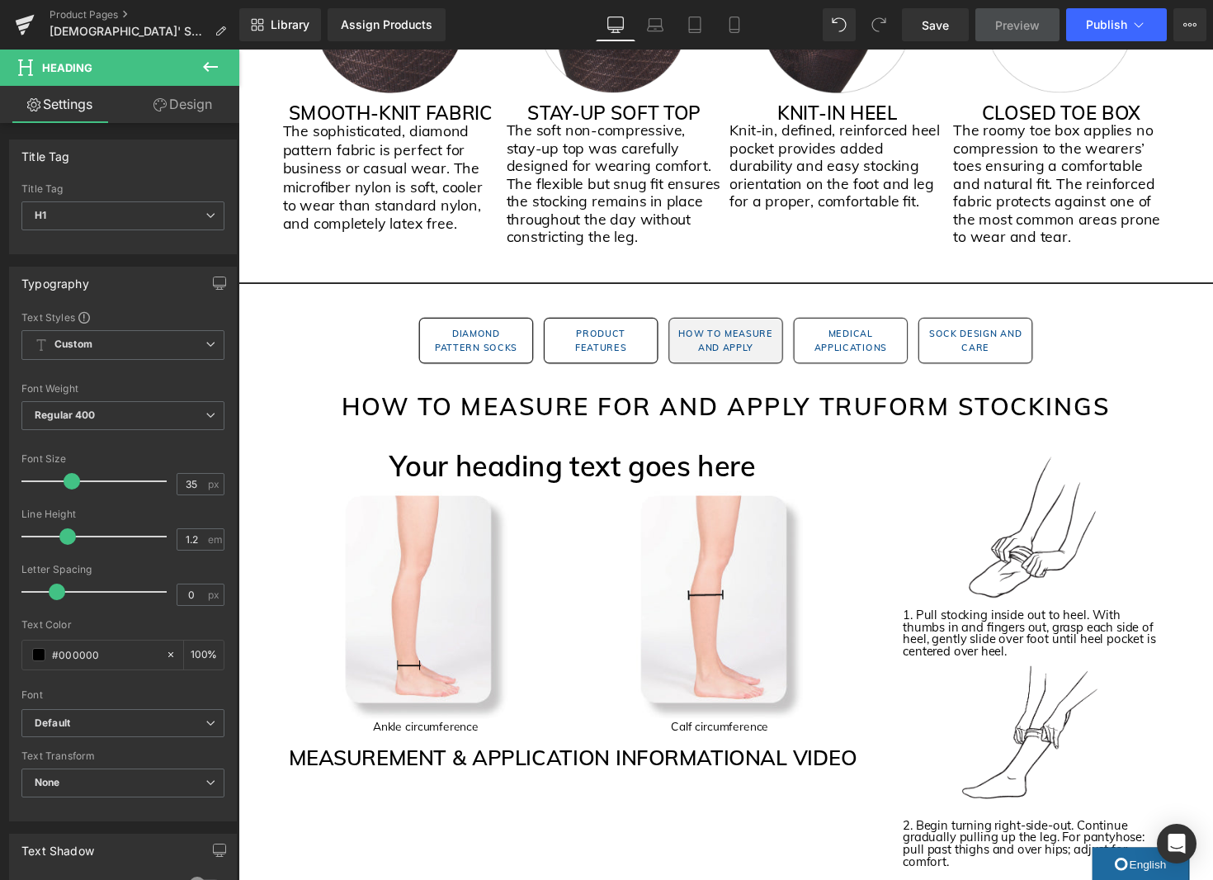
click at [202, 64] on icon at bounding box center [211, 67] width 20 height 20
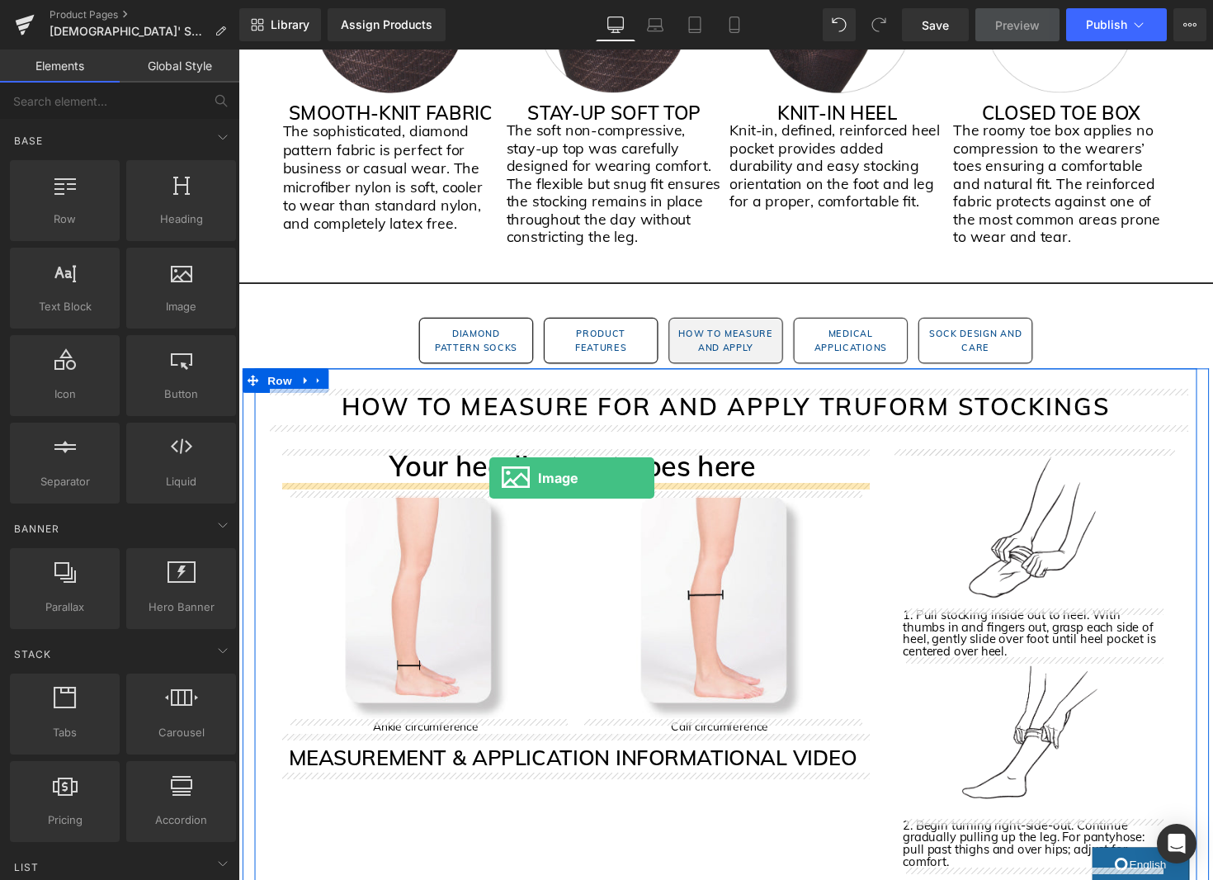
drag, startPoint x: 413, startPoint y: 354, endPoint x: 494, endPoint y: 489, distance: 156.9
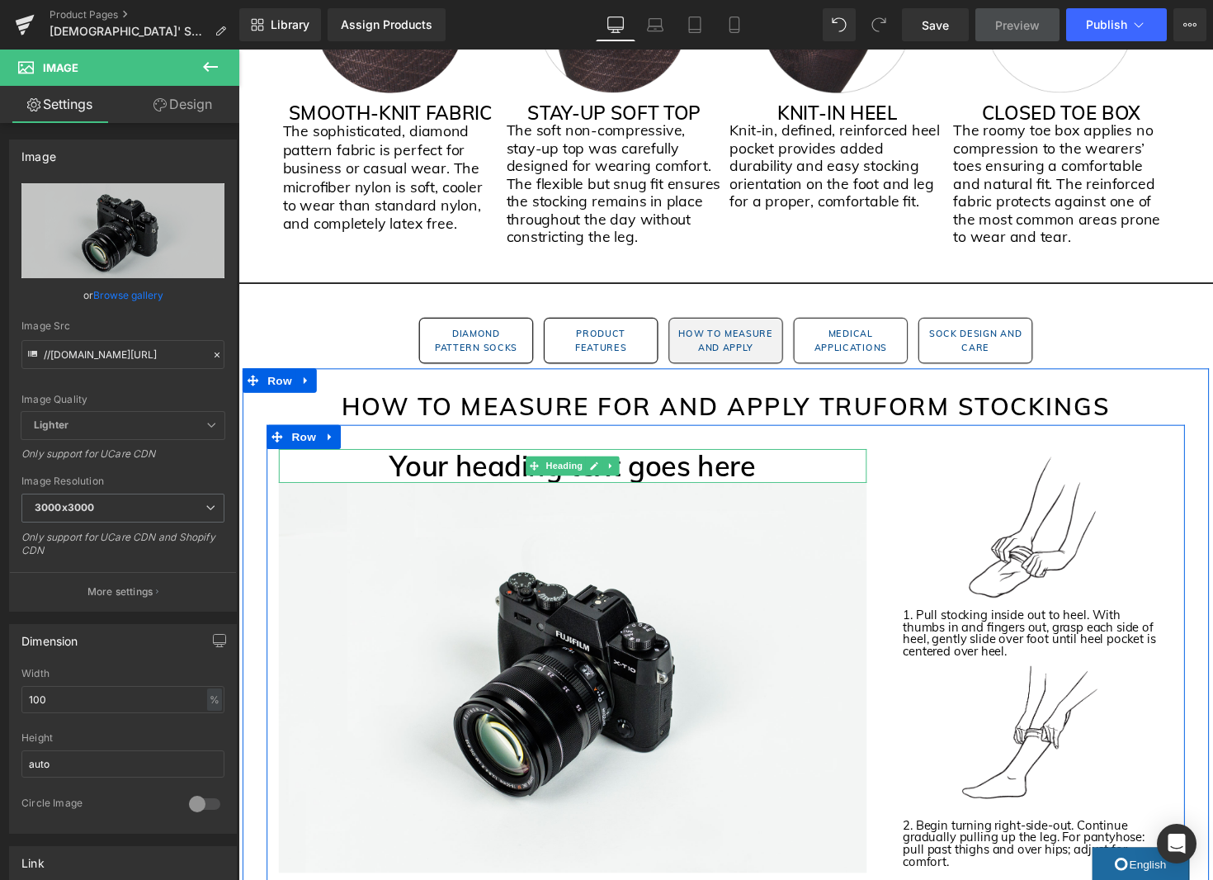
click at [696, 482] on h1 "Your heading text goes here" at bounding box center [581, 476] width 602 height 35
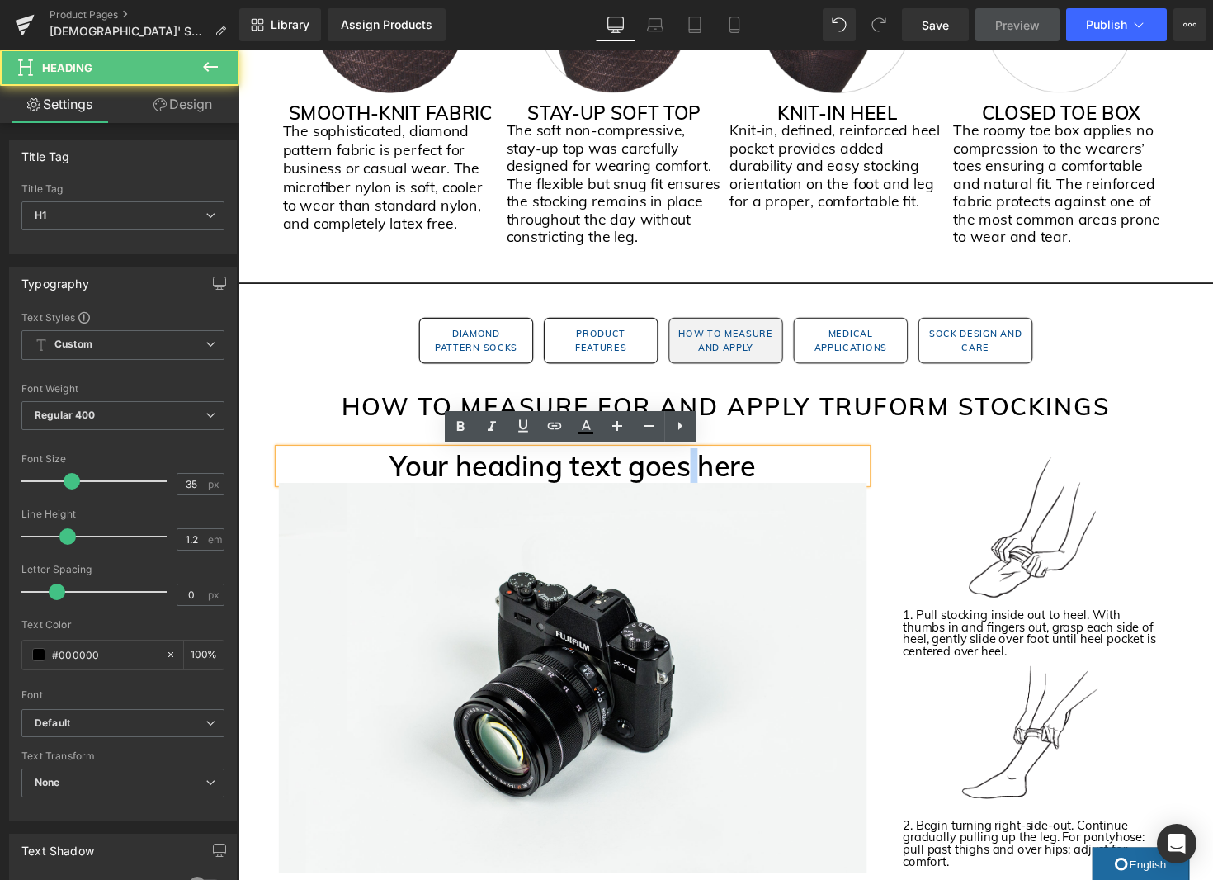
click at [696, 483] on h1 "Your heading text goes here" at bounding box center [581, 476] width 602 height 35
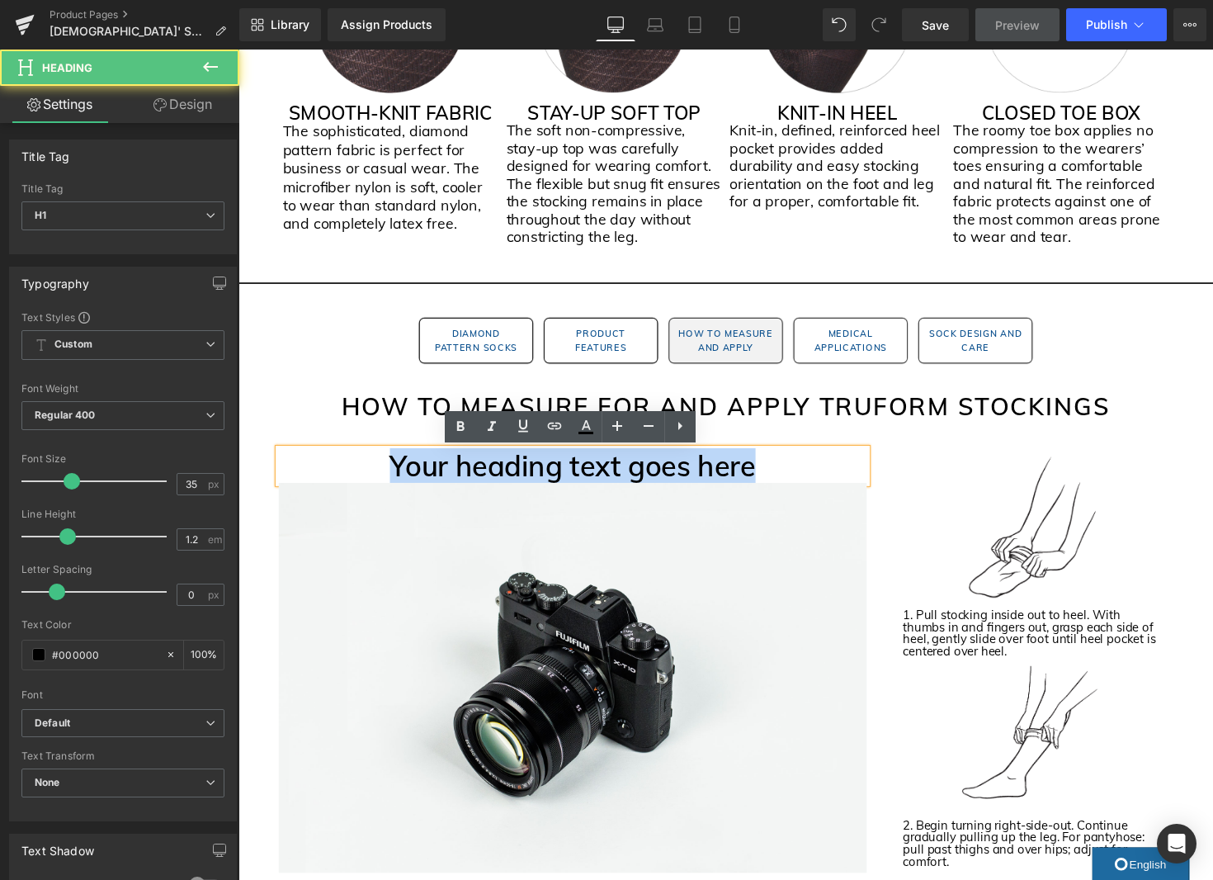
click at [696, 483] on h1 "Your heading text goes here" at bounding box center [581, 476] width 602 height 35
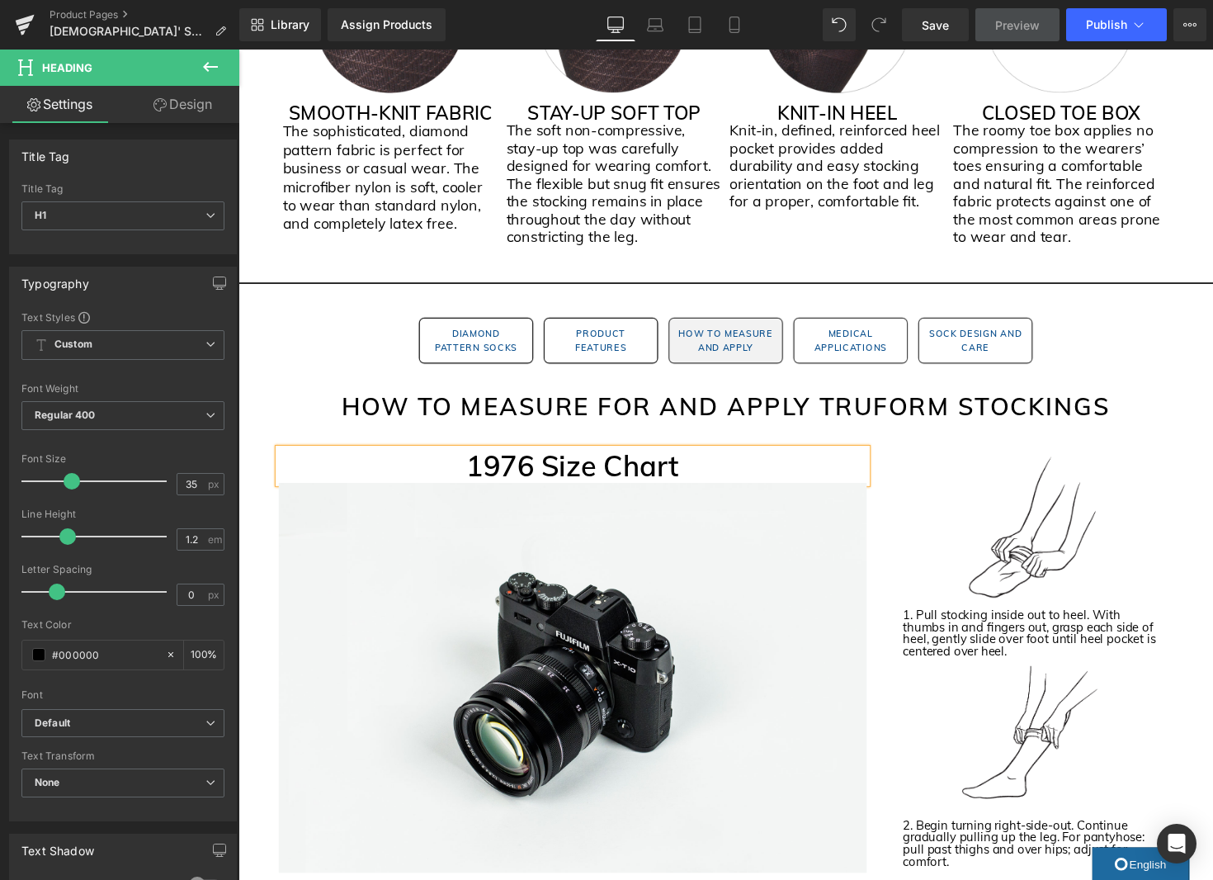
click at [611, 488] on h1 "1976 Size Chart" at bounding box center [581, 476] width 602 height 35
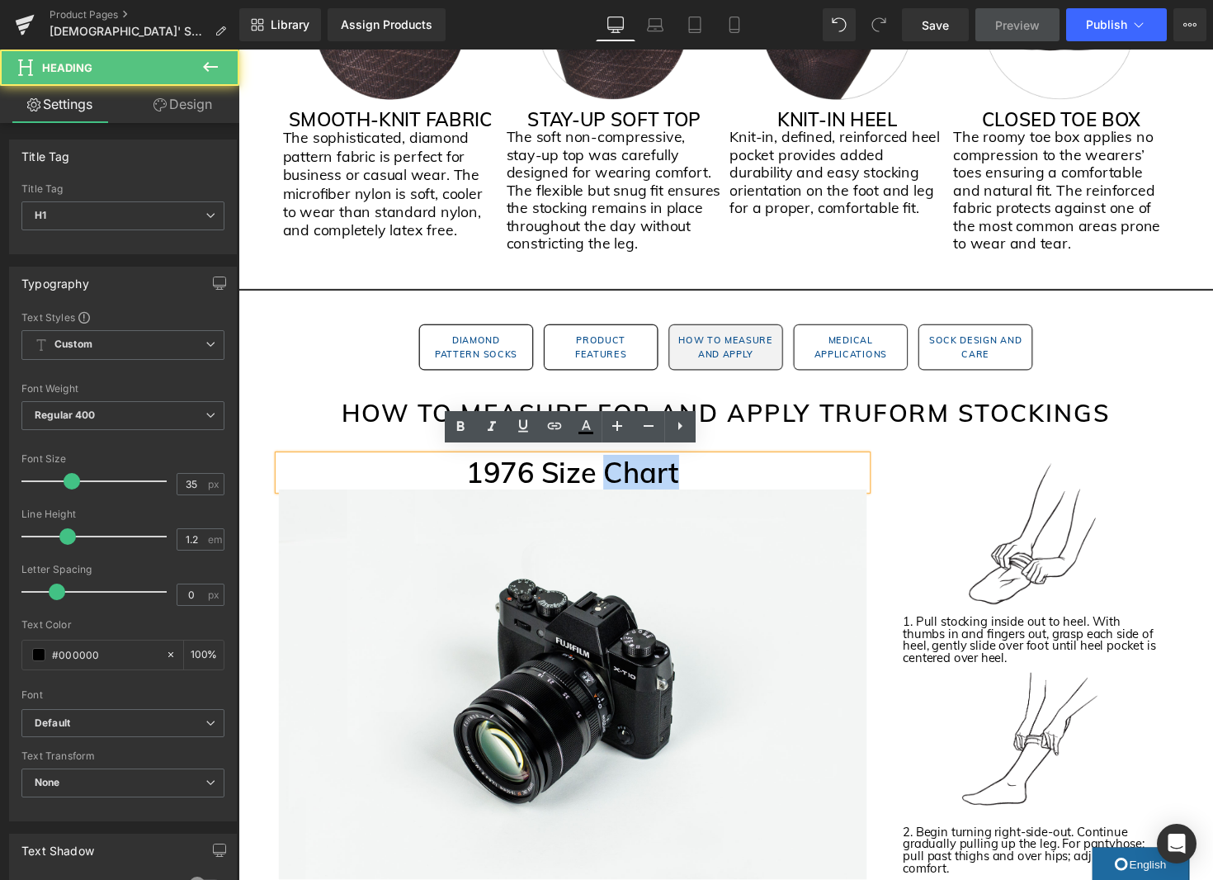
click at [611, 487] on h1 "1976 Size Chart" at bounding box center [581, 482] width 602 height 35
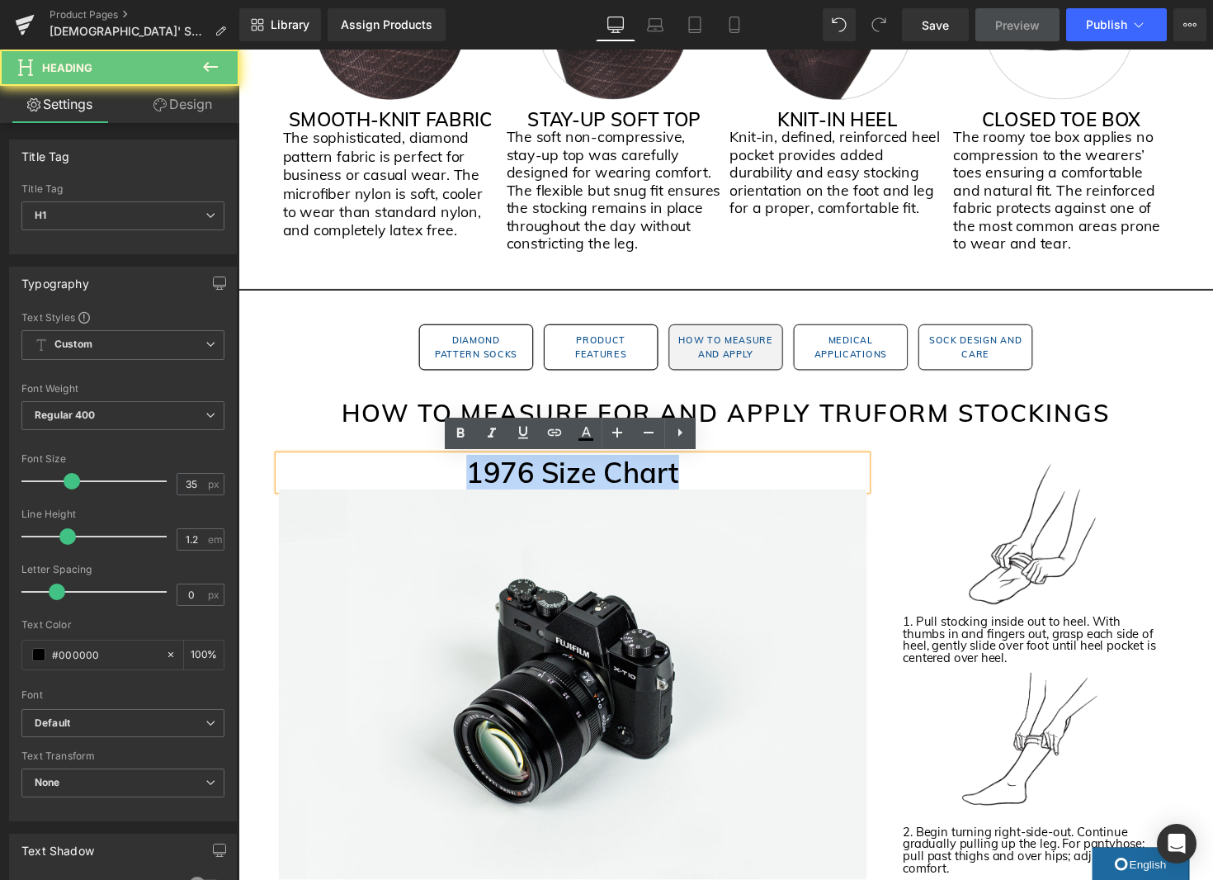
click at [611, 487] on h1 "1976 Size Chart" at bounding box center [581, 482] width 602 height 35
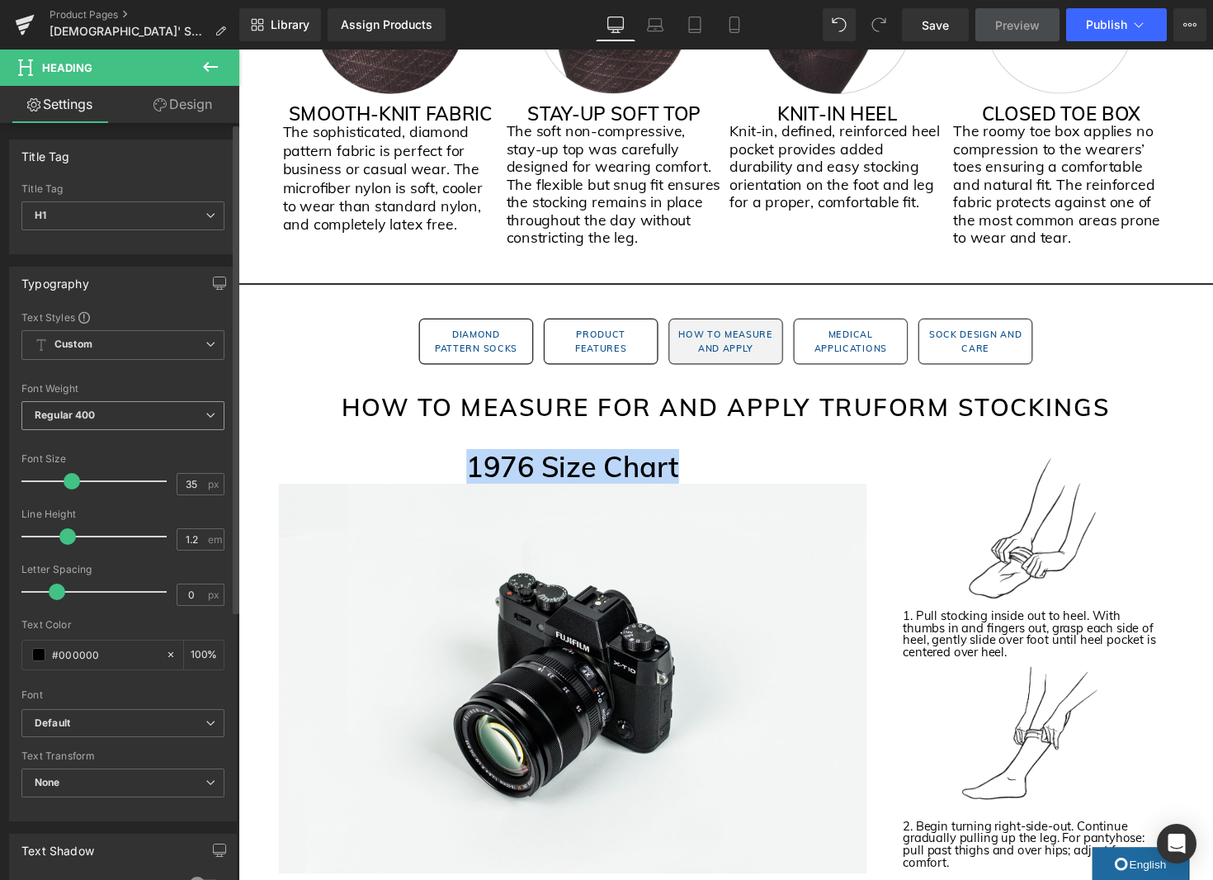
scroll to position [1457, 0]
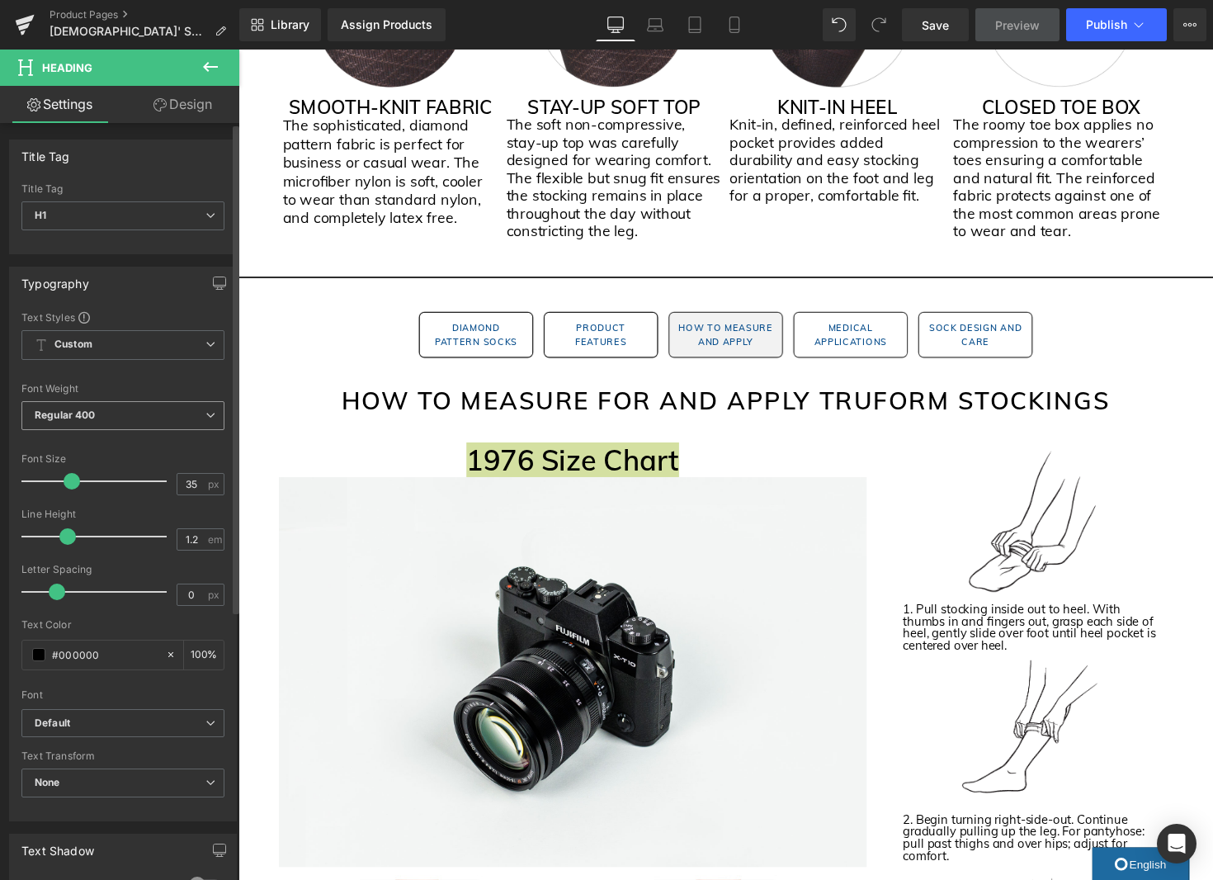
click at [173, 417] on span "Regular 400" at bounding box center [122, 415] width 203 height 29
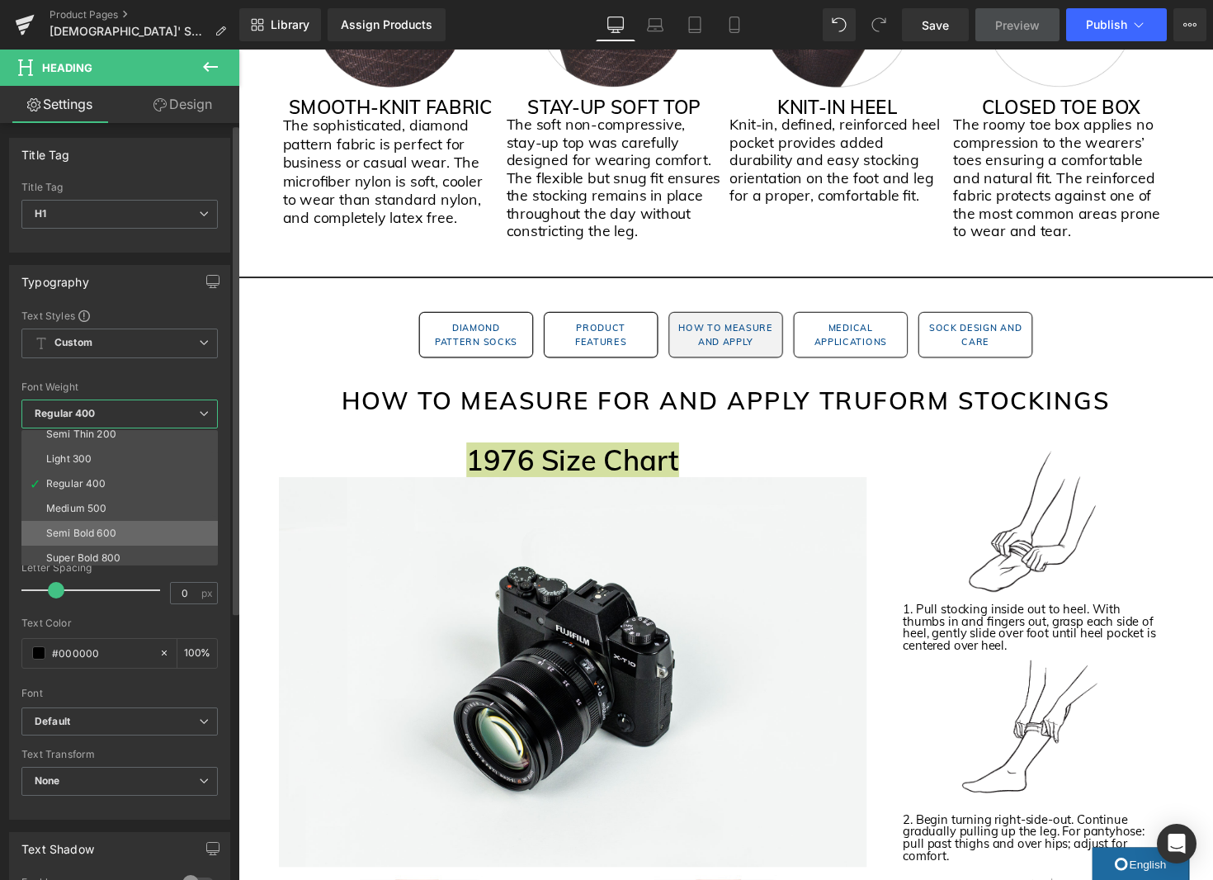
scroll to position [41, 0]
click at [114, 526] on div "Semi Bold 600" at bounding box center [81, 525] width 70 height 12
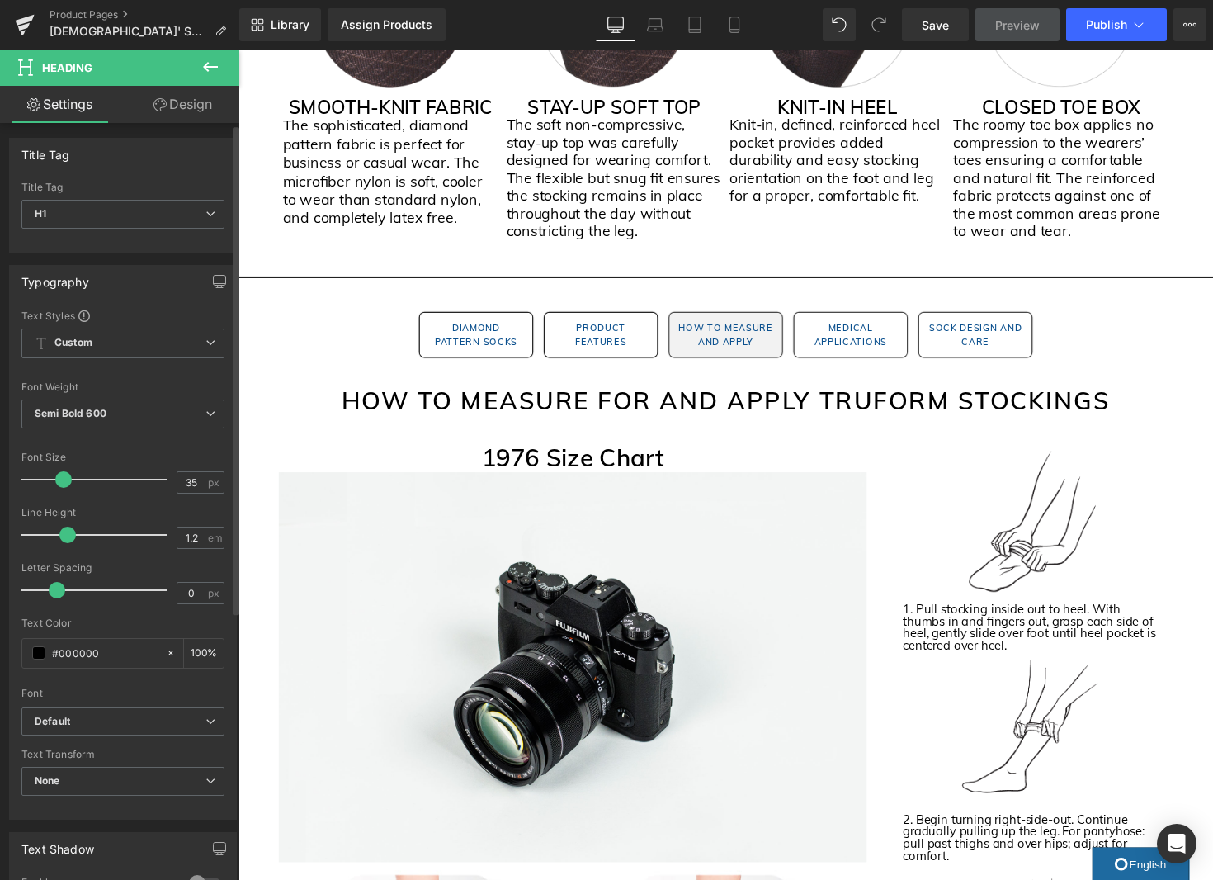
drag, startPoint x: 69, startPoint y: 478, endPoint x: 61, endPoint y: 482, distance: 9.2
click at [61, 482] on span at bounding box center [63, 479] width 17 height 17
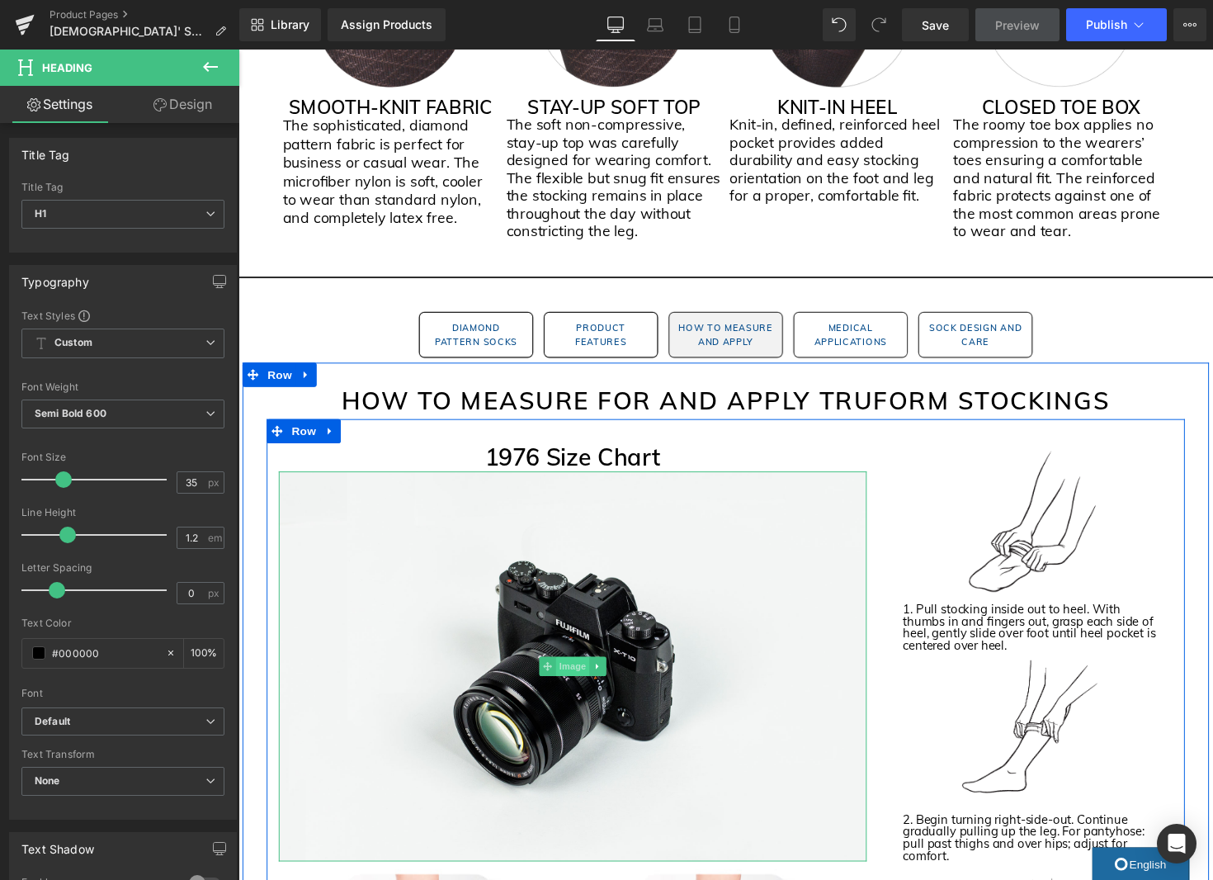
click at [591, 683] on span "Image" at bounding box center [581, 682] width 35 height 20
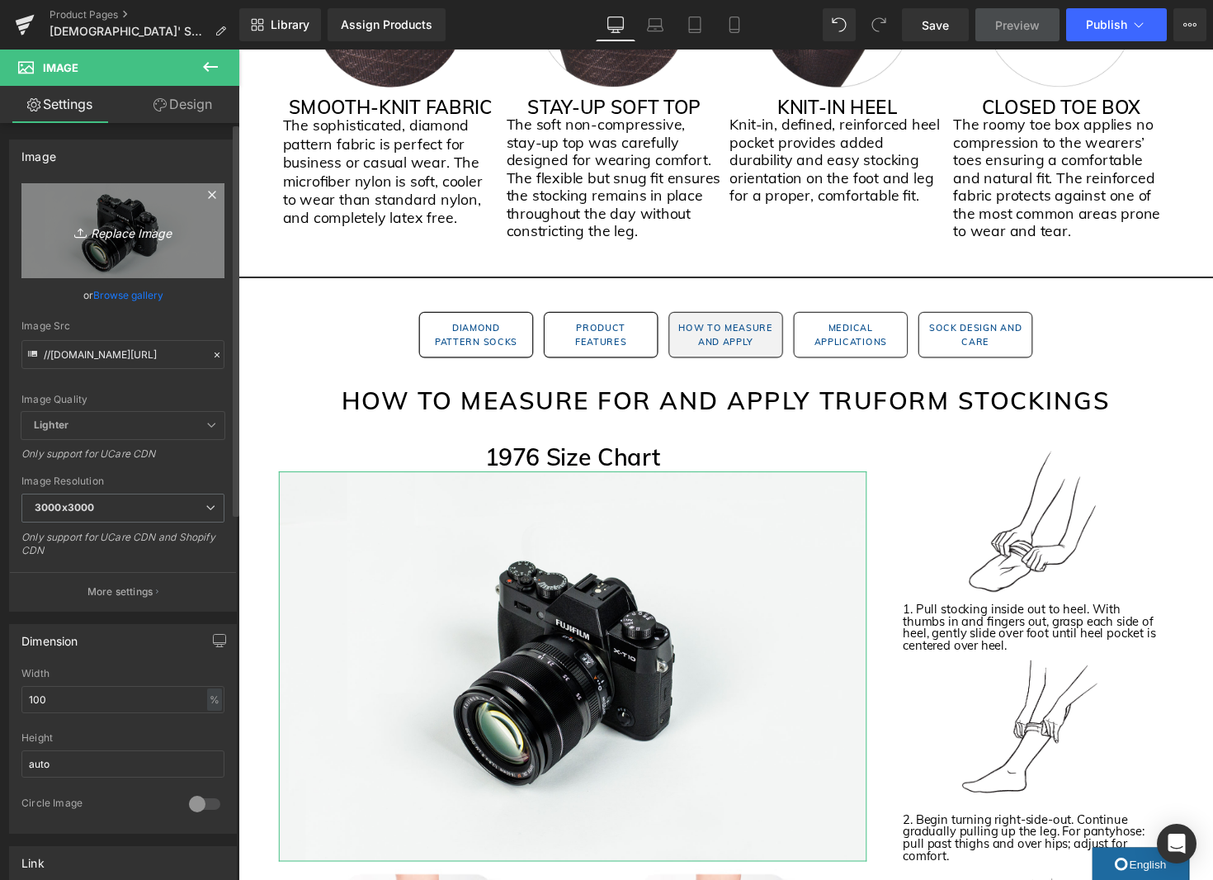
click at [134, 229] on icon "Replace Image" at bounding box center [123, 230] width 132 height 21
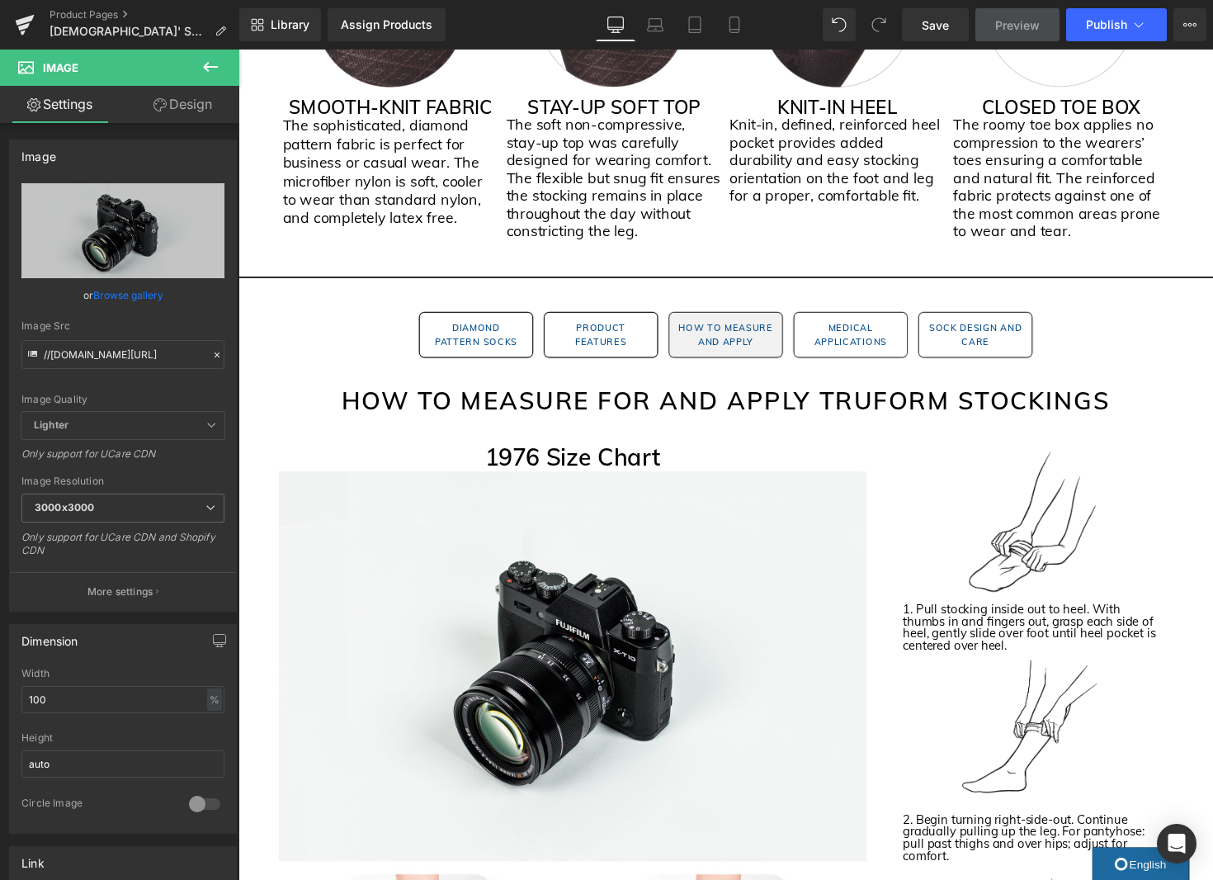
type input "C:\fakepath\1976 Size Chart Image.jpg"
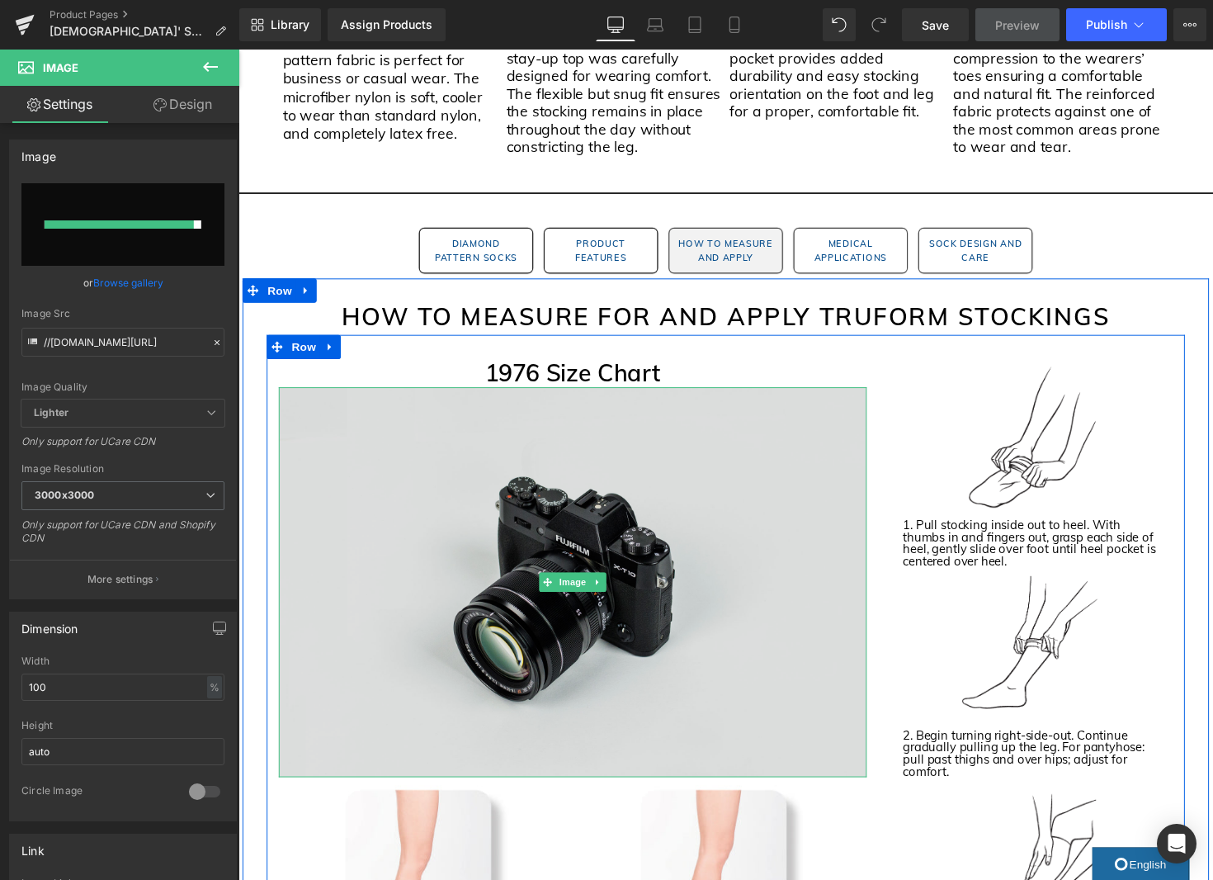
scroll to position [1547, 0]
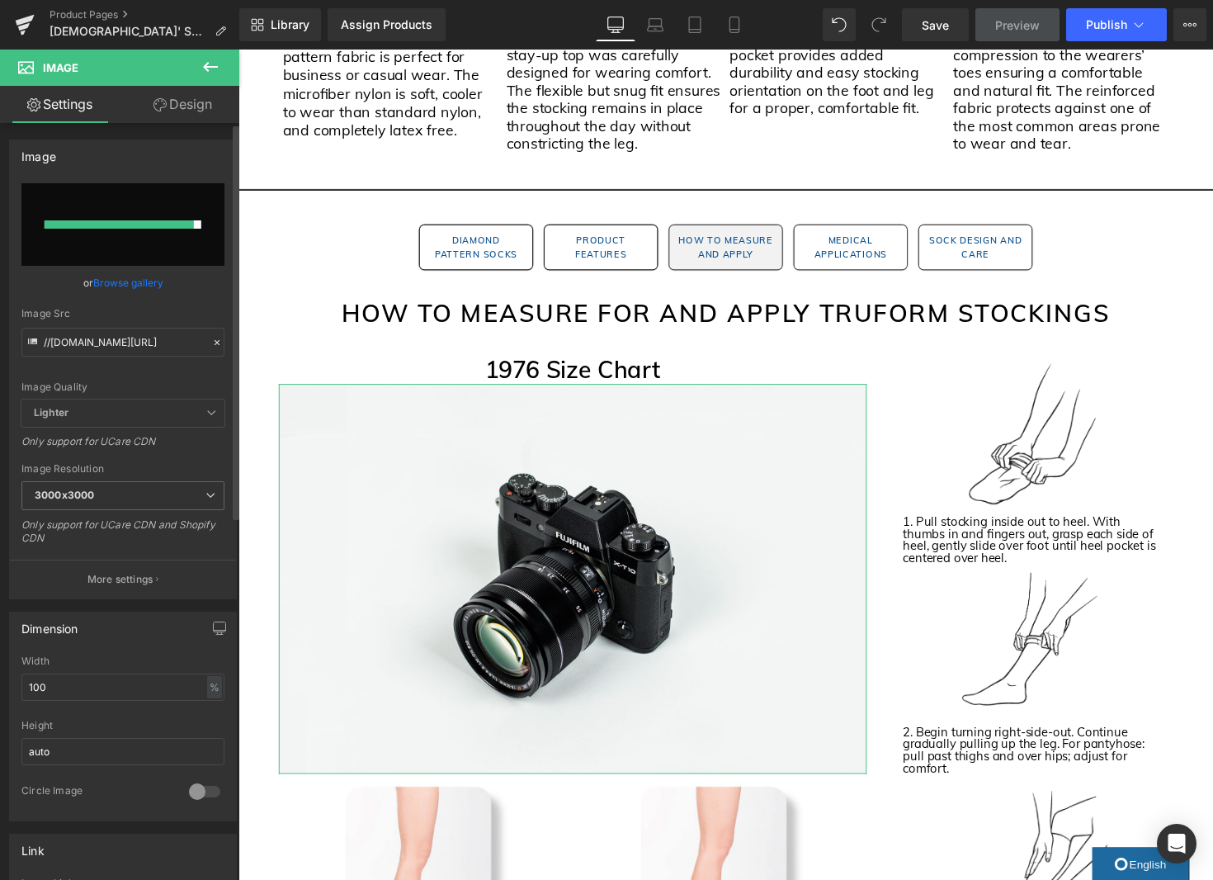
click at [153, 282] on link "Browse gallery" at bounding box center [128, 282] width 70 height 29
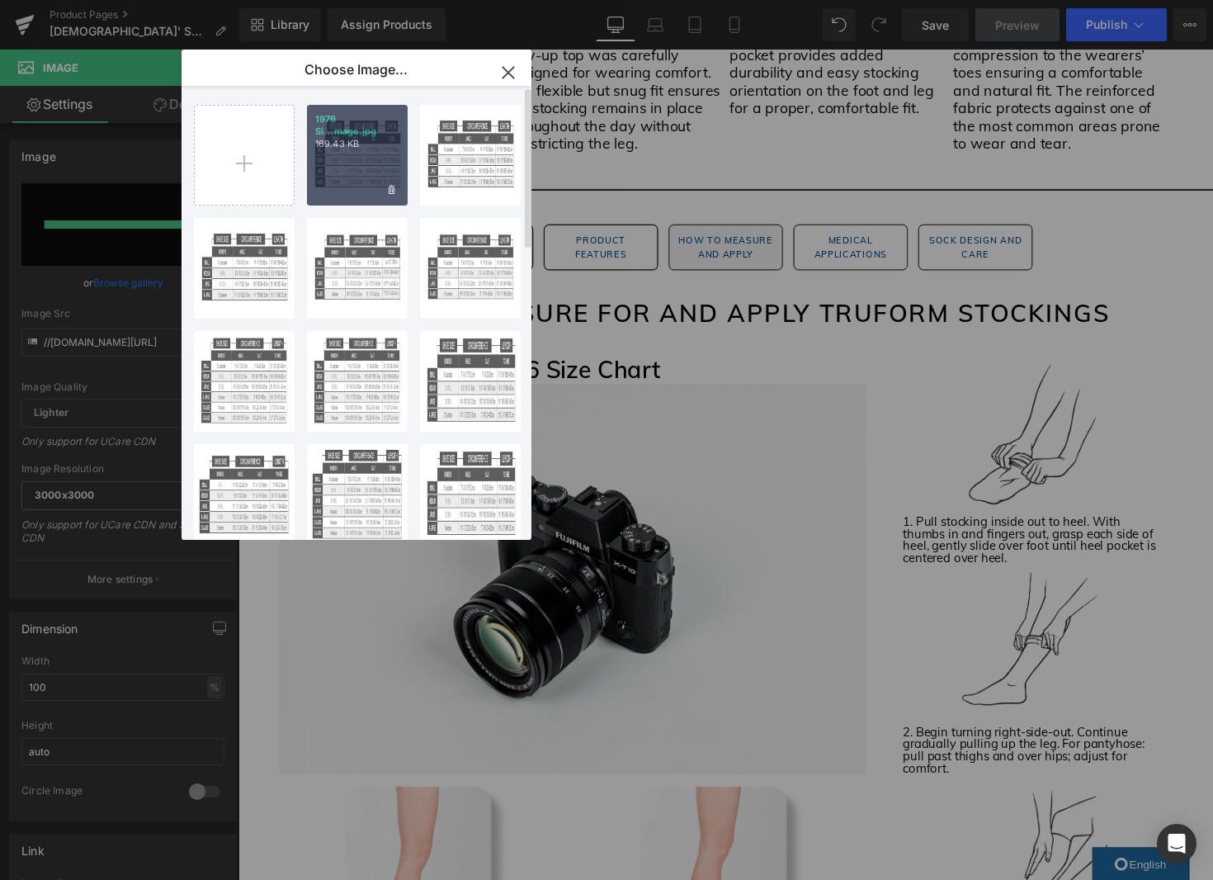
click at [366, 165] on div "1976 Si...mage.jpg 169.43 KB" at bounding box center [357, 155] width 101 height 101
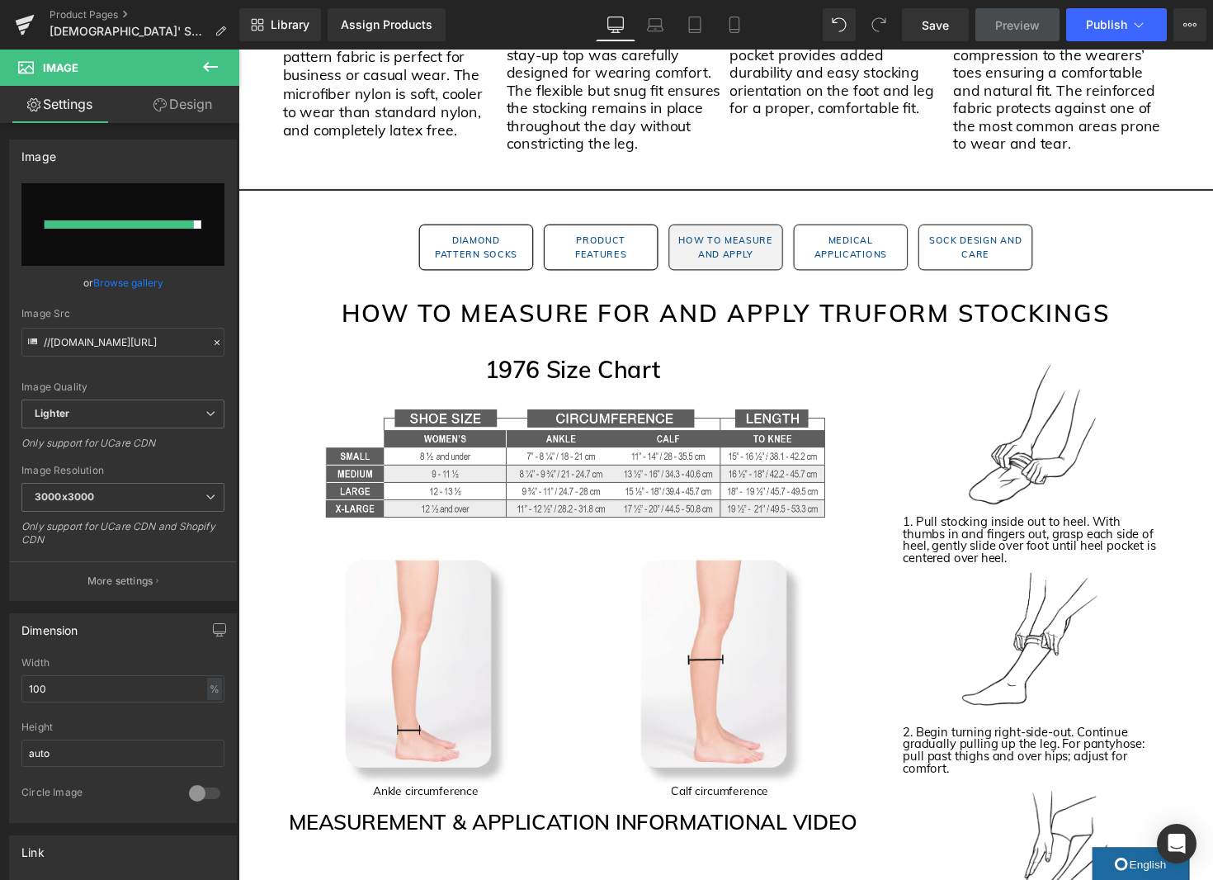
scroll to position [1560, 0]
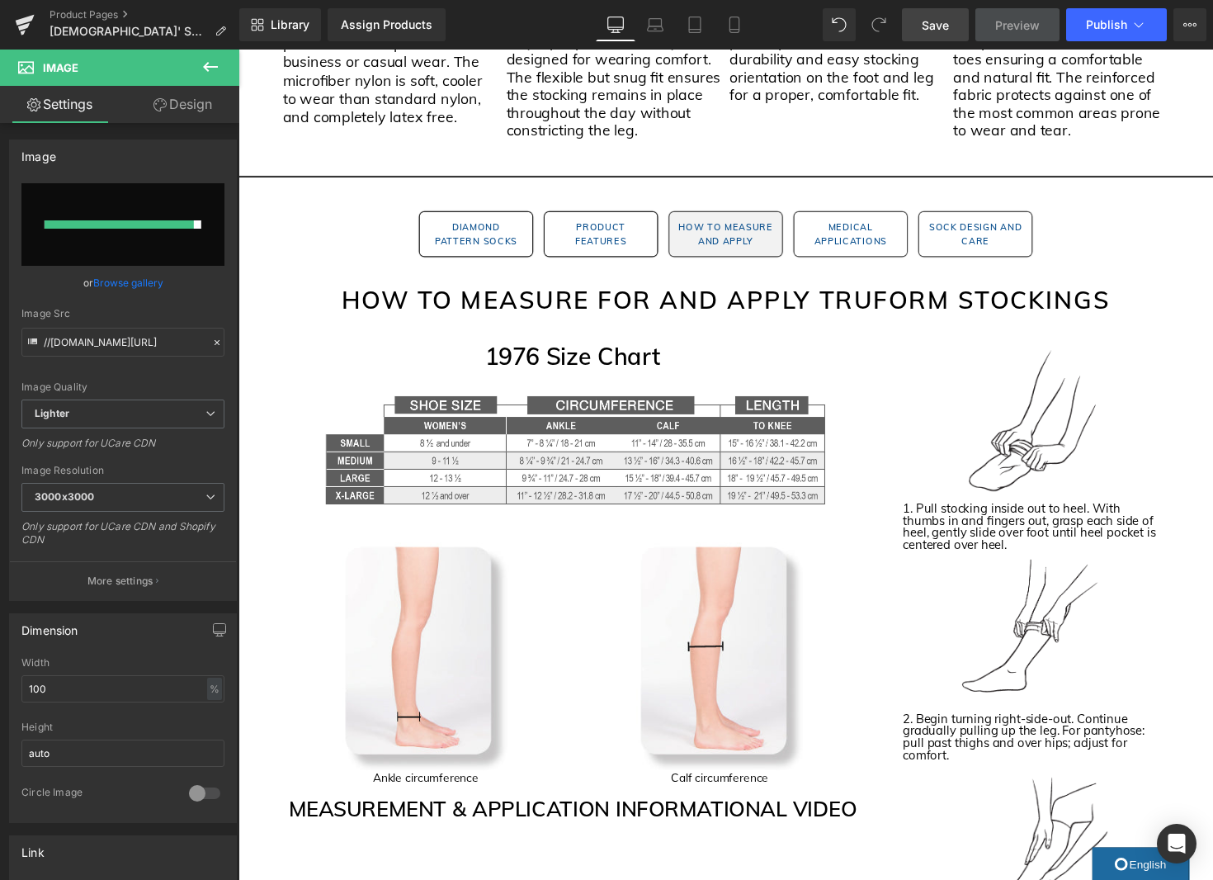
click at [929, 24] on span "Save" at bounding box center [935, 25] width 27 height 17
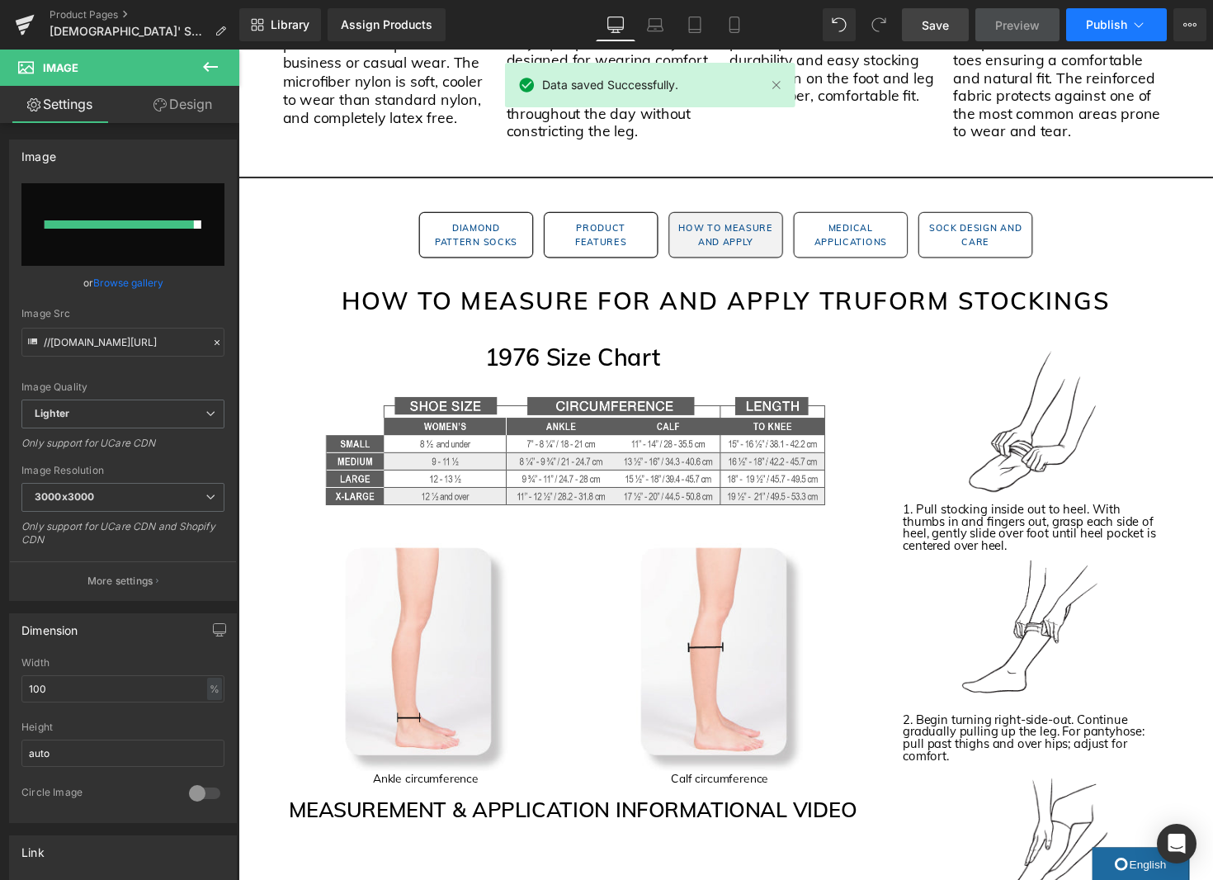
click at [1102, 30] on span "Publish" at bounding box center [1106, 24] width 41 height 13
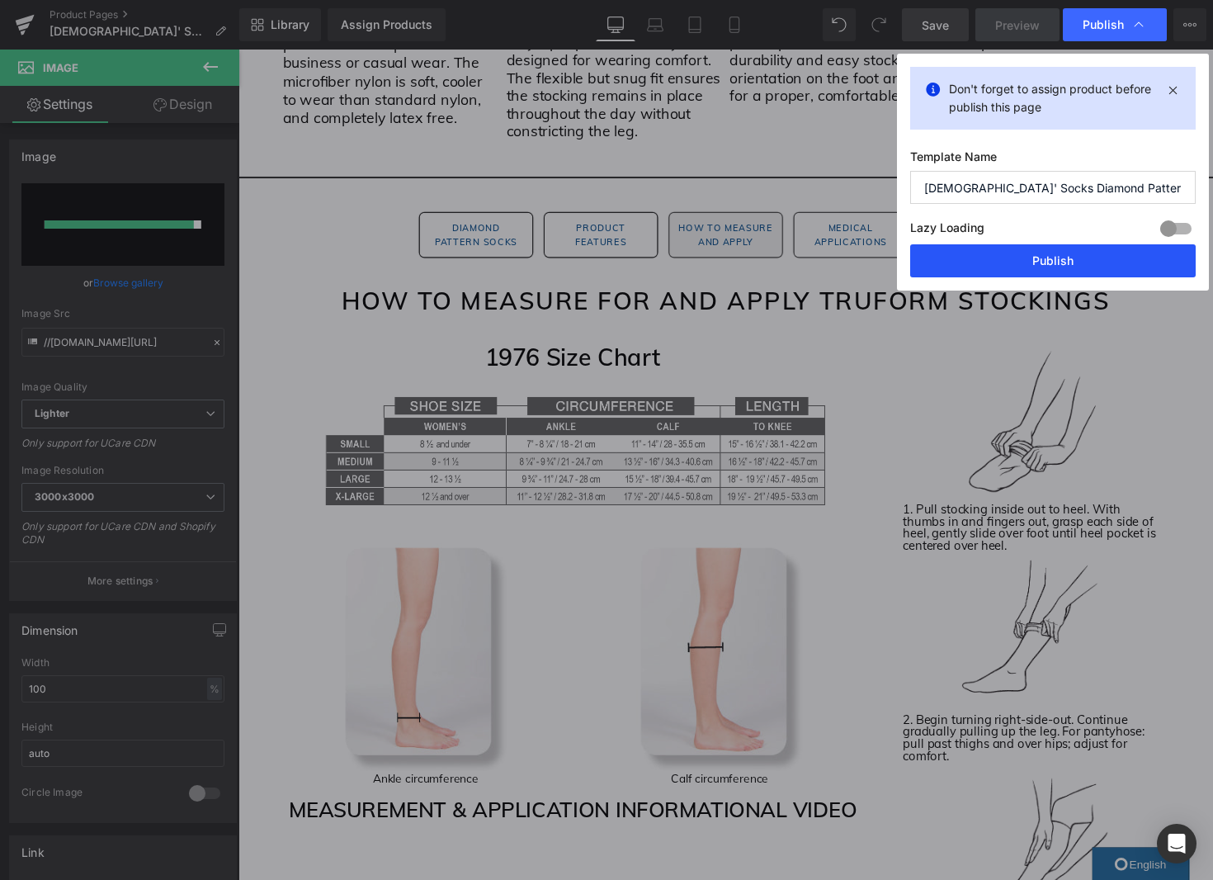
click at [1095, 263] on button "Publish" at bounding box center [1053, 260] width 286 height 33
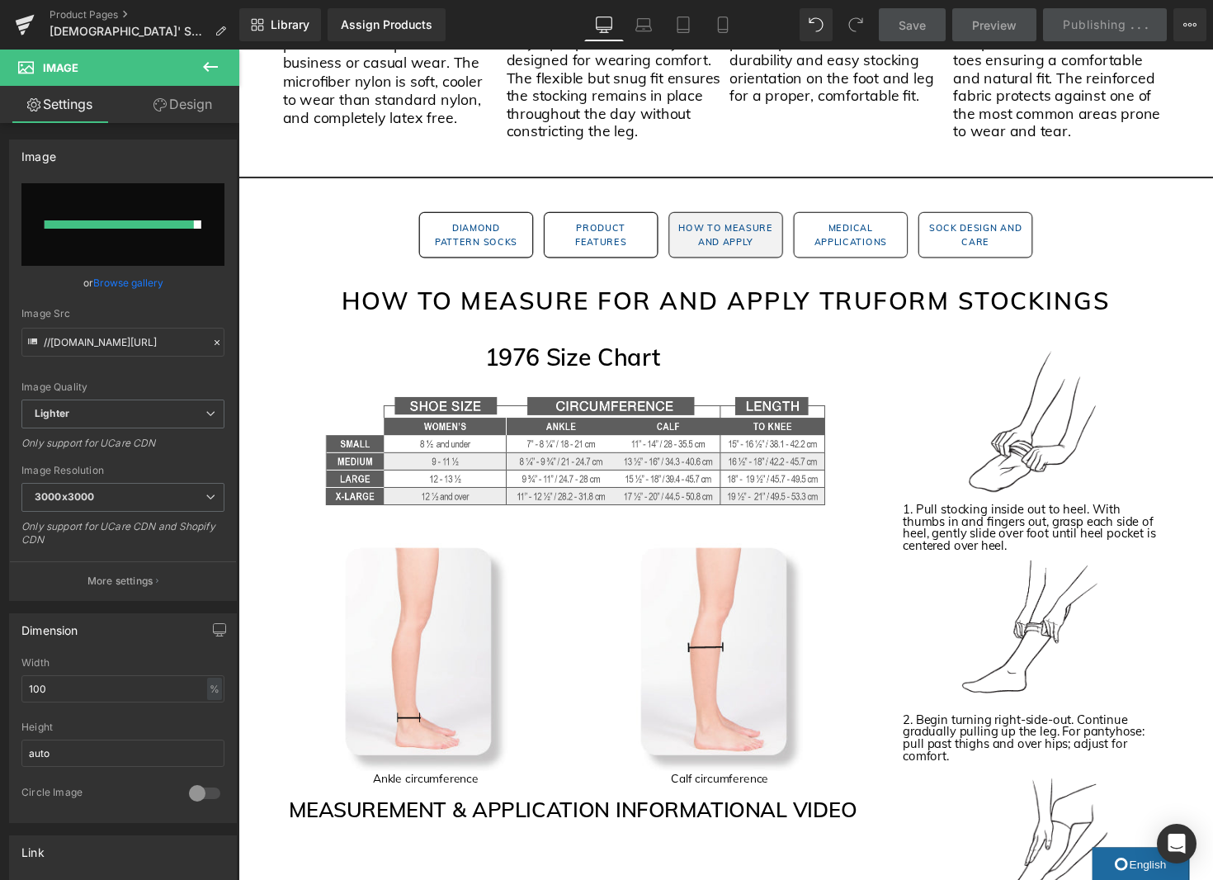
scroll to position [1555, 0]
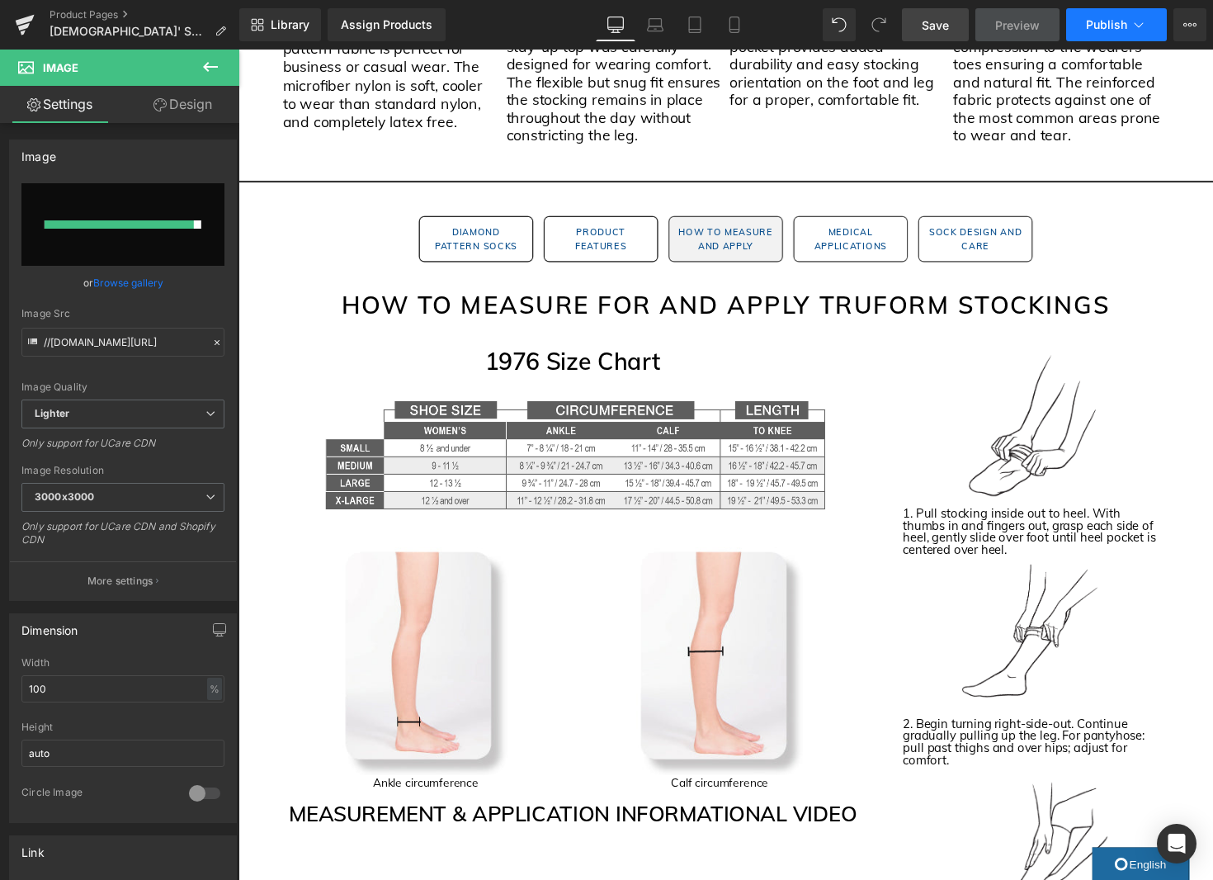
click at [1145, 26] on icon at bounding box center [1139, 25] width 17 height 17
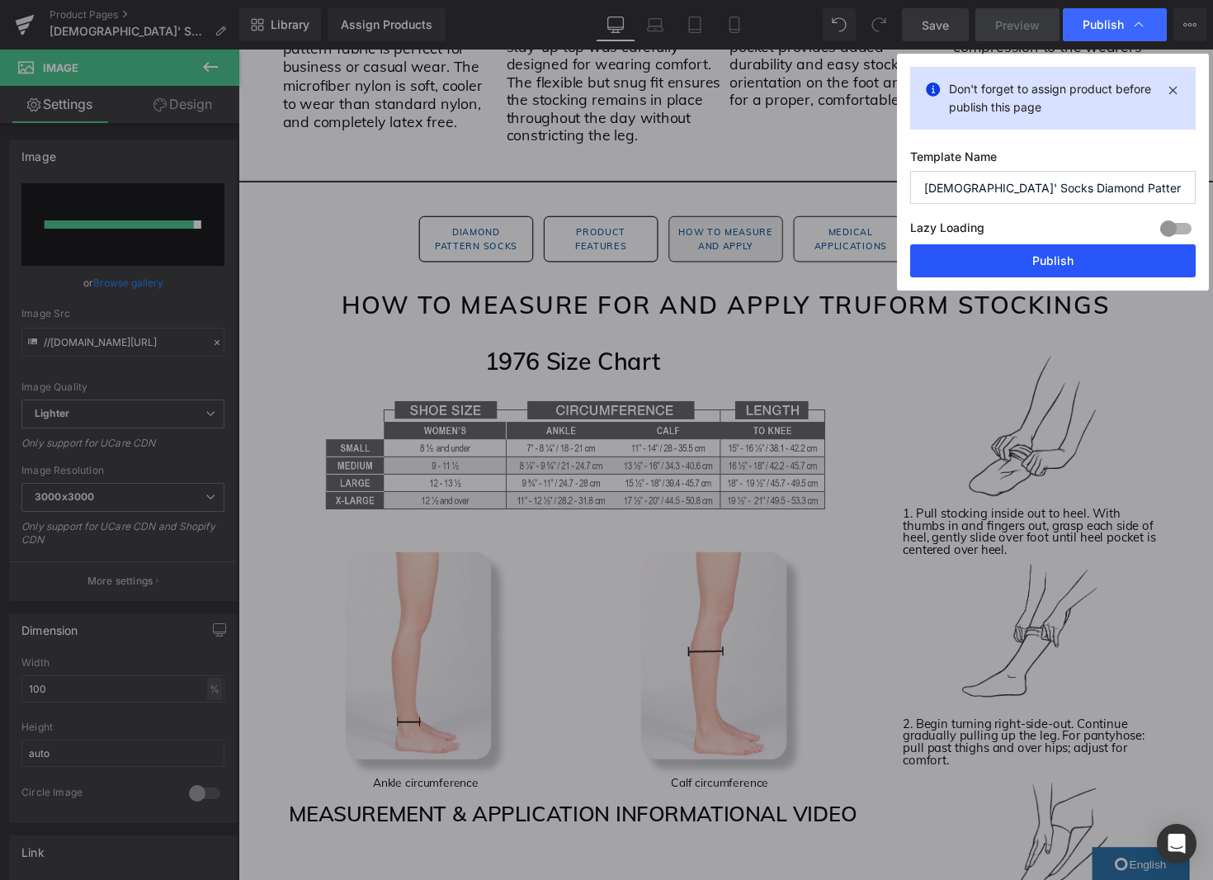
click at [1118, 259] on button "Publish" at bounding box center [1053, 260] width 286 height 33
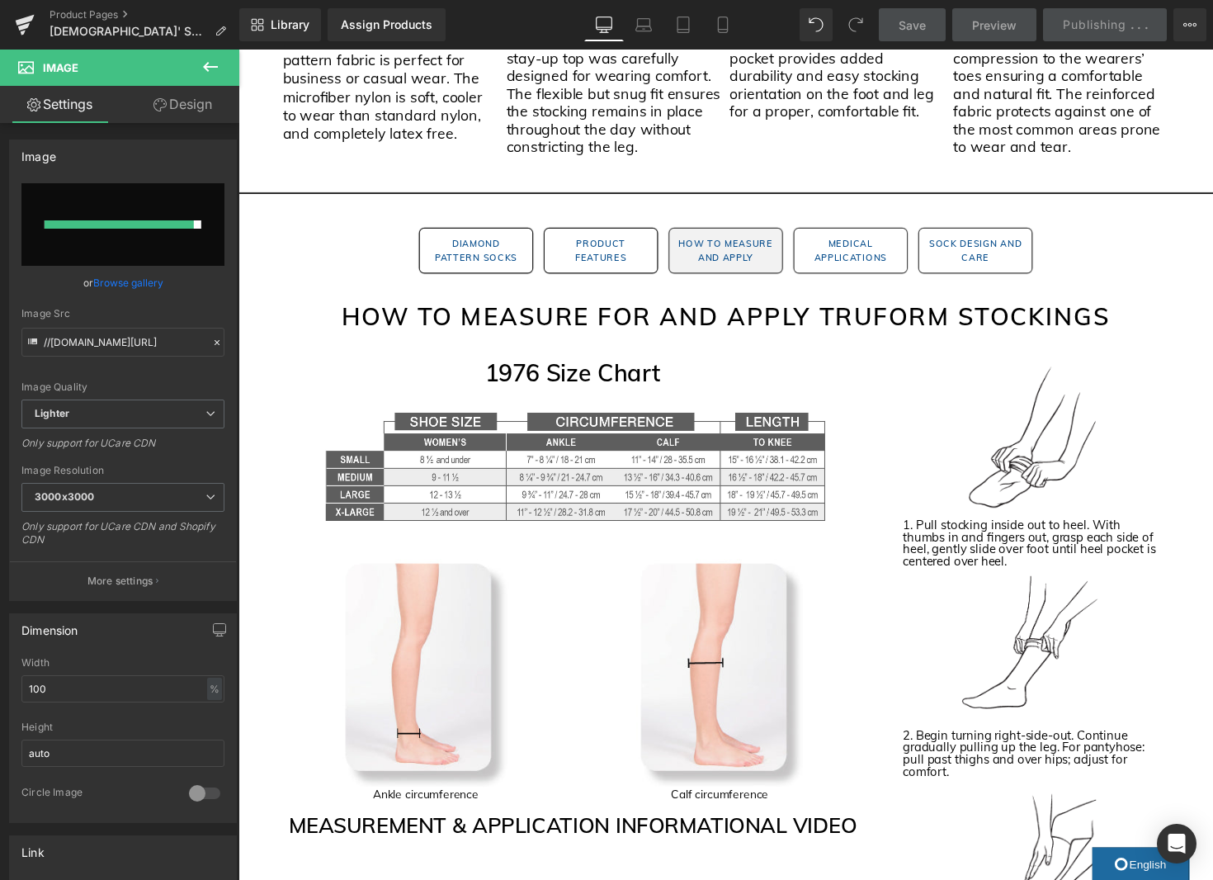
scroll to position [1542, 0]
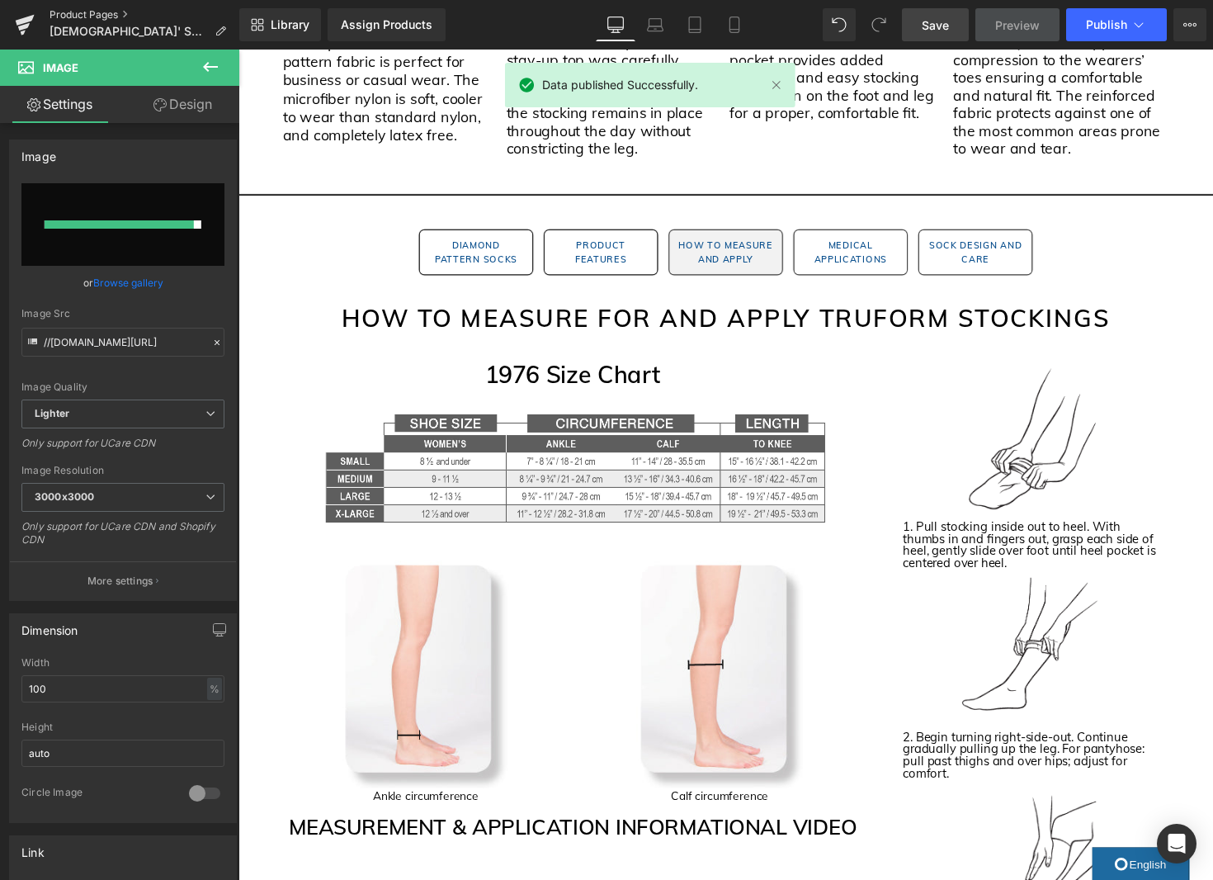
click at [117, 13] on link "Product Pages" at bounding box center [145, 14] width 190 height 13
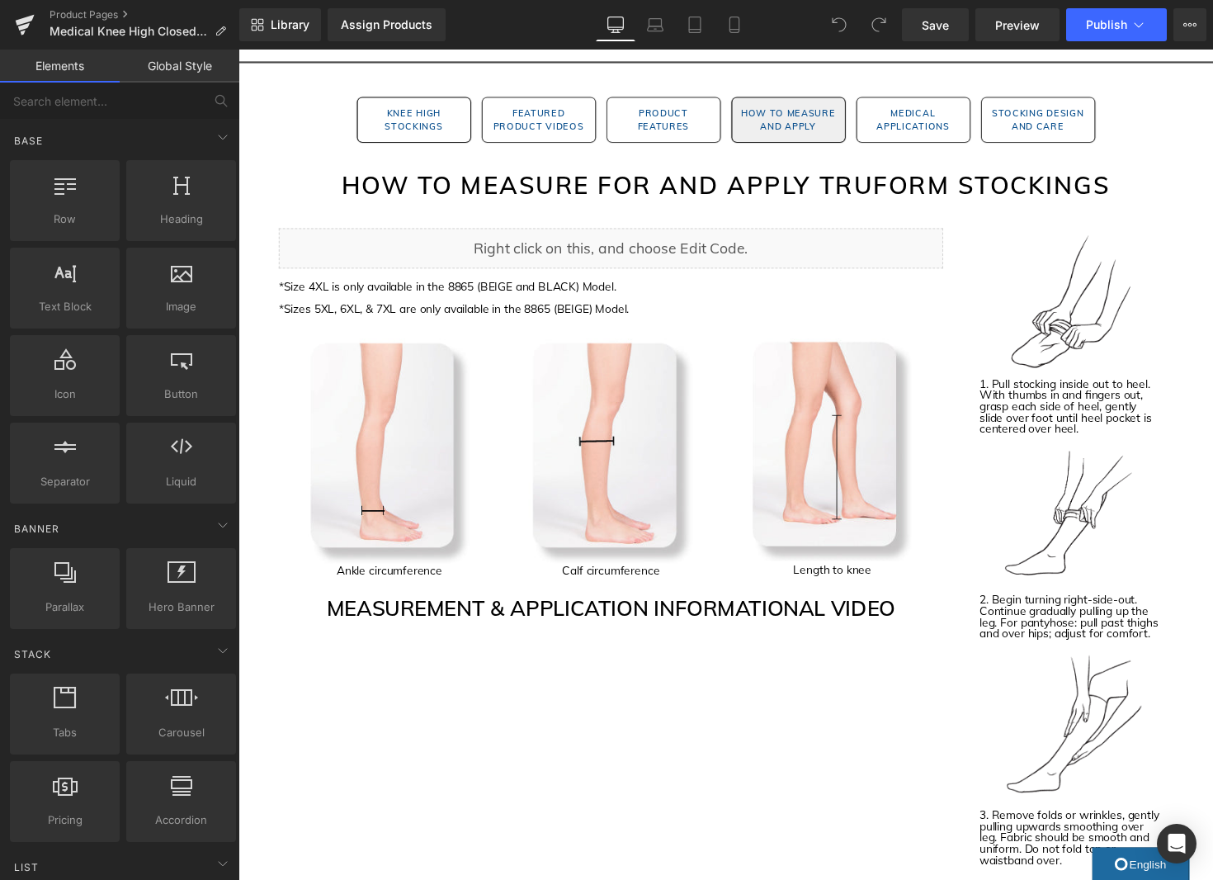
scroll to position [2889, 0]
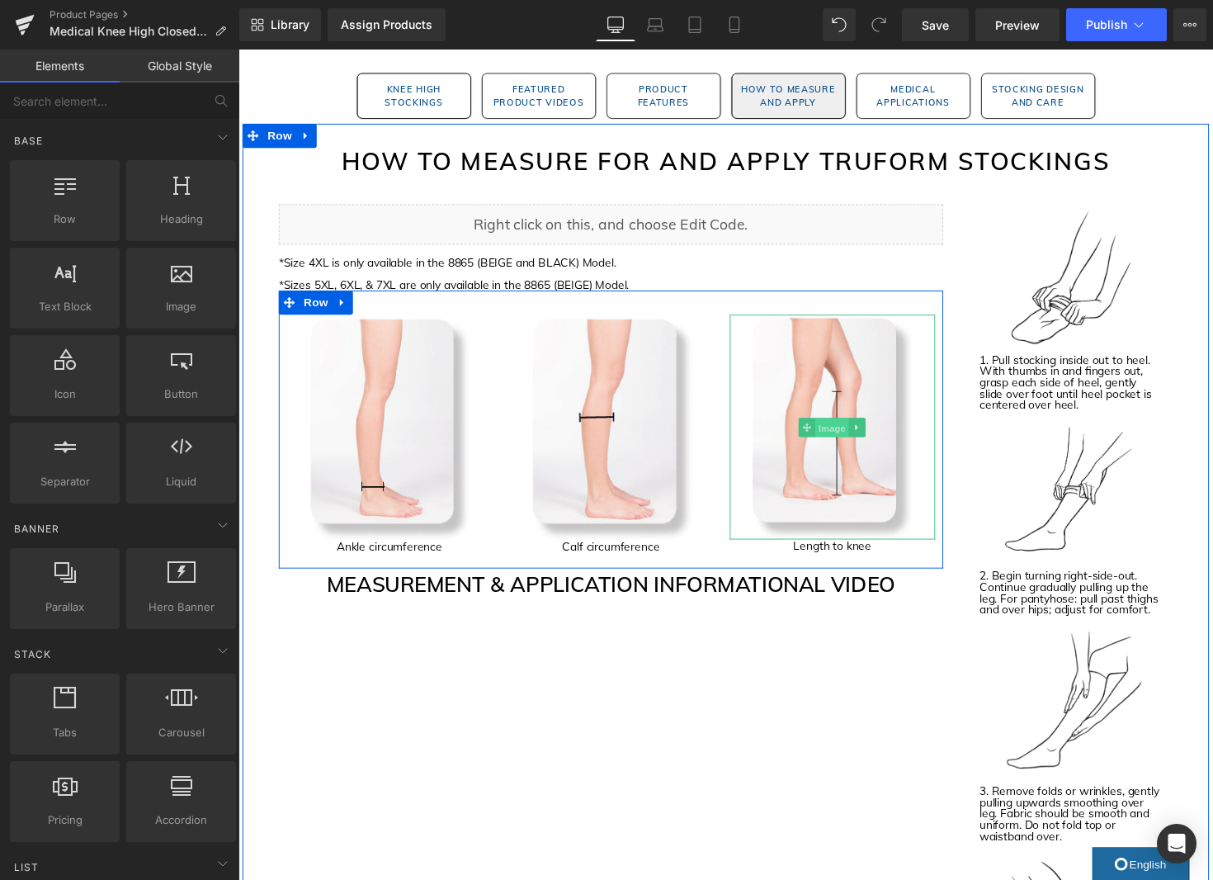
click at [848, 433] on span "Image" at bounding box center [847, 437] width 35 height 20
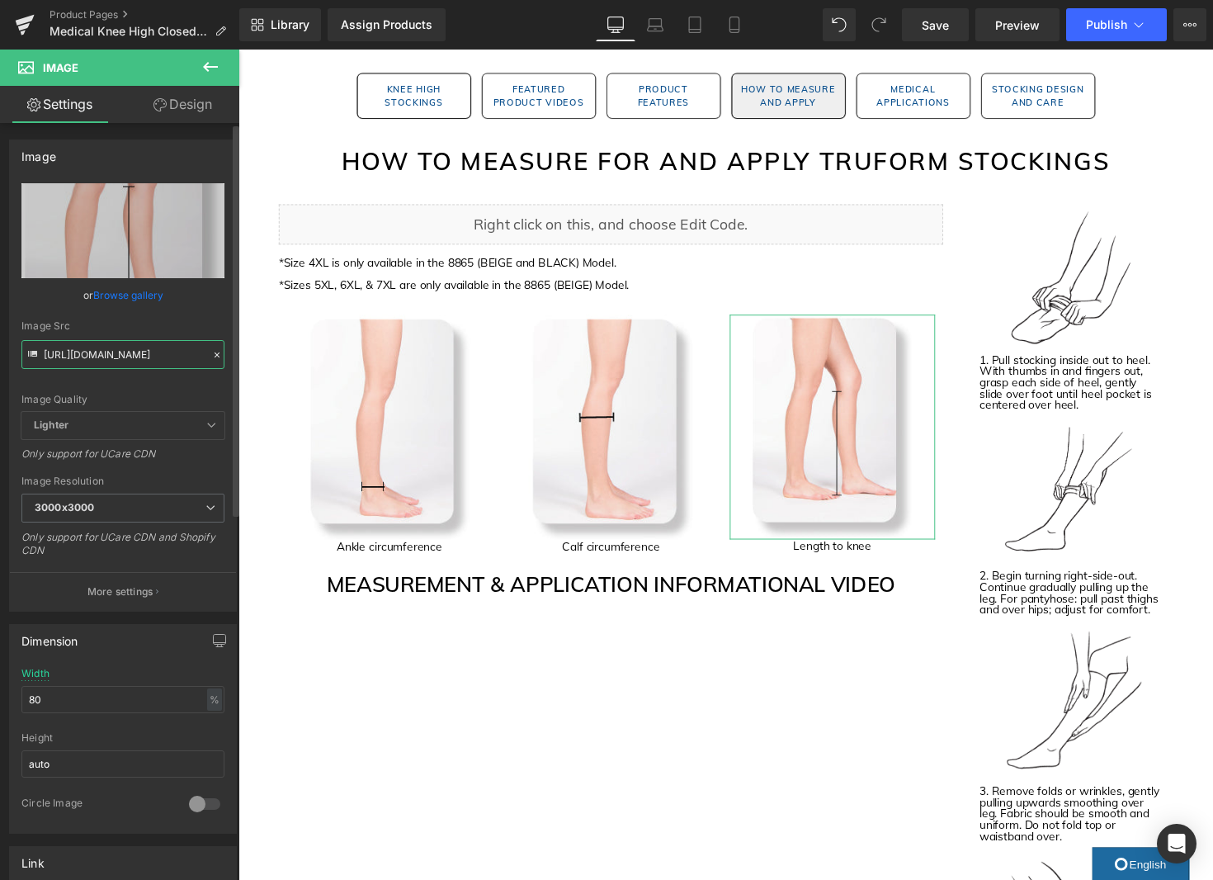
click at [111, 359] on input "[URL][DOMAIN_NAME]" at bounding box center [122, 354] width 203 height 29
click at [91, 13] on link "Product Pages" at bounding box center [145, 14] width 190 height 13
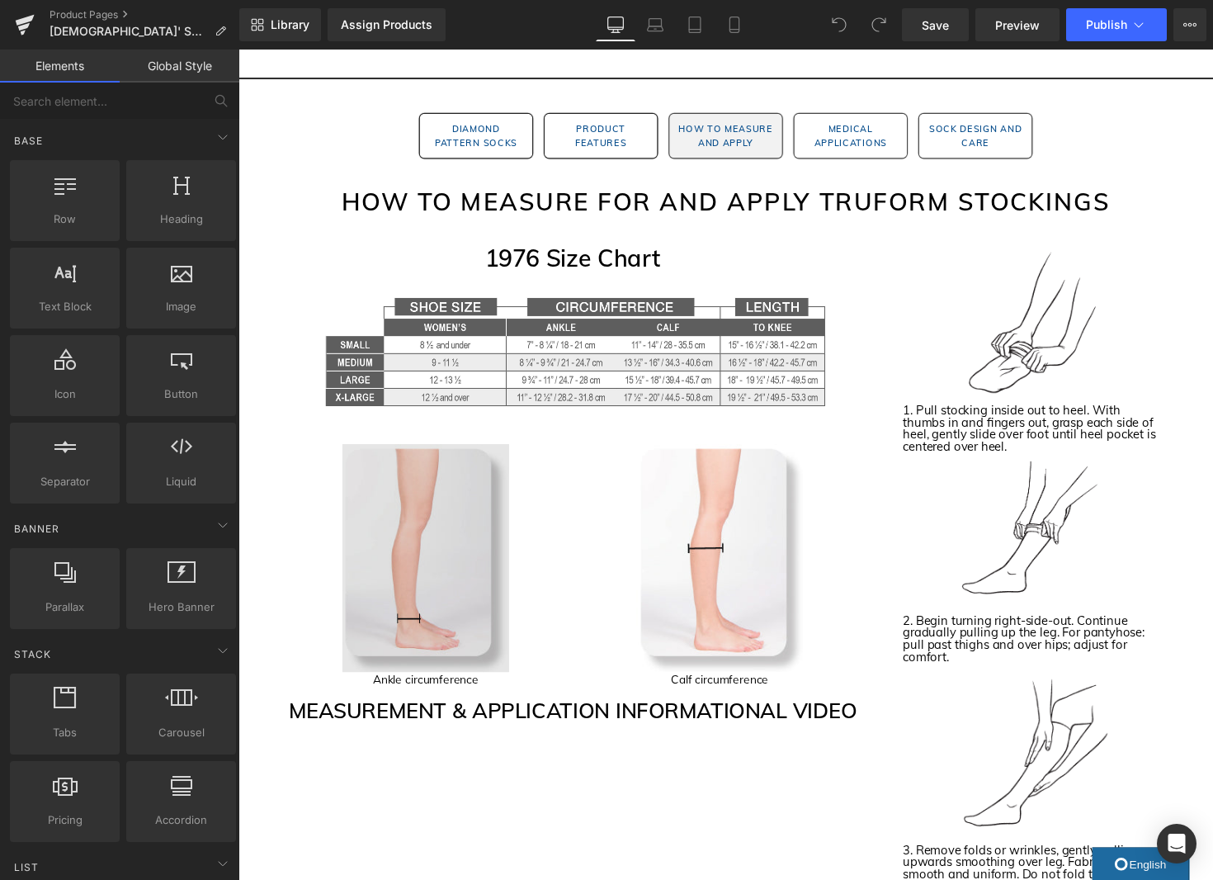
scroll to position [1686, 0]
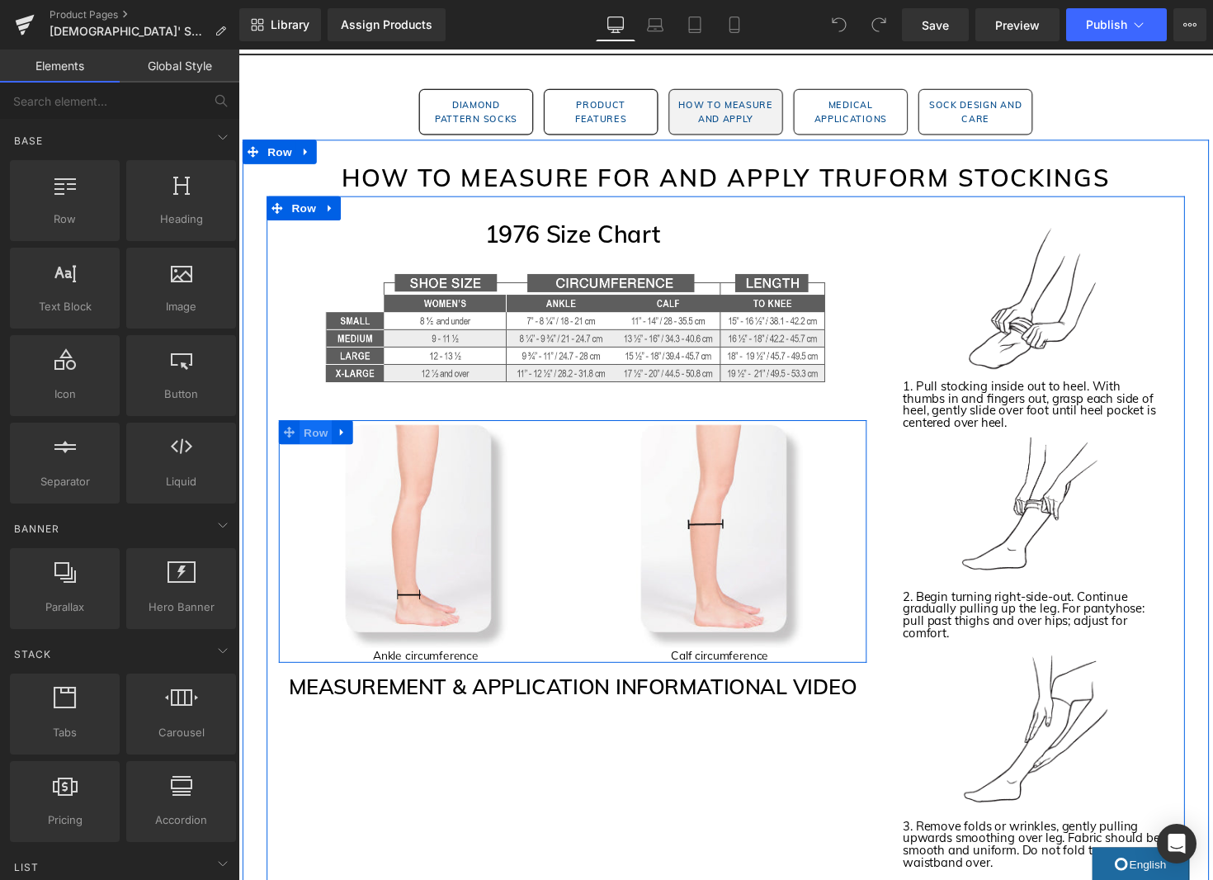
click at [312, 445] on span "Row" at bounding box center [317, 441] width 33 height 25
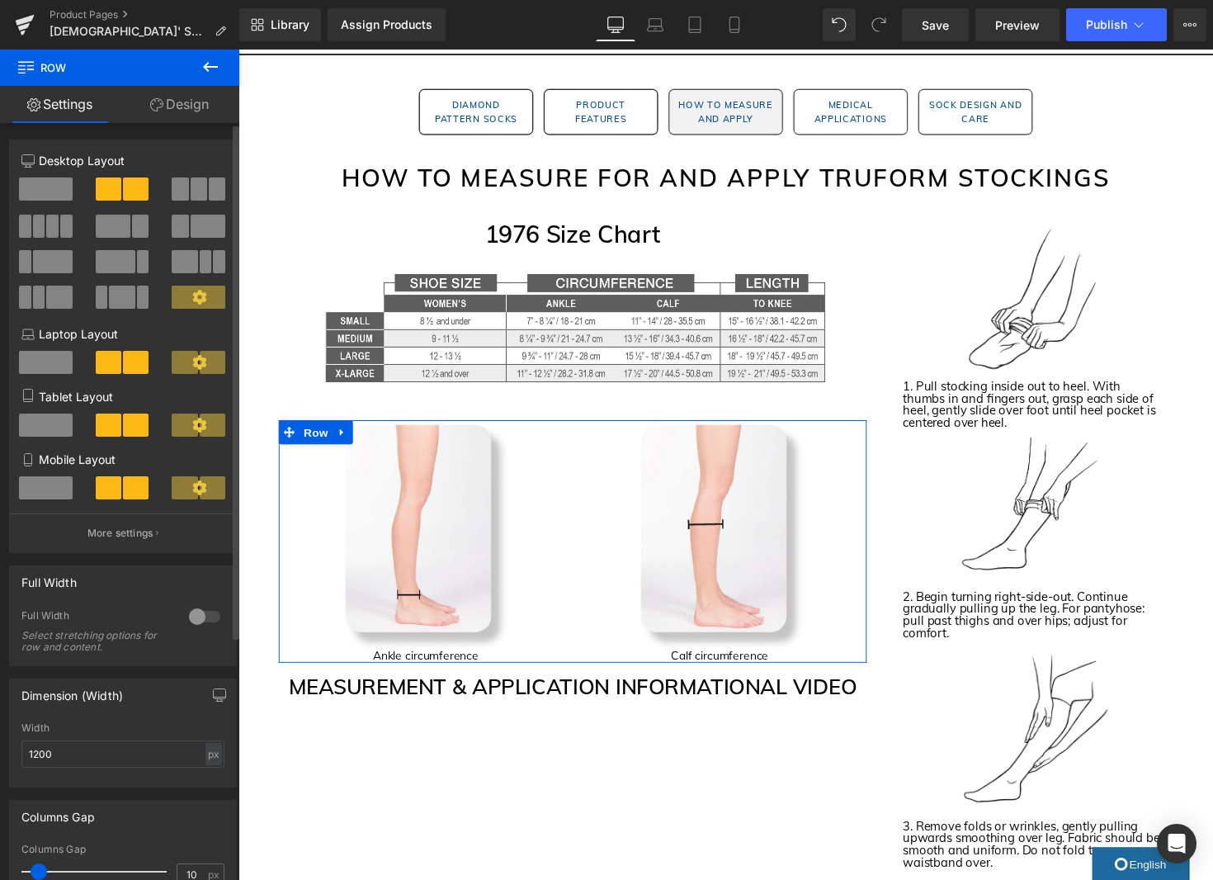
click at [178, 191] on span at bounding box center [180, 188] width 17 height 23
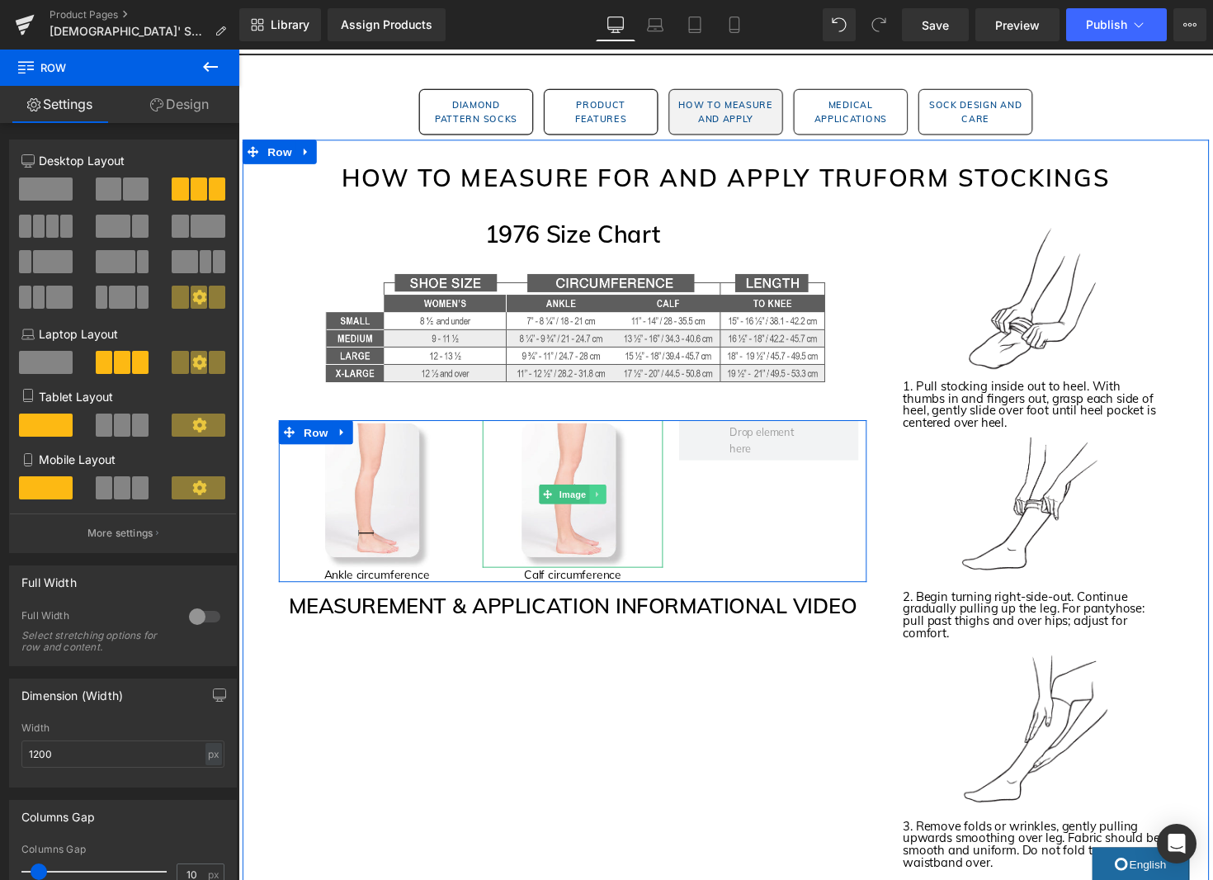
click at [608, 506] on icon at bounding box center [606, 505] width 9 height 10
click at [599, 507] on icon at bounding box center [597, 505] width 9 height 10
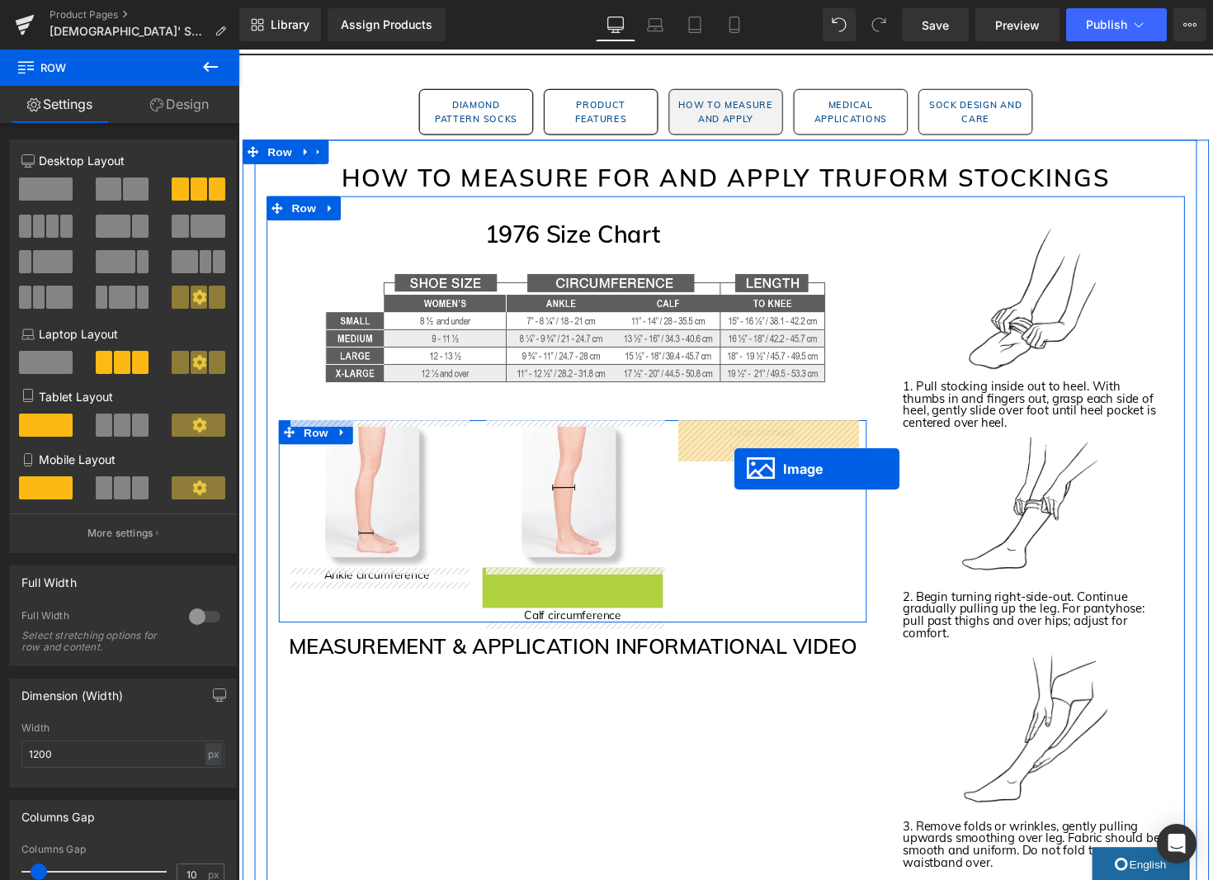
drag, startPoint x: 576, startPoint y: 659, endPoint x: 747, endPoint y: 479, distance: 248.7
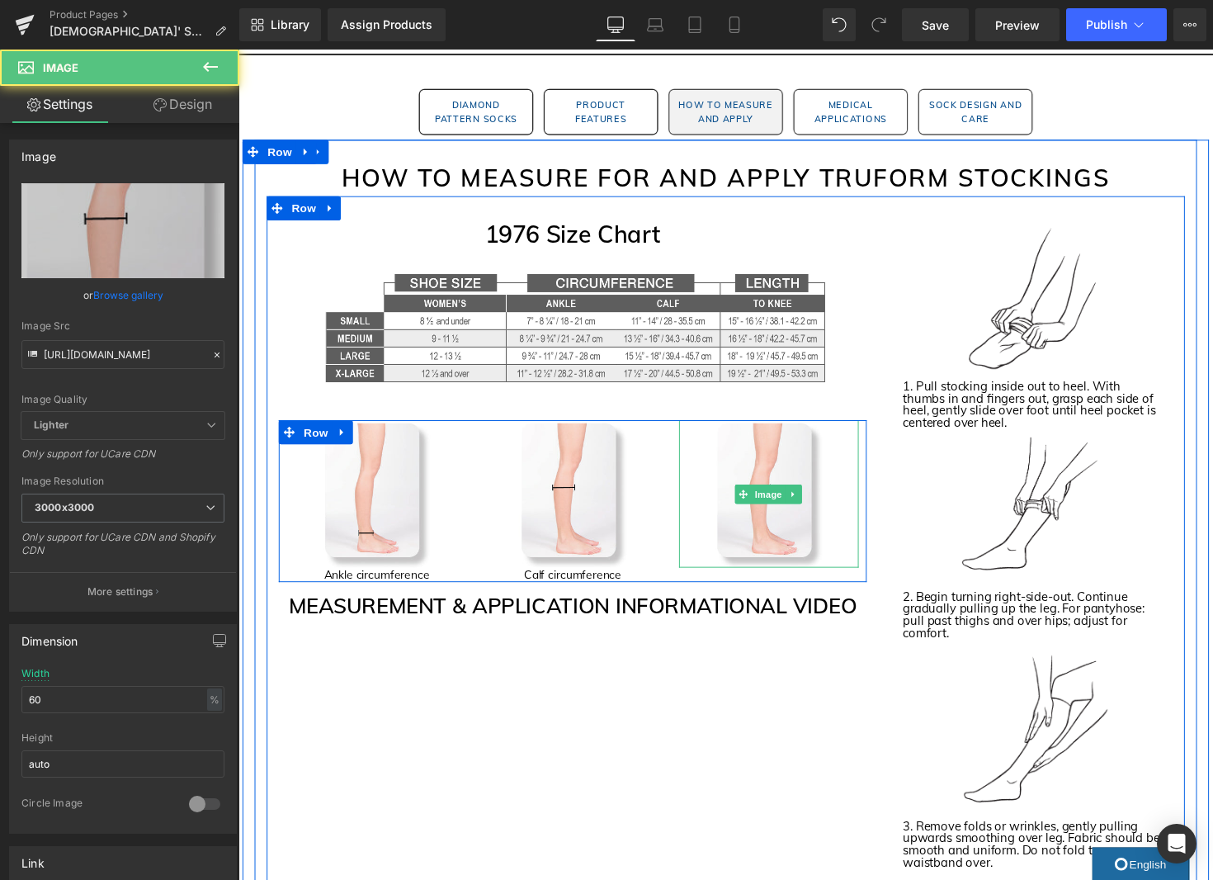
scroll to position [1685, 0]
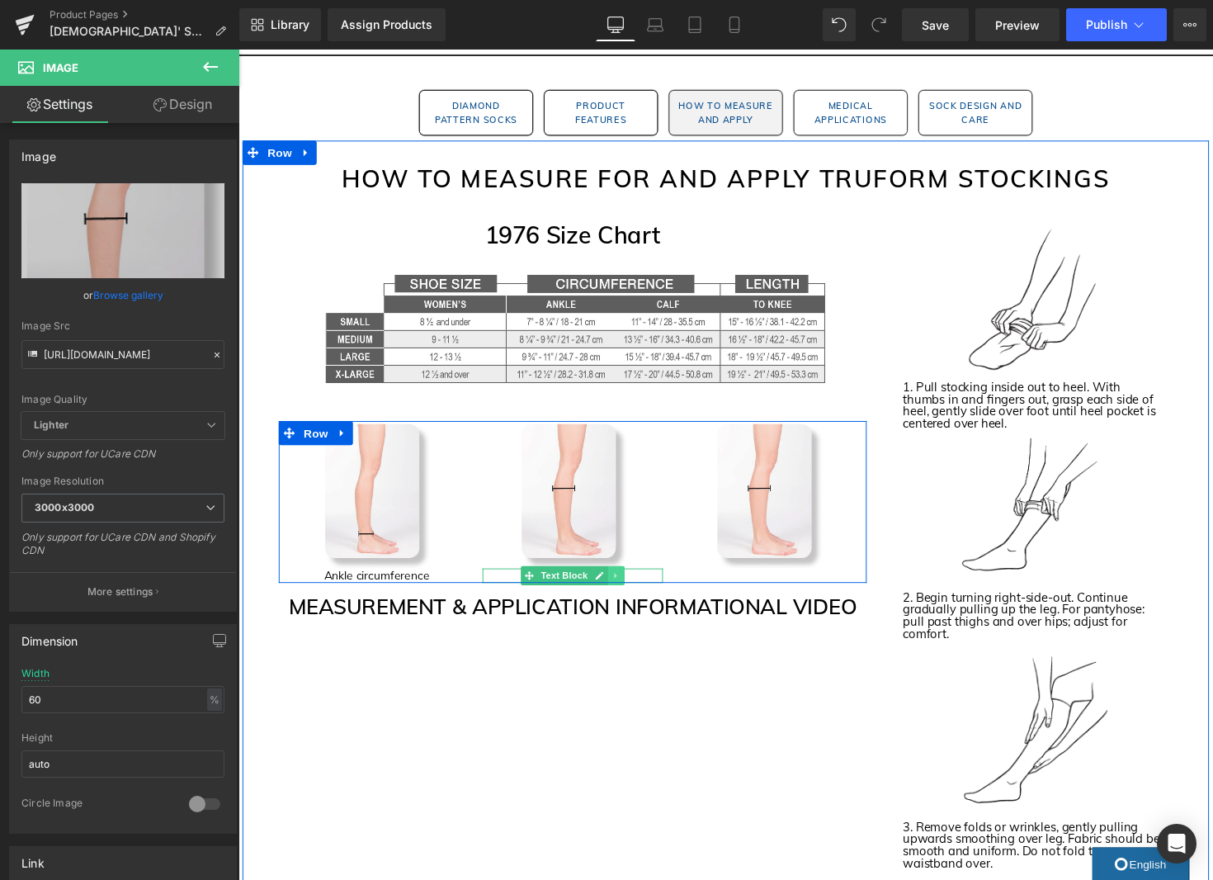
click at [624, 589] on icon at bounding box center [624, 589] width 2 height 6
click at [616, 590] on icon at bounding box center [616, 588] width 9 height 9
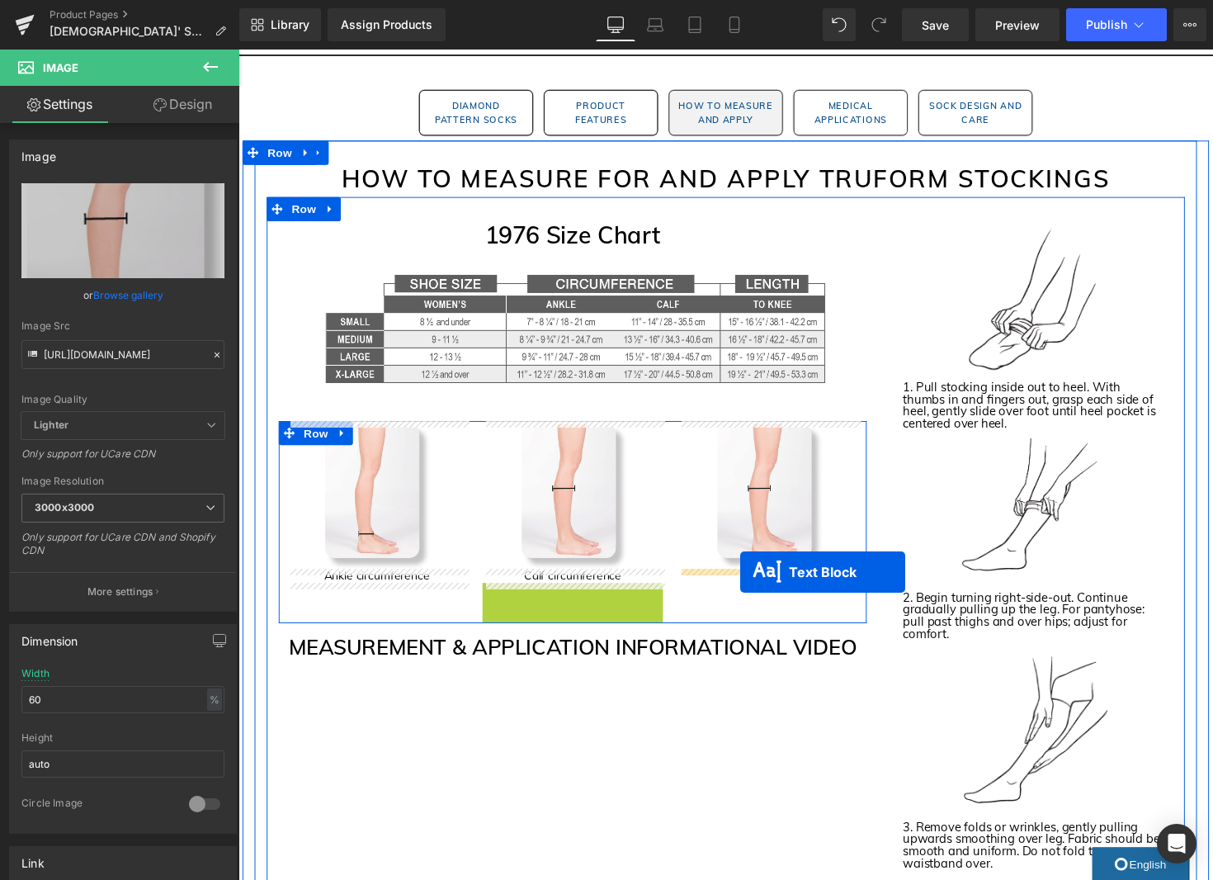
drag, startPoint x: 578, startPoint y: 603, endPoint x: 754, endPoint y: 585, distance: 177.5
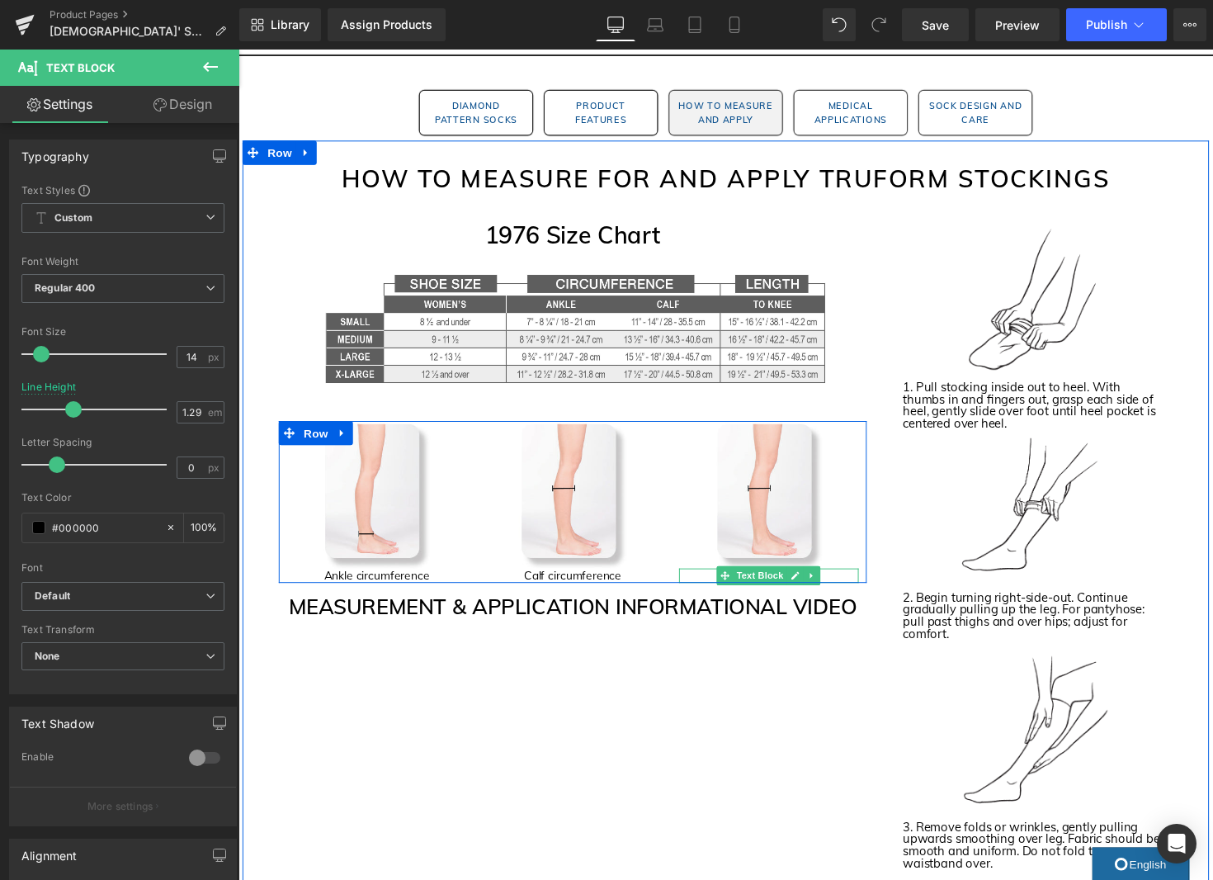
click at [710, 589] on p "Calf circumference" at bounding box center [782, 588] width 184 height 15
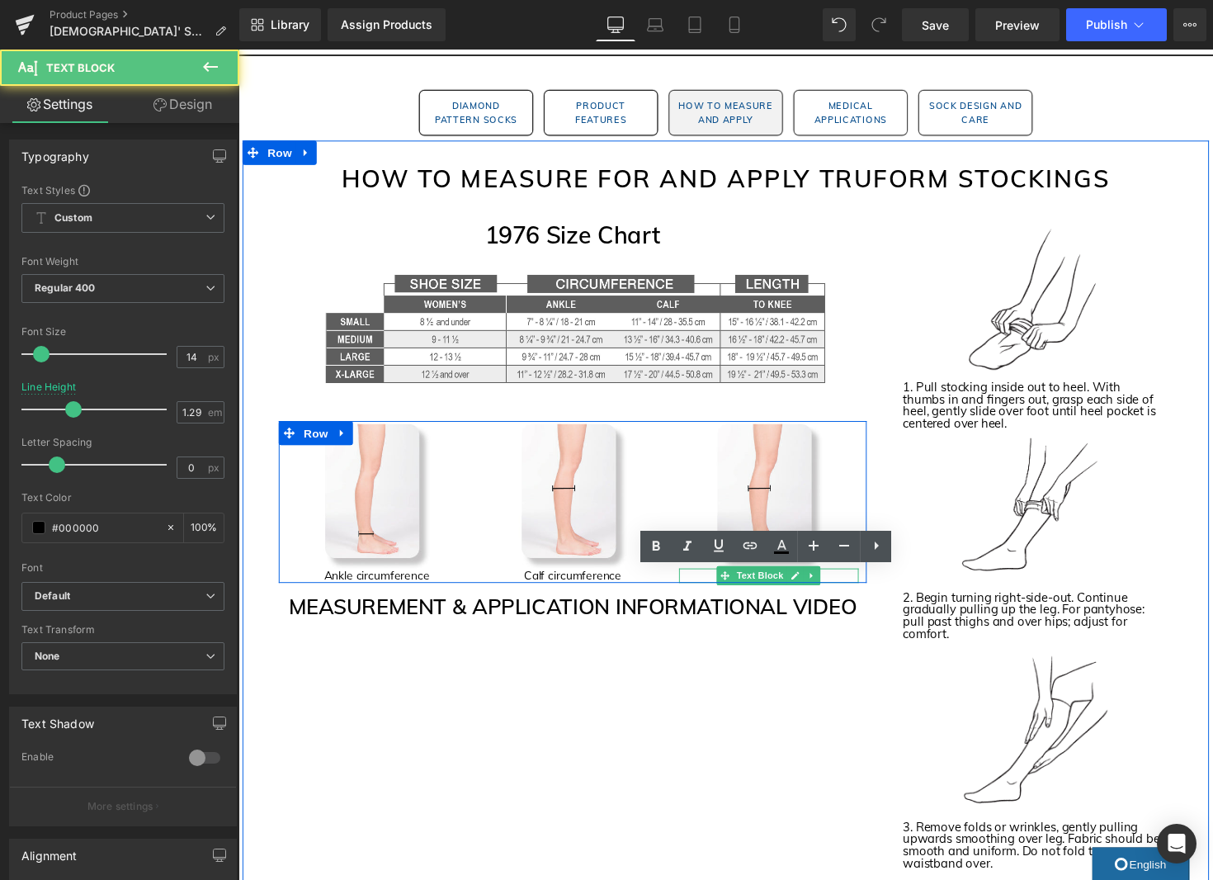
click at [710, 589] on p "Calf circumference" at bounding box center [782, 588] width 184 height 15
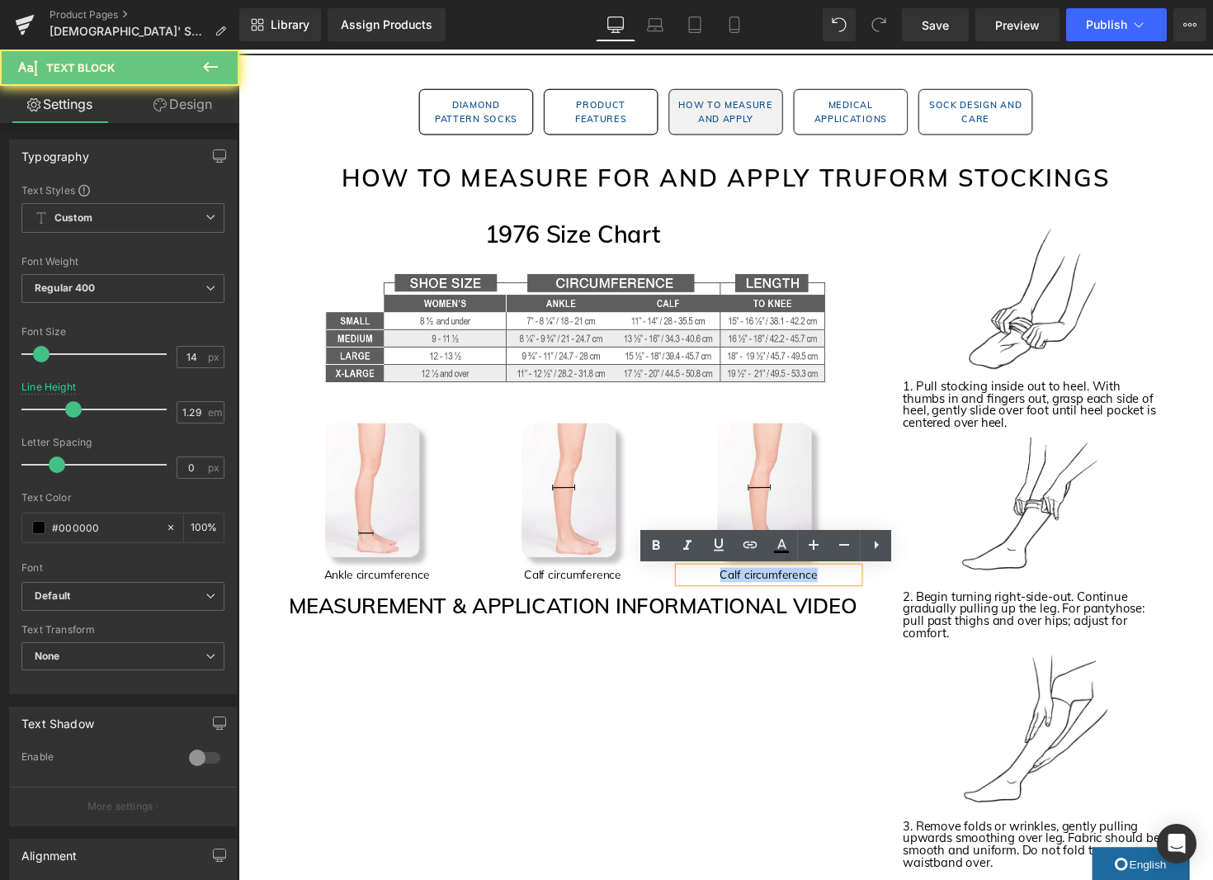
click at [710, 589] on p "Calf circumference" at bounding box center [782, 587] width 184 height 15
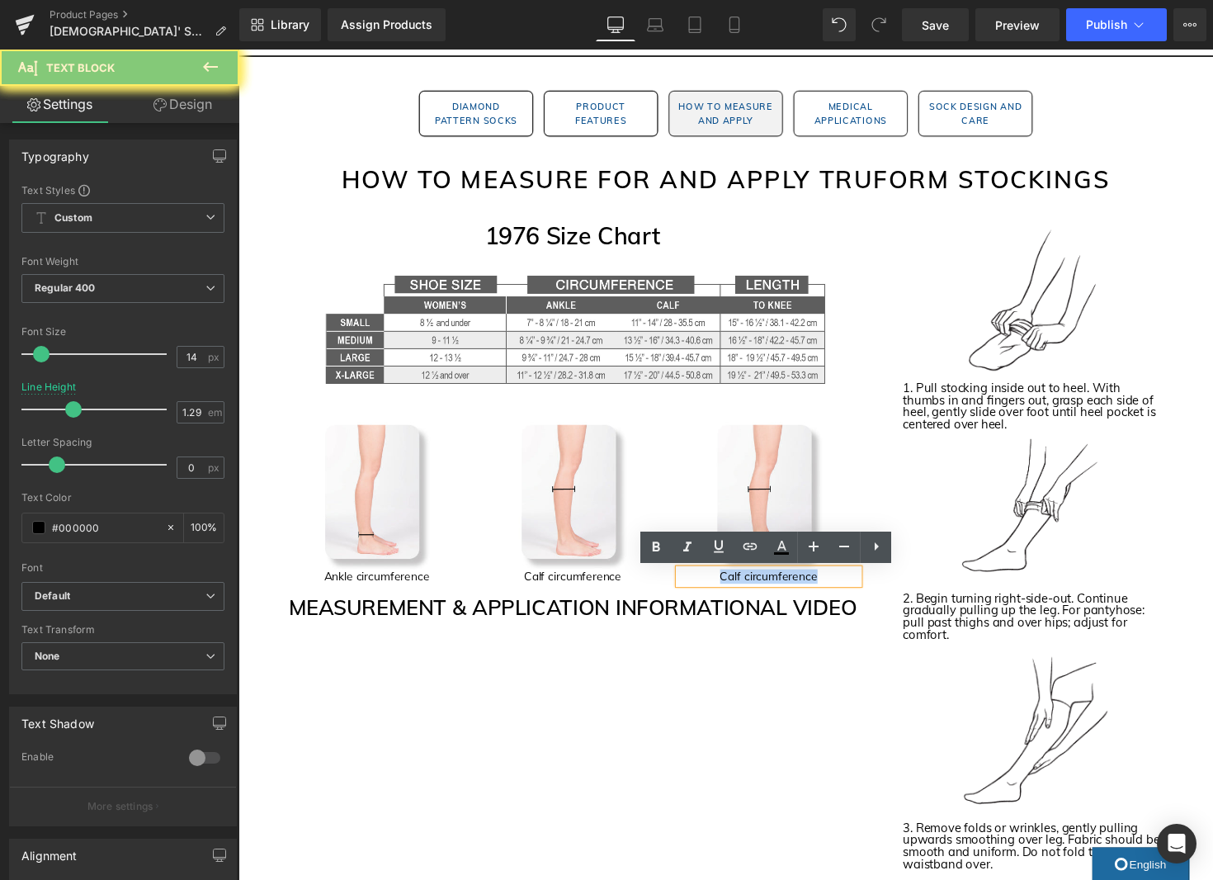
click at [710, 589] on p "Calf circumference" at bounding box center [782, 589] width 184 height 15
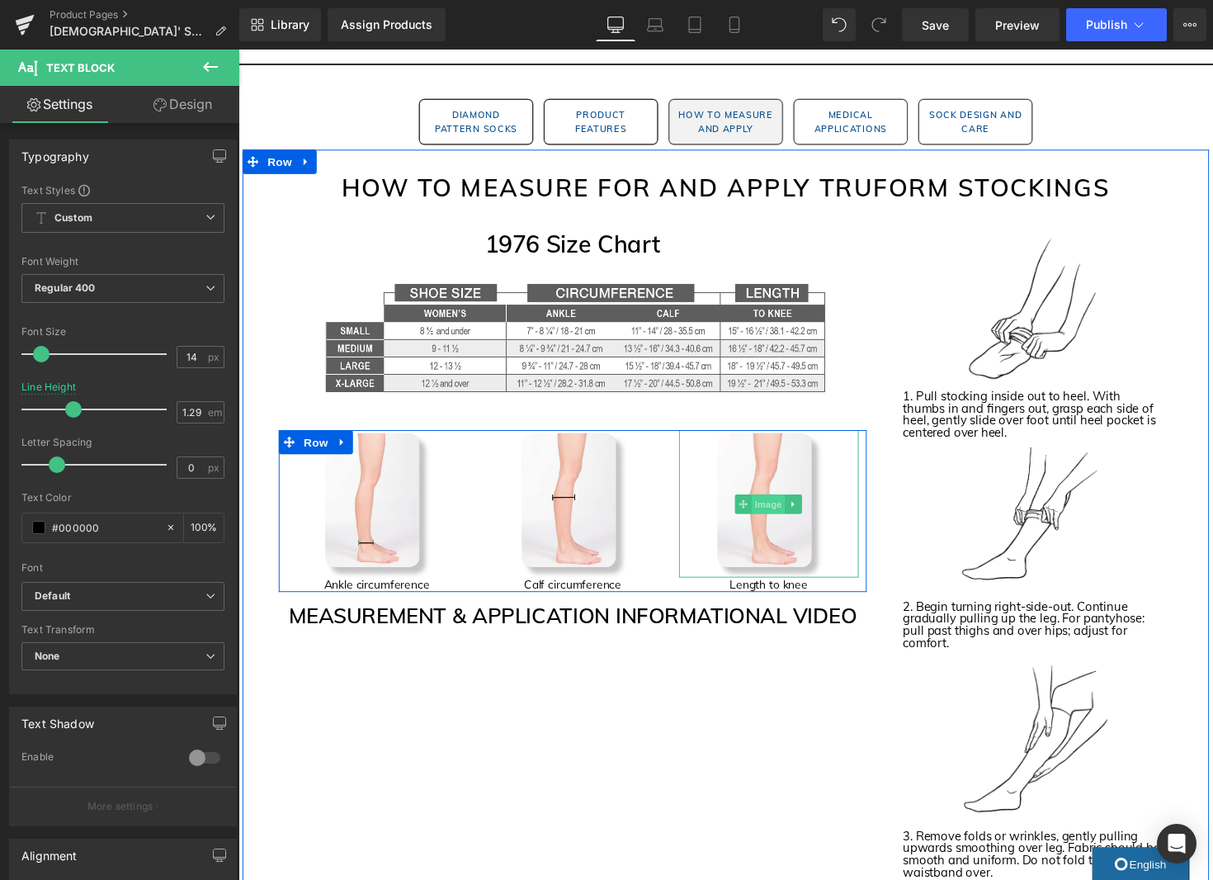
click at [789, 519] on span "Image" at bounding box center [782, 515] width 35 height 20
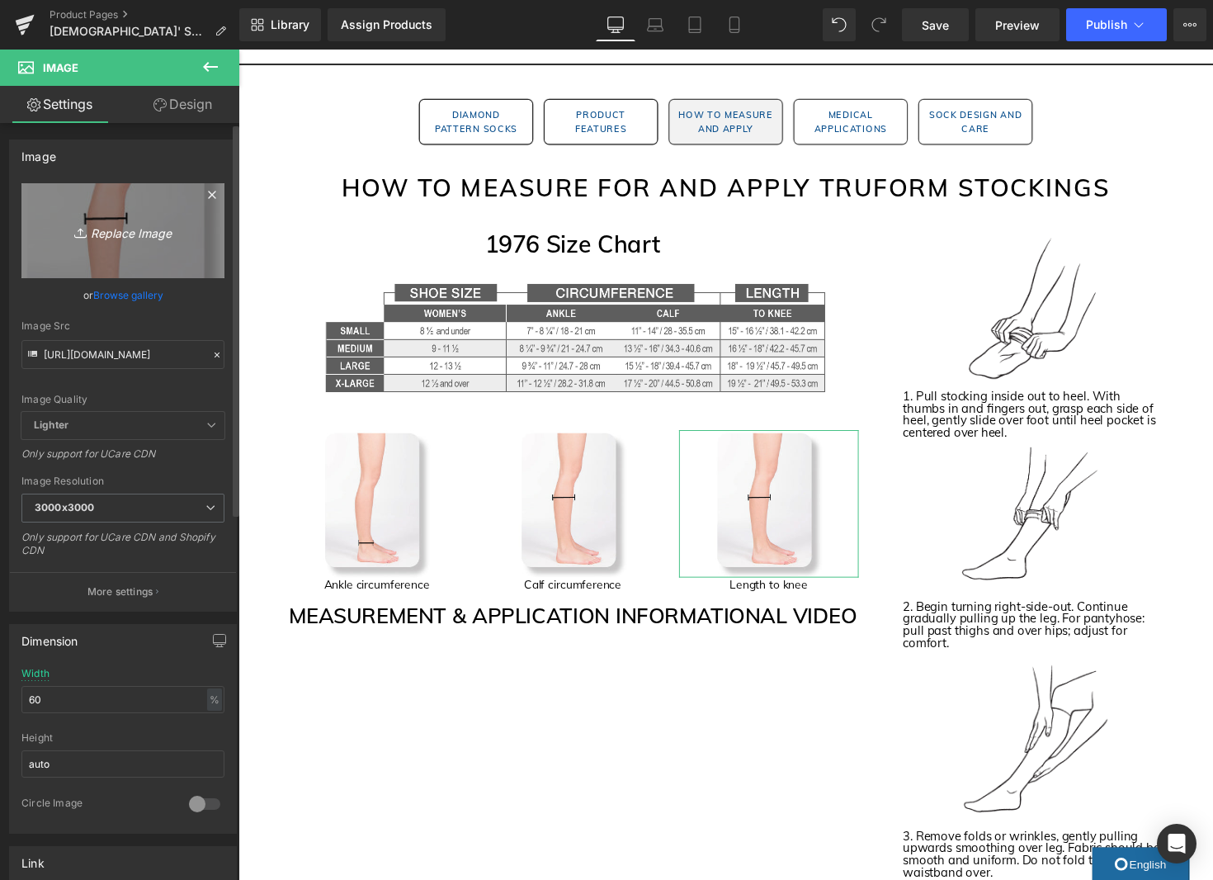
click at [134, 235] on icon "Replace Image" at bounding box center [123, 230] width 132 height 21
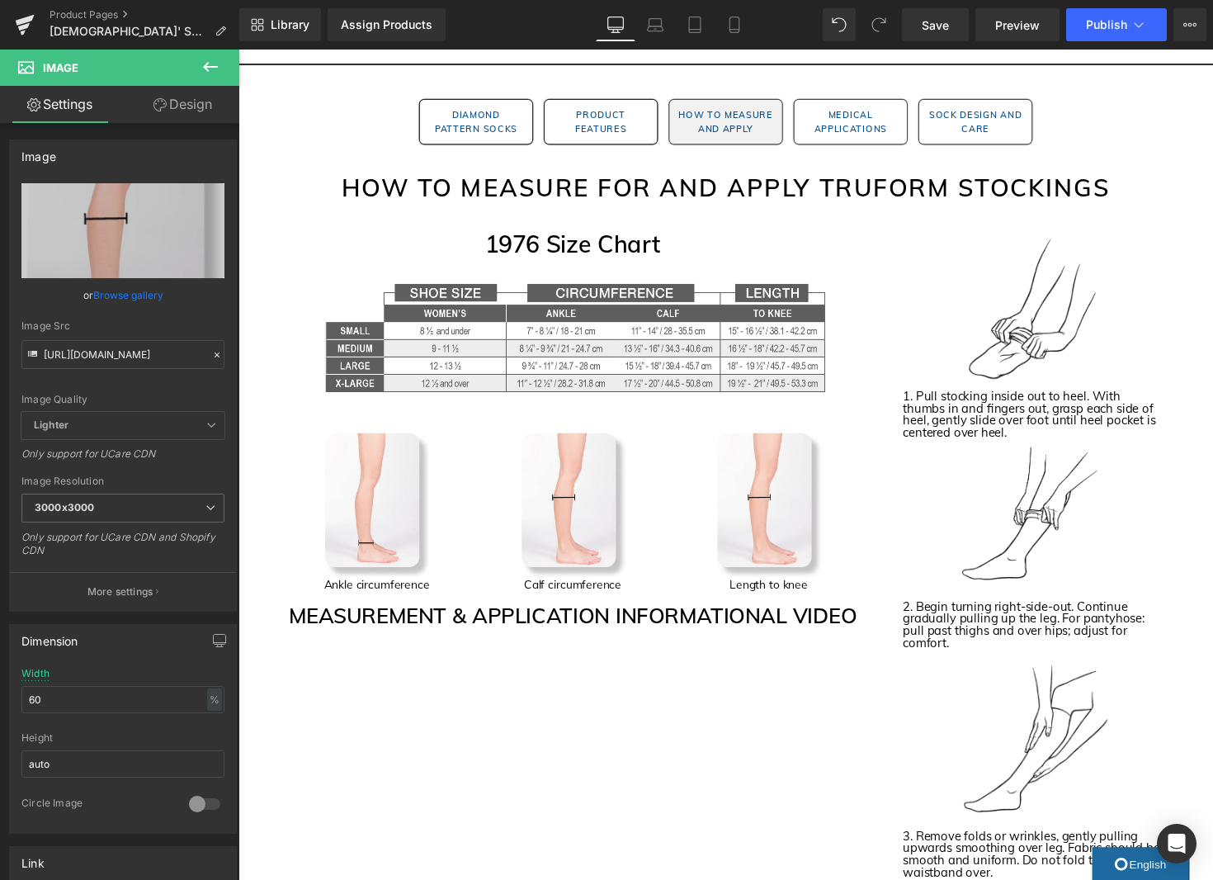
type input "C:\fakepath\Length to Knee.avif"
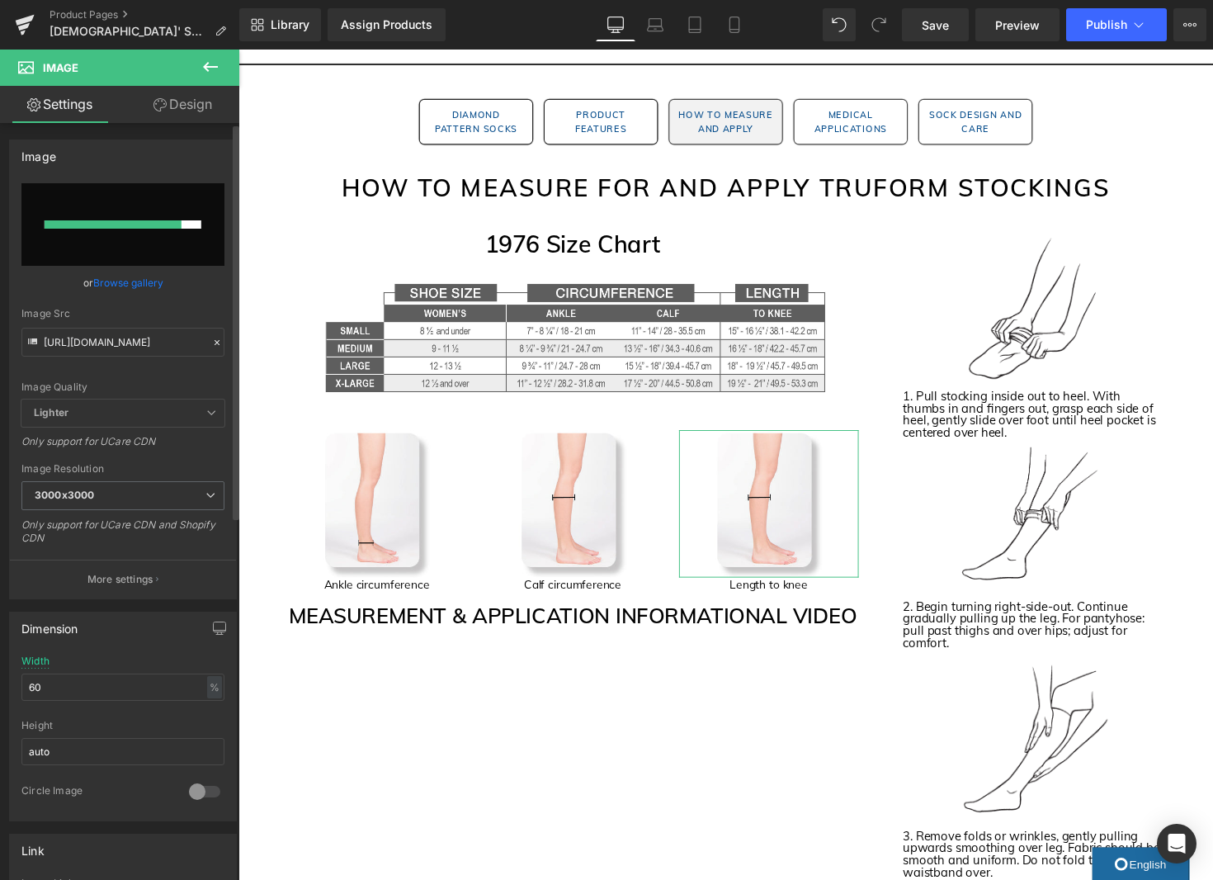
click at [113, 286] on link "Browse gallery" at bounding box center [128, 282] width 70 height 29
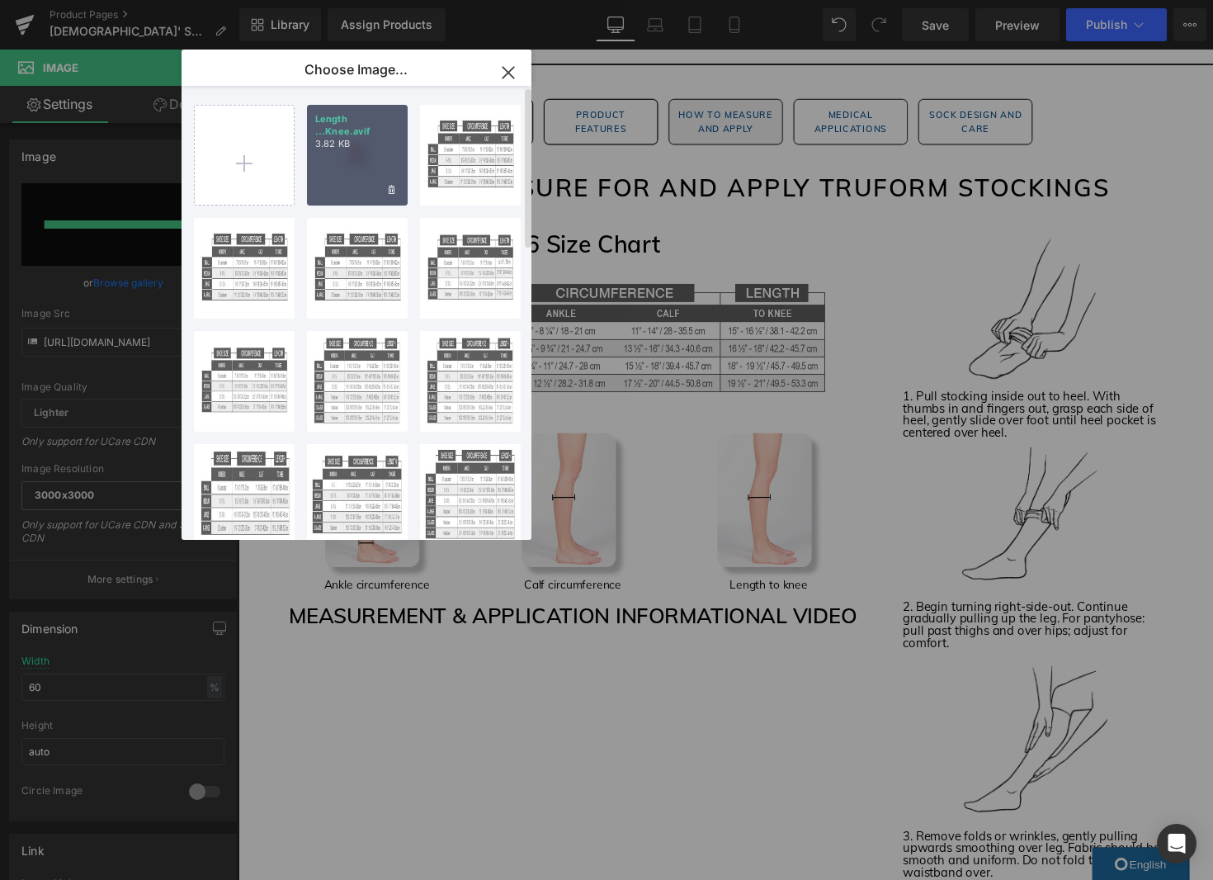
click at [340, 172] on div "Length ...Knee.avif 3.82 KB" at bounding box center [357, 155] width 101 height 101
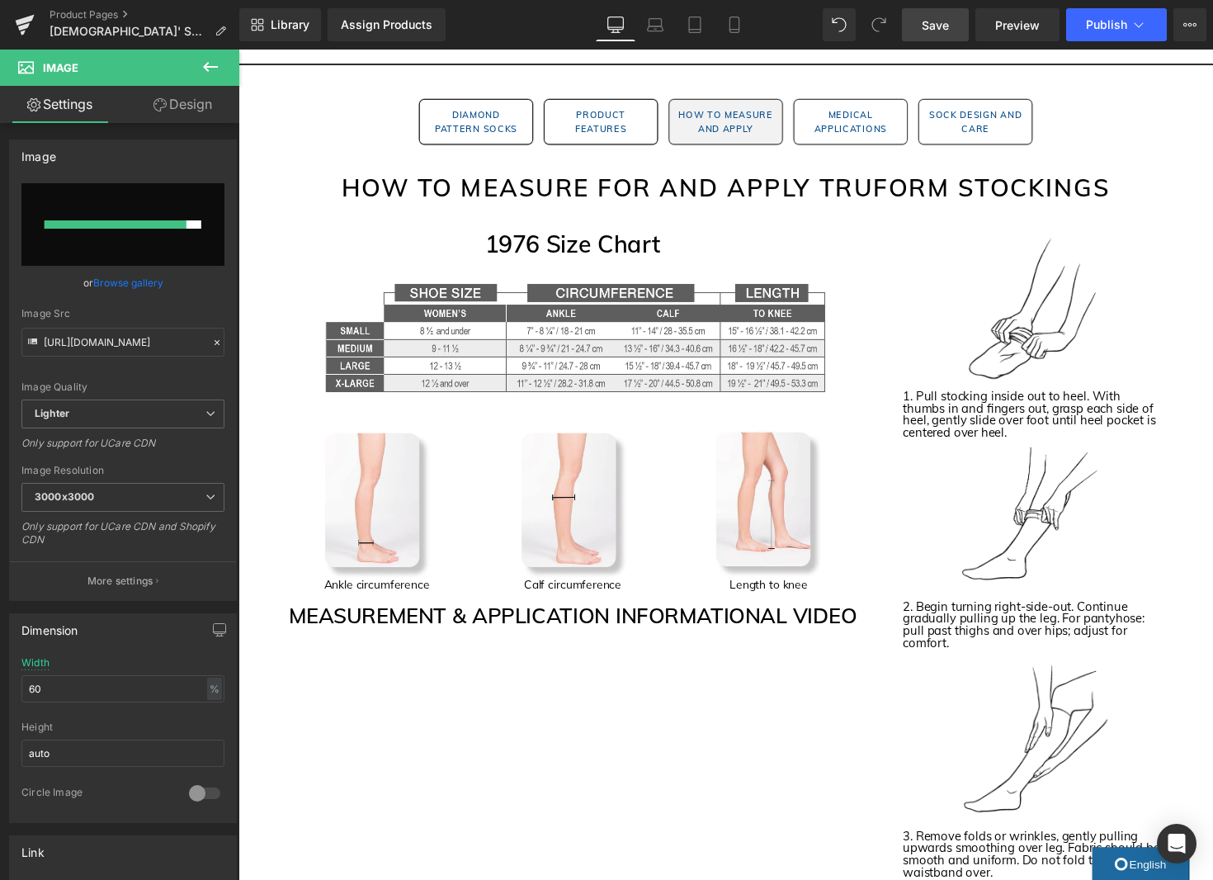
click at [933, 26] on span "Save" at bounding box center [935, 25] width 27 height 17
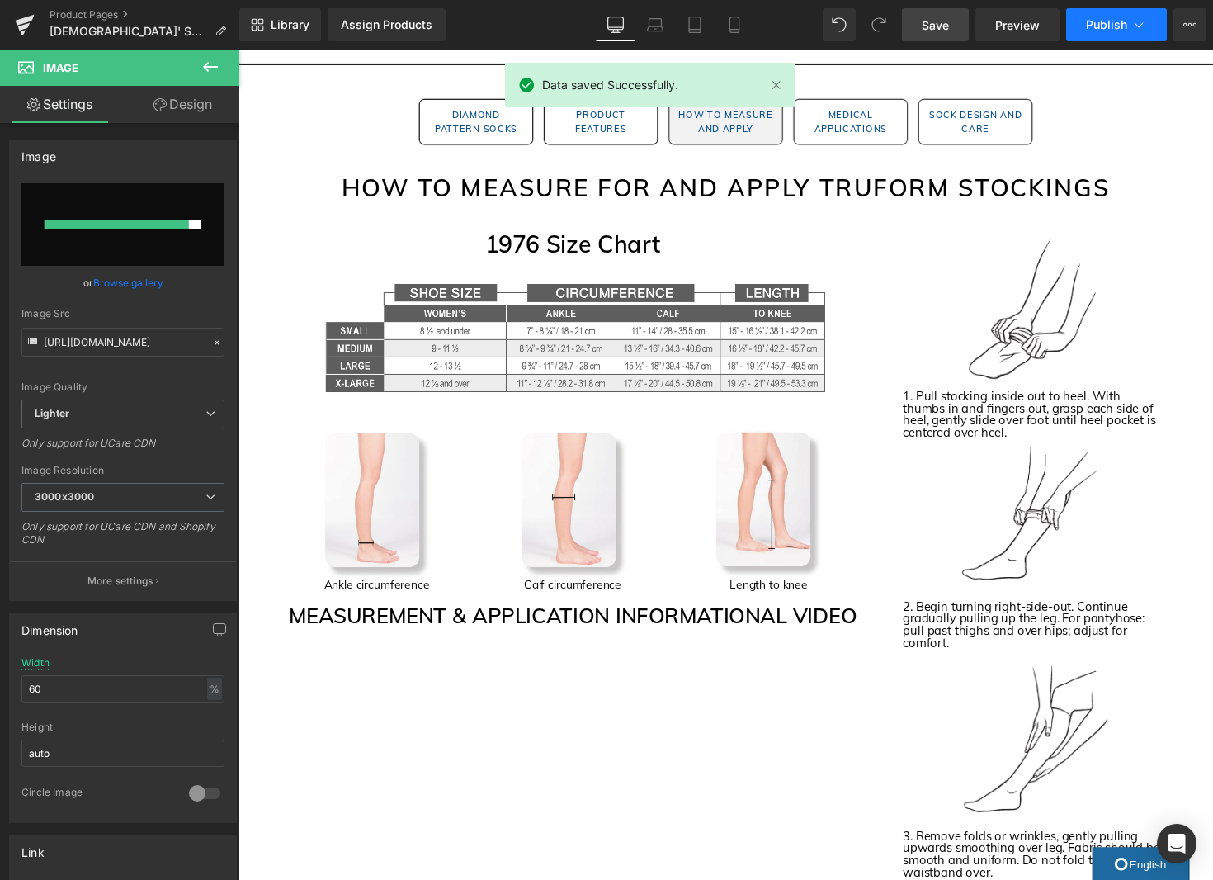
click at [1100, 21] on span "Publish" at bounding box center [1106, 24] width 41 height 13
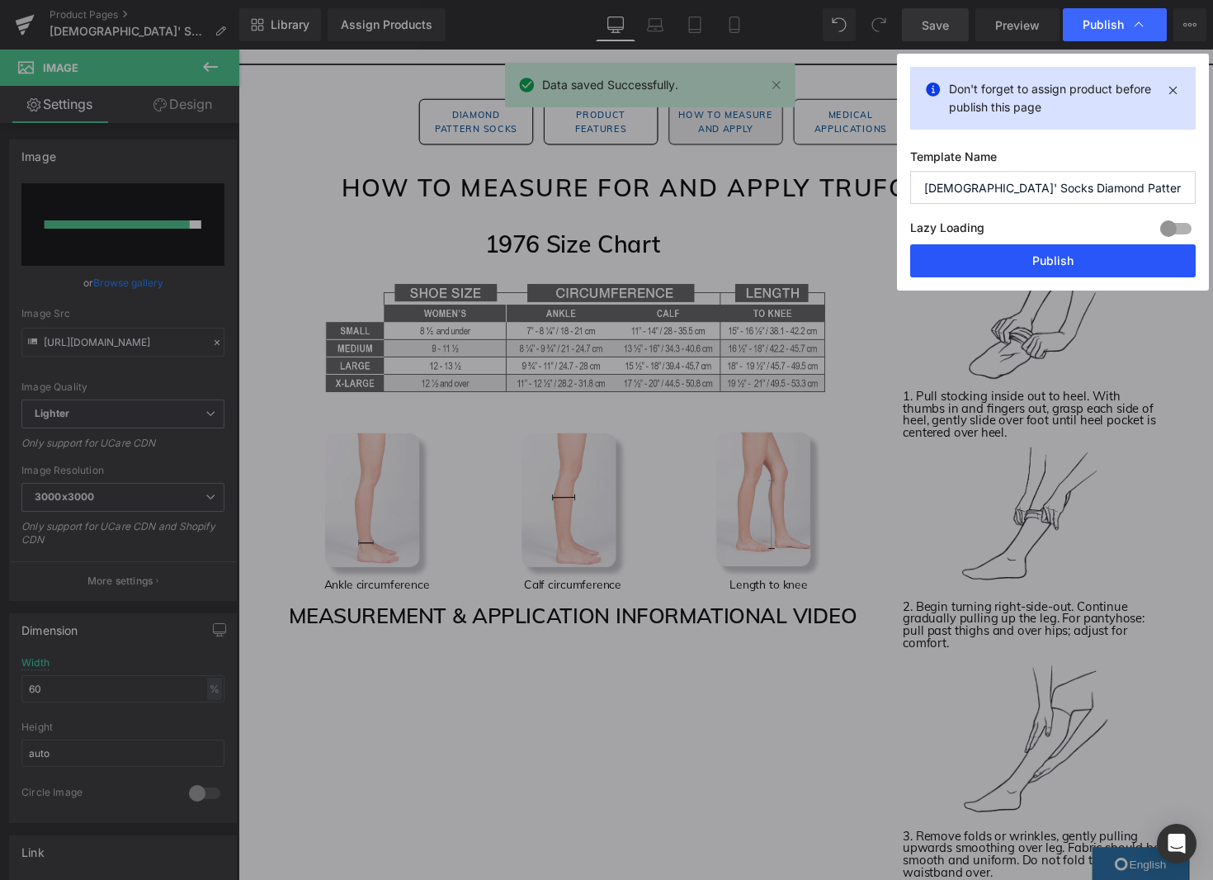
click at [1052, 276] on button "Publish" at bounding box center [1053, 260] width 286 height 33
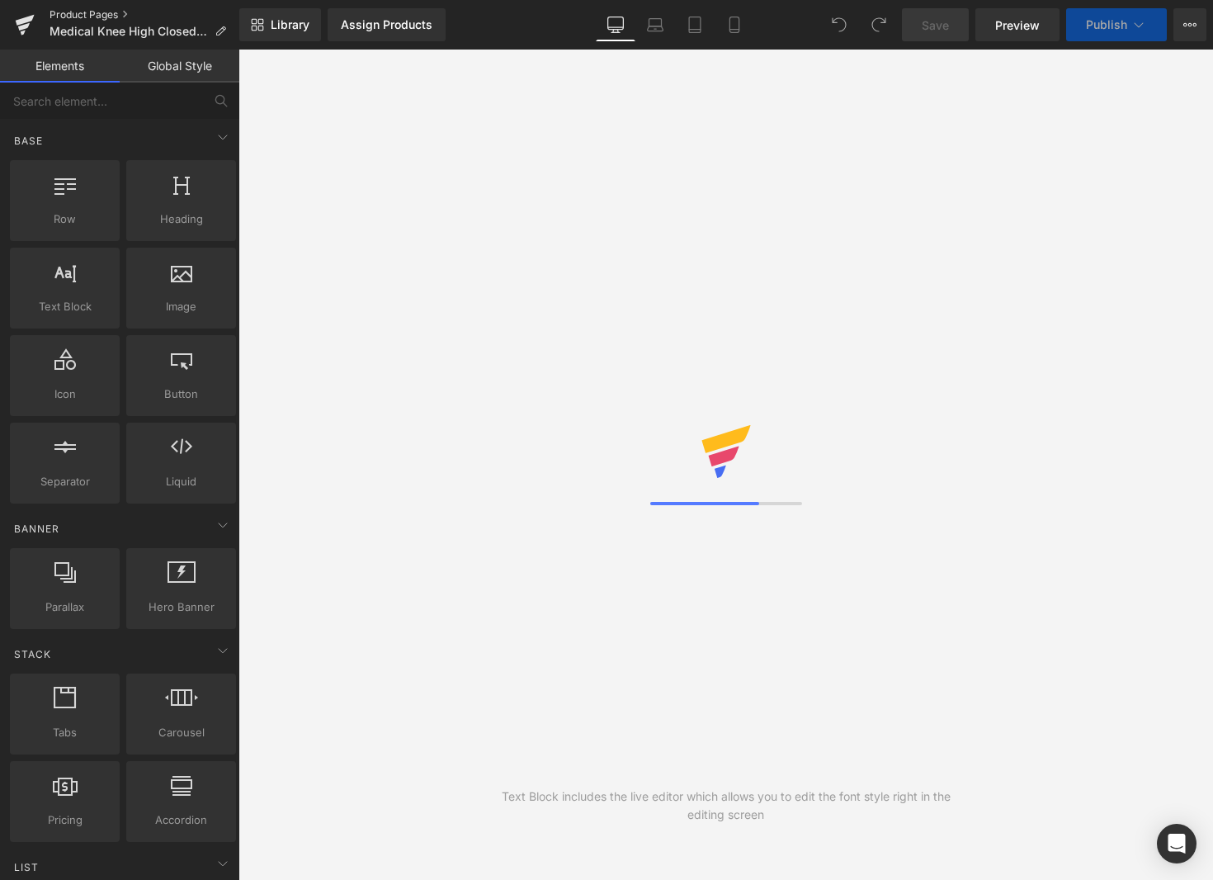
click at [132, 15] on link "Product Pages" at bounding box center [145, 14] width 190 height 13
click at [105, 19] on link "Product Pages" at bounding box center [145, 14] width 190 height 13
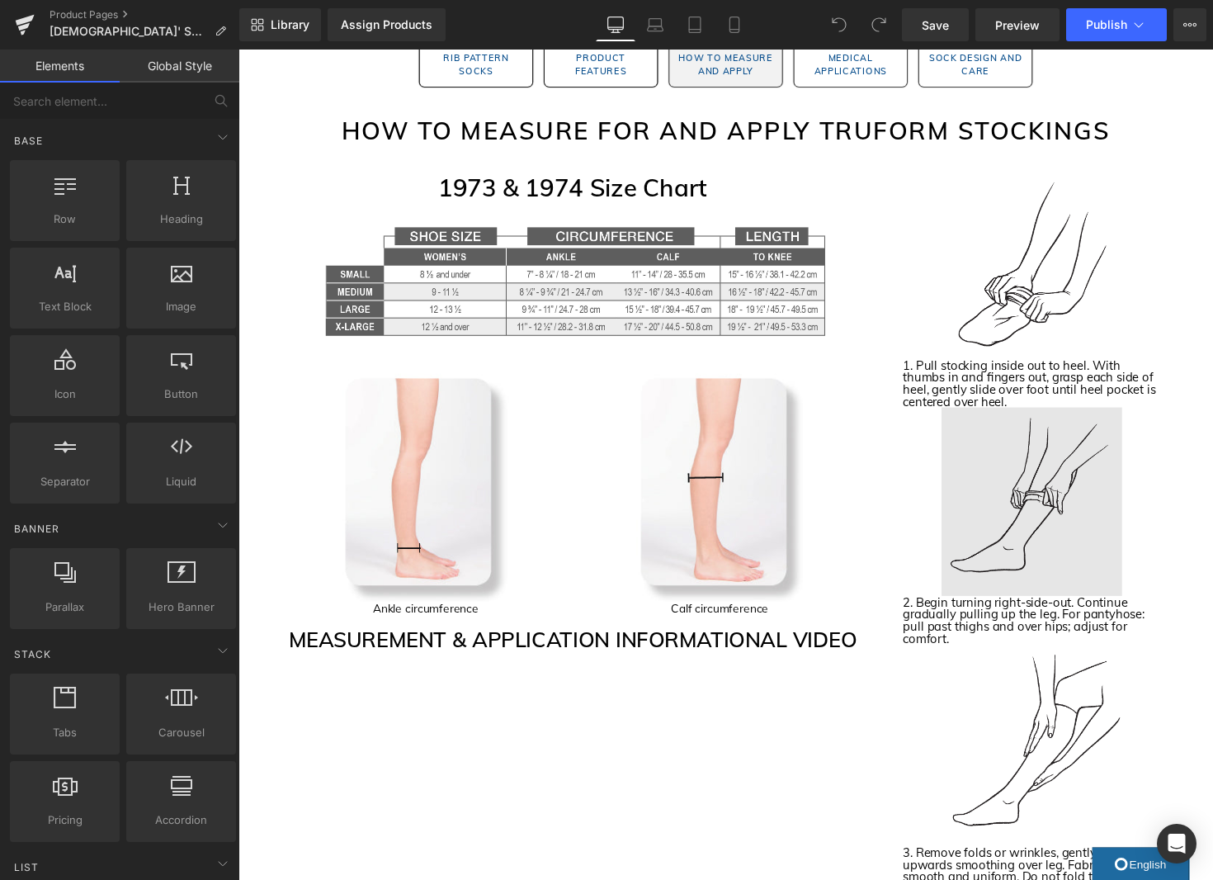
scroll to position [1751, 0]
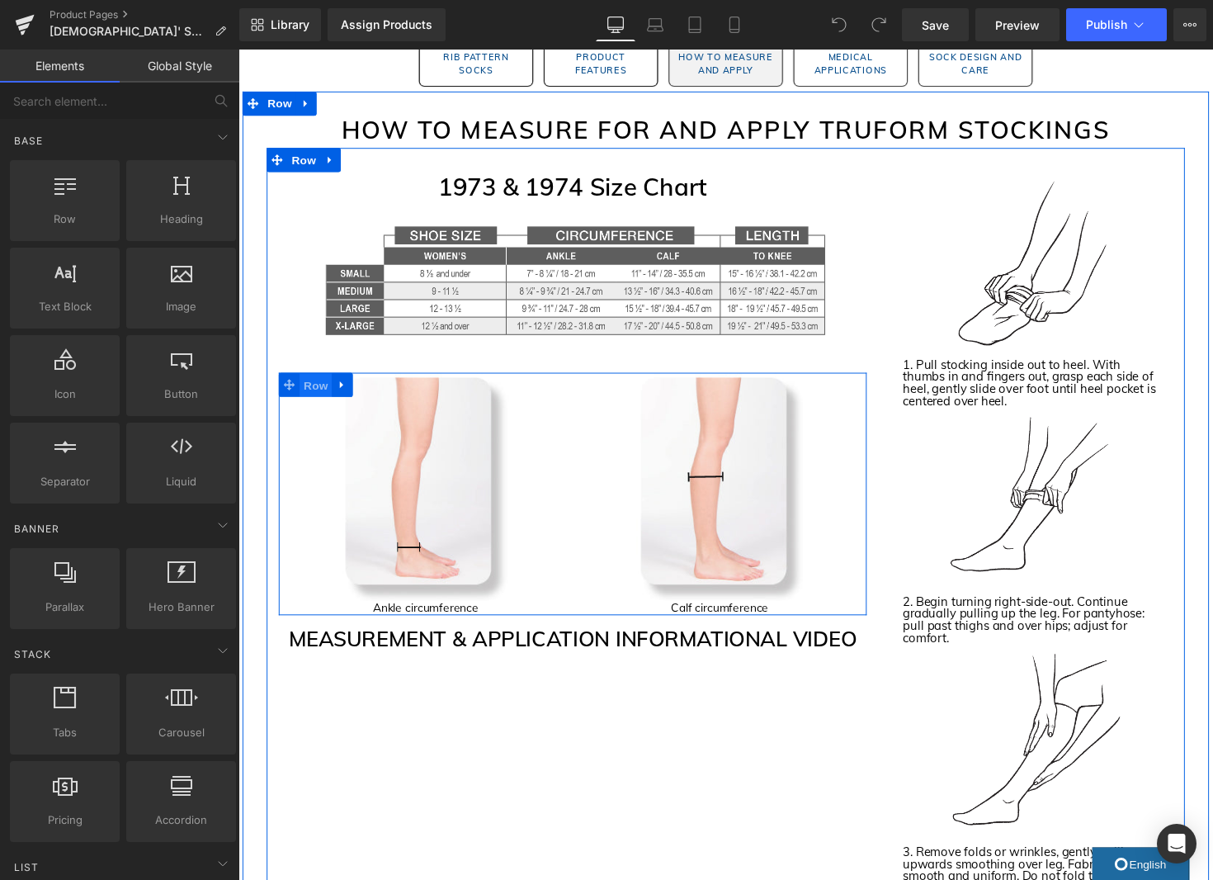
click at [324, 394] on span "Row" at bounding box center [317, 393] width 33 height 25
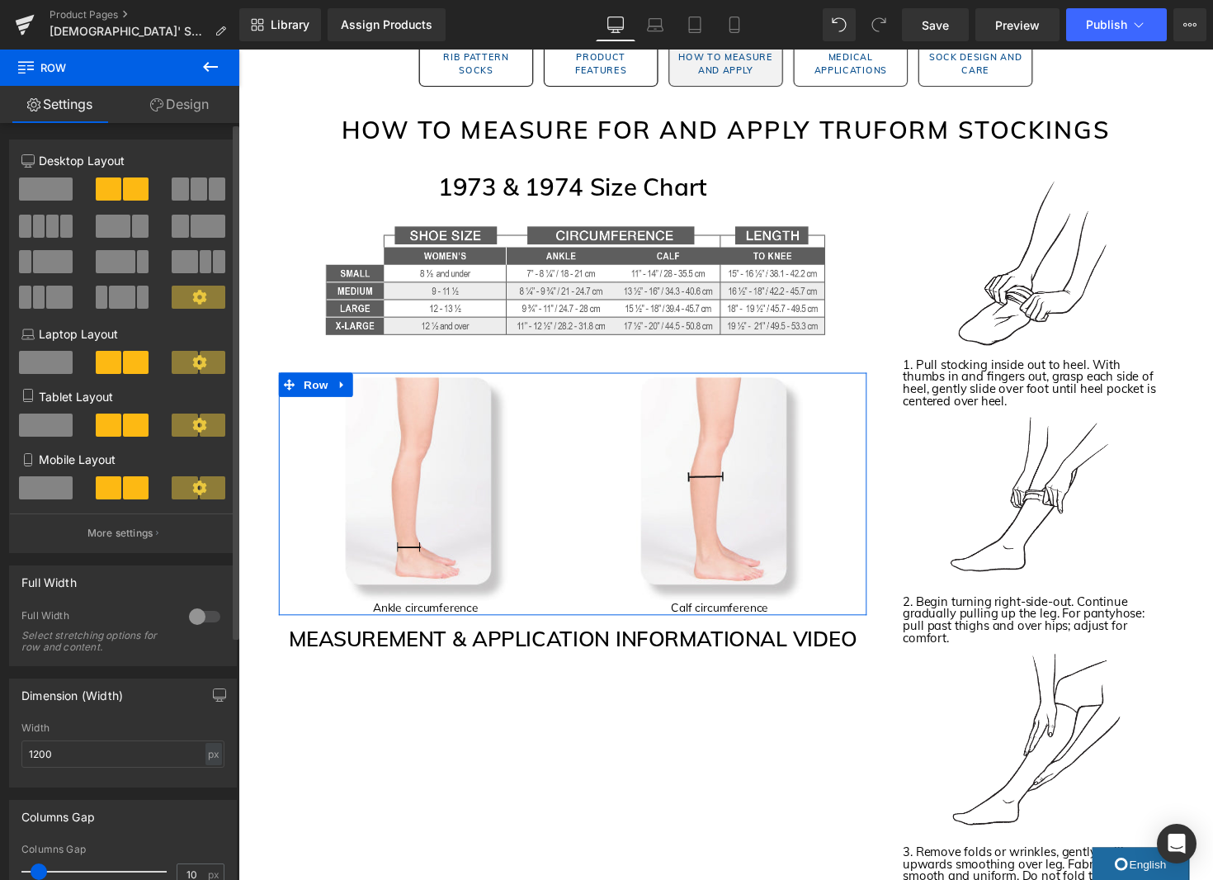
click at [178, 191] on span at bounding box center [180, 188] width 17 height 23
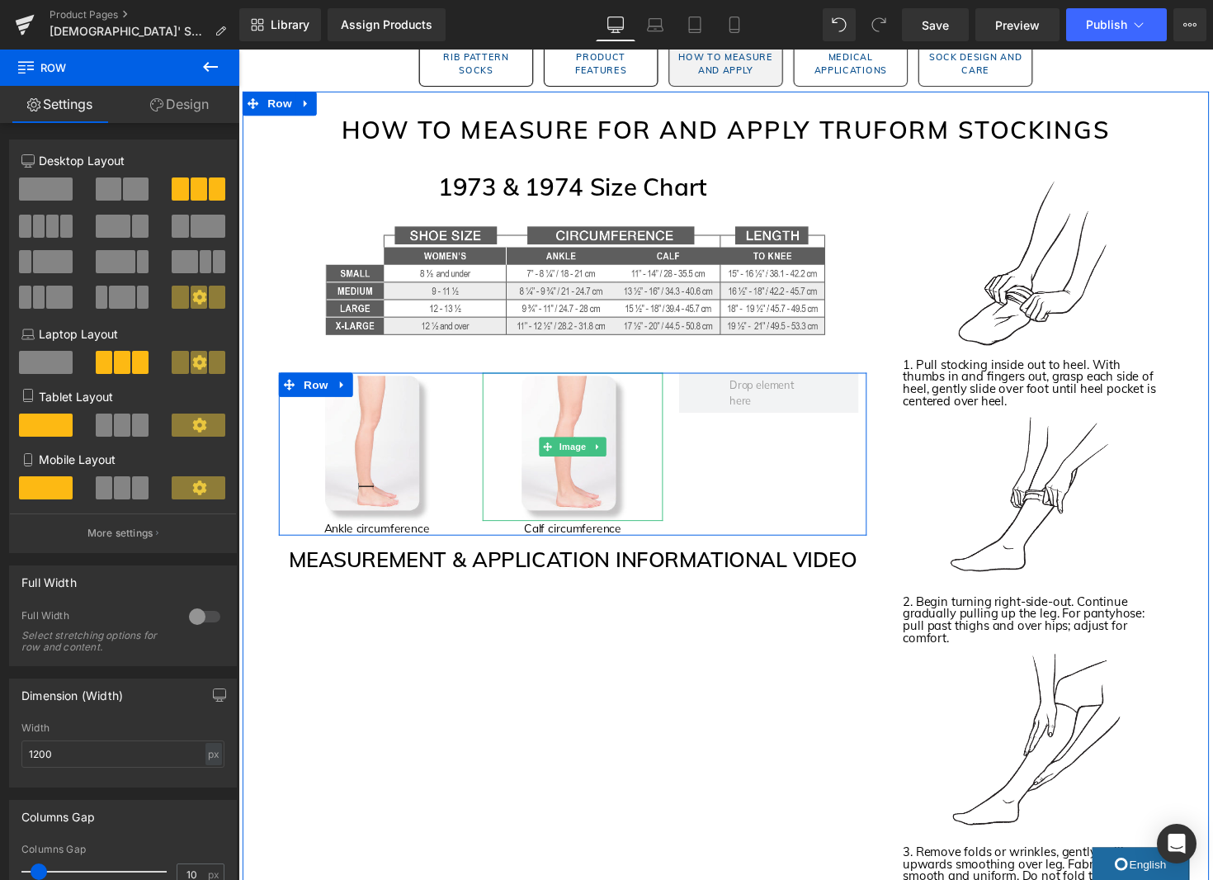
click at [607, 459] on icon at bounding box center [606, 456] width 9 height 10
click at [597, 458] on icon at bounding box center [597, 455] width 9 height 9
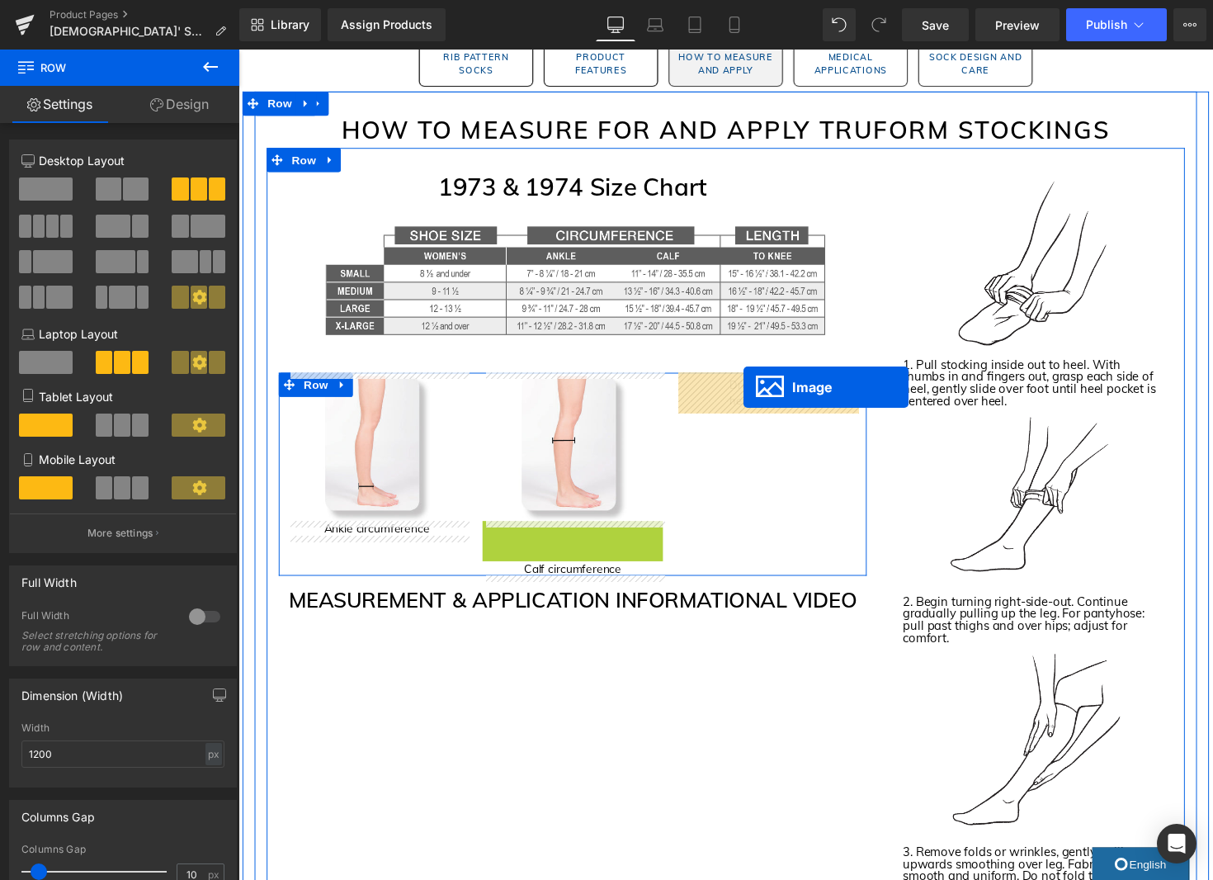
drag, startPoint x: 575, startPoint y: 609, endPoint x: 756, endPoint y: 395, distance: 279.9
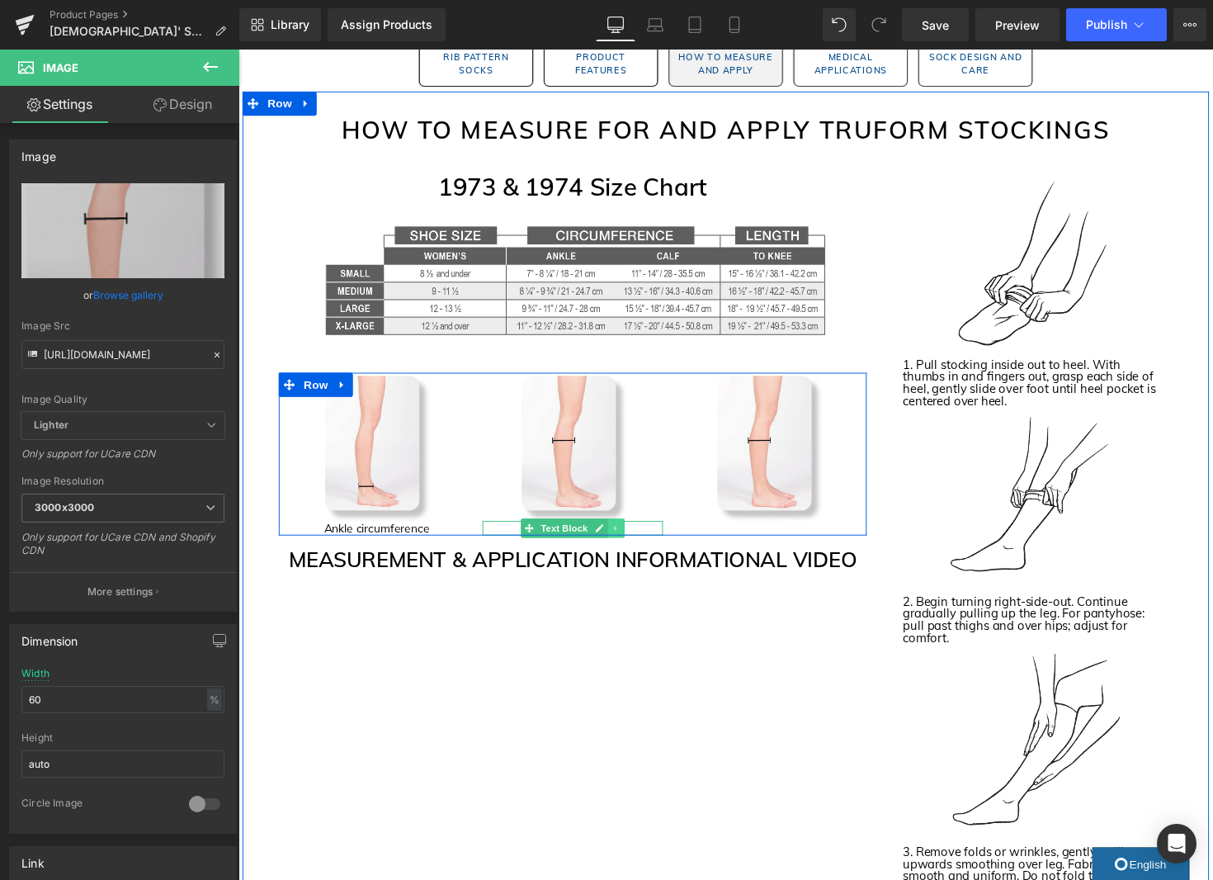
click at [630, 539] on link at bounding box center [624, 540] width 17 height 20
click at [620, 539] on icon at bounding box center [616, 539] width 9 height 9
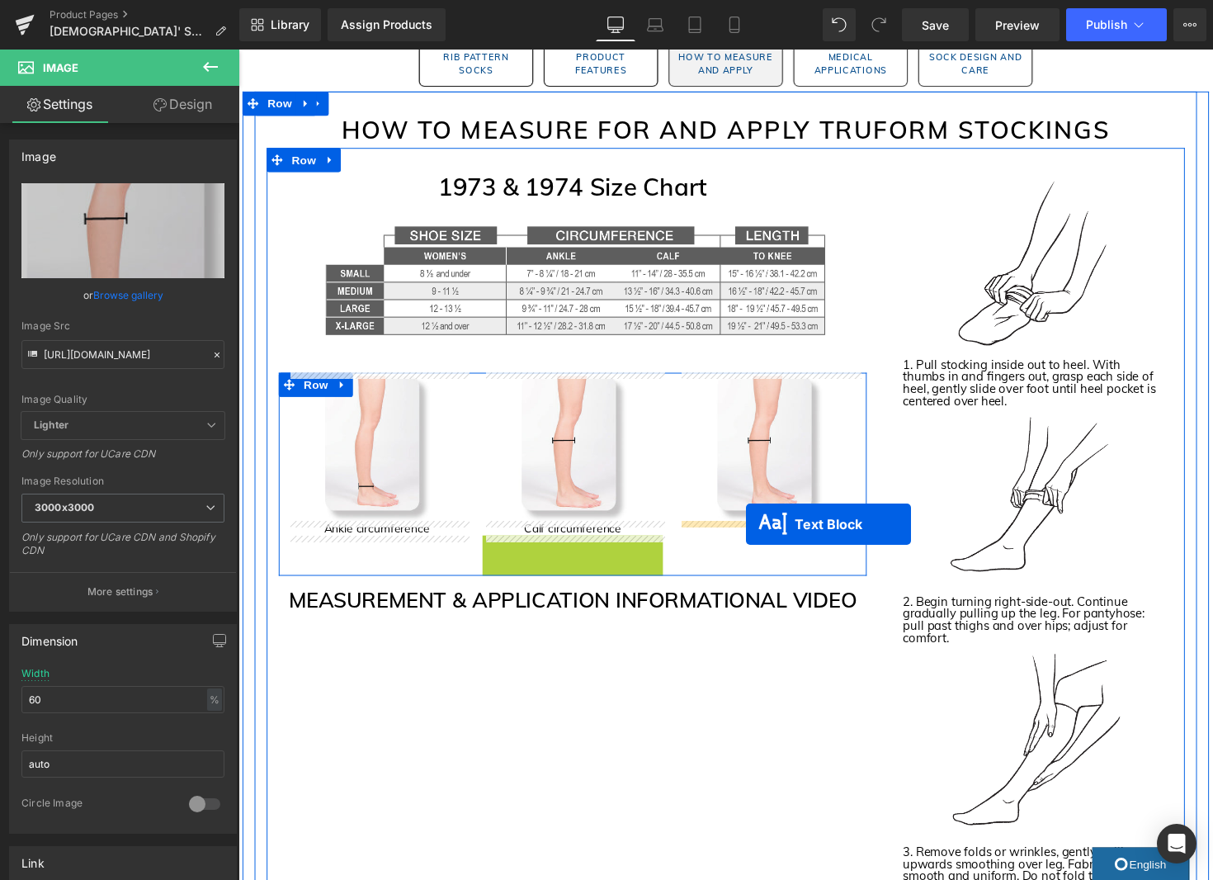
drag, startPoint x: 573, startPoint y: 556, endPoint x: 759, endPoint y: 536, distance: 187.6
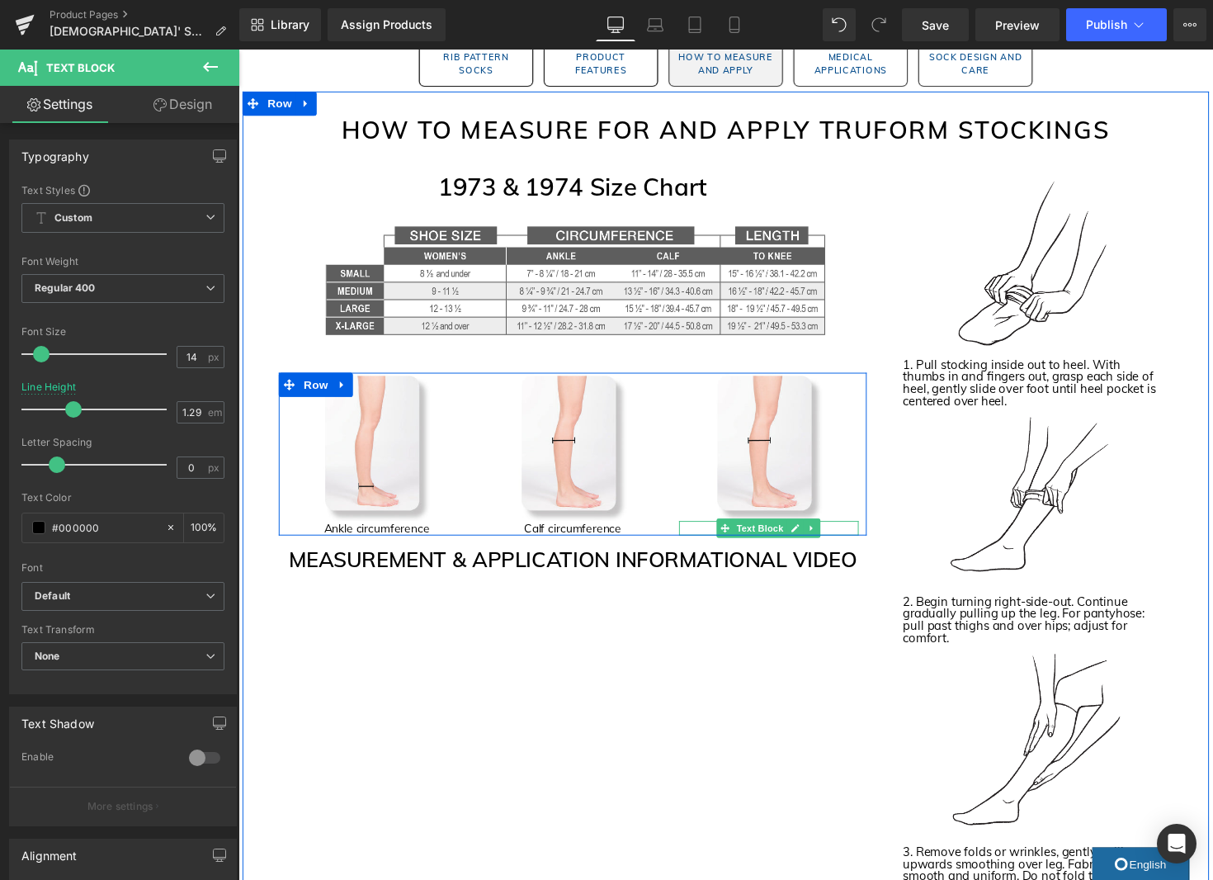
click at [705, 540] on p "Calf circumference" at bounding box center [782, 539] width 184 height 15
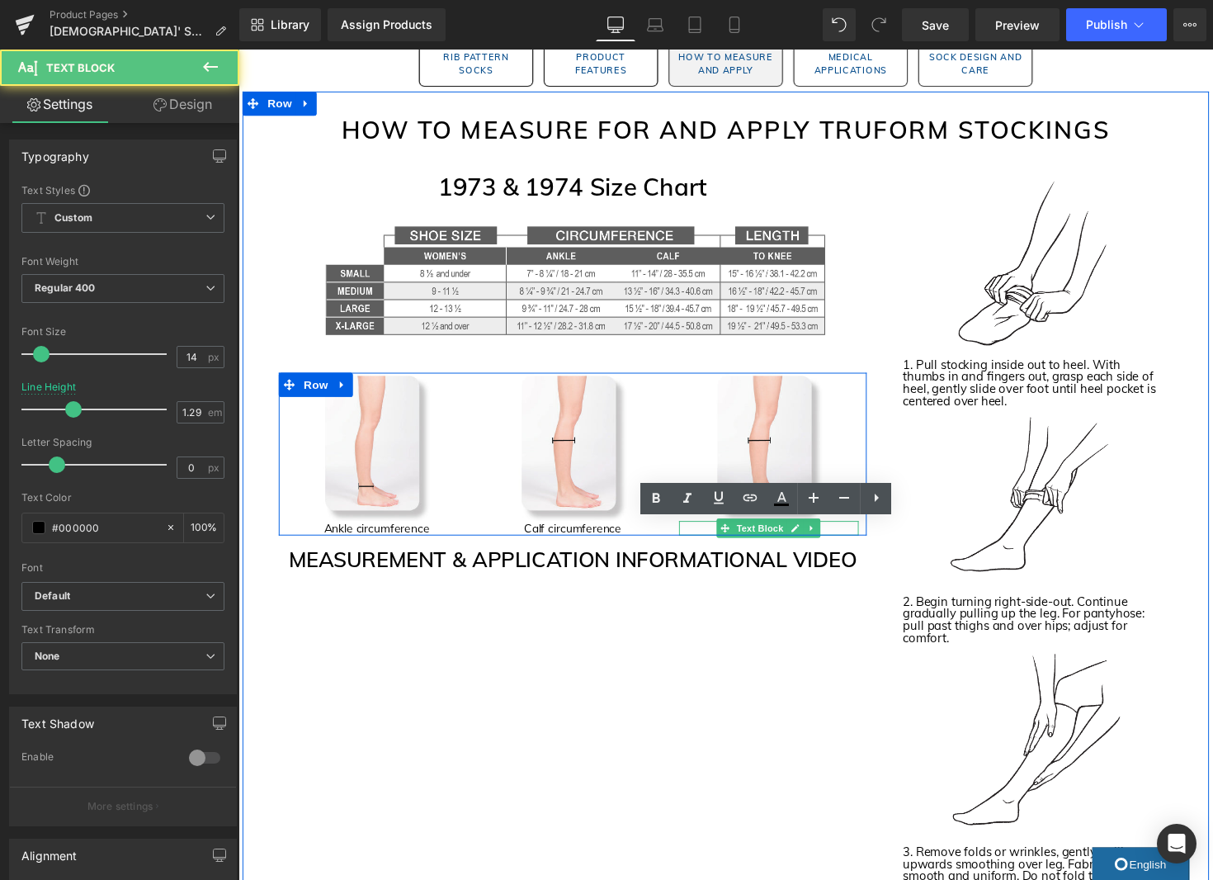
click at [705, 540] on p "Calf circumference" at bounding box center [782, 539] width 184 height 15
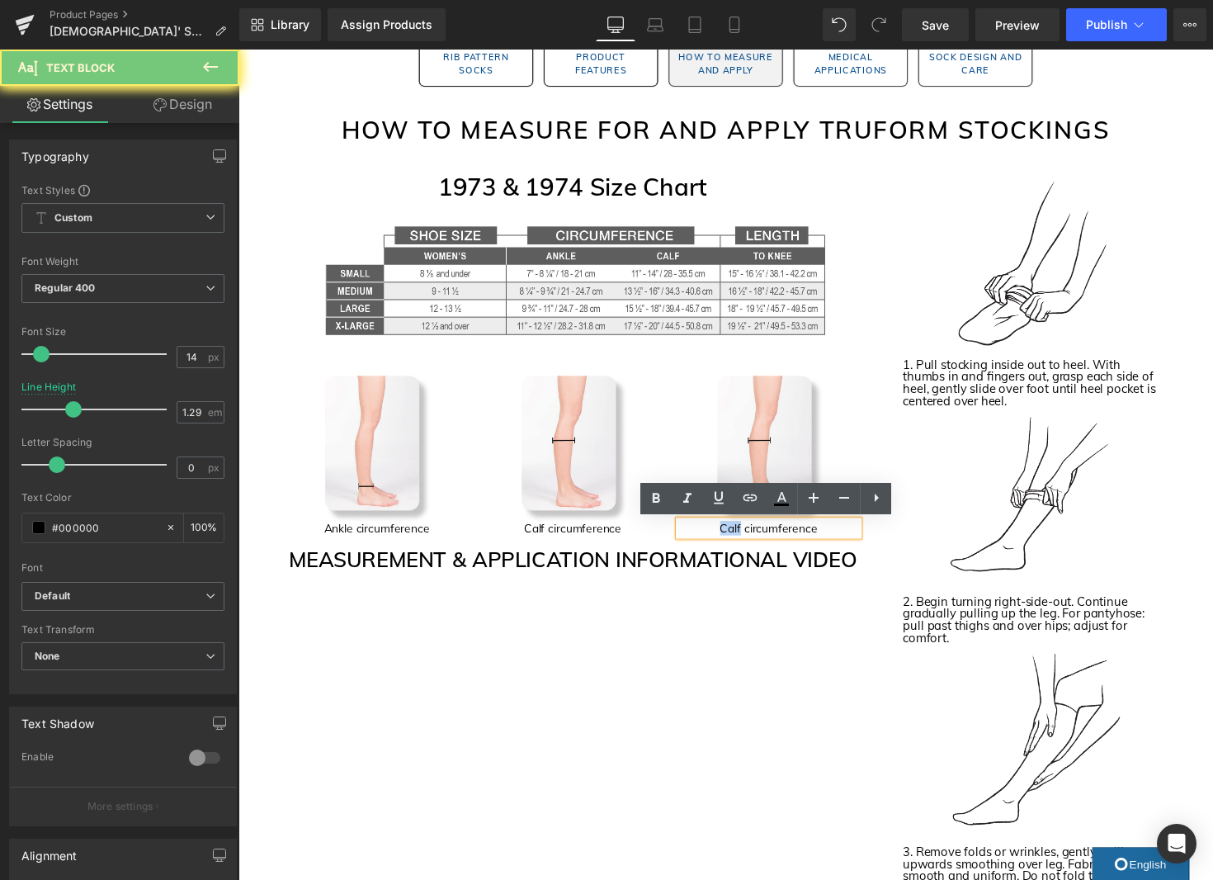
click at [706, 540] on p "Calf circumference" at bounding box center [782, 539] width 184 height 15
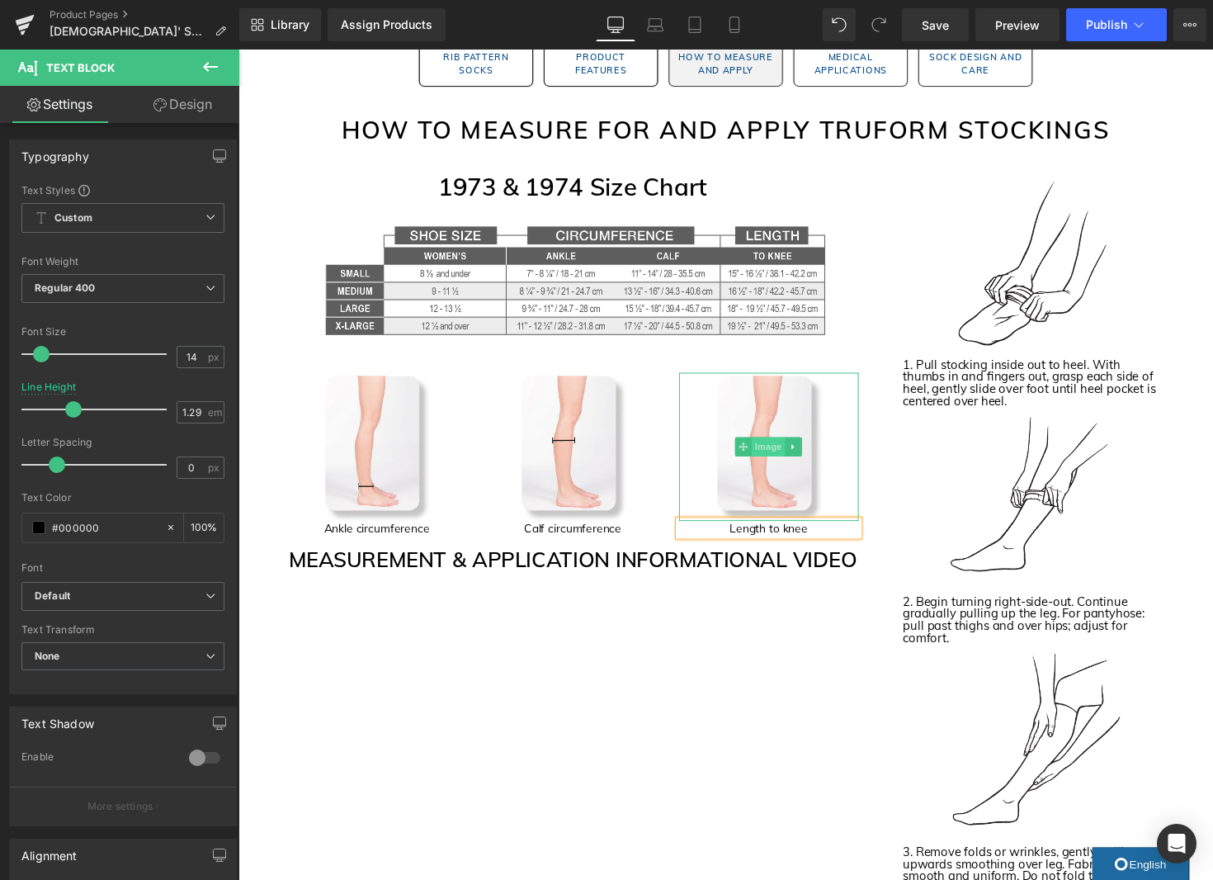
click at [776, 456] on span "Image" at bounding box center [782, 456] width 35 height 20
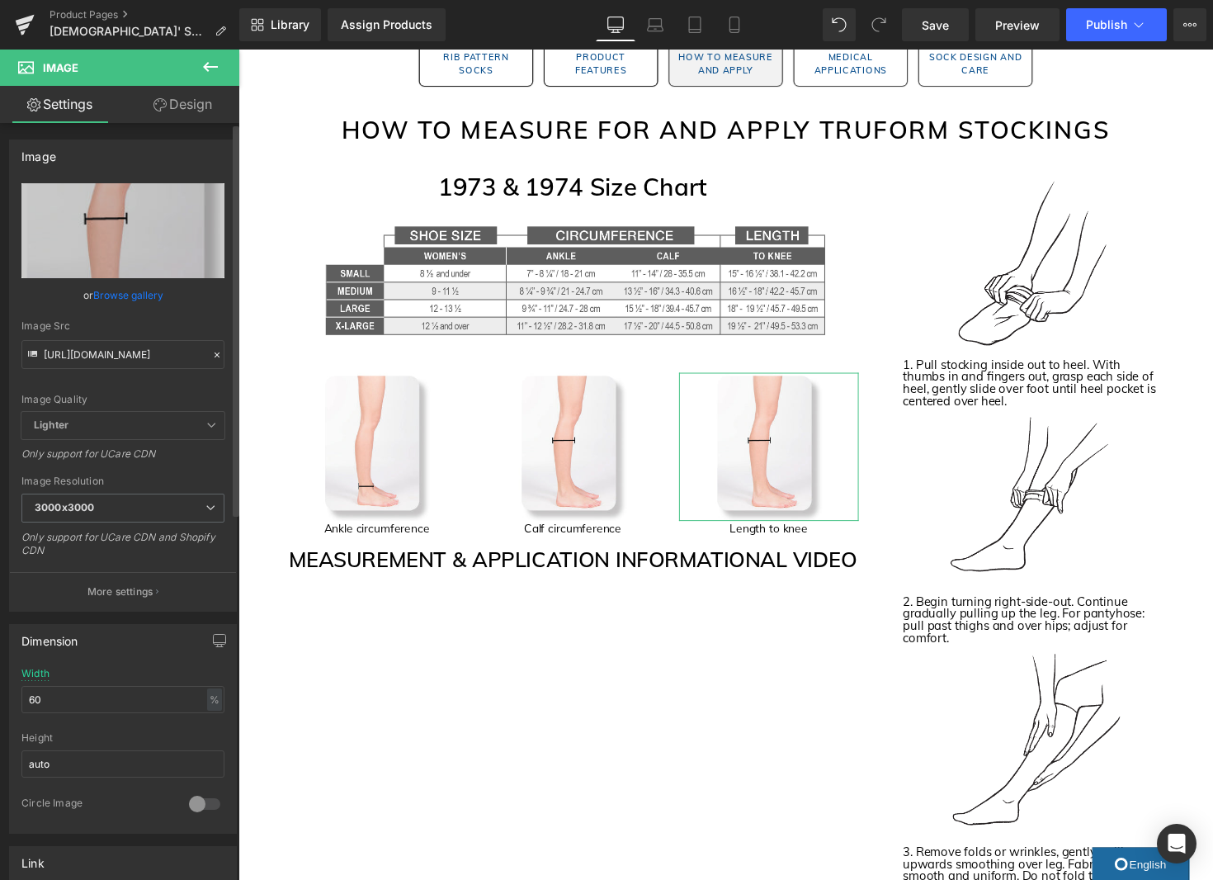
click at [135, 295] on link "Browse gallery" at bounding box center [128, 295] width 70 height 29
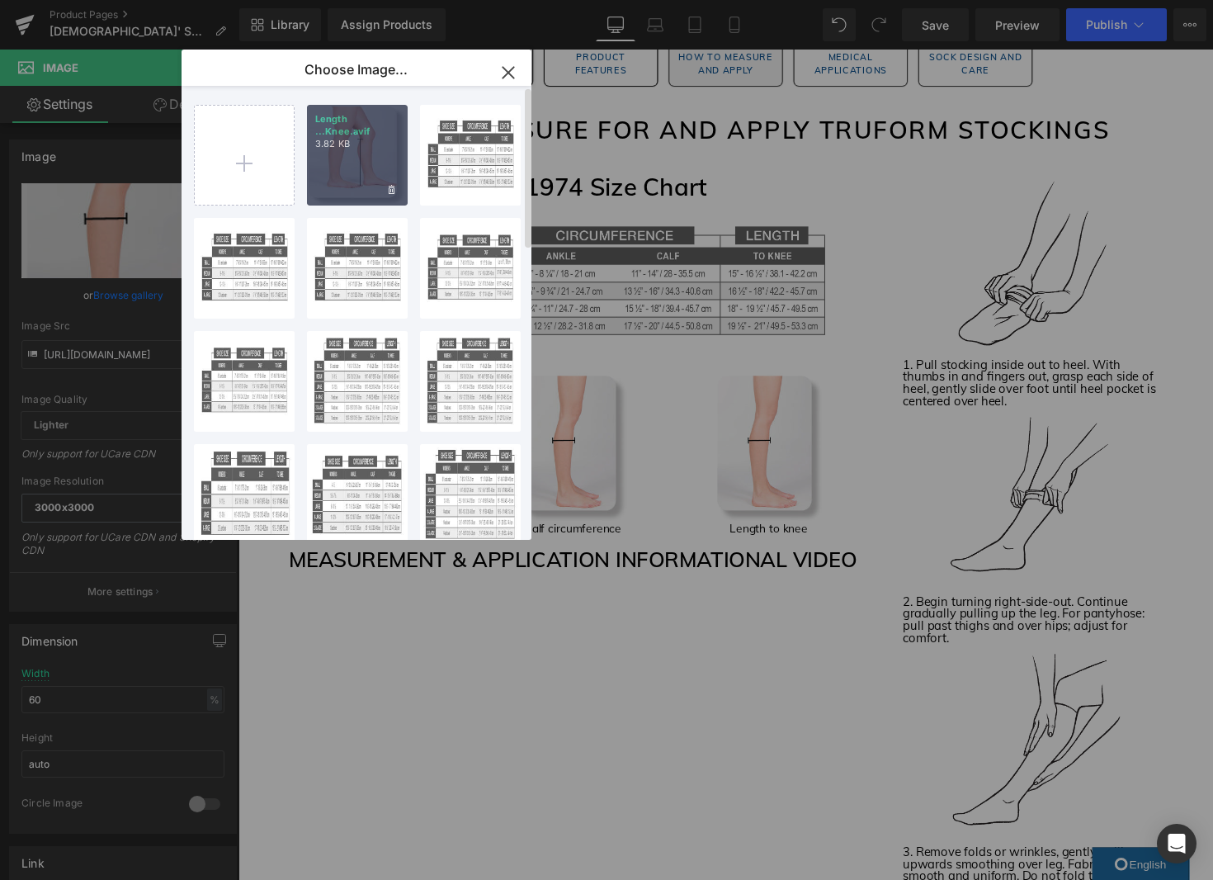
drag, startPoint x: 334, startPoint y: 172, endPoint x: 80, endPoint y: 135, distance: 256.9
click at [334, 172] on div "Length ...Knee.avif 3.82 KB" at bounding box center [357, 155] width 101 height 101
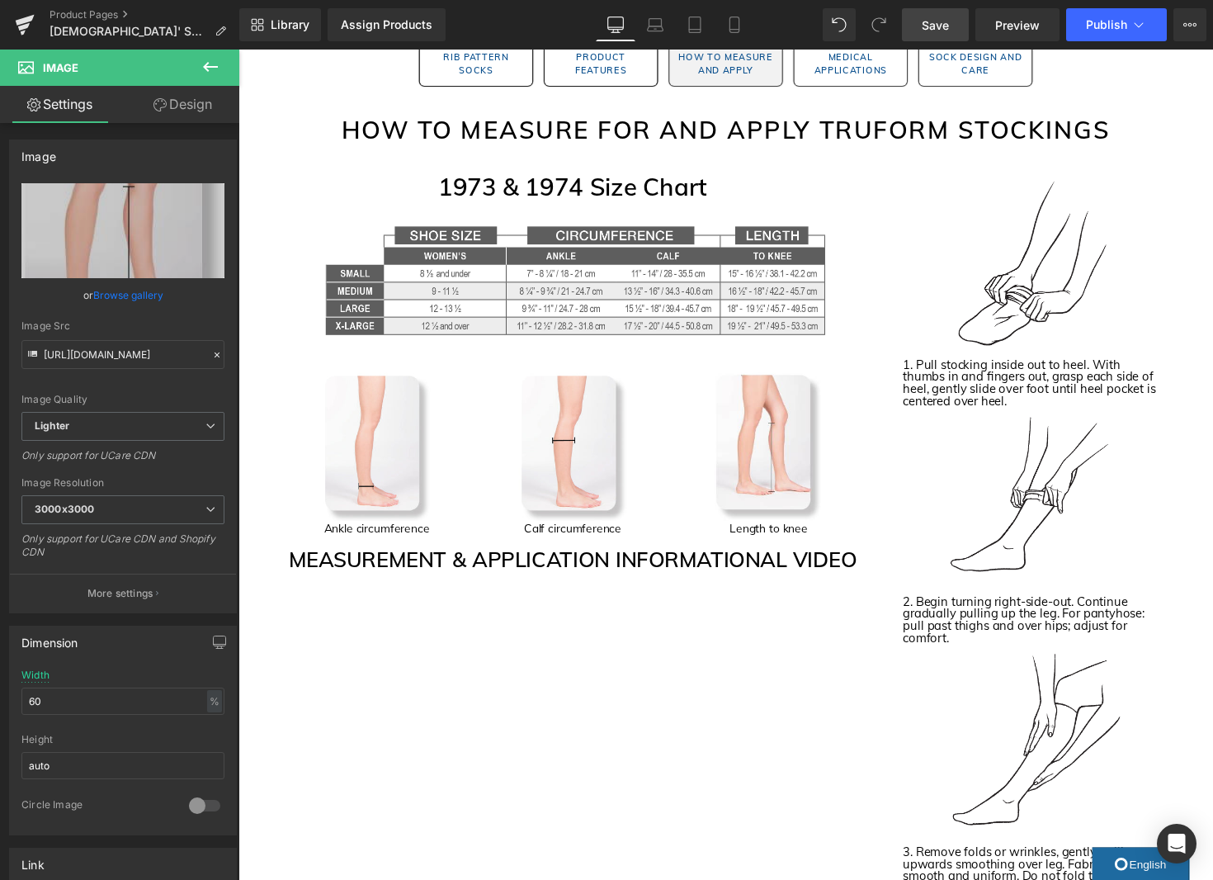
click at [925, 25] on span "Save" at bounding box center [935, 25] width 27 height 17
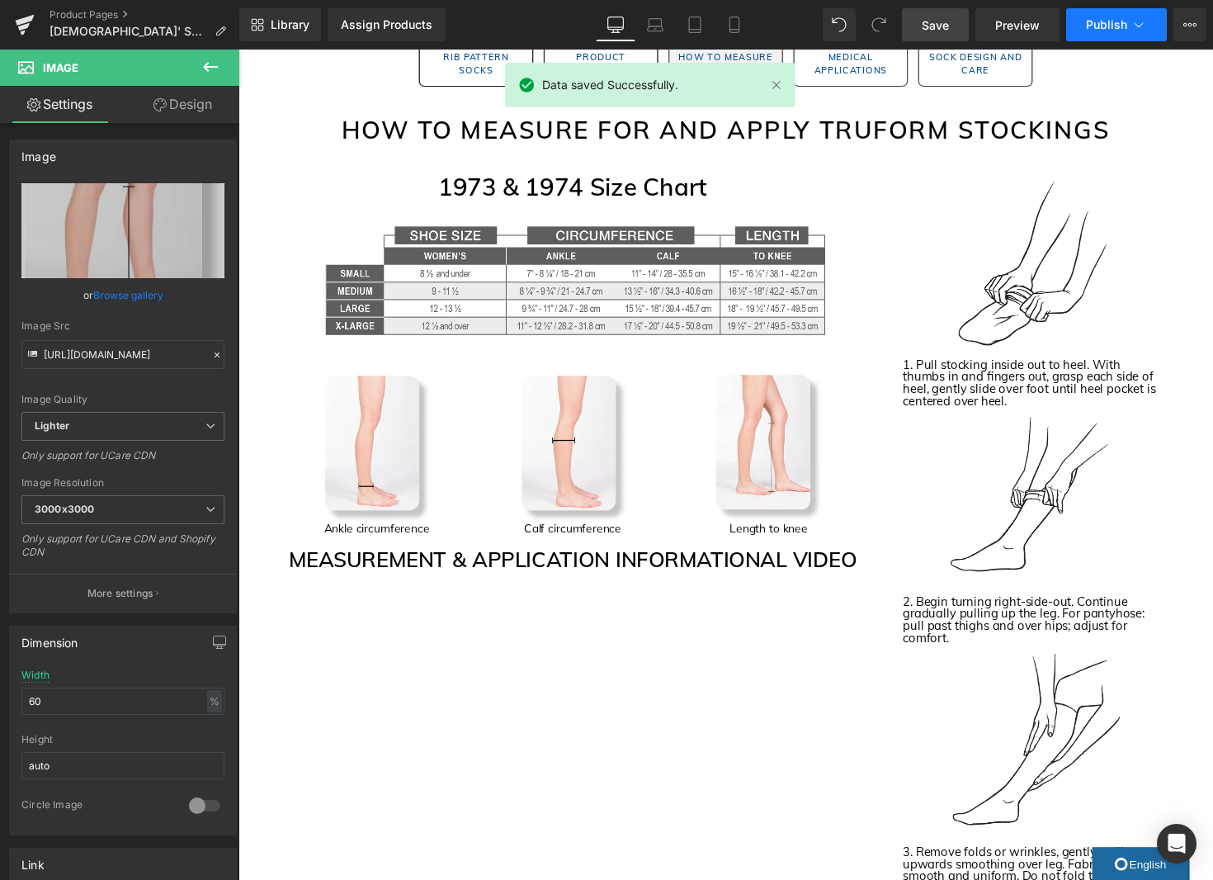
click at [1107, 29] on span "Publish" at bounding box center [1106, 24] width 41 height 13
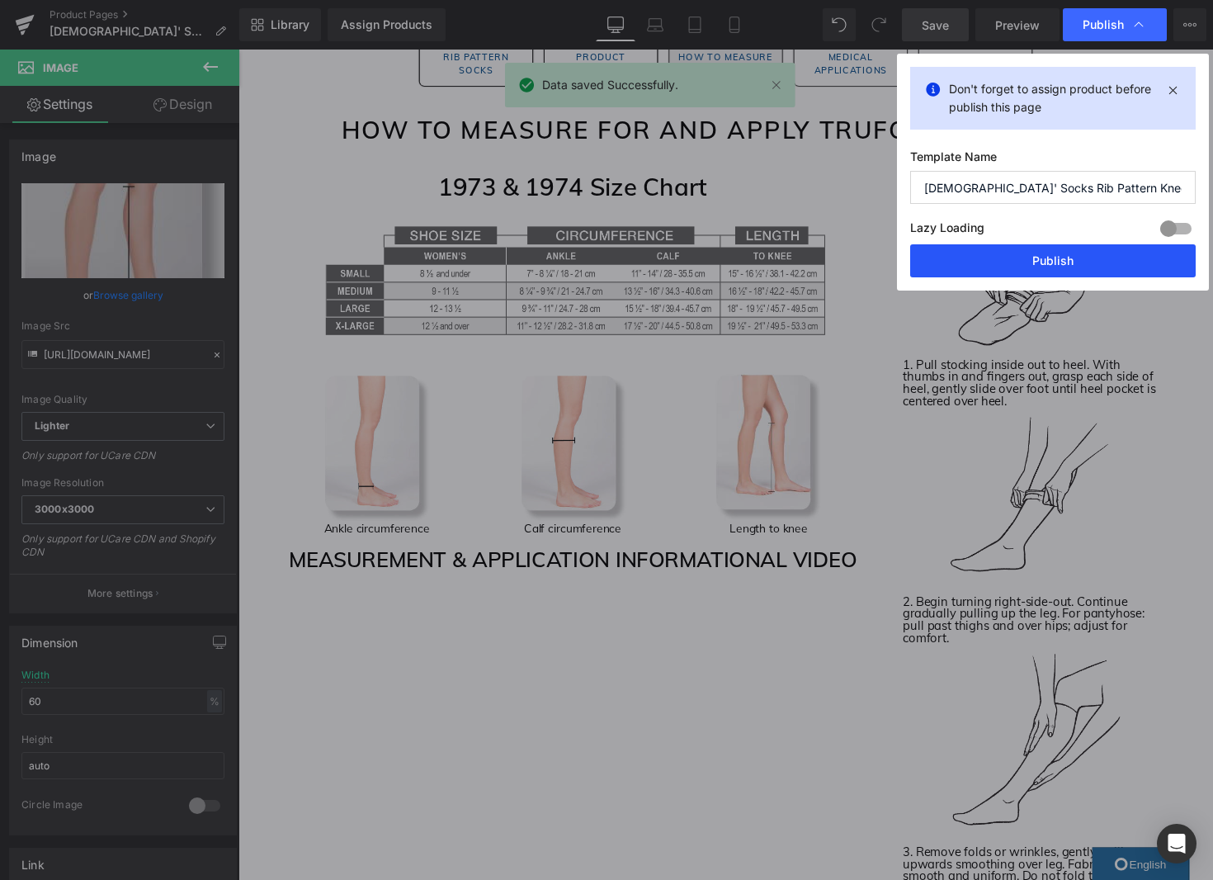
click at [1011, 251] on button "Publish" at bounding box center [1053, 260] width 286 height 33
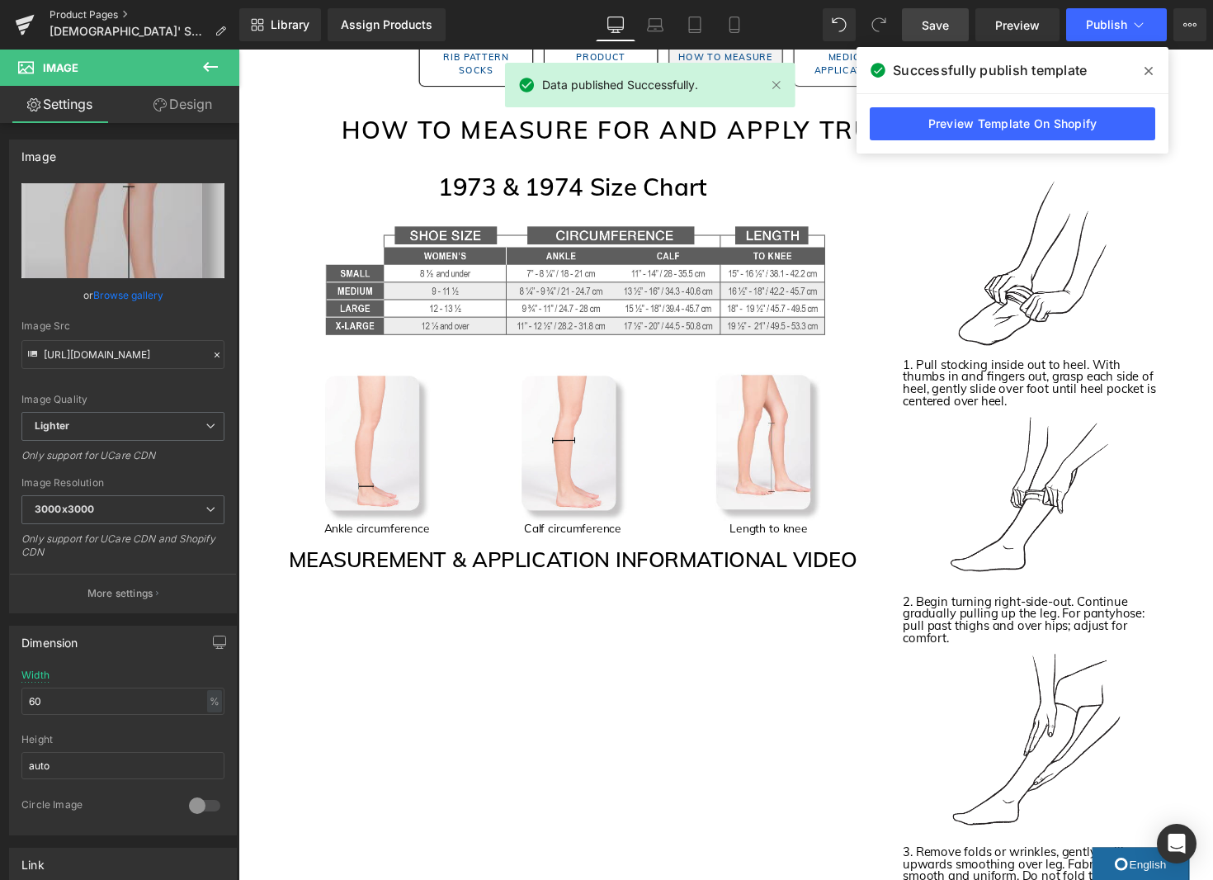
click at [62, 15] on link "Product Pages" at bounding box center [145, 14] width 190 height 13
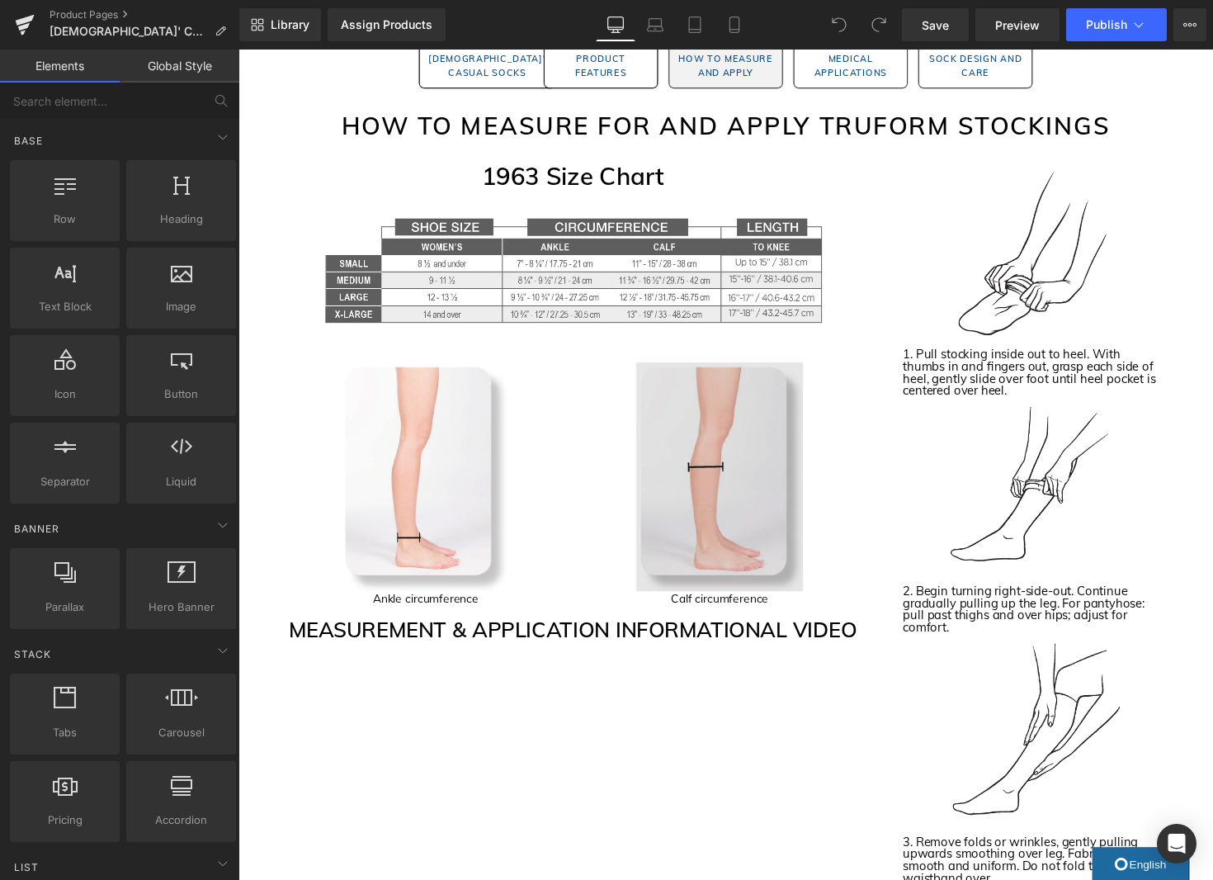
scroll to position [1843, 0]
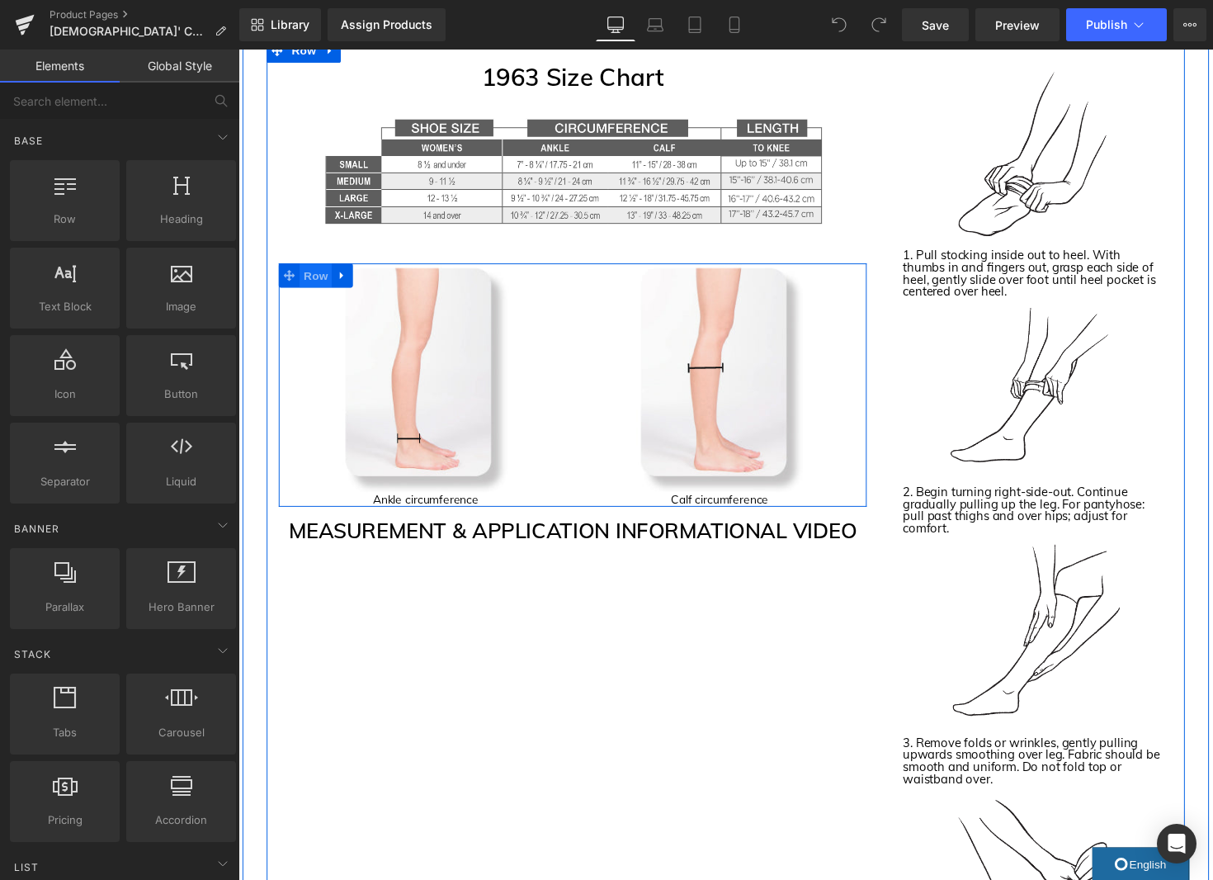
click at [320, 283] on span "Row" at bounding box center [317, 280] width 33 height 25
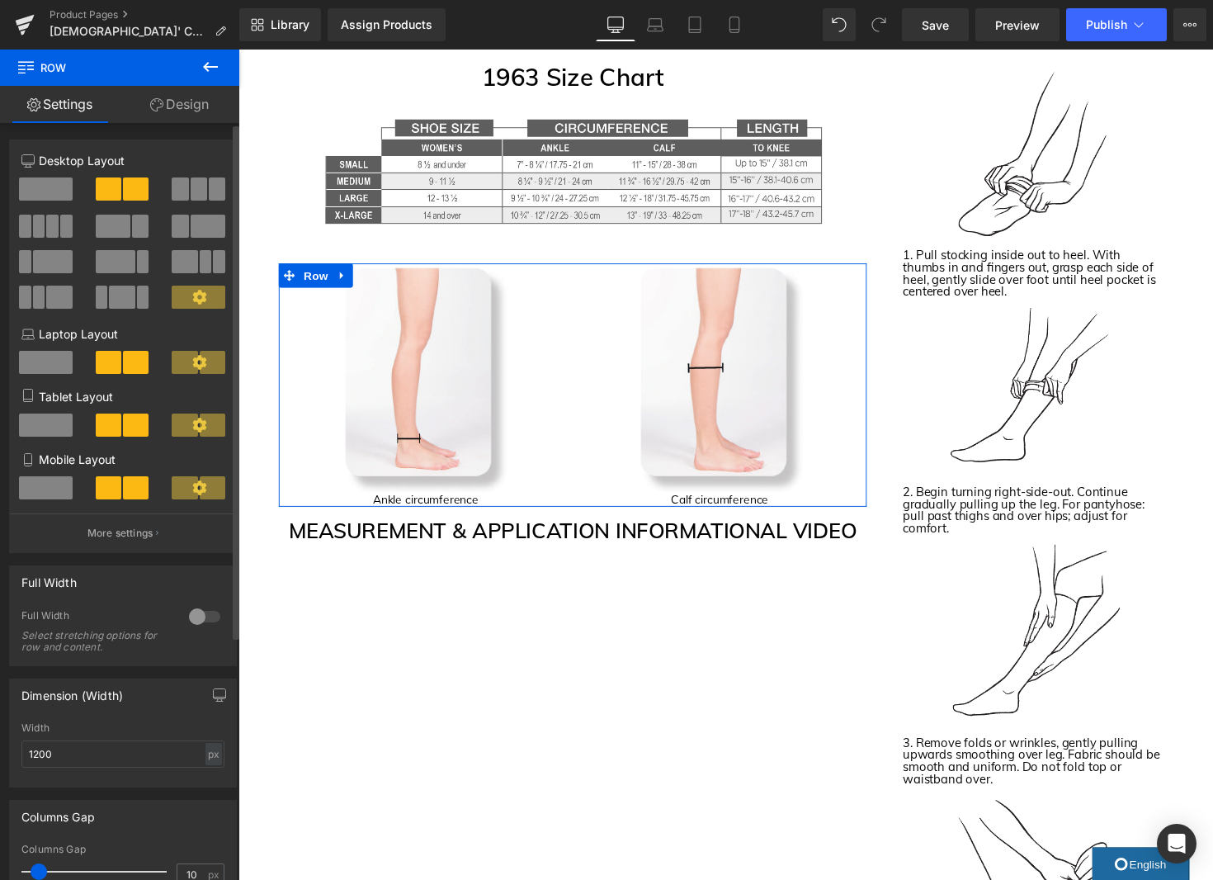
click at [183, 181] on button at bounding box center [199, 188] width 55 height 23
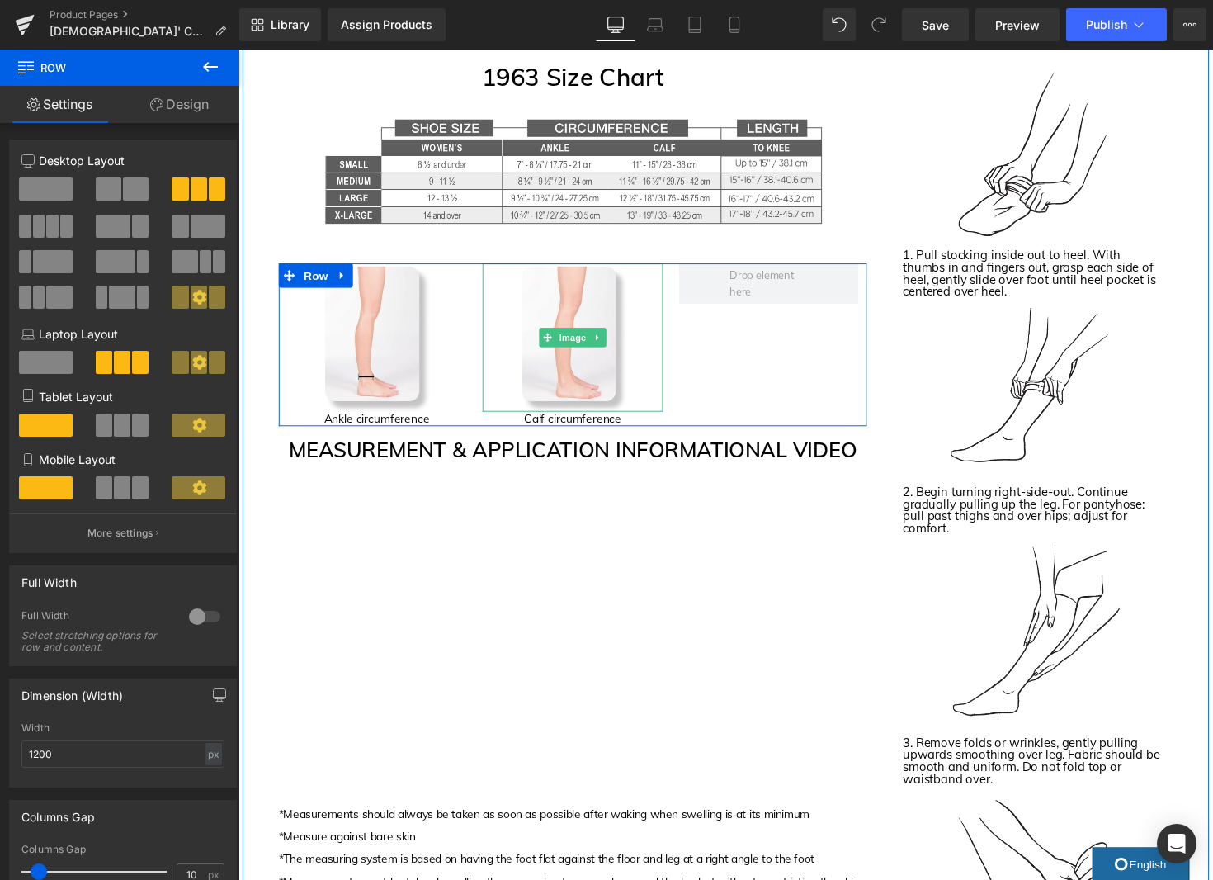
click at [603, 347] on icon at bounding box center [606, 344] width 9 height 10
click at [602, 346] on icon at bounding box center [597, 343] width 9 height 9
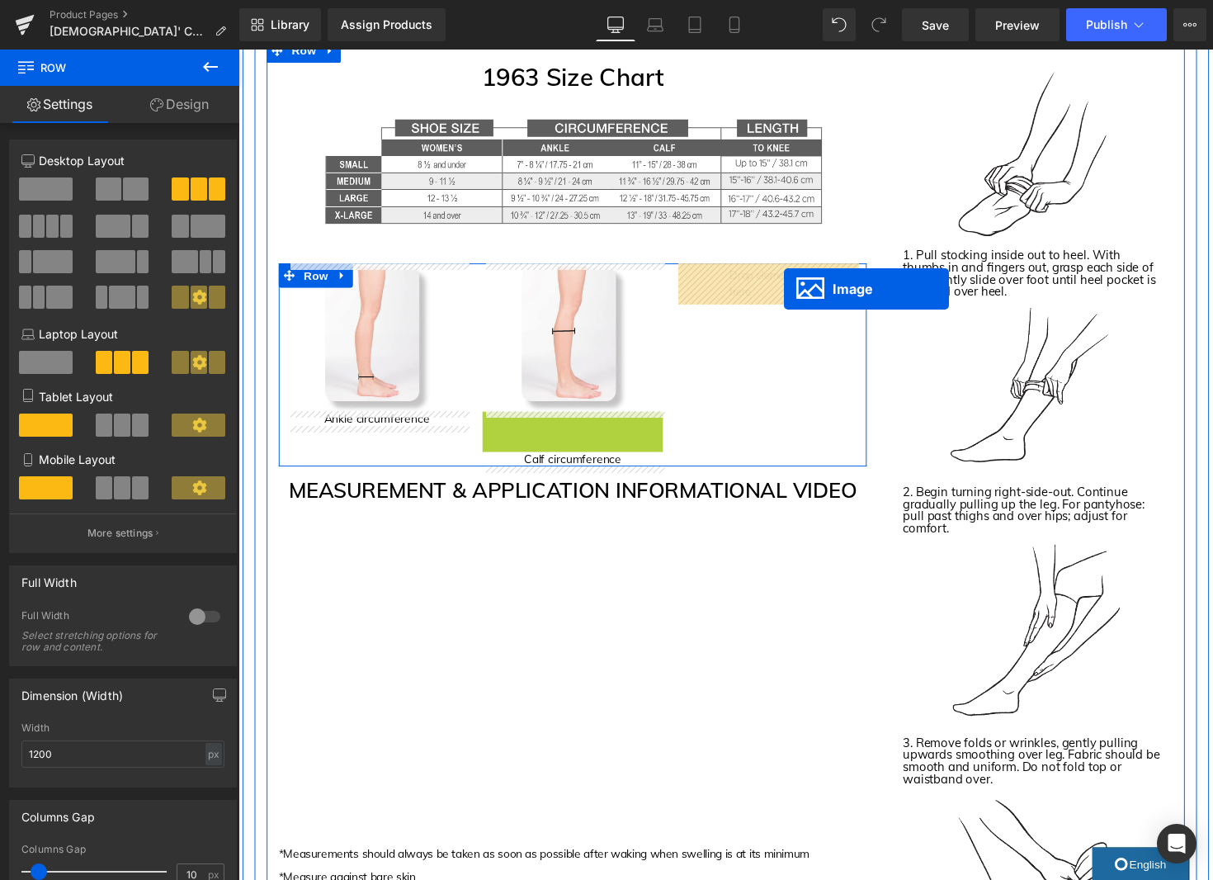
drag, startPoint x: 582, startPoint y: 495, endPoint x: 795, endPoint y: 295, distance: 291.9
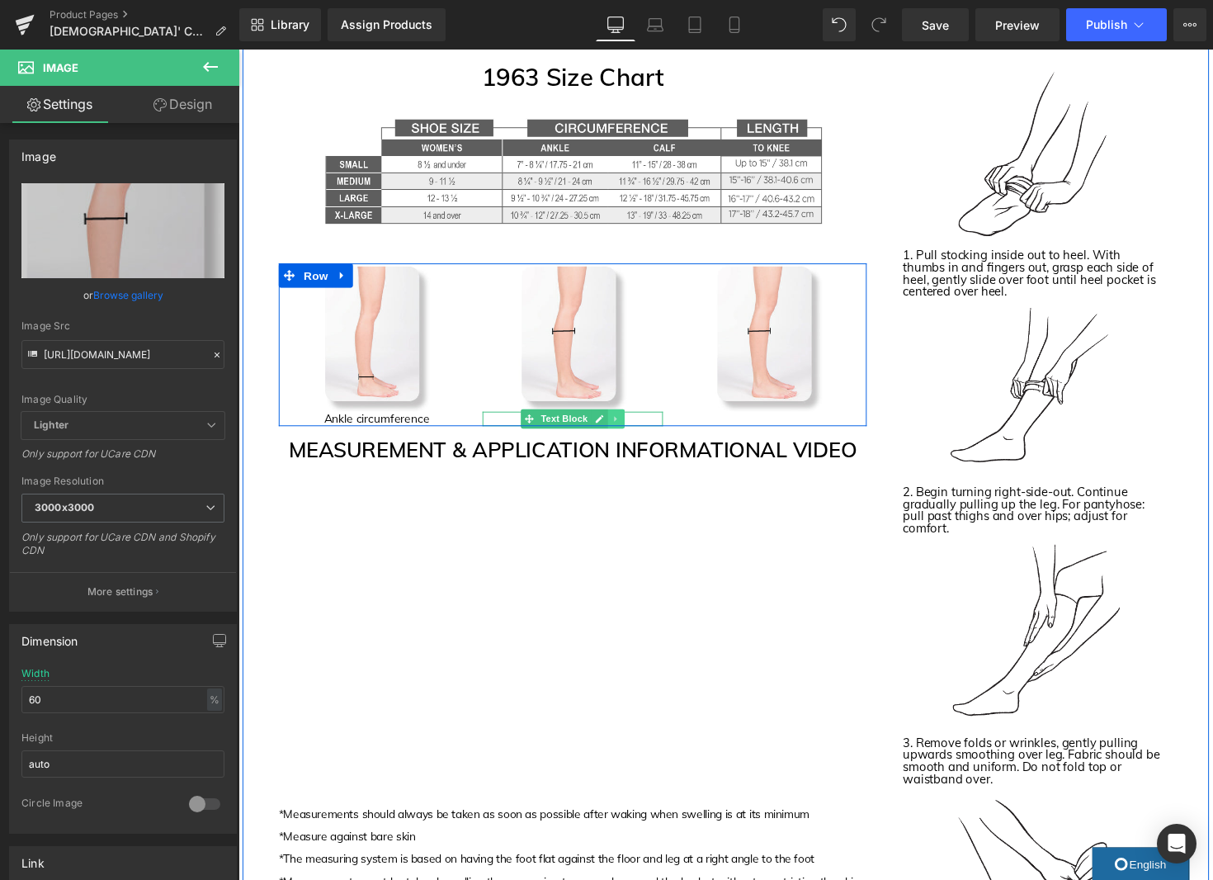
click at [630, 429] on link at bounding box center [624, 428] width 17 height 20
click at [618, 429] on icon at bounding box center [616, 426] width 9 height 9
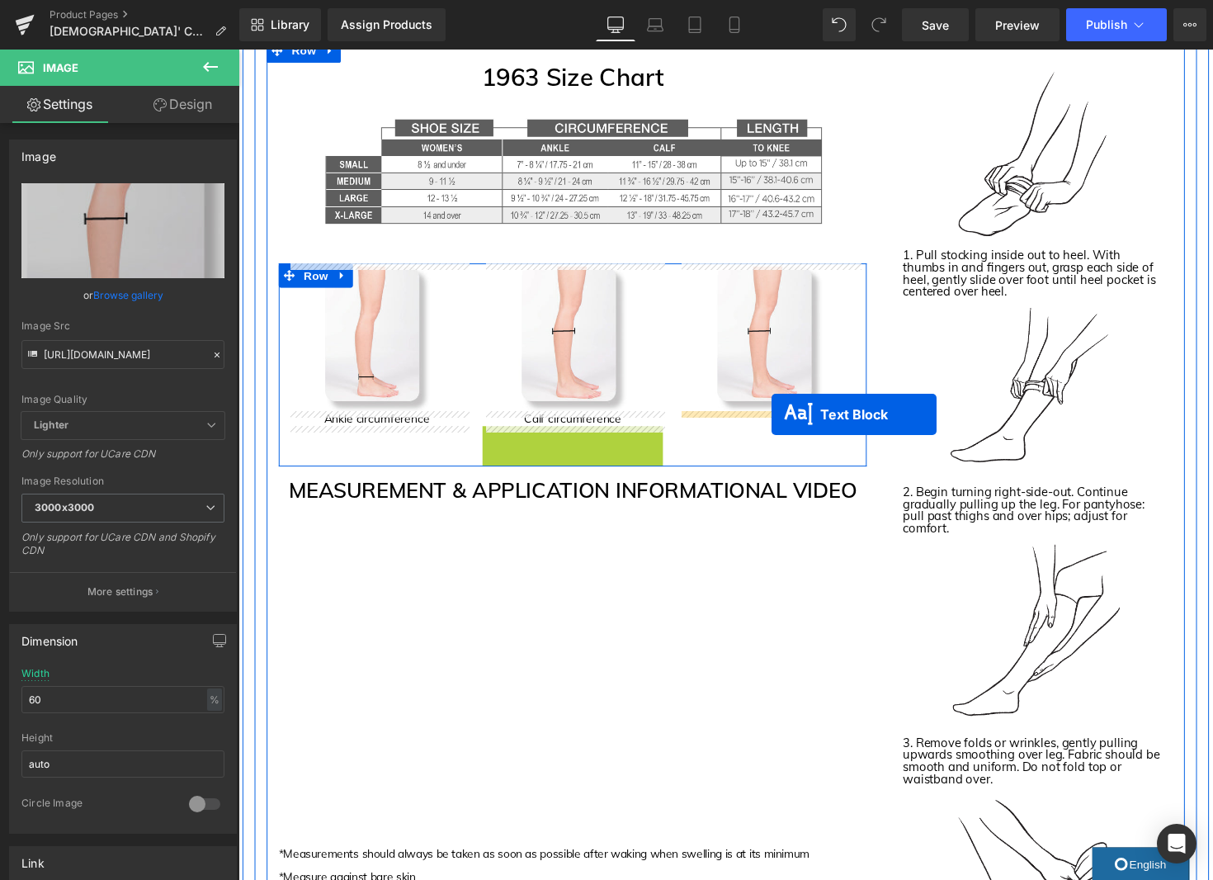
drag, startPoint x: 602, startPoint y: 438, endPoint x: 785, endPoint y: 423, distance: 183.8
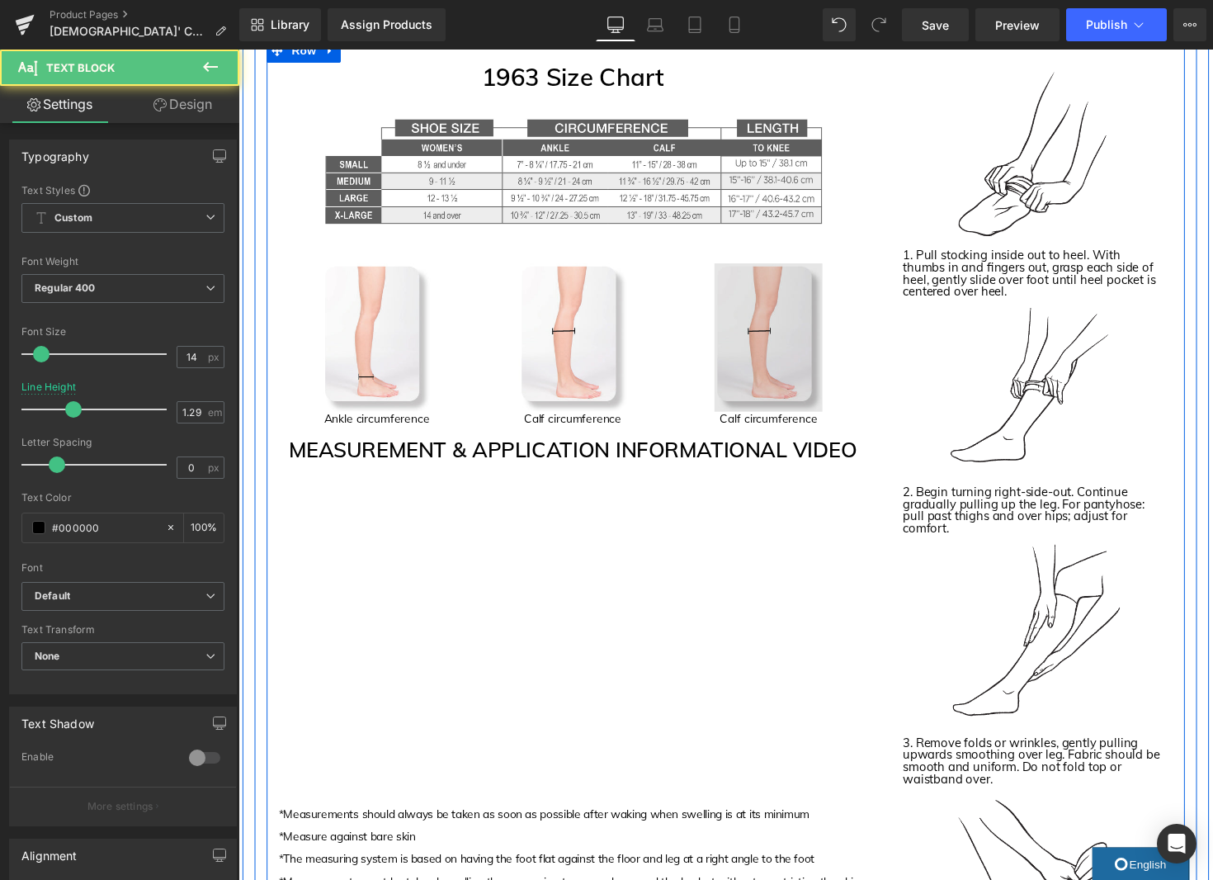
scroll to position [1844, 0]
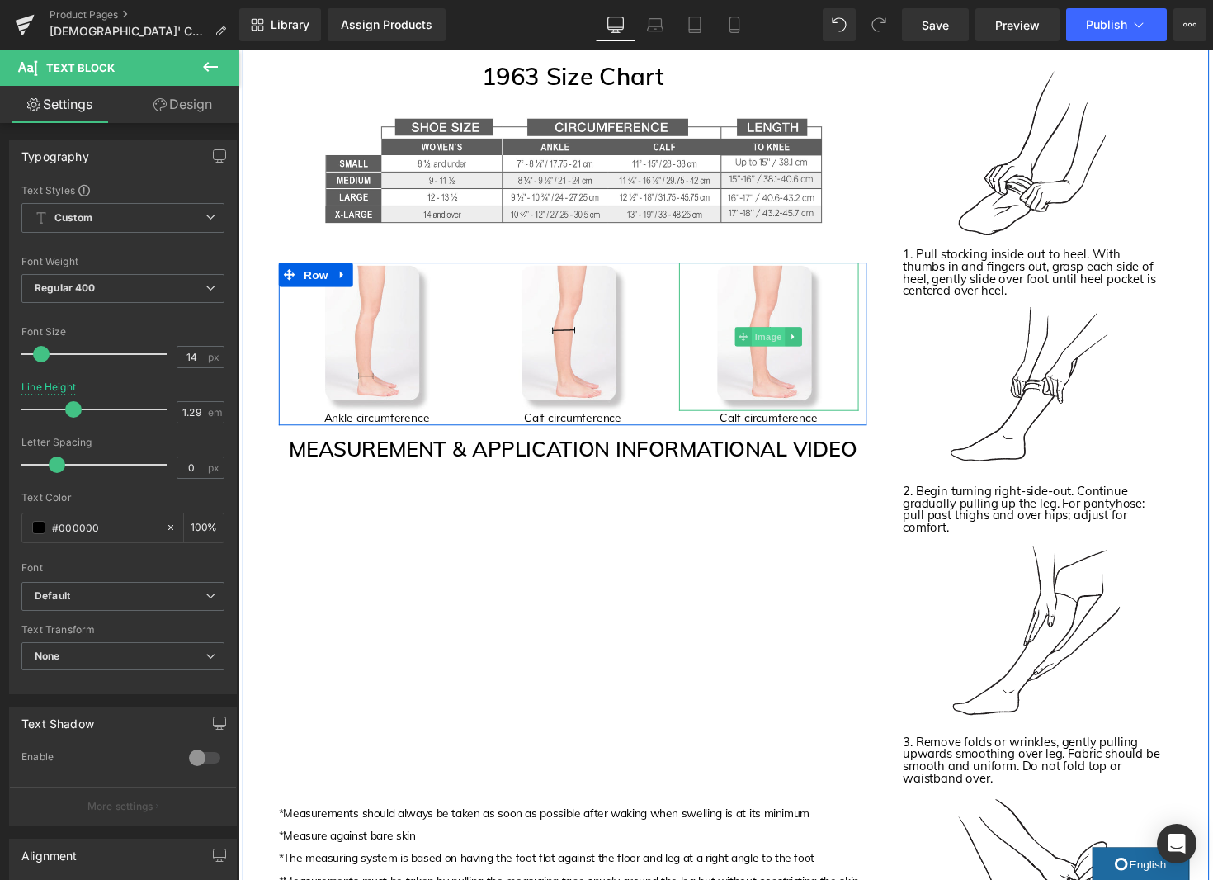
click at [785, 343] on span "Image" at bounding box center [782, 343] width 35 height 20
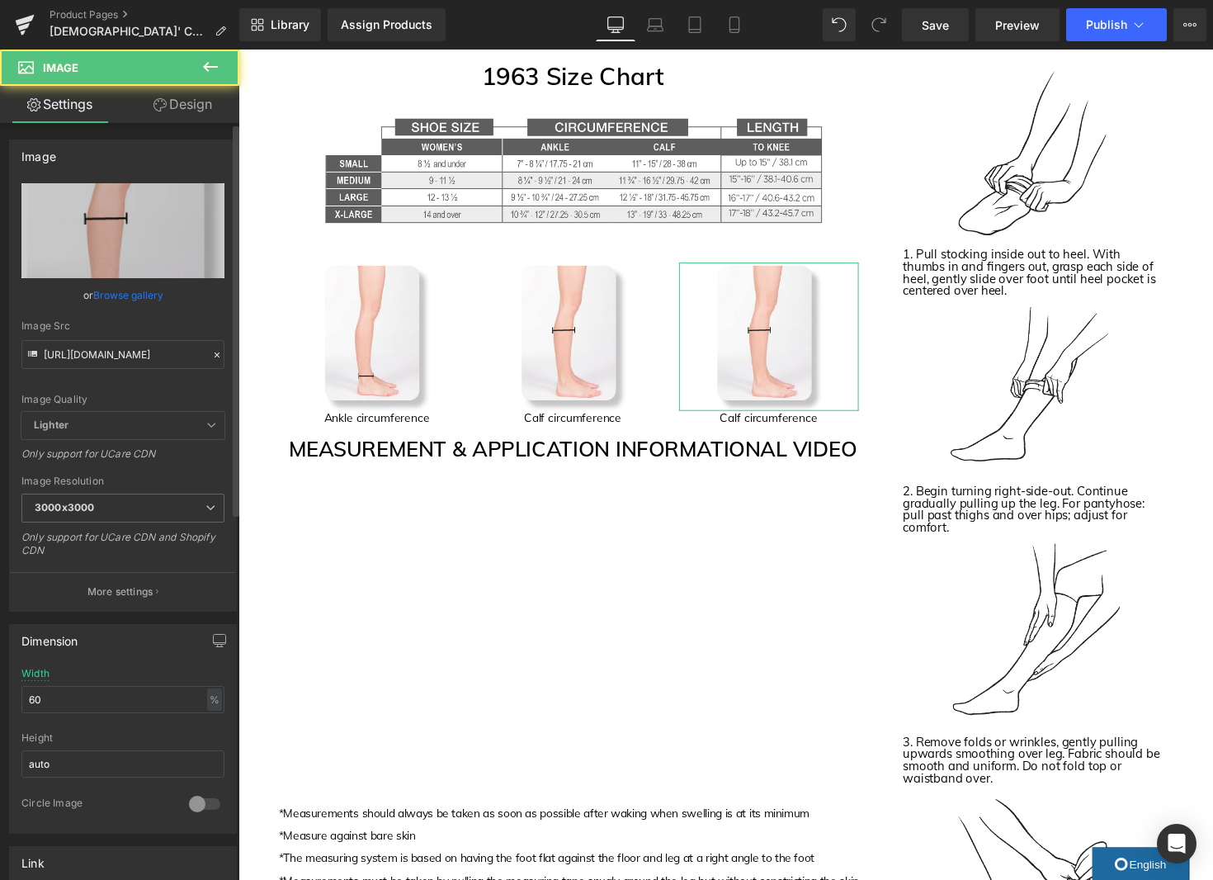
click at [140, 295] on link "Browse gallery" at bounding box center [128, 295] width 70 height 29
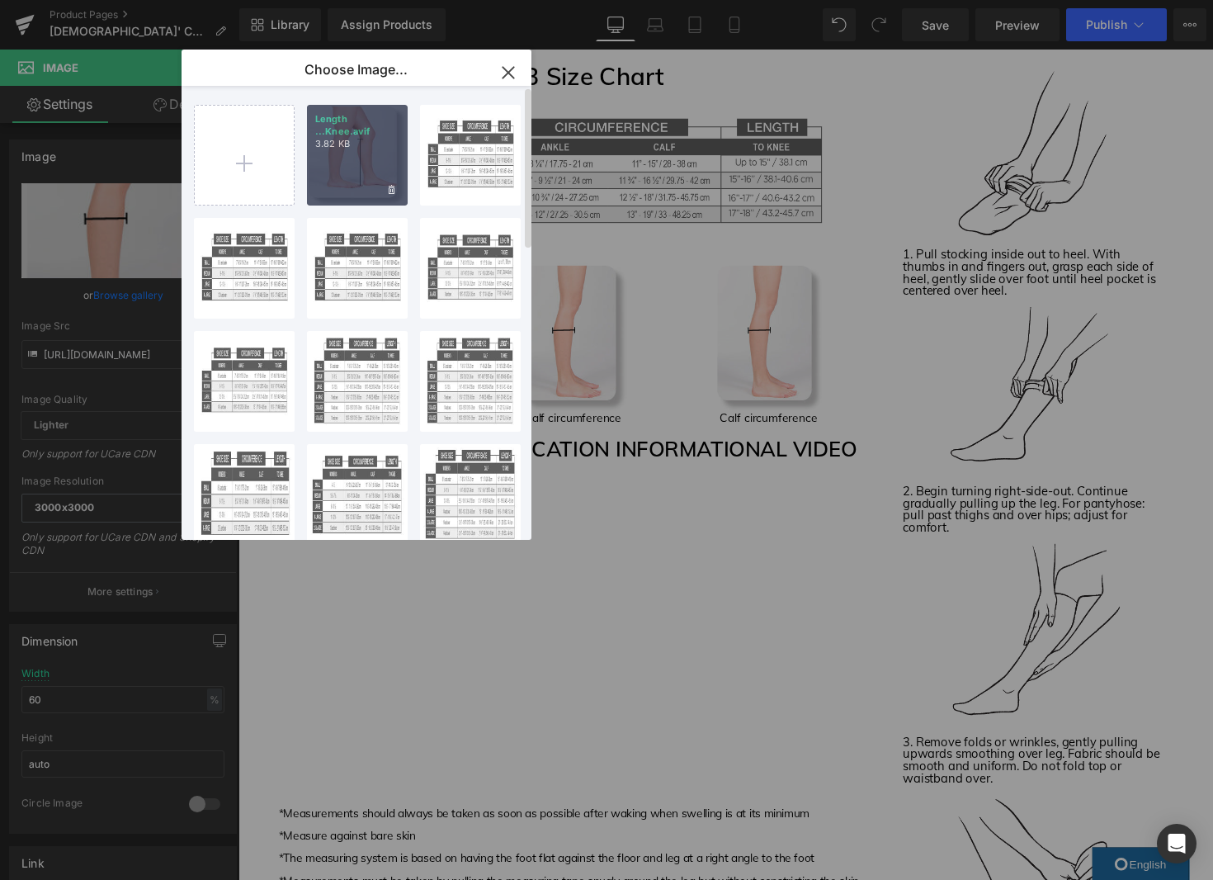
drag, startPoint x: 361, startPoint y: 172, endPoint x: 177, endPoint y: 148, distance: 185.7
click at [361, 172] on div "Length ...Knee.avif 3.82 KB" at bounding box center [357, 155] width 101 height 101
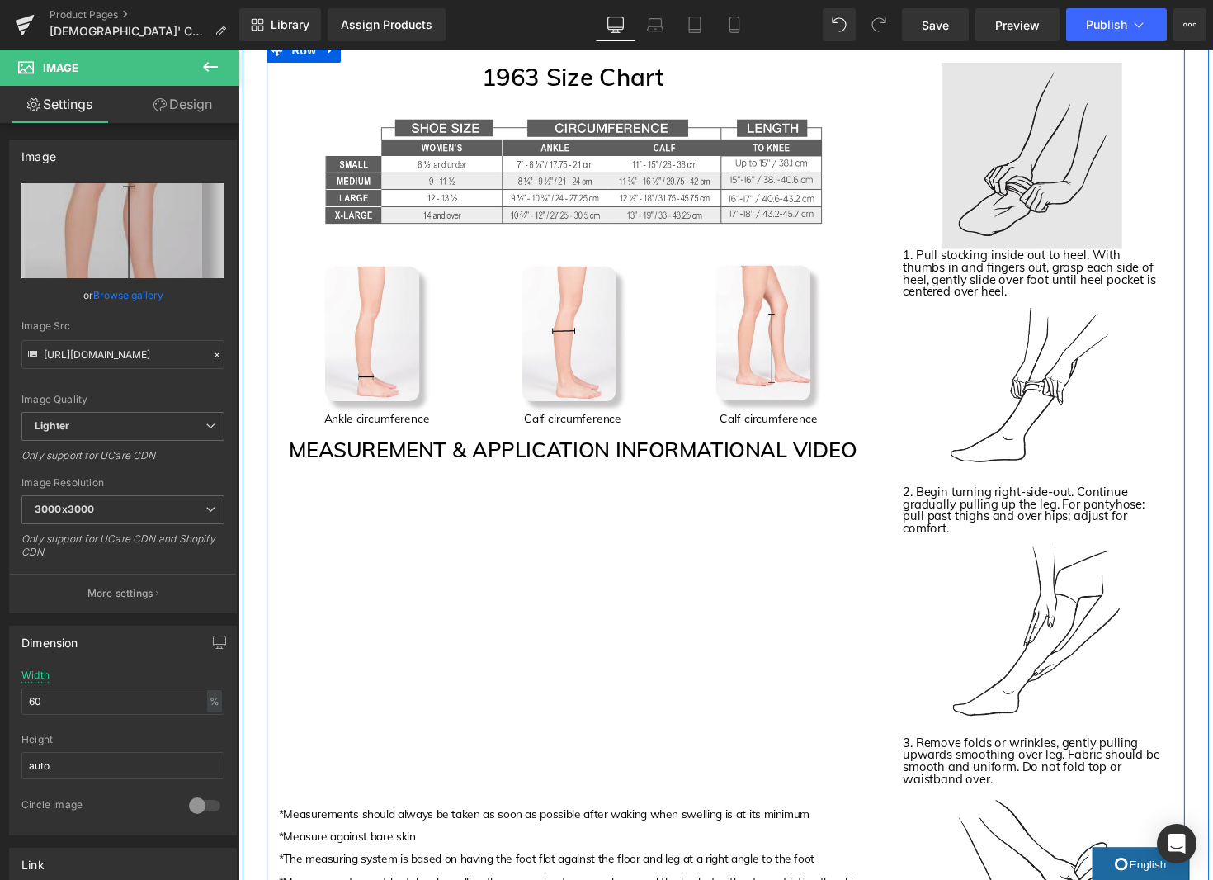
scroll to position [1840, 0]
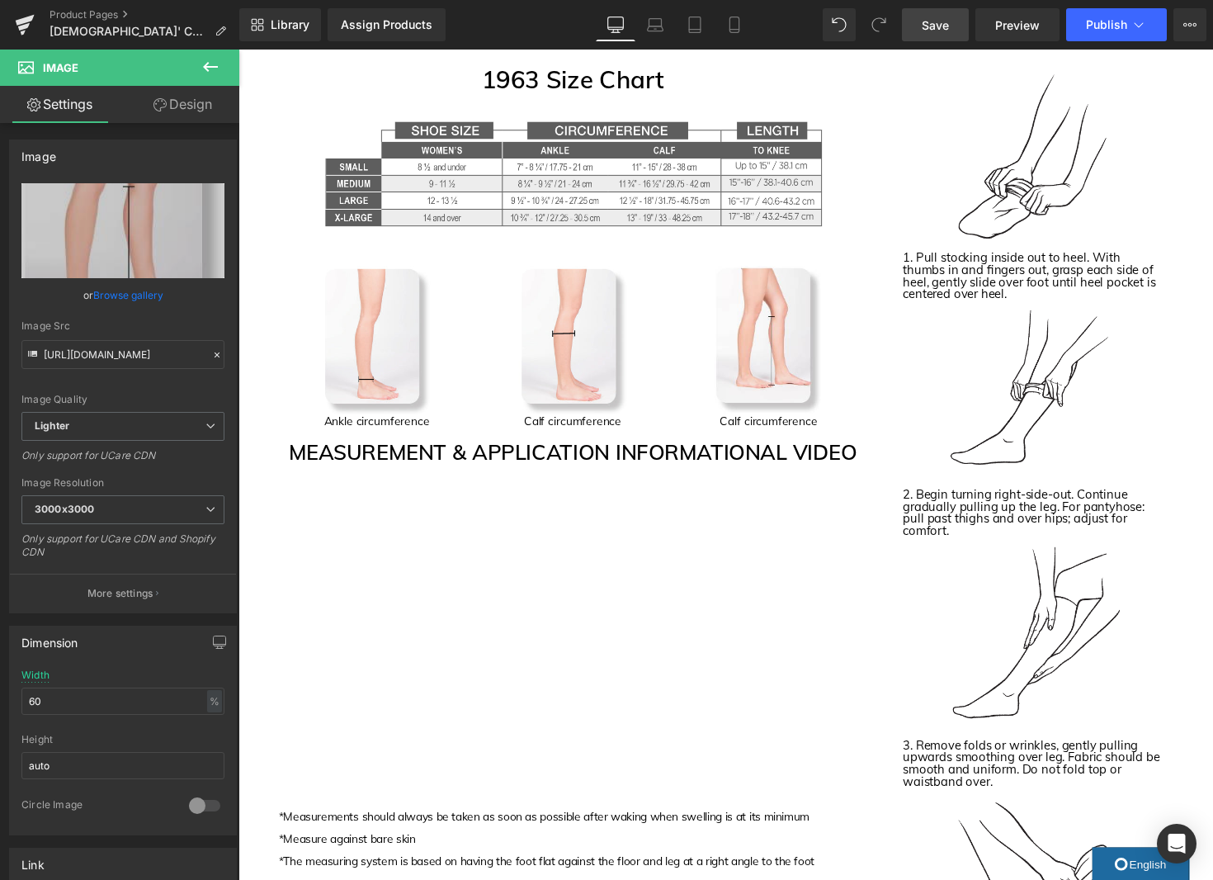
click at [942, 28] on span "Save" at bounding box center [935, 25] width 27 height 17
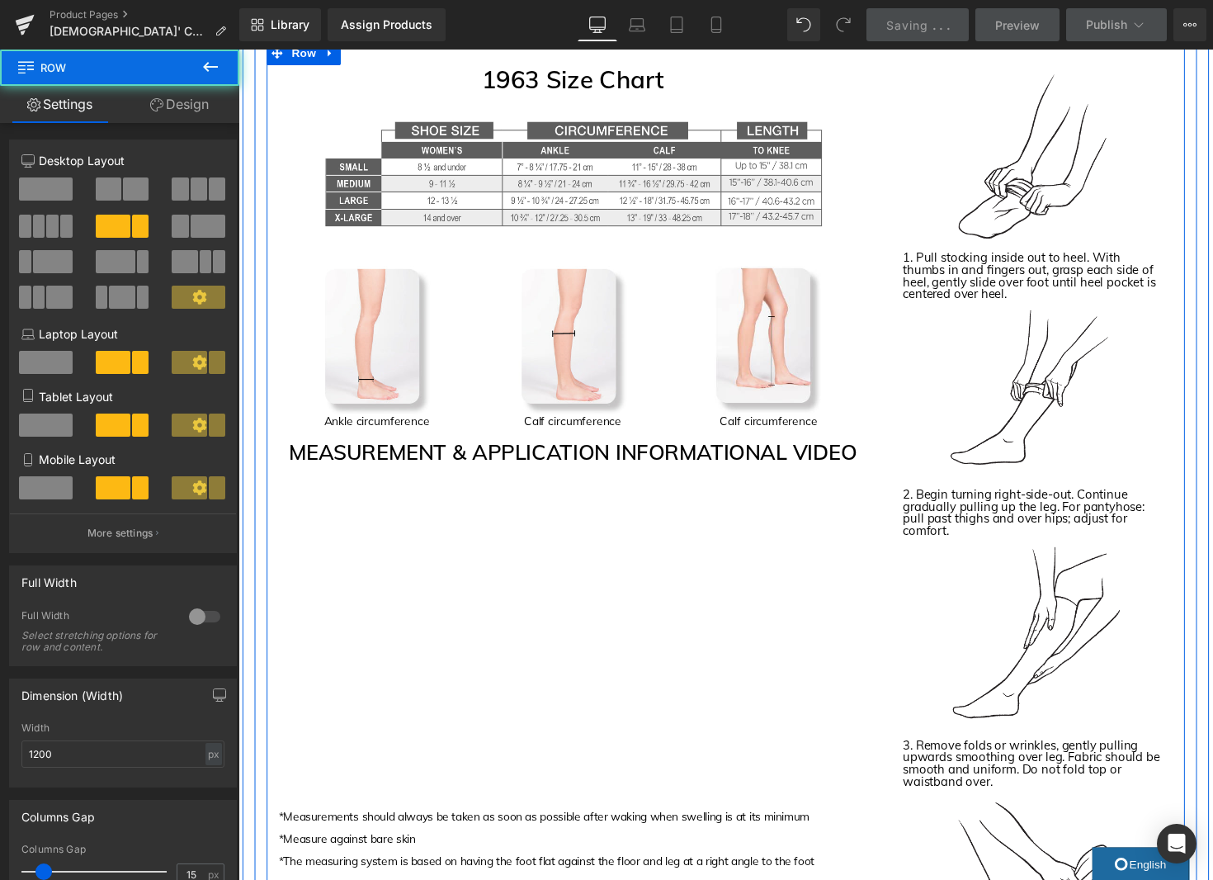
click at [1153, 66] on div "1963 Size Chart Heading Image Image Ankle circumference Text Block Image Calf c…" at bounding box center [737, 548] width 941 height 1014
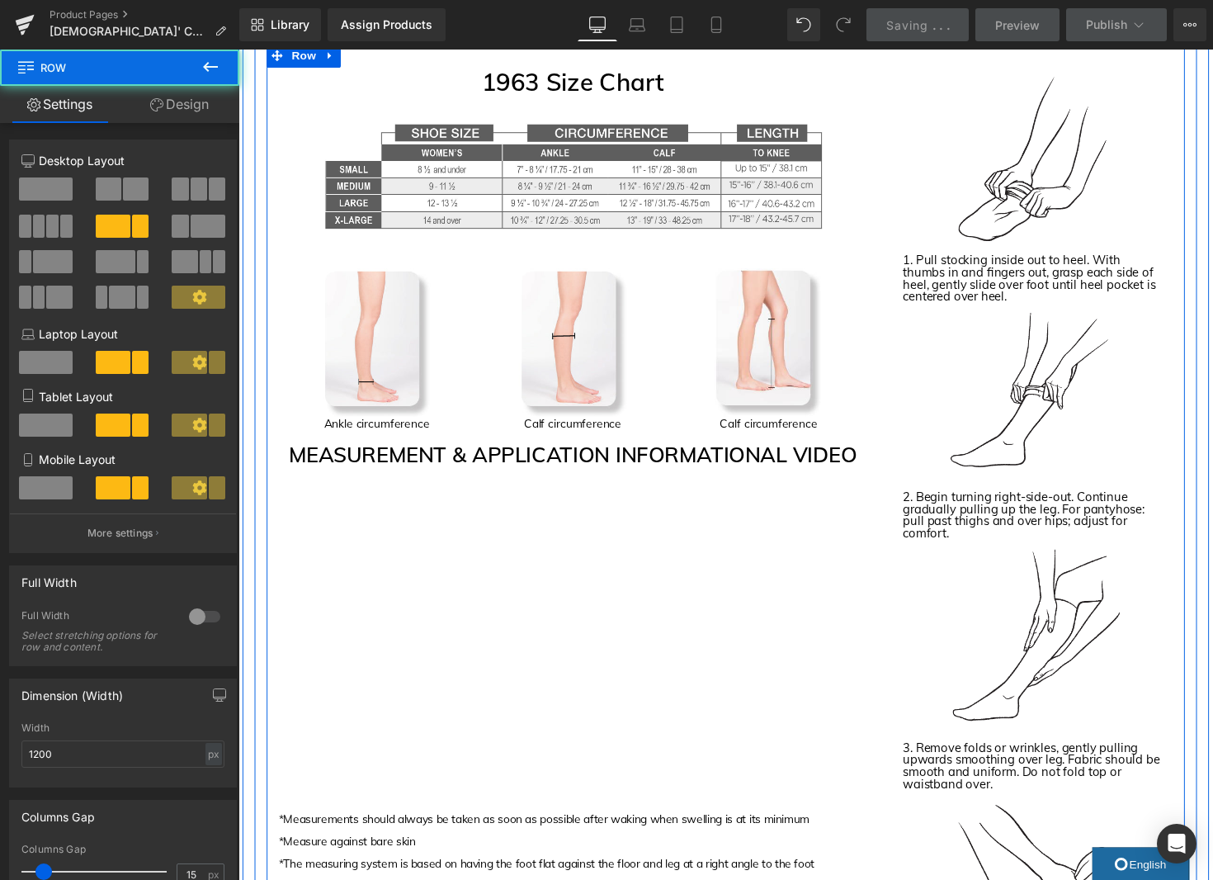
scroll to position [1836, 0]
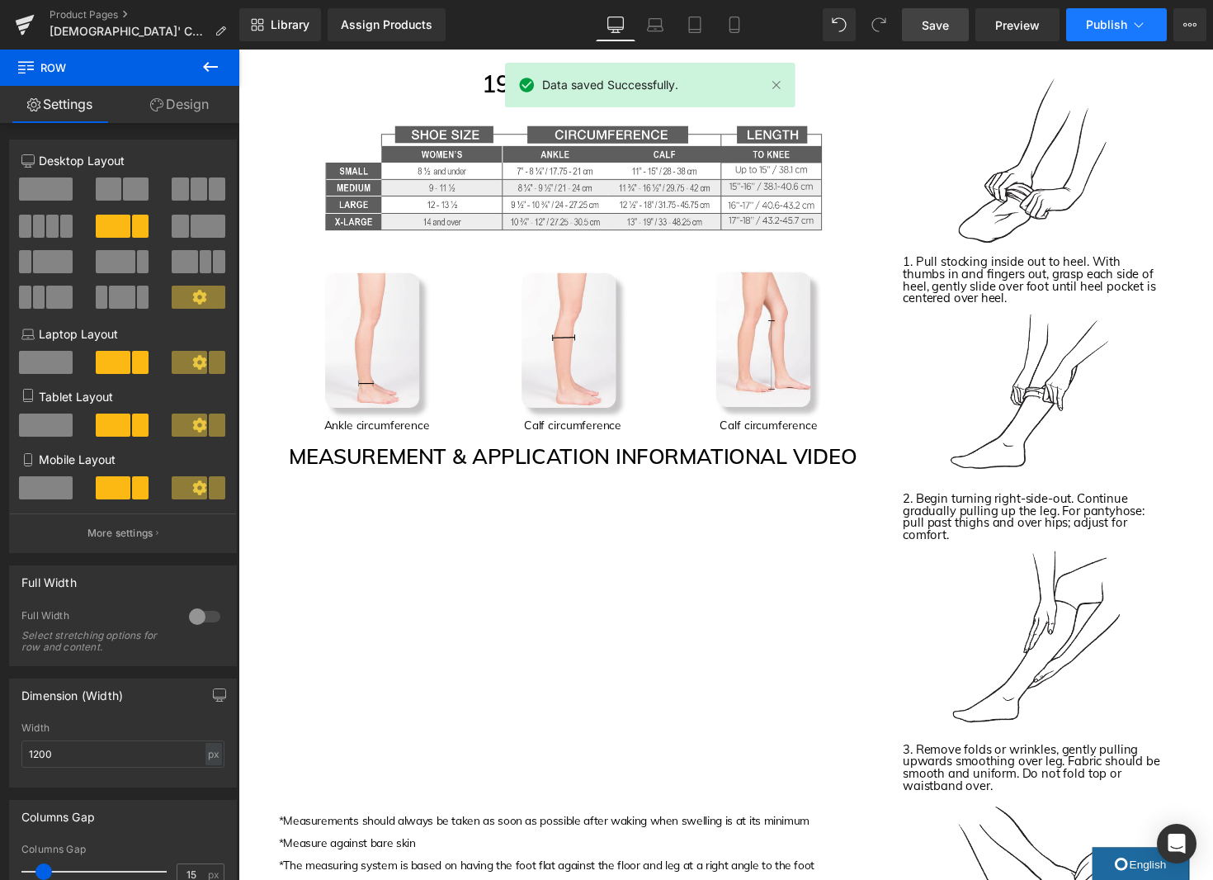
click at [1141, 21] on icon at bounding box center [1139, 25] width 17 height 17
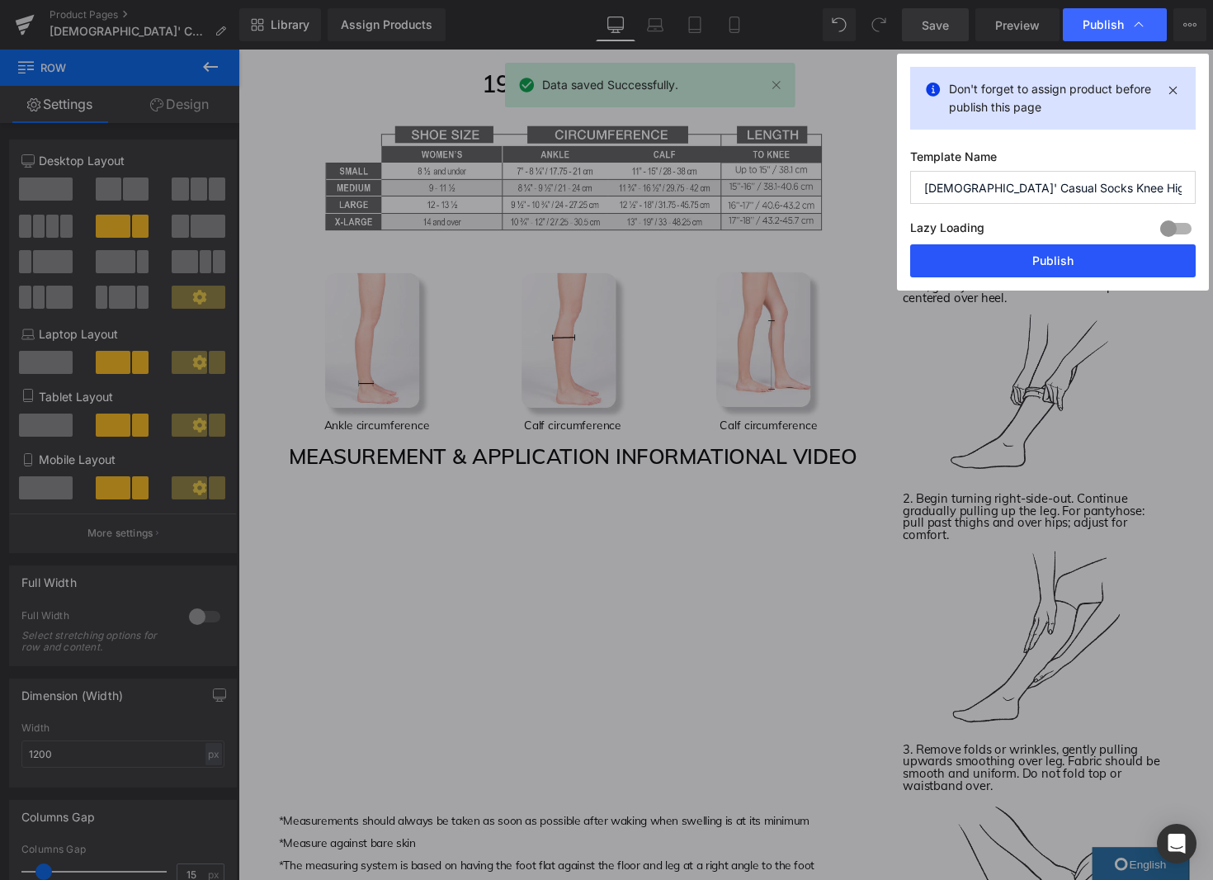
drag, startPoint x: 1104, startPoint y: 260, endPoint x: 158, endPoint y: 61, distance: 967.2
click at [1104, 260] on button "Publish" at bounding box center [1053, 260] width 286 height 33
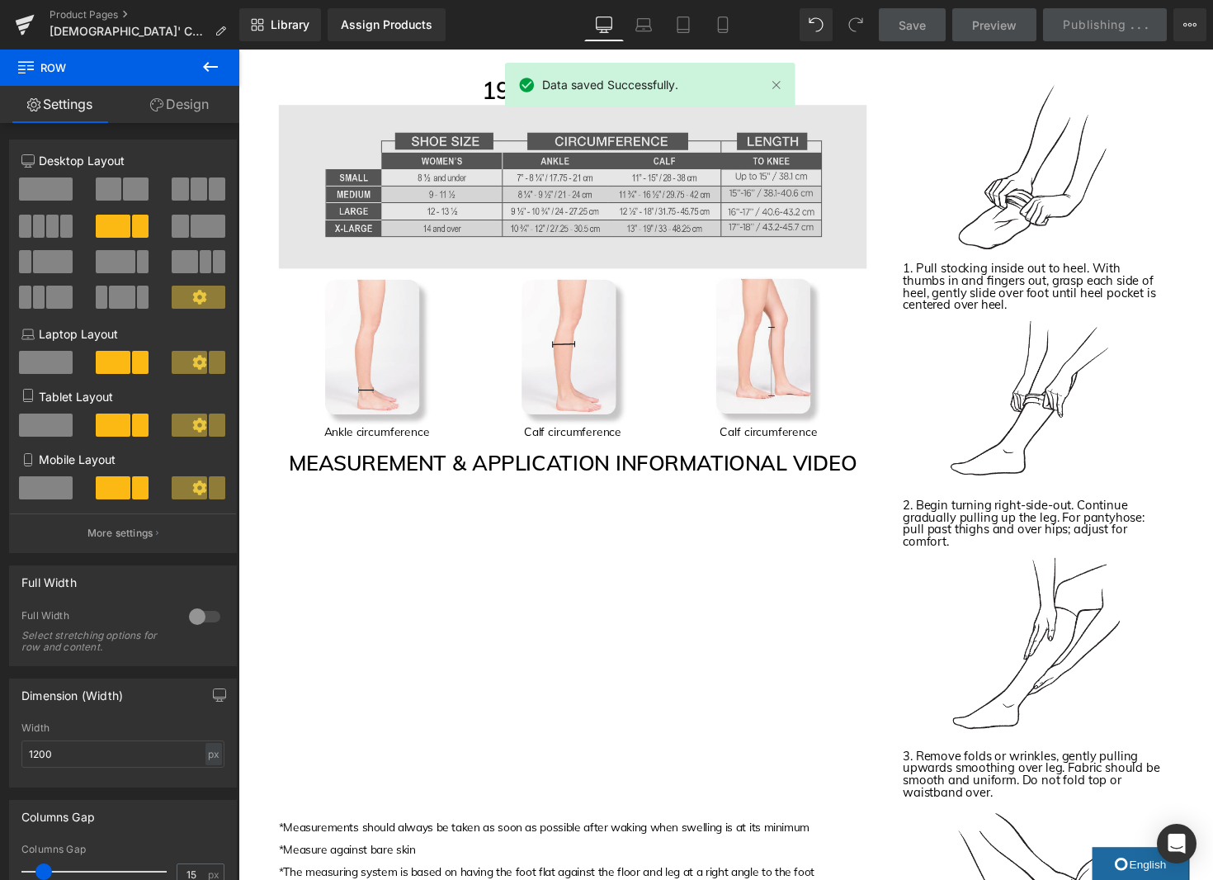
scroll to position [1828, 0]
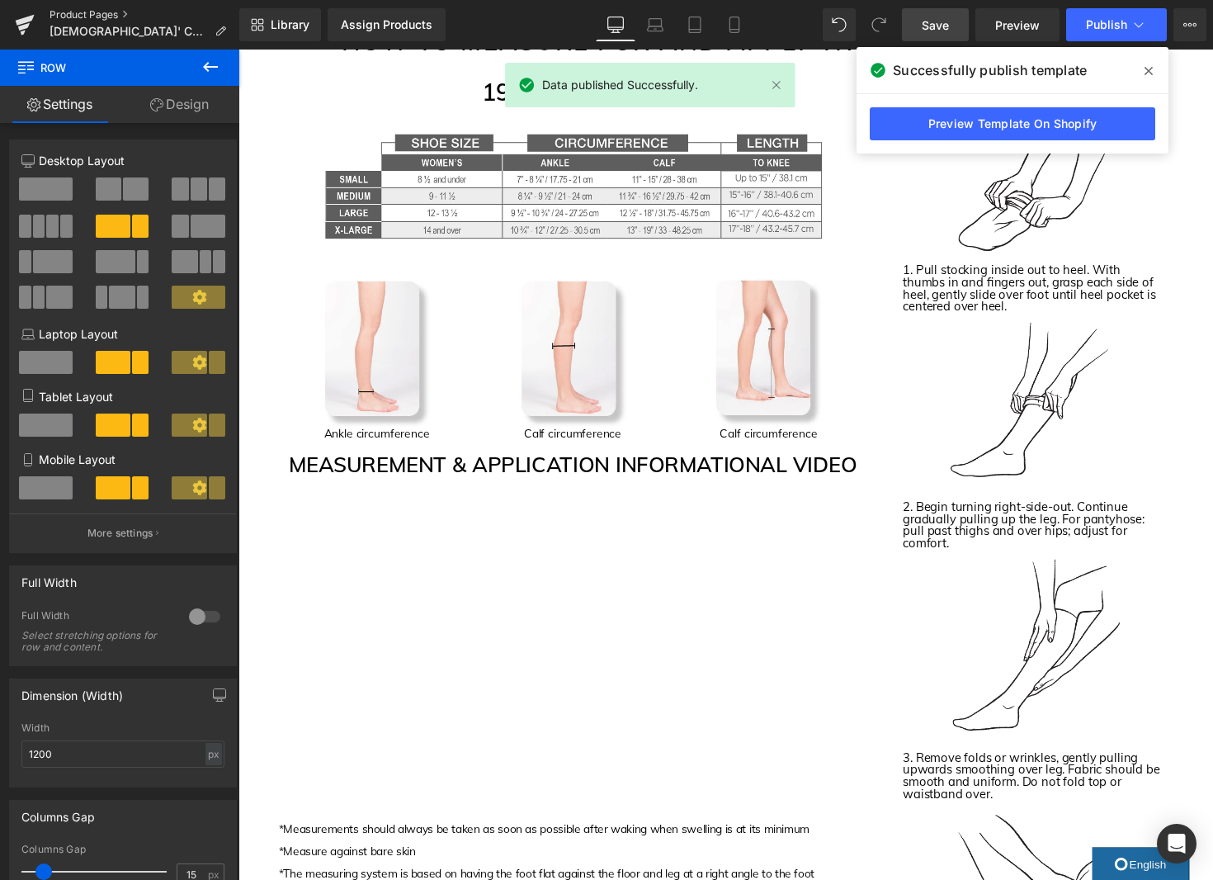
click at [115, 15] on link "Product Pages" at bounding box center [145, 14] width 190 height 13
